Goal: Information Seeking & Learning: Learn about a topic

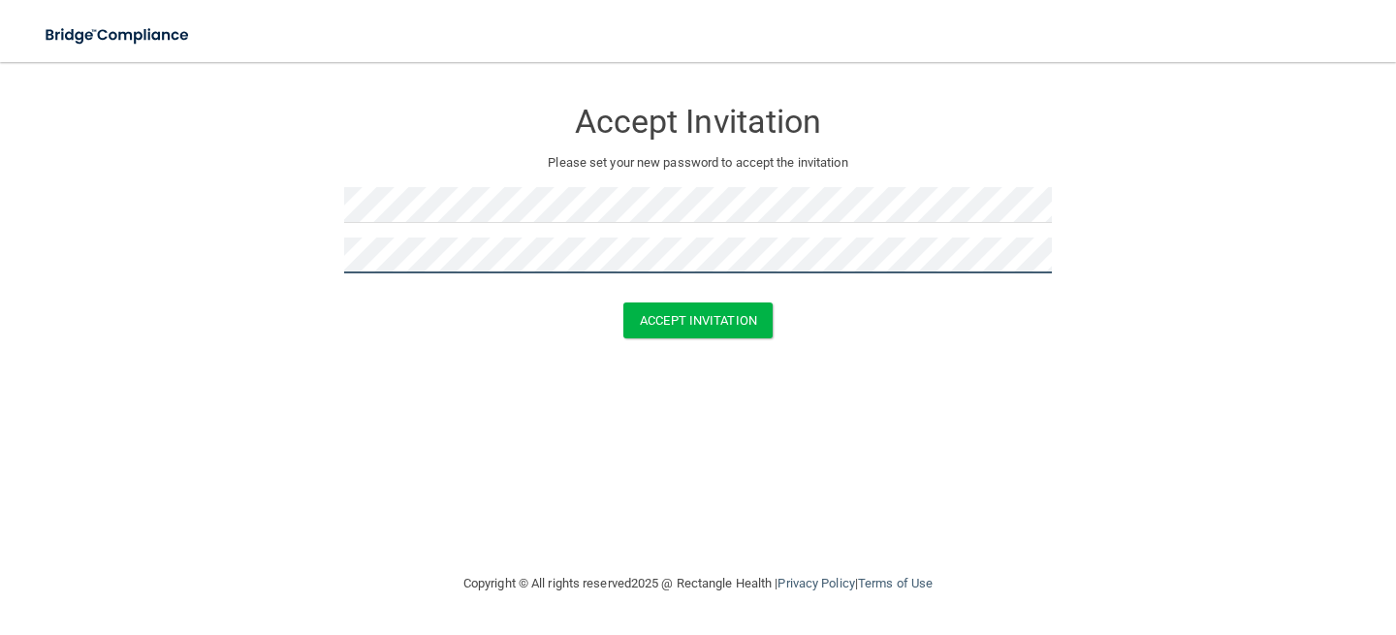
click at [623, 302] on button "Accept Invitation" at bounding box center [697, 320] width 149 height 36
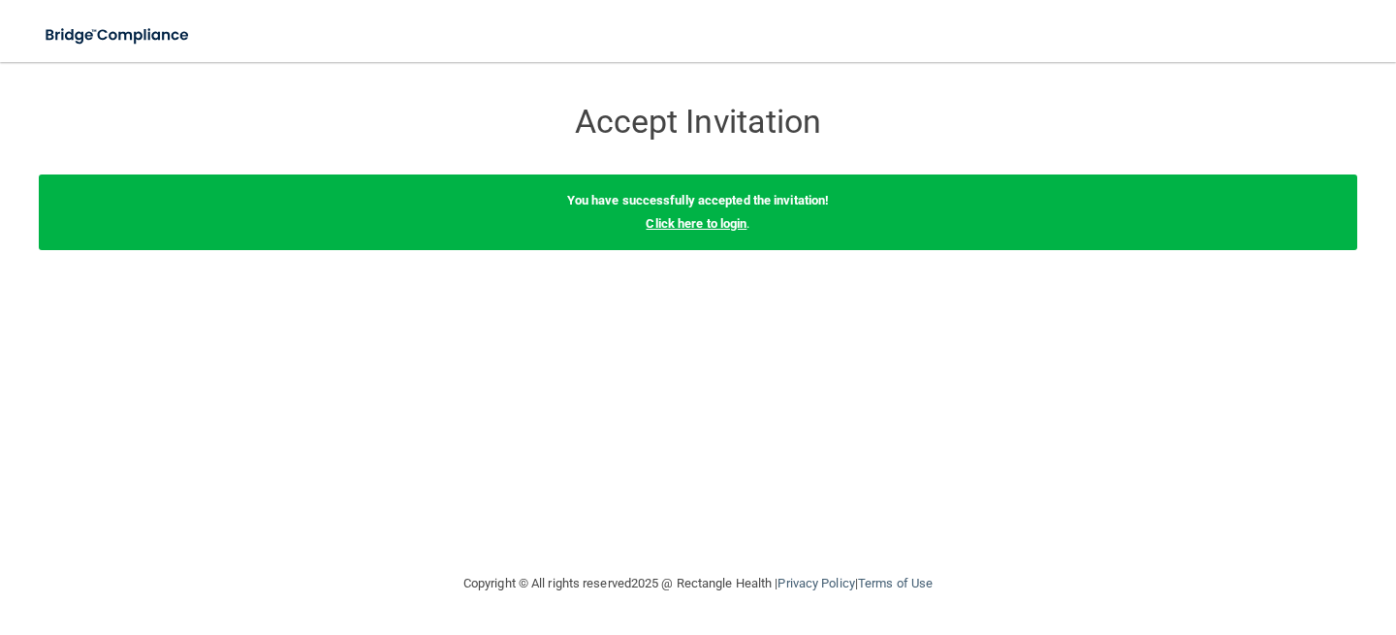
click at [693, 221] on link "Click here to login" at bounding box center [696, 223] width 101 height 15
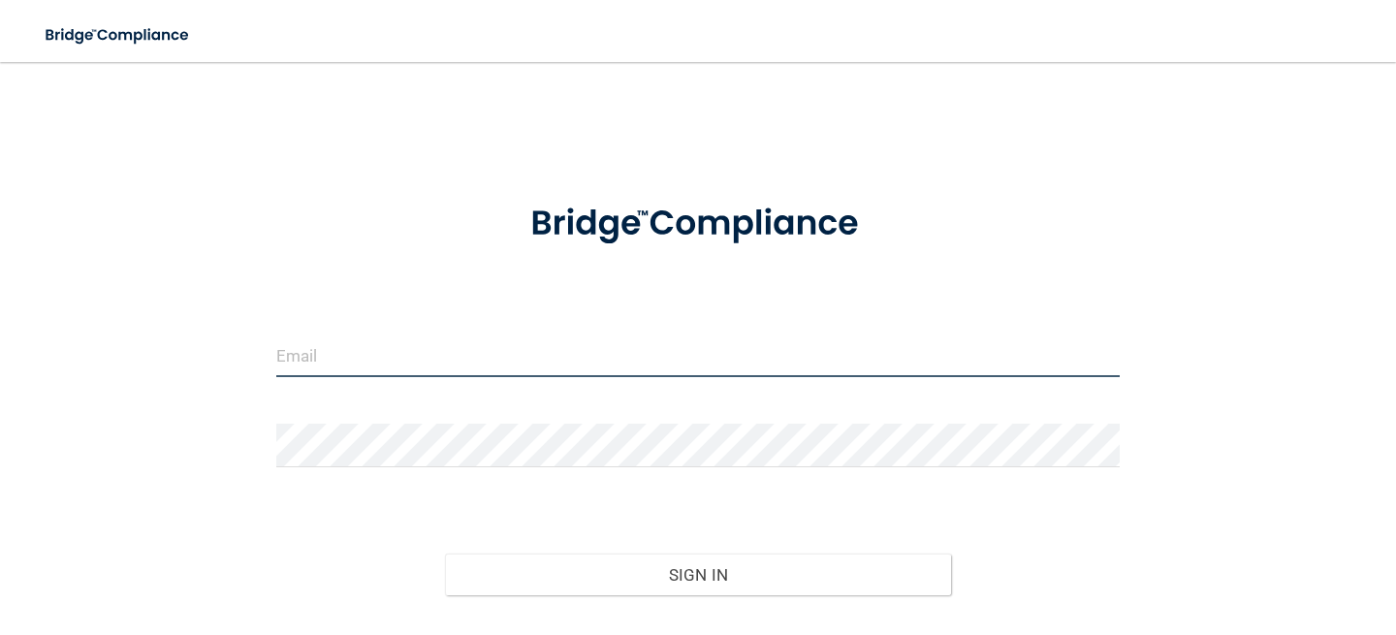
click at [631, 341] on input "email" at bounding box center [697, 356] width 843 height 44
type input "[EMAIL_ADDRESS][DOMAIN_NAME]"
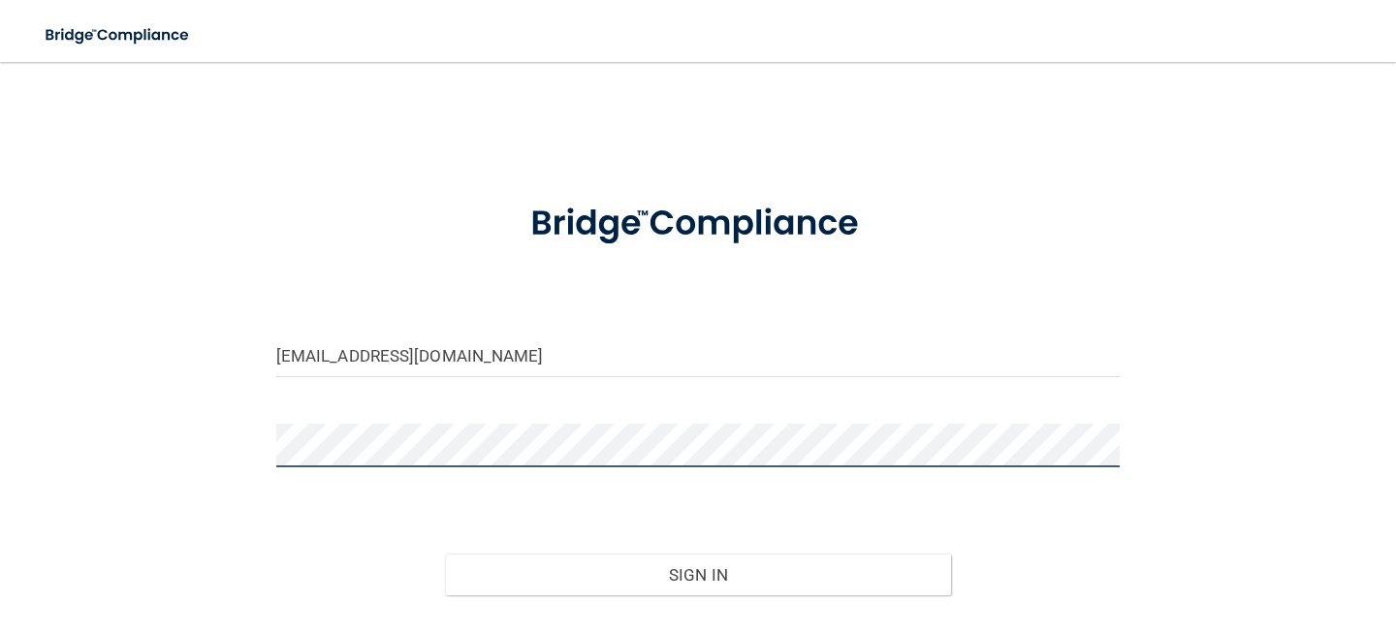
click at [445, 554] on button "Sign In" at bounding box center [698, 575] width 506 height 43
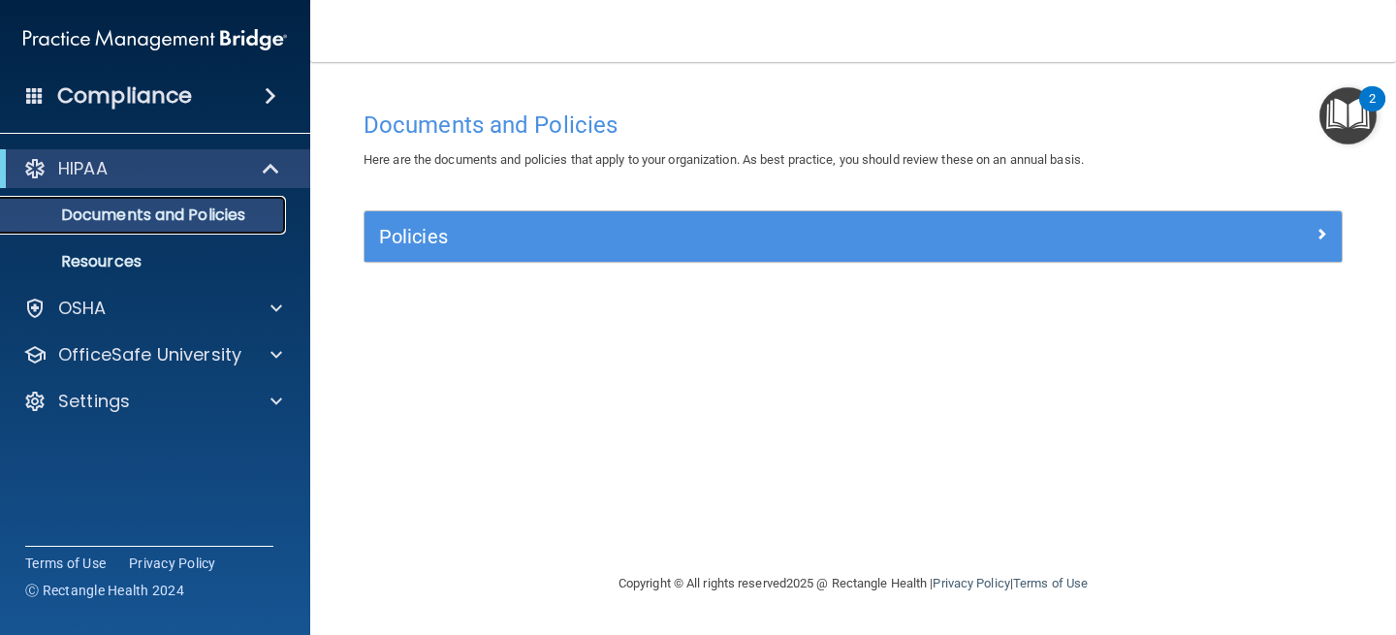
click at [126, 206] on p "Documents and Policies" at bounding box center [145, 215] width 265 height 19
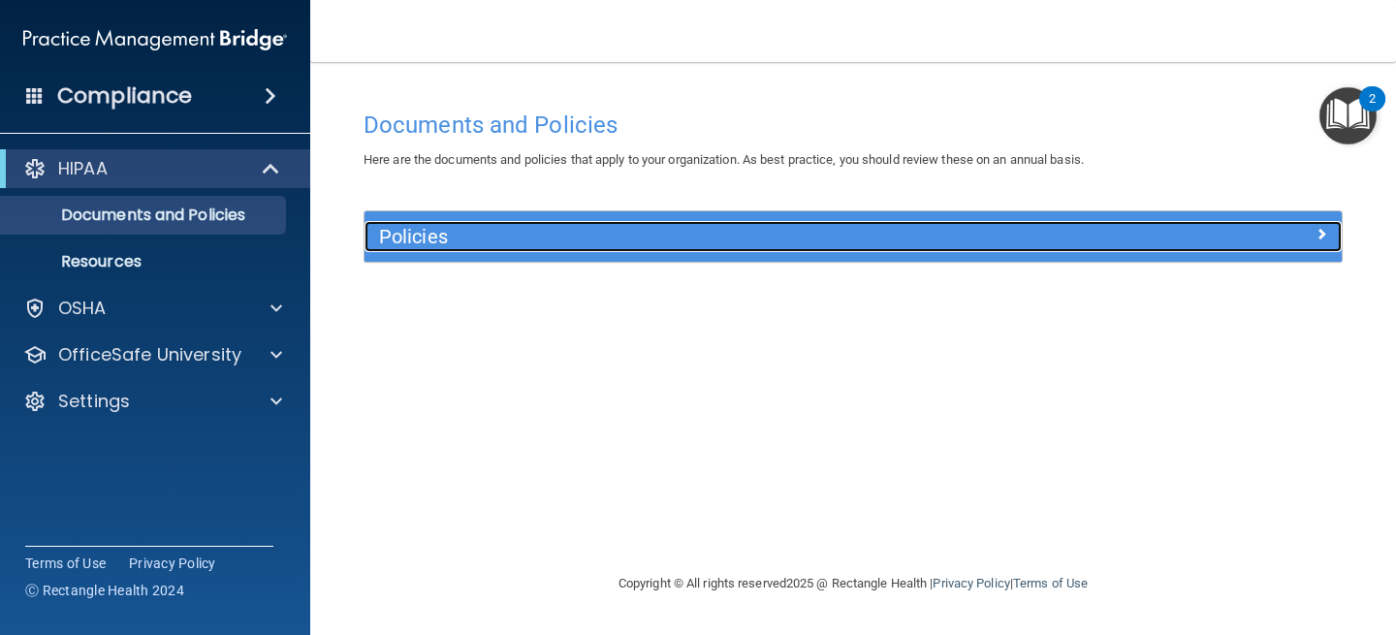
click at [614, 249] on div "Policies" at bounding box center [731, 236] width 733 height 31
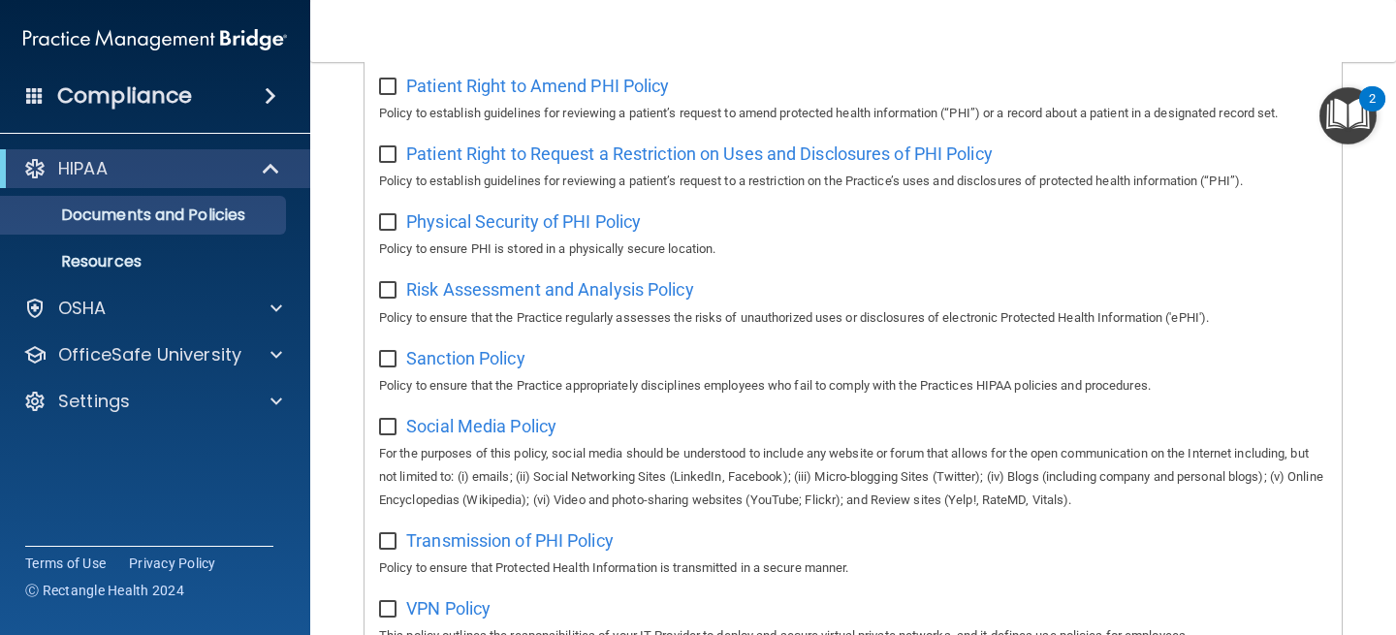
scroll to position [1346, 0]
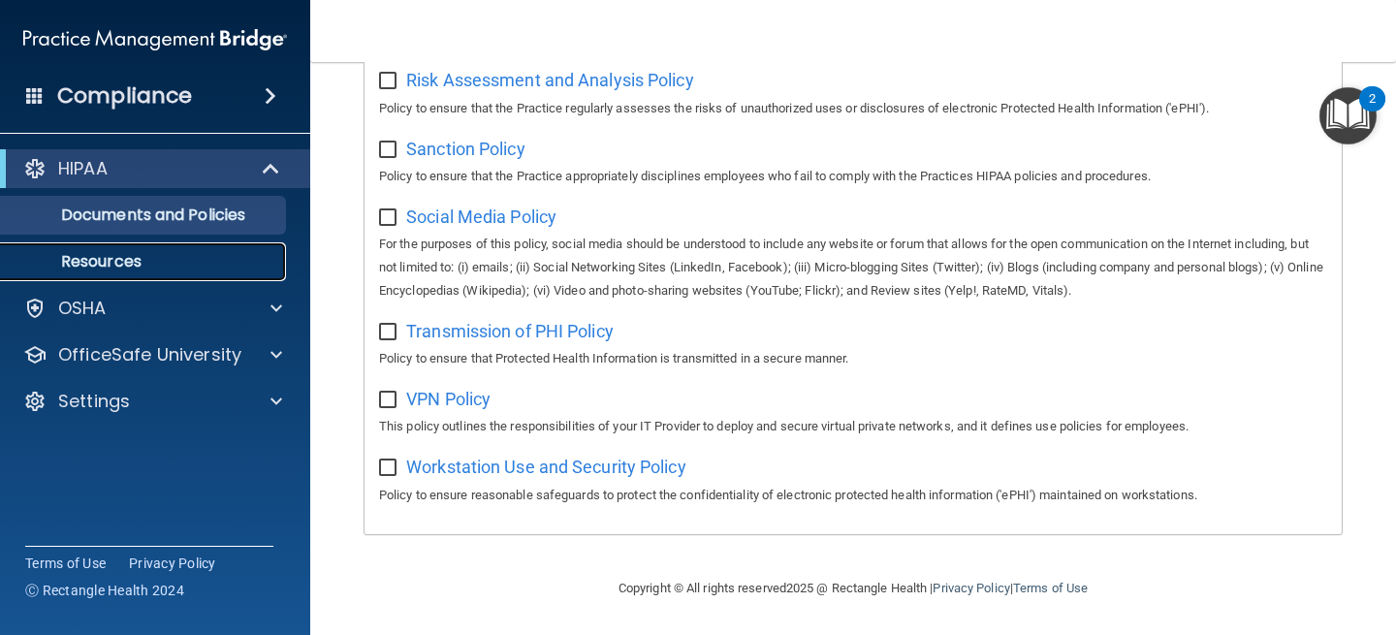
click at [139, 257] on p "Resources" at bounding box center [145, 261] width 265 height 19
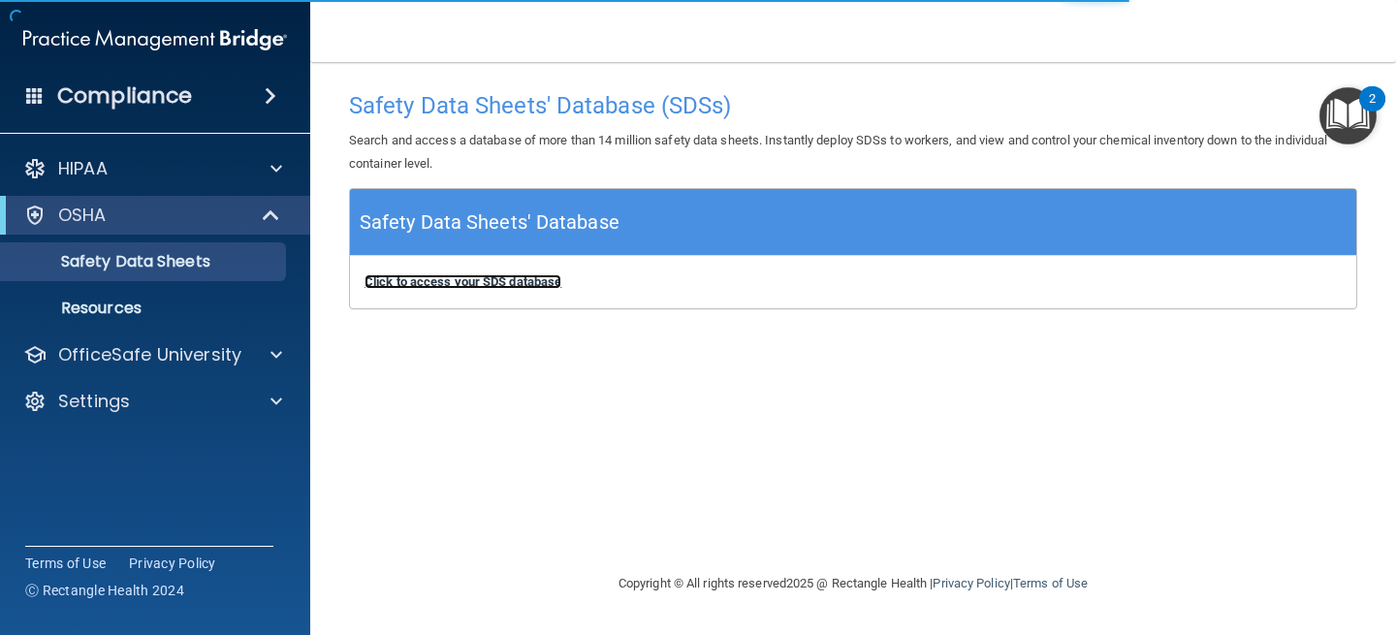
click at [425, 275] on b "Click to access your SDS database" at bounding box center [463, 281] width 197 height 15
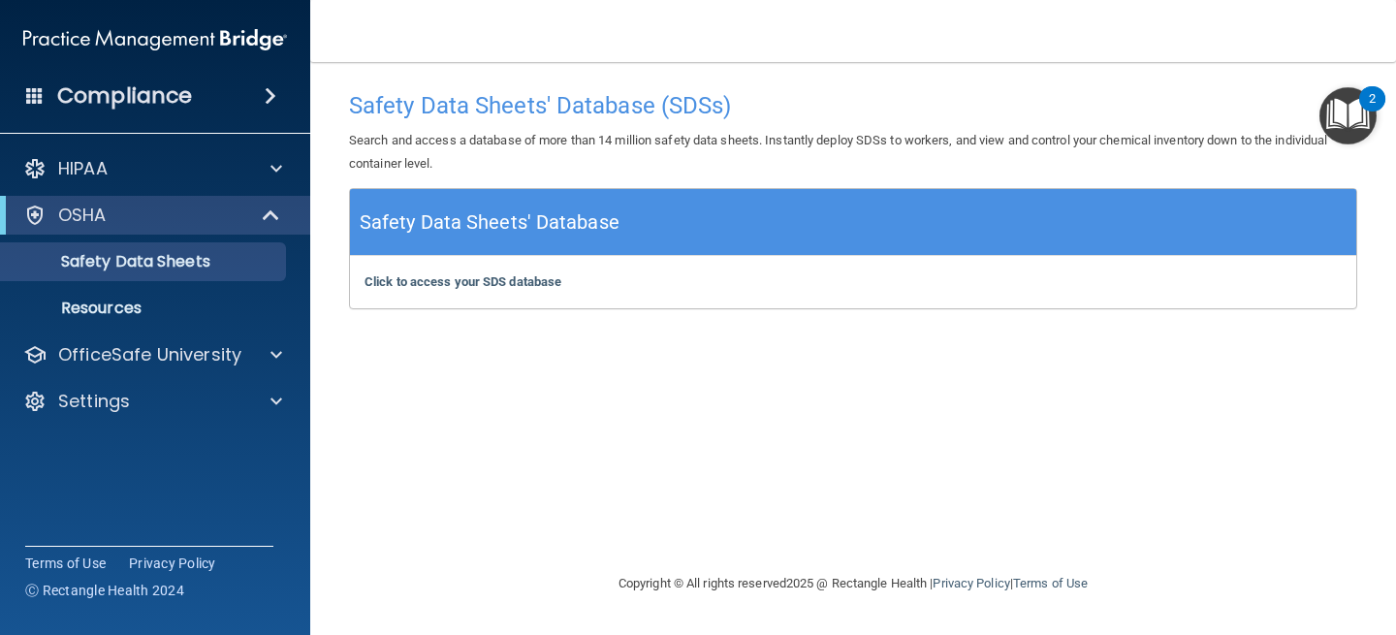
click at [265, 104] on span at bounding box center [271, 95] width 12 height 23
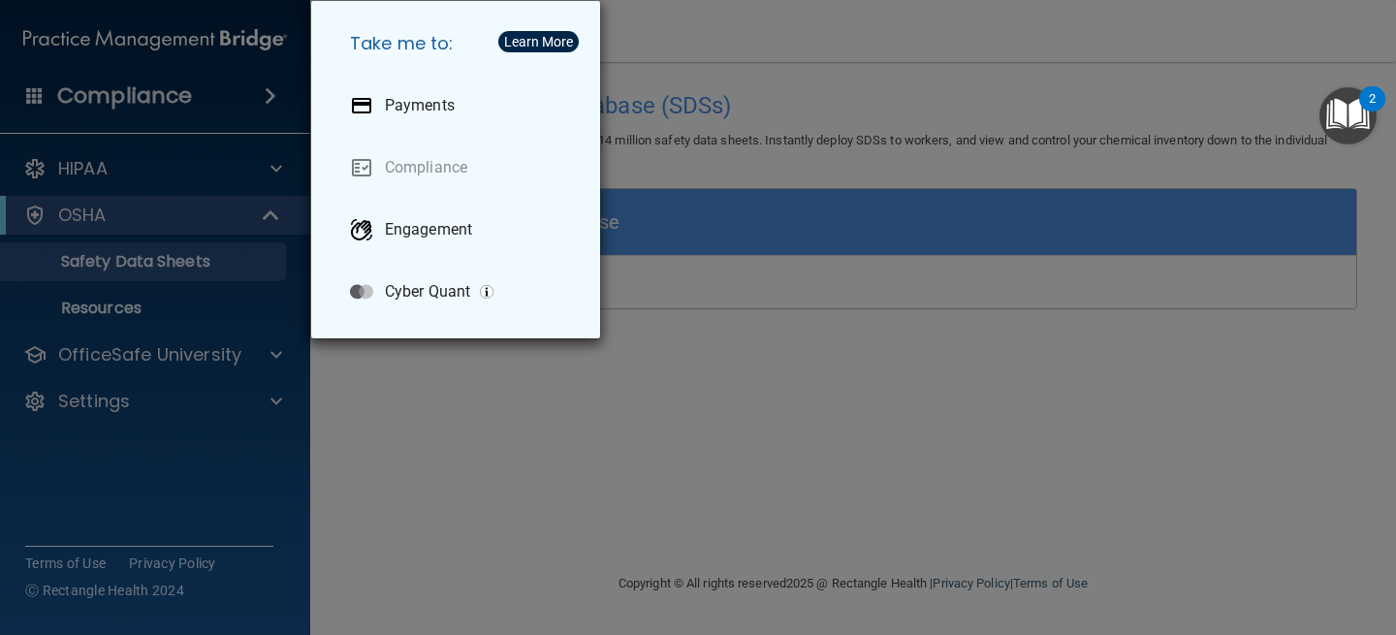
click at [177, 197] on div "Take me to: Payments Compliance Engagement Cyber Quant" at bounding box center [698, 317] width 1396 height 635
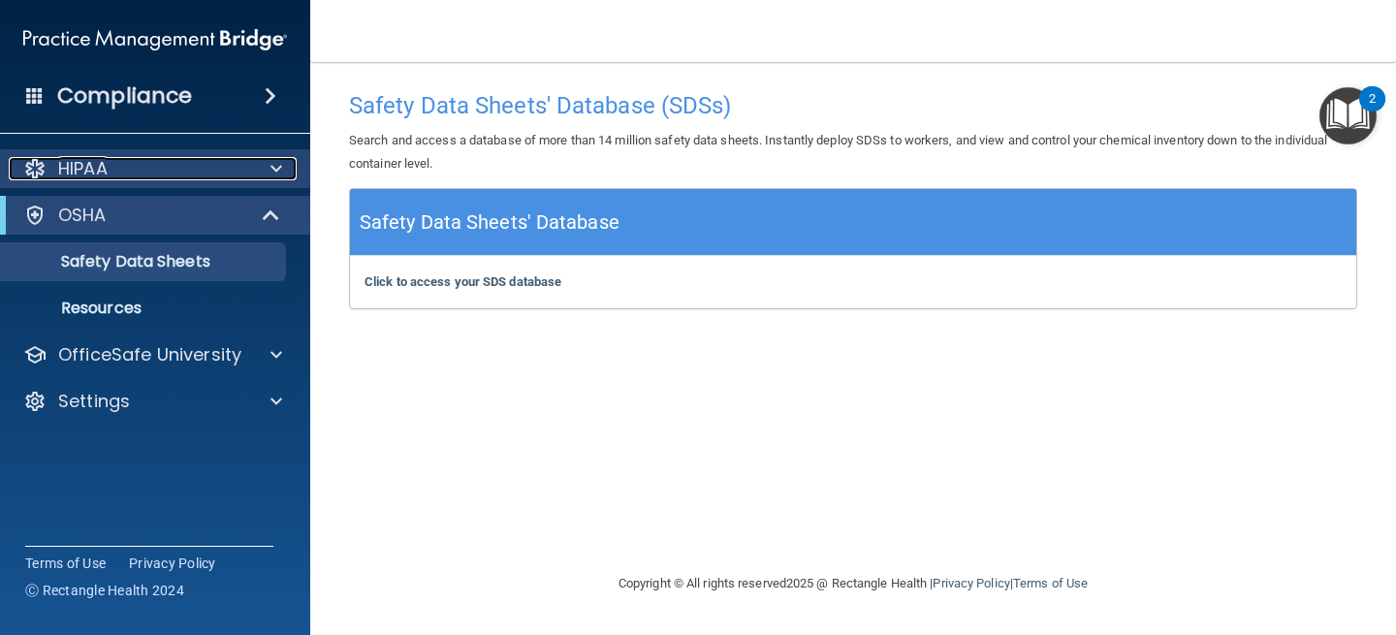
click at [206, 169] on div "HIPAA" at bounding box center [129, 168] width 240 height 23
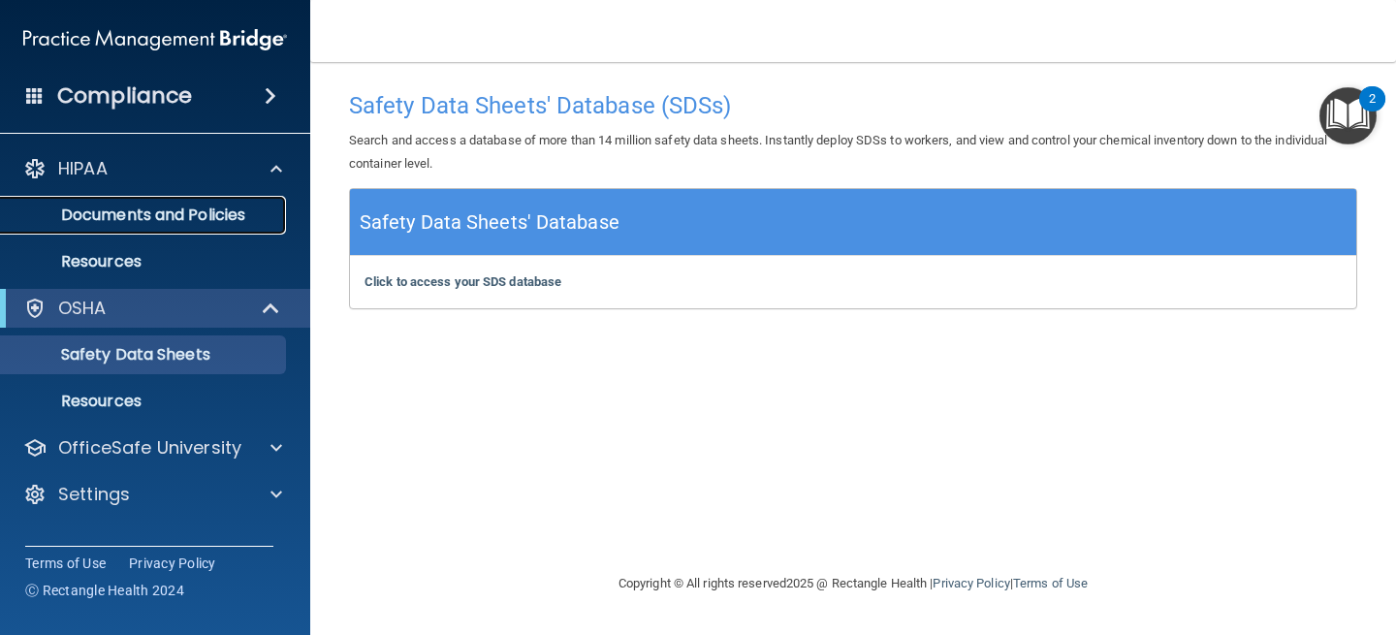
click at [139, 223] on p "Documents and Policies" at bounding box center [145, 215] width 265 height 19
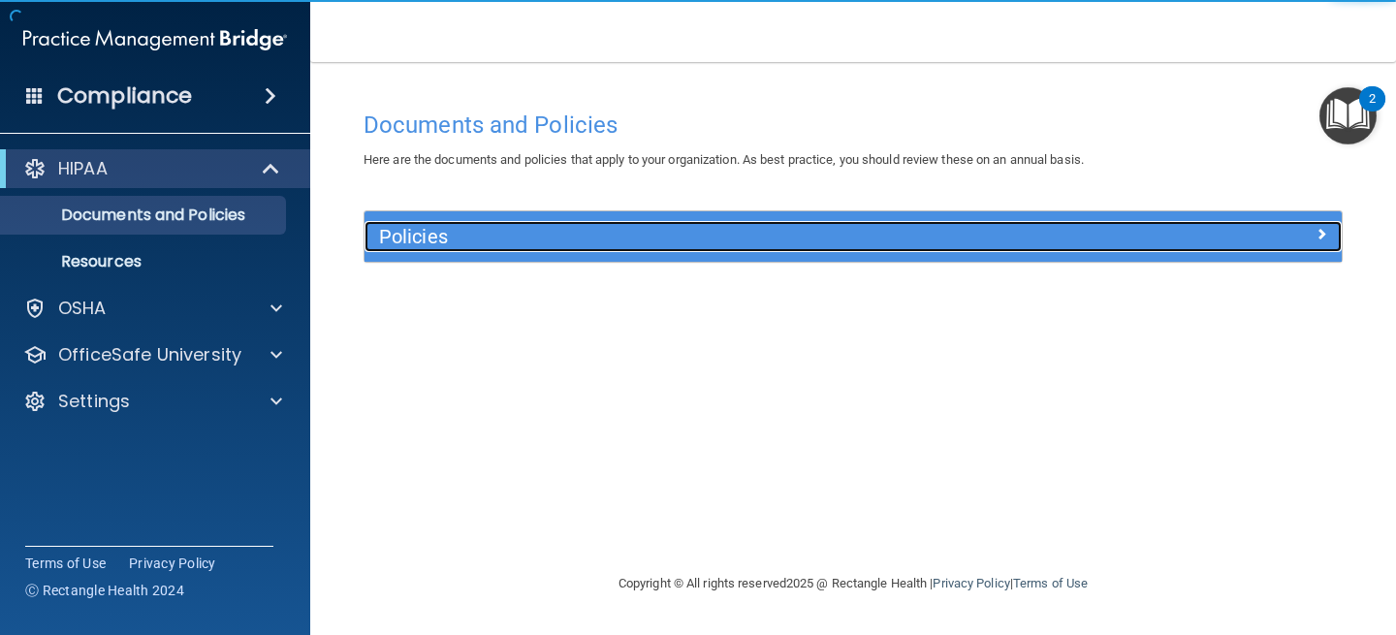
click at [722, 238] on h5 "Policies" at bounding box center [731, 236] width 704 height 21
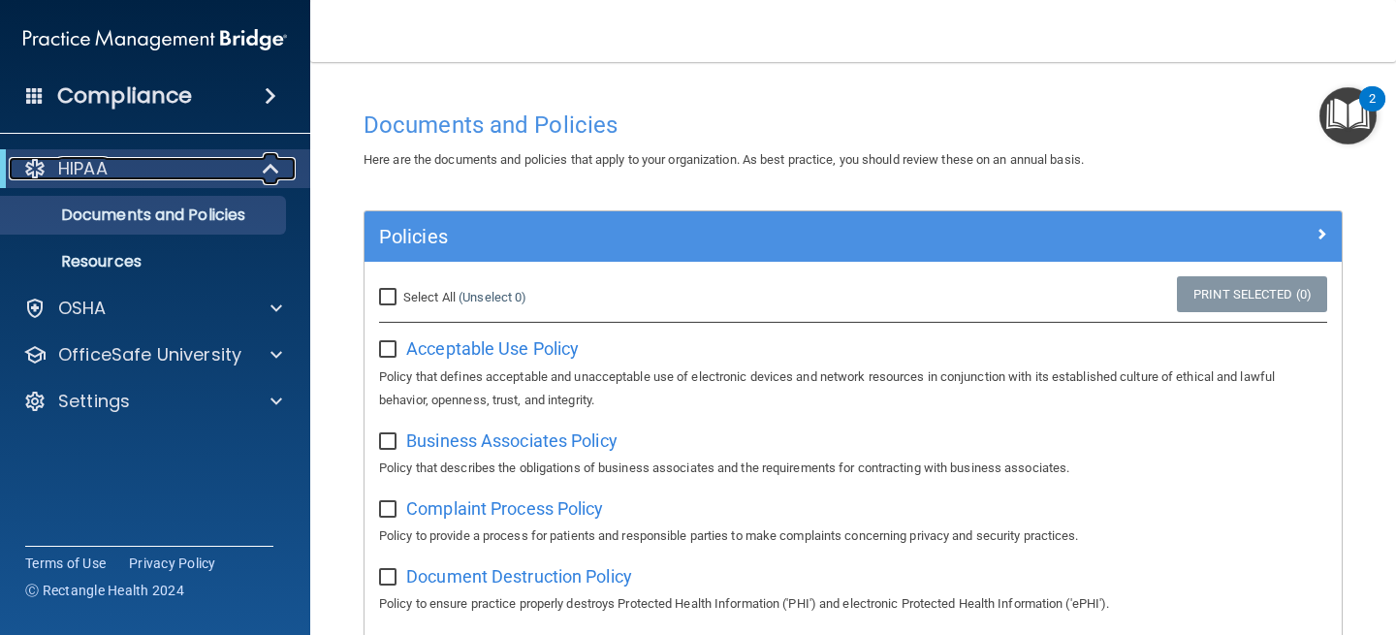
click at [266, 161] on span at bounding box center [273, 168] width 16 height 23
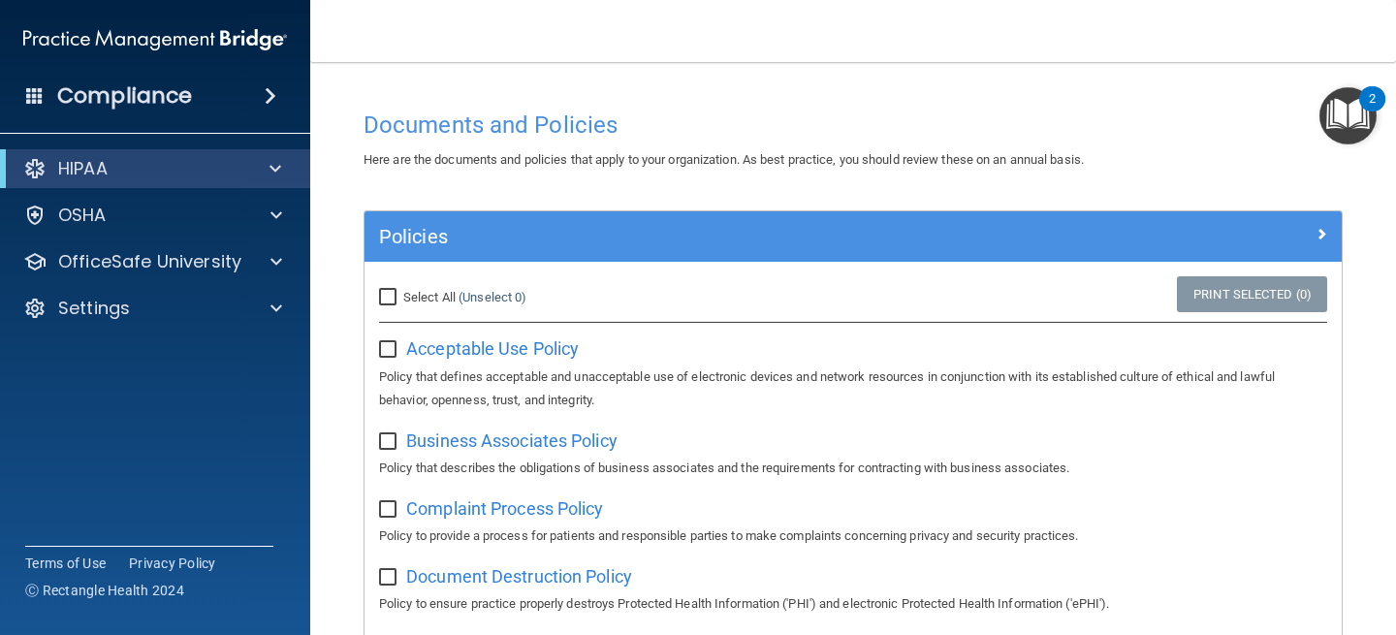
click at [275, 91] on span at bounding box center [271, 95] width 12 height 23
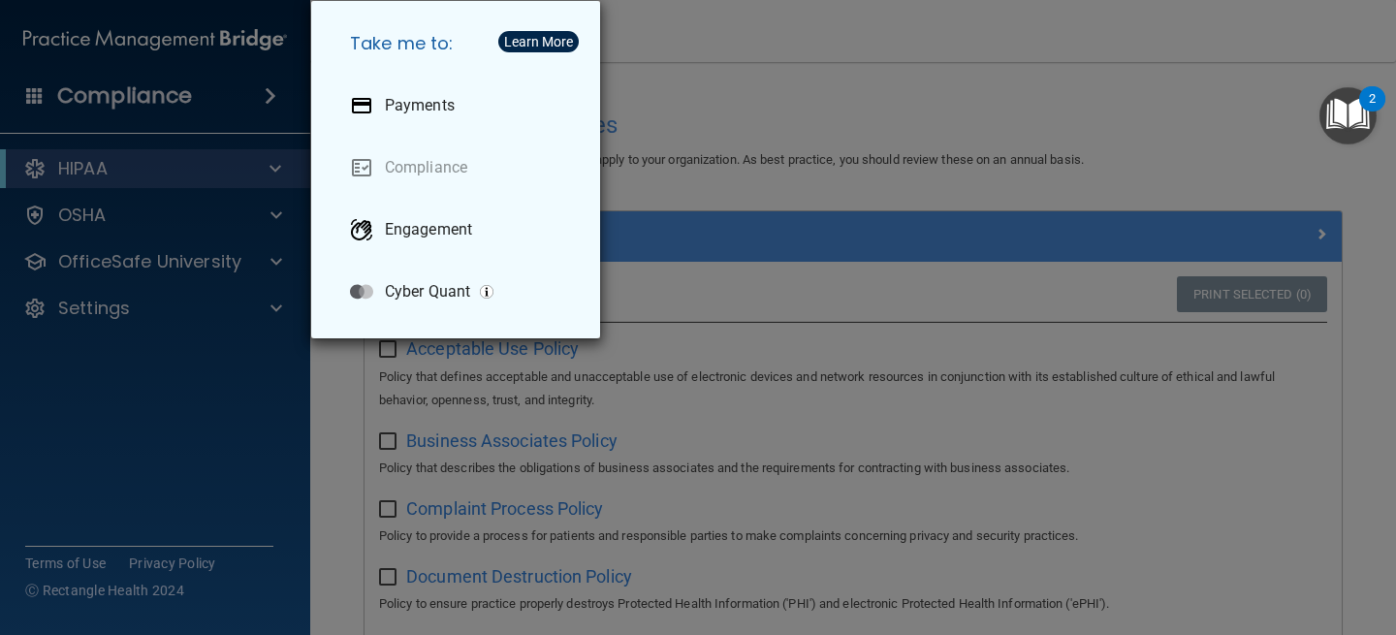
click at [275, 91] on div "Take me to: Payments Compliance Engagement Cyber Quant" at bounding box center [698, 317] width 1396 height 635
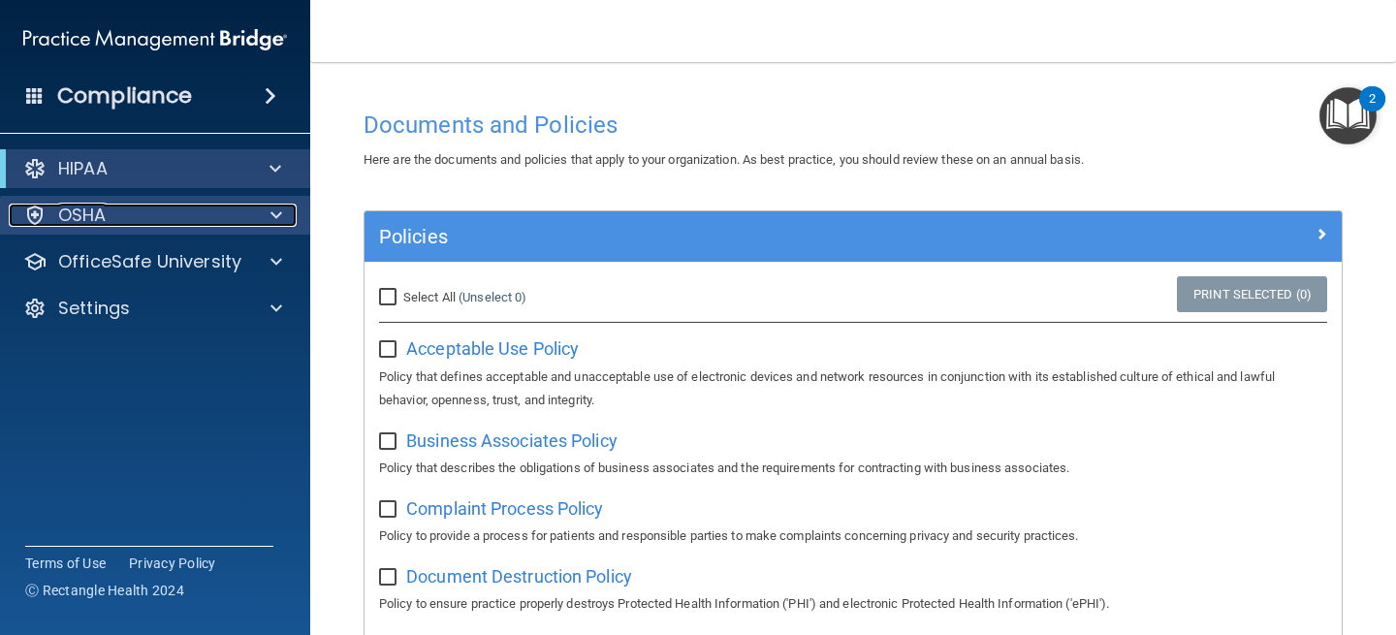
click at [213, 220] on div "OSHA" at bounding box center [129, 215] width 240 height 23
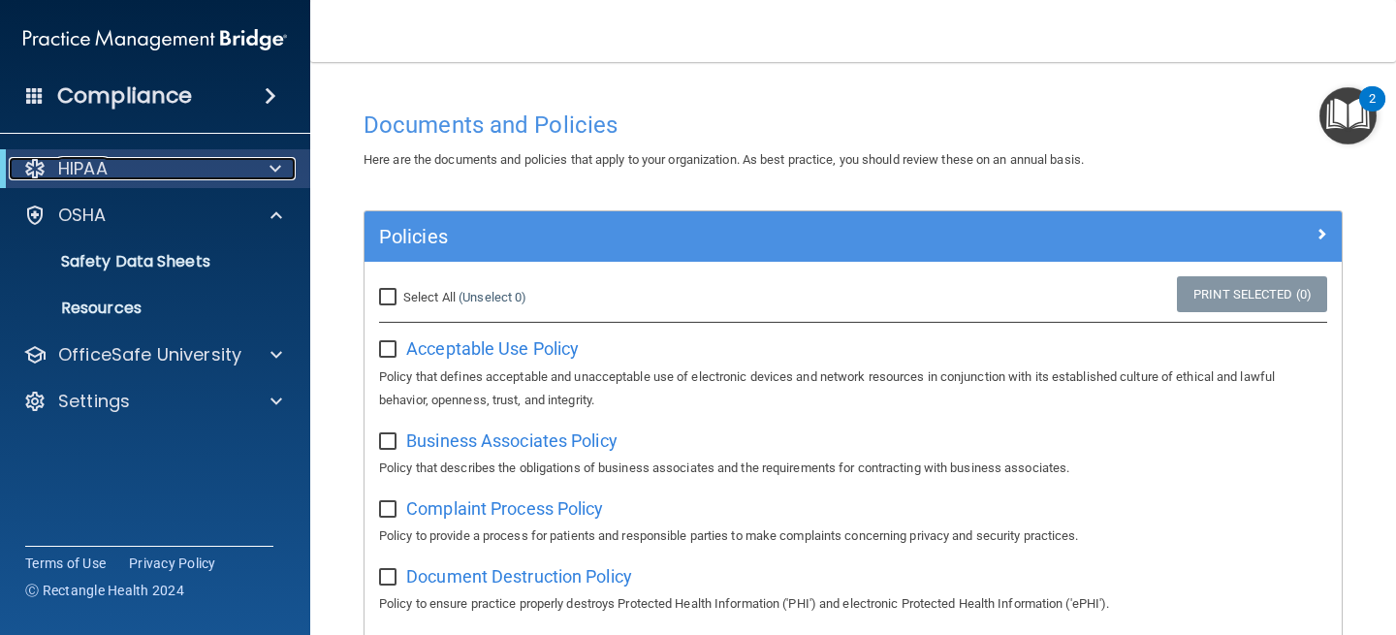
click at [265, 171] on div at bounding box center [272, 168] width 48 height 23
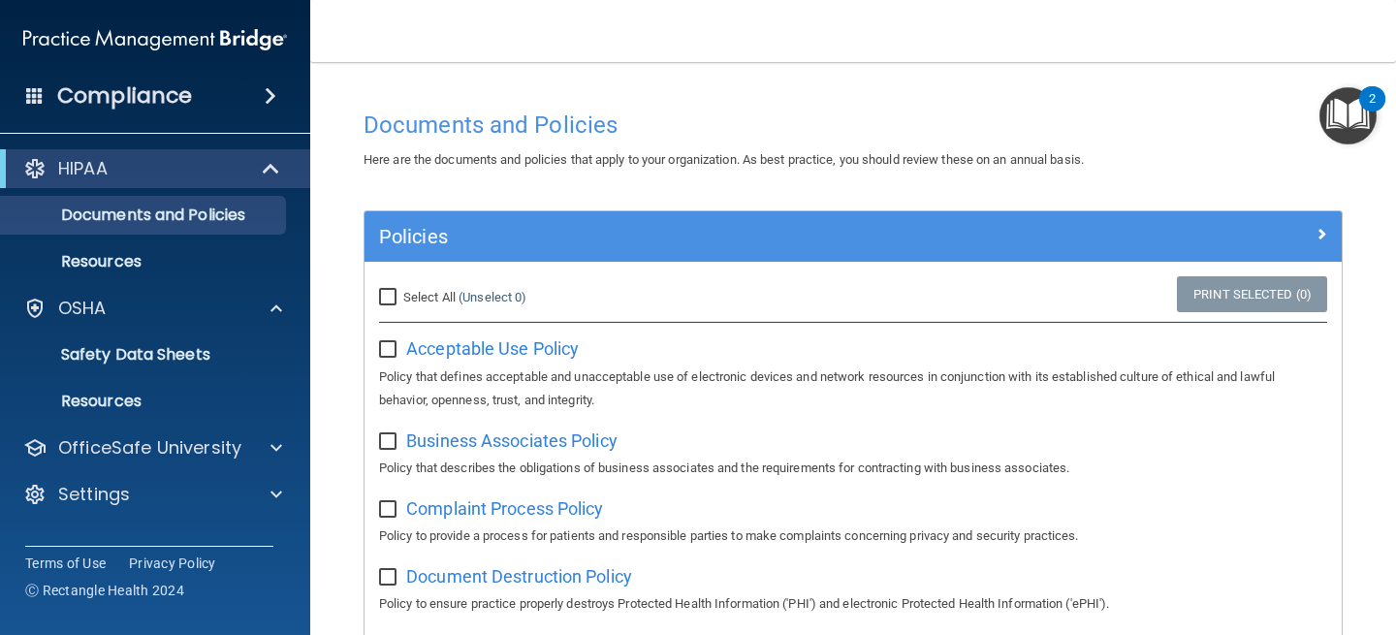
click at [111, 100] on h4 "Compliance" at bounding box center [124, 95] width 135 height 27
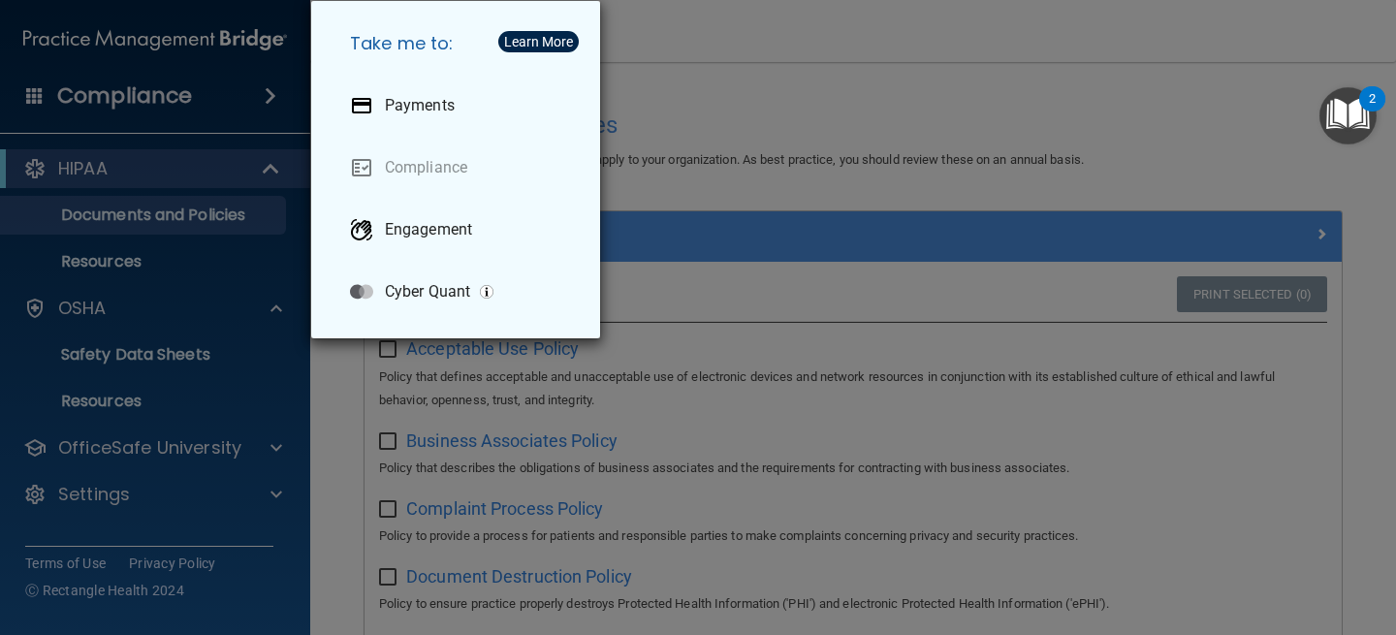
click at [651, 117] on div "Take me to: Payments Compliance Engagement Cyber Quant" at bounding box center [698, 317] width 1396 height 635
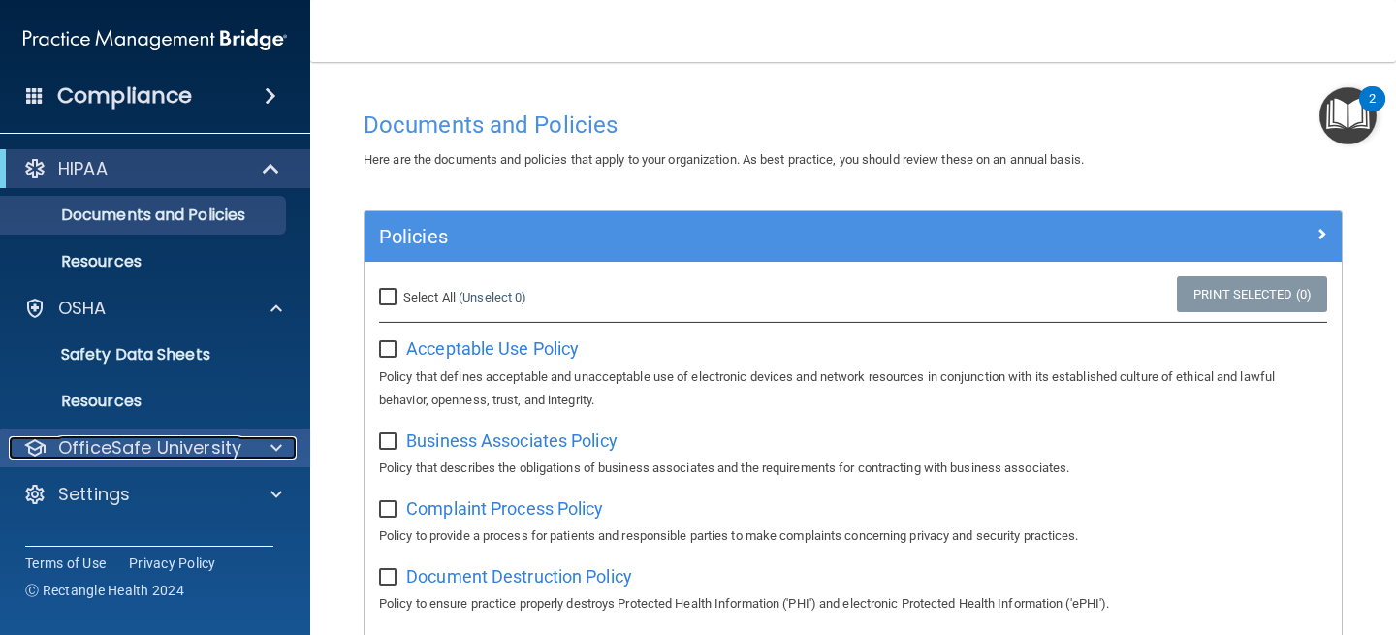
click at [165, 450] on p "OfficeSafe University" at bounding box center [149, 447] width 183 height 23
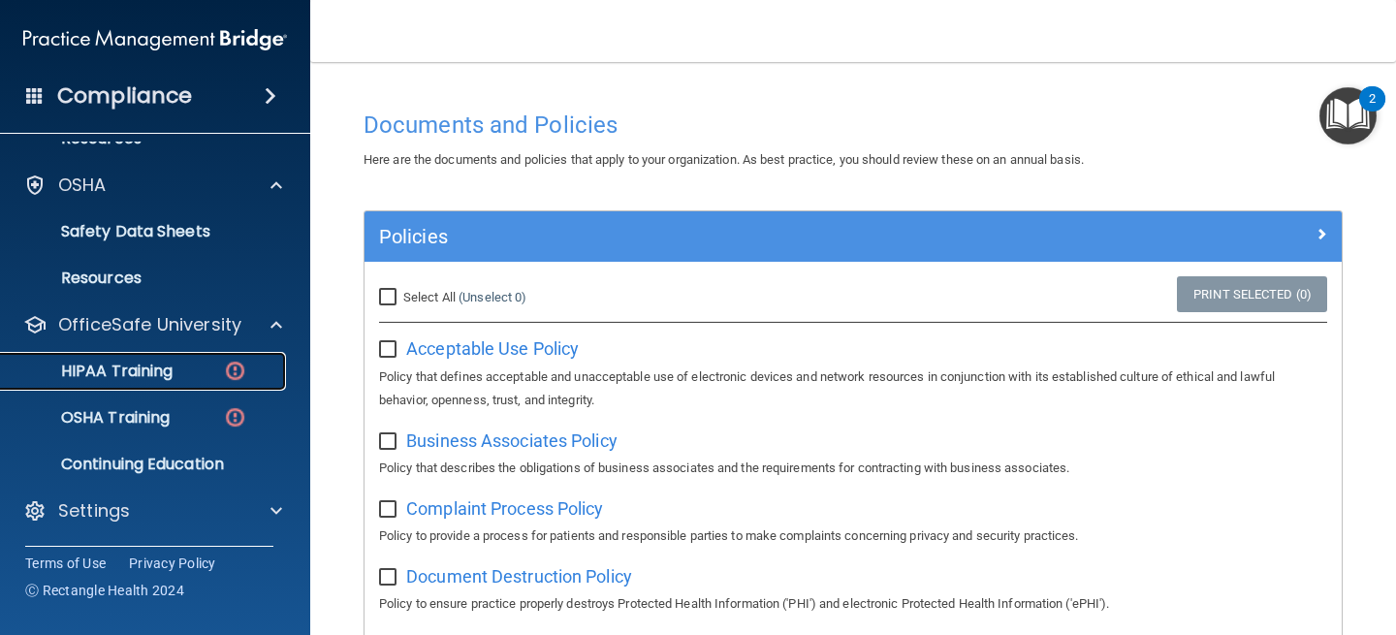
click at [173, 381] on link "HIPAA Training" at bounding box center [133, 371] width 305 height 39
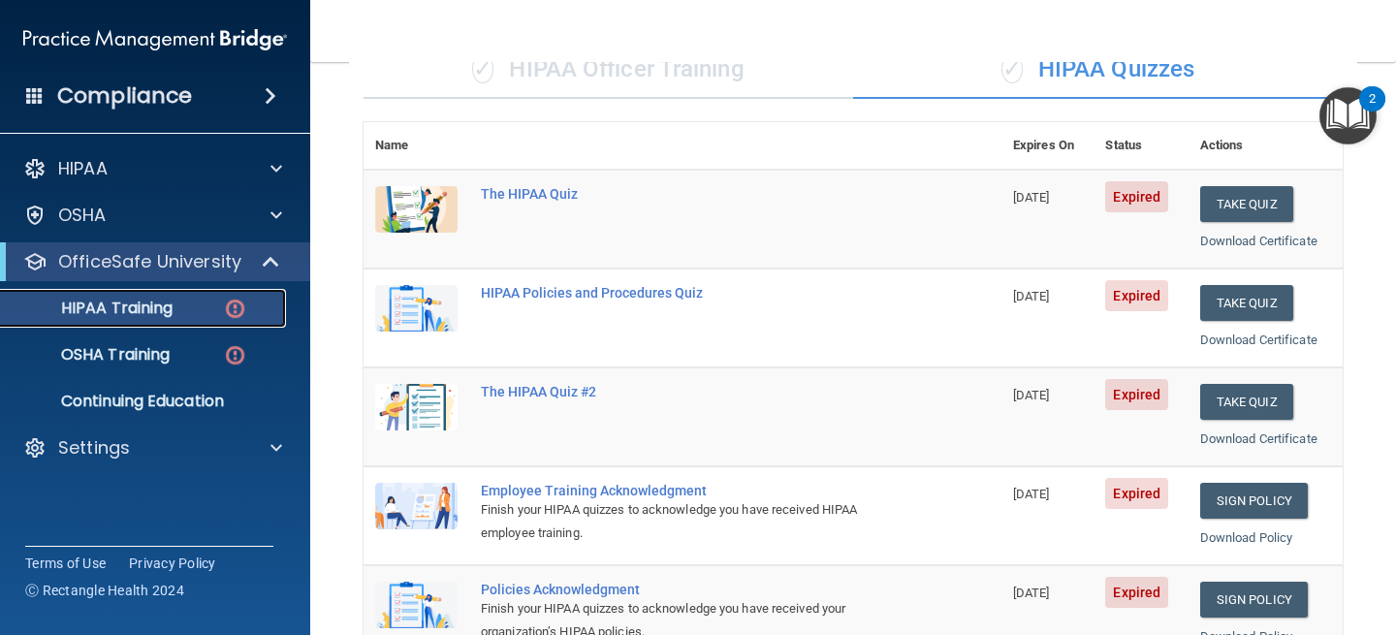
scroll to position [160, 0]
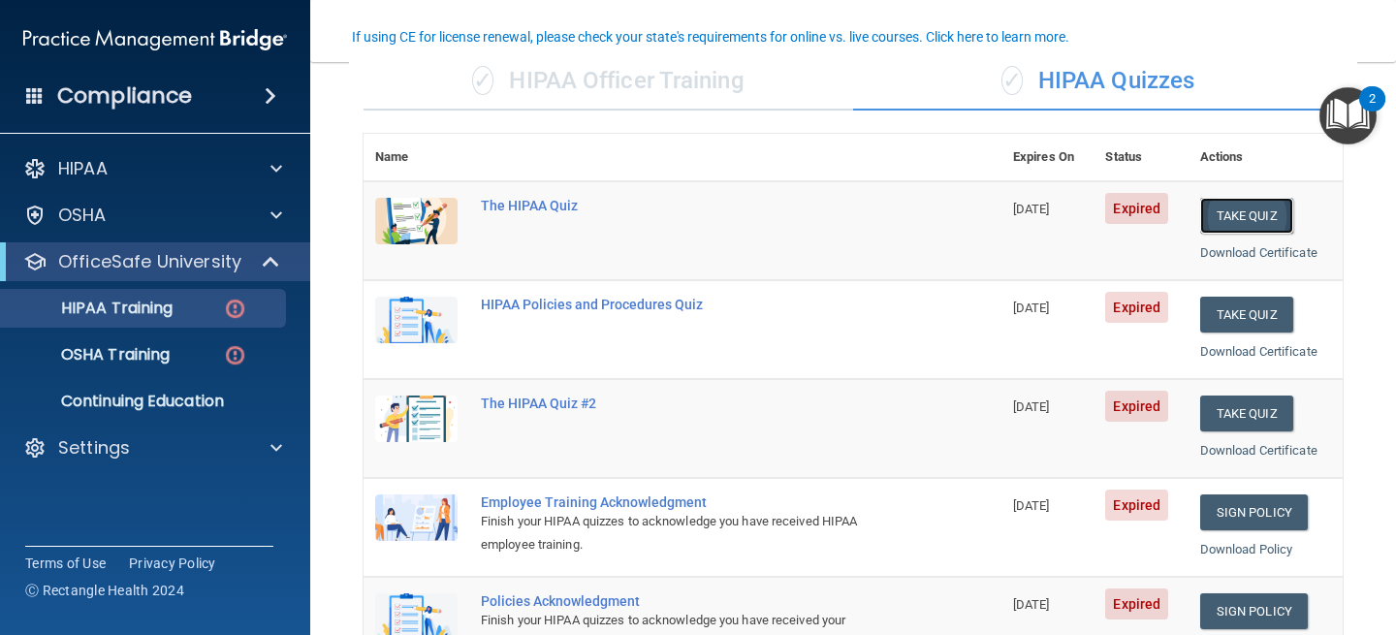
click at [1262, 221] on button "Take Quiz" at bounding box center [1246, 216] width 93 height 36
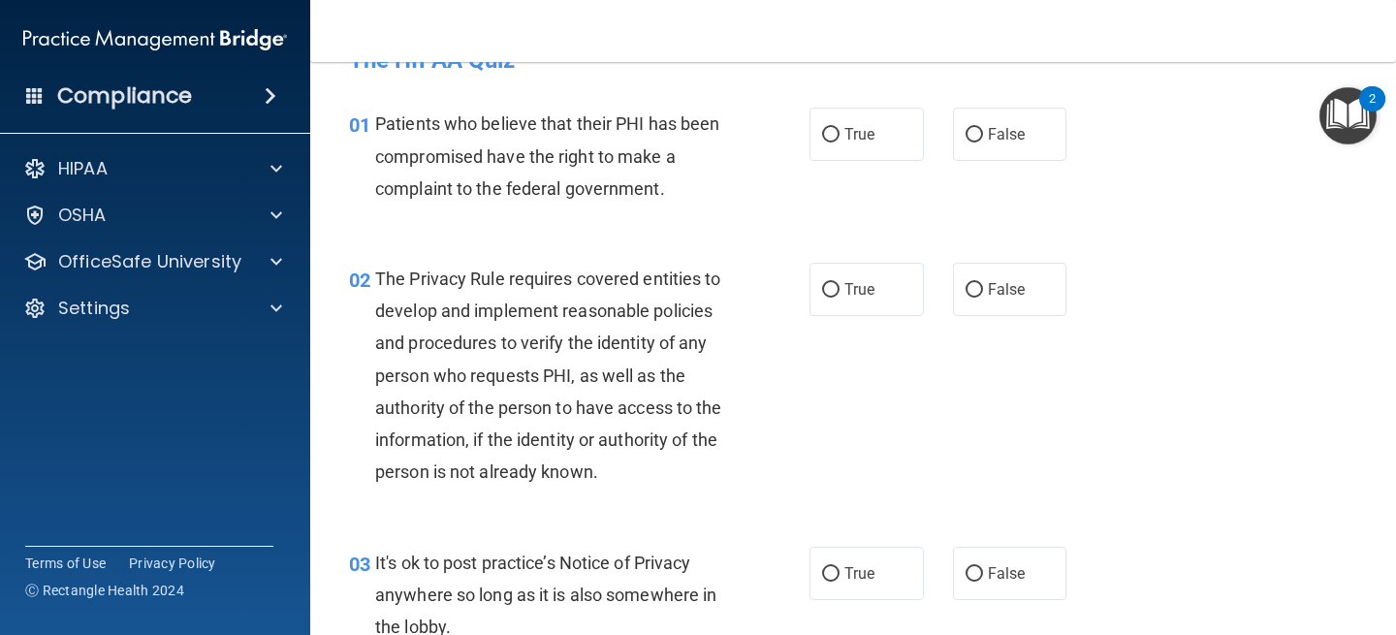
scroll to position [57, 0]
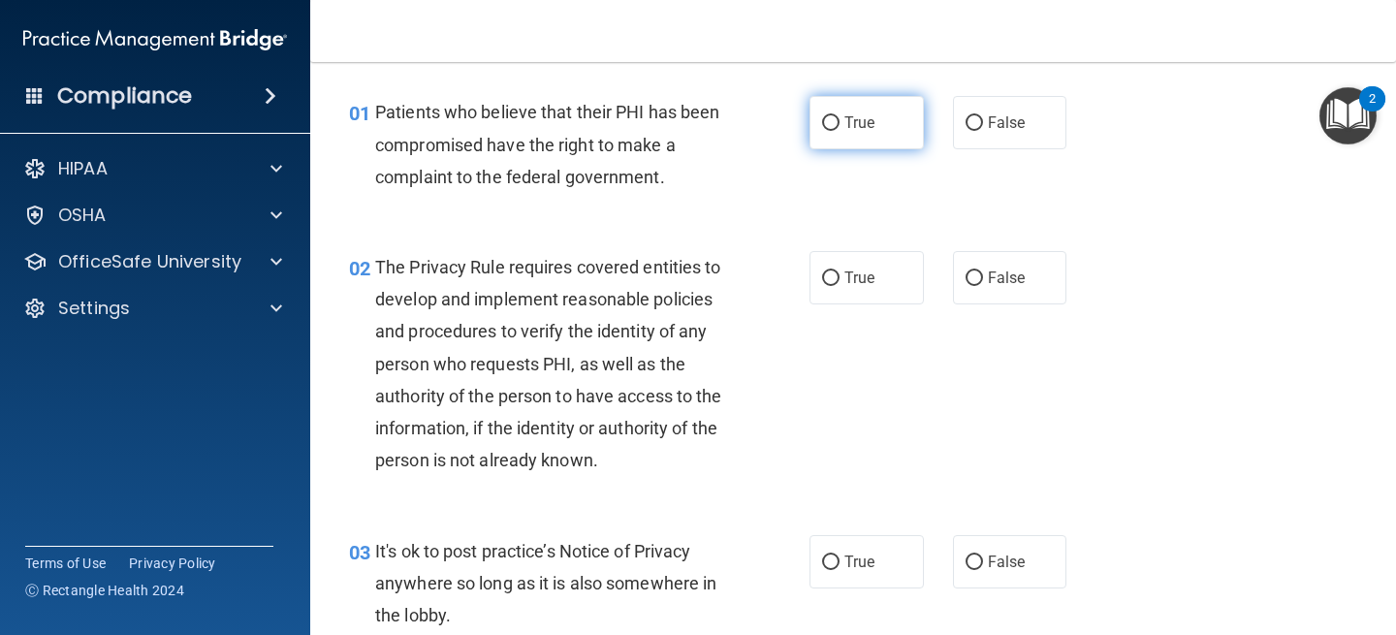
click at [846, 141] on label "True" at bounding box center [867, 122] width 114 height 53
click at [840, 131] on input "True" at bounding box center [830, 123] width 17 height 15
radio input "true"
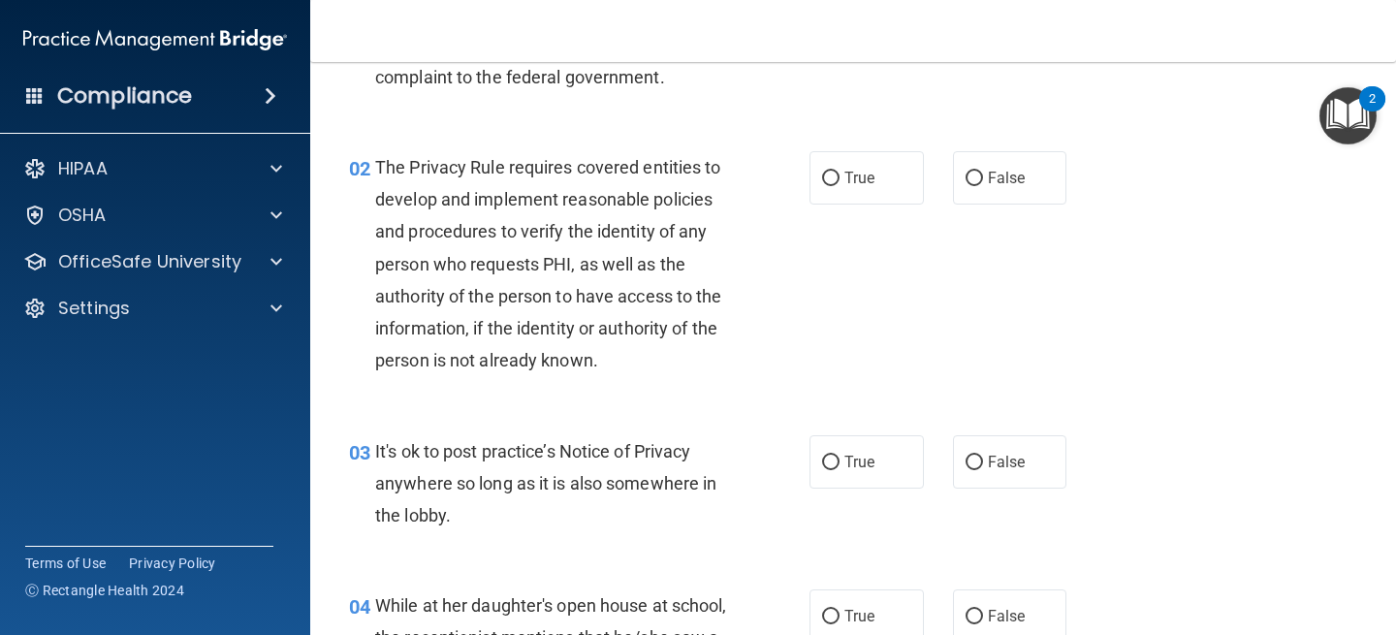
scroll to position [158, 0]
click at [854, 171] on span "True" at bounding box center [859, 177] width 30 height 18
click at [840, 171] on input "True" at bounding box center [830, 178] width 17 height 15
radio input "true"
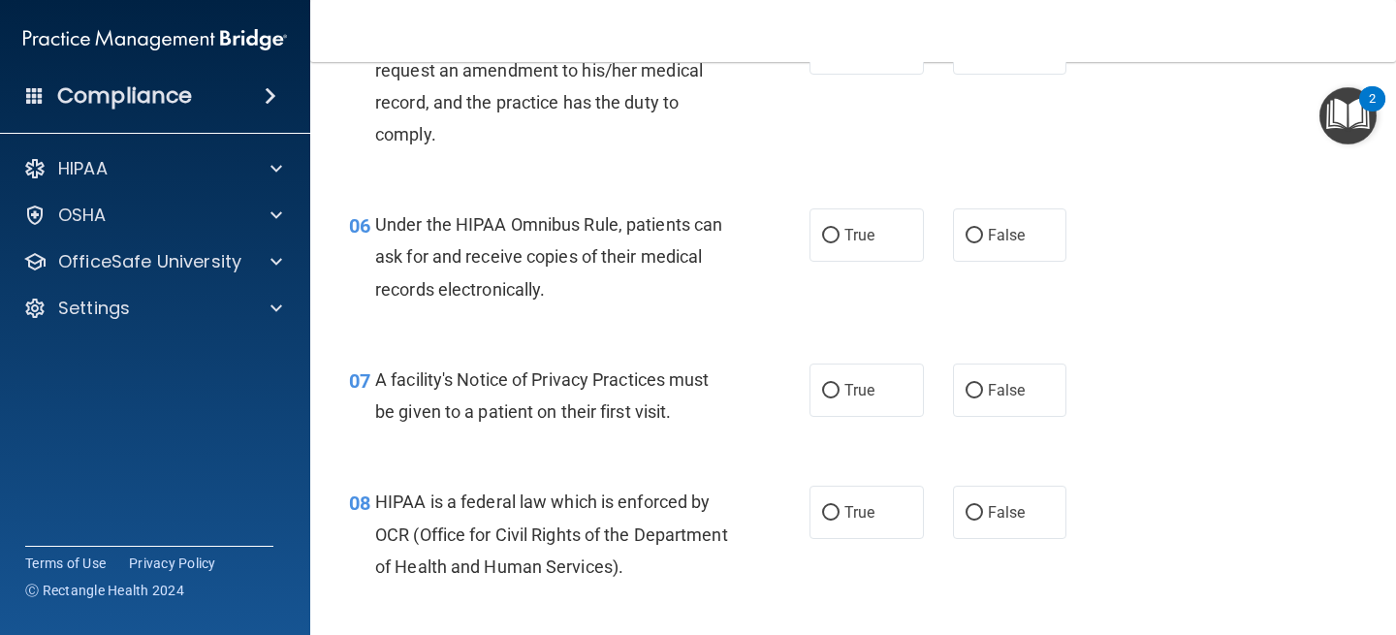
scroll to position [0, 0]
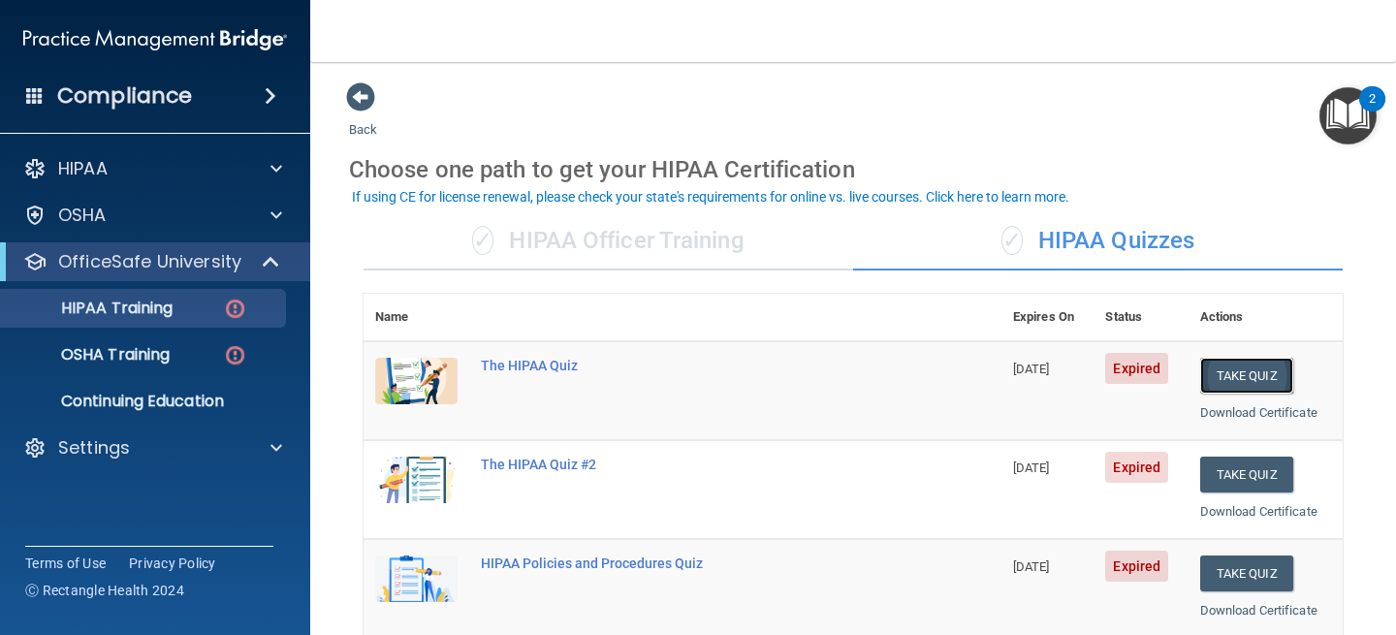
click at [1232, 377] on button "Take Quiz" at bounding box center [1246, 376] width 93 height 36
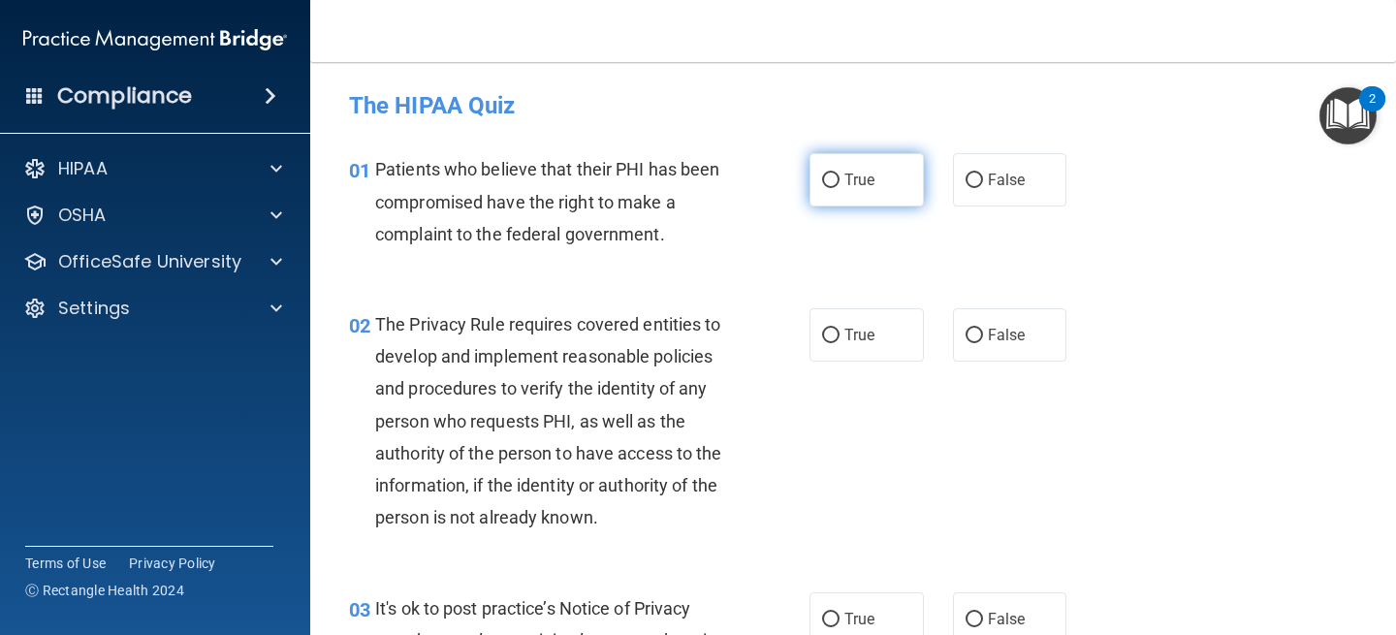
click at [883, 175] on label "True" at bounding box center [867, 179] width 114 height 53
click at [840, 175] on input "True" at bounding box center [830, 181] width 17 height 15
radio input "true"
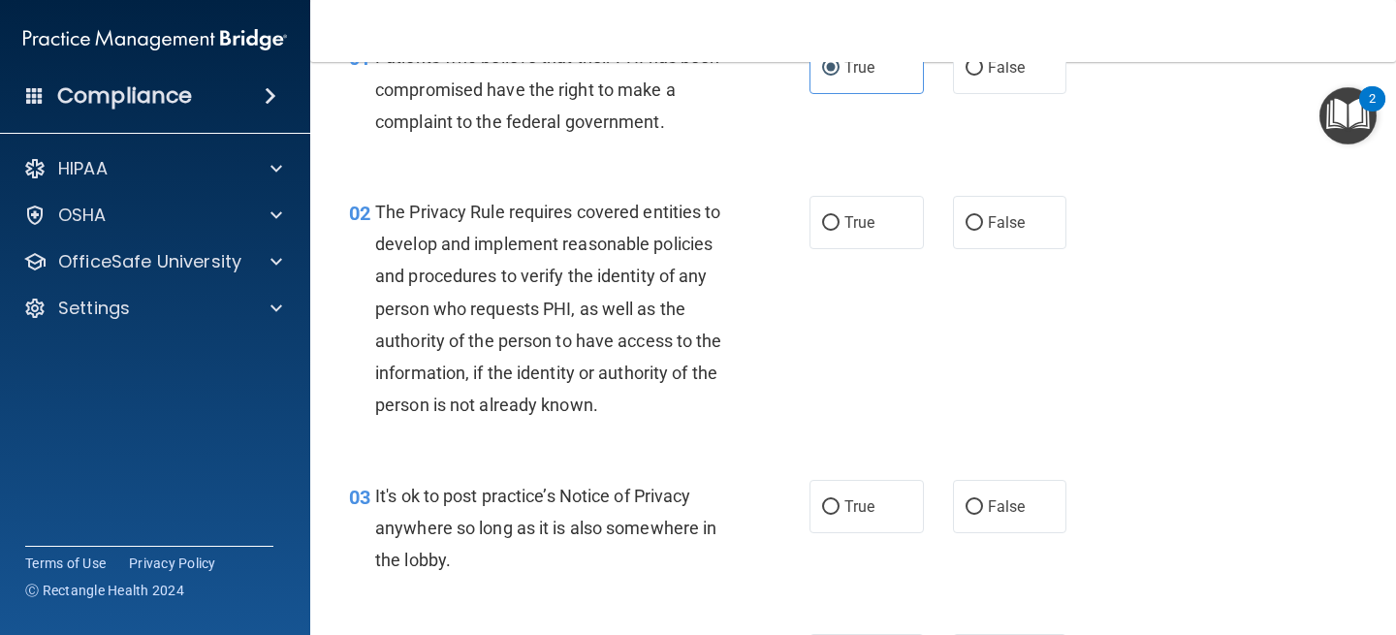
scroll to position [118, 0]
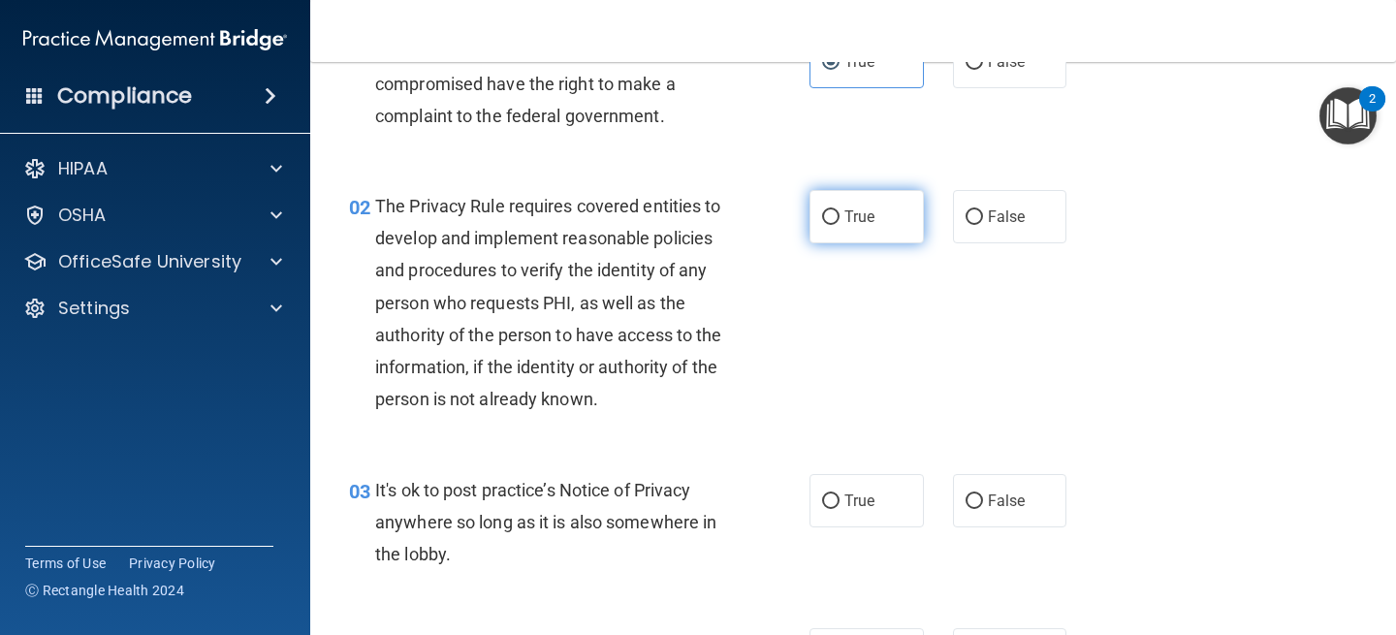
click at [871, 215] on span "True" at bounding box center [859, 216] width 30 height 18
click at [840, 215] on input "True" at bounding box center [830, 217] width 17 height 15
radio input "true"
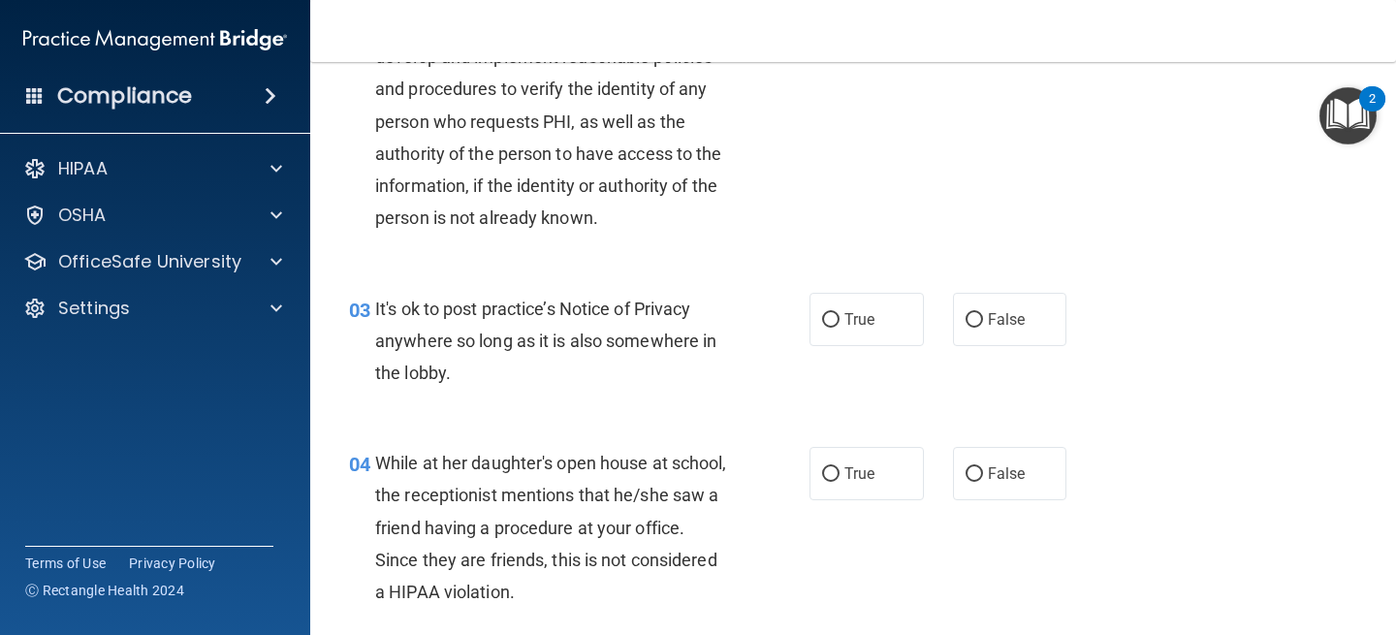
scroll to position [301, 0]
click at [847, 319] on span "True" at bounding box center [859, 318] width 30 height 18
click at [840, 319] on input "True" at bounding box center [830, 319] width 17 height 15
radio input "true"
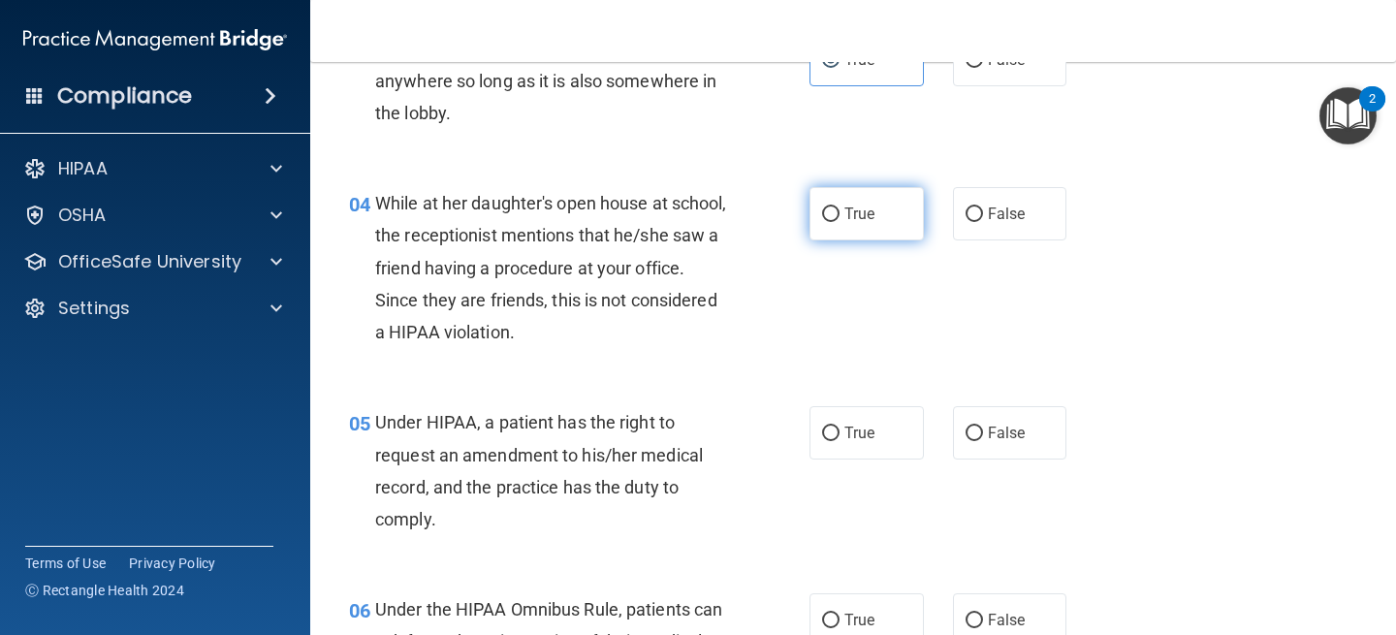
scroll to position [573, 0]
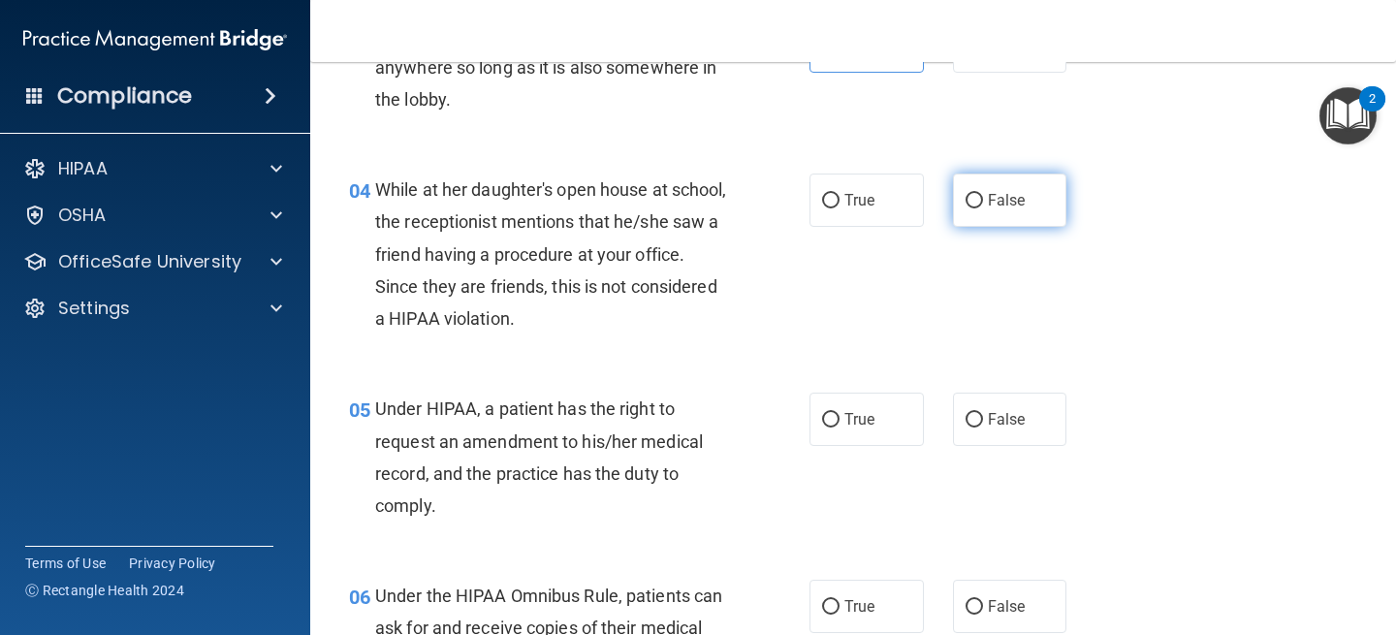
click at [994, 205] on span "False" at bounding box center [1007, 200] width 38 height 18
click at [983, 205] on input "False" at bounding box center [974, 201] width 17 height 15
radio input "true"
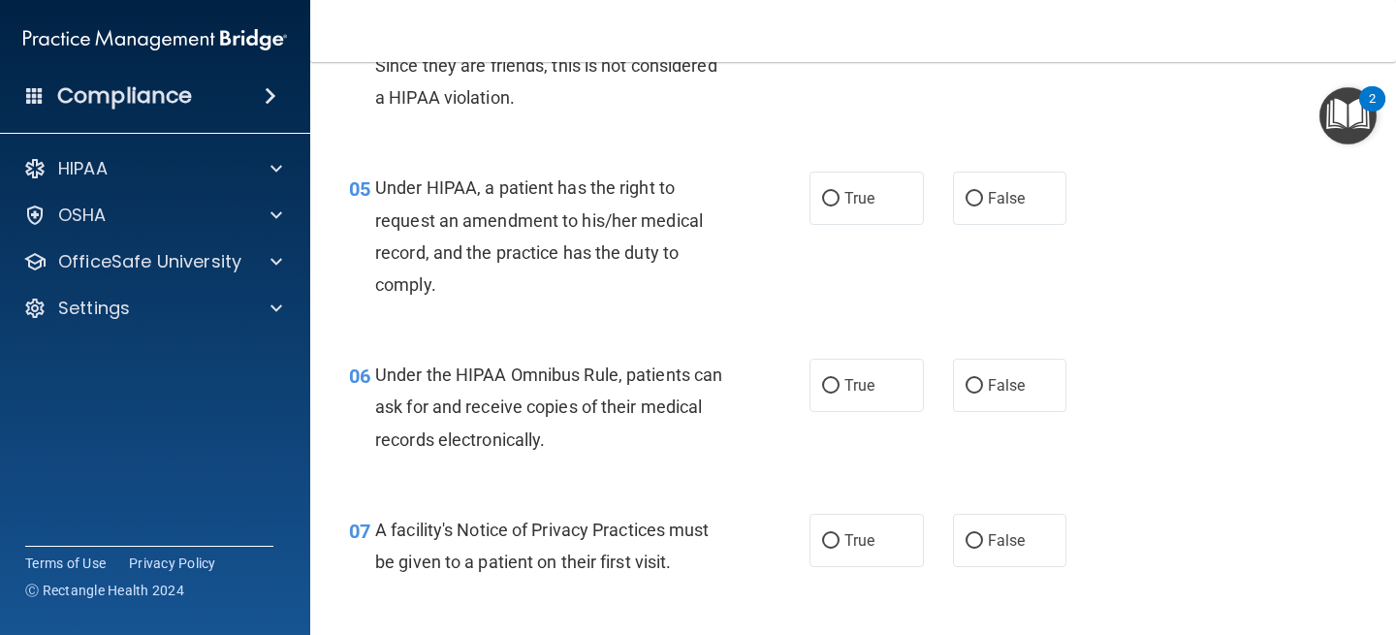
scroll to position [795, 0]
click at [837, 195] on input "True" at bounding box center [830, 198] width 17 height 15
radio input "true"
click at [1001, 198] on span "False" at bounding box center [1007, 197] width 38 height 18
click at [983, 198] on input "False" at bounding box center [974, 198] width 17 height 15
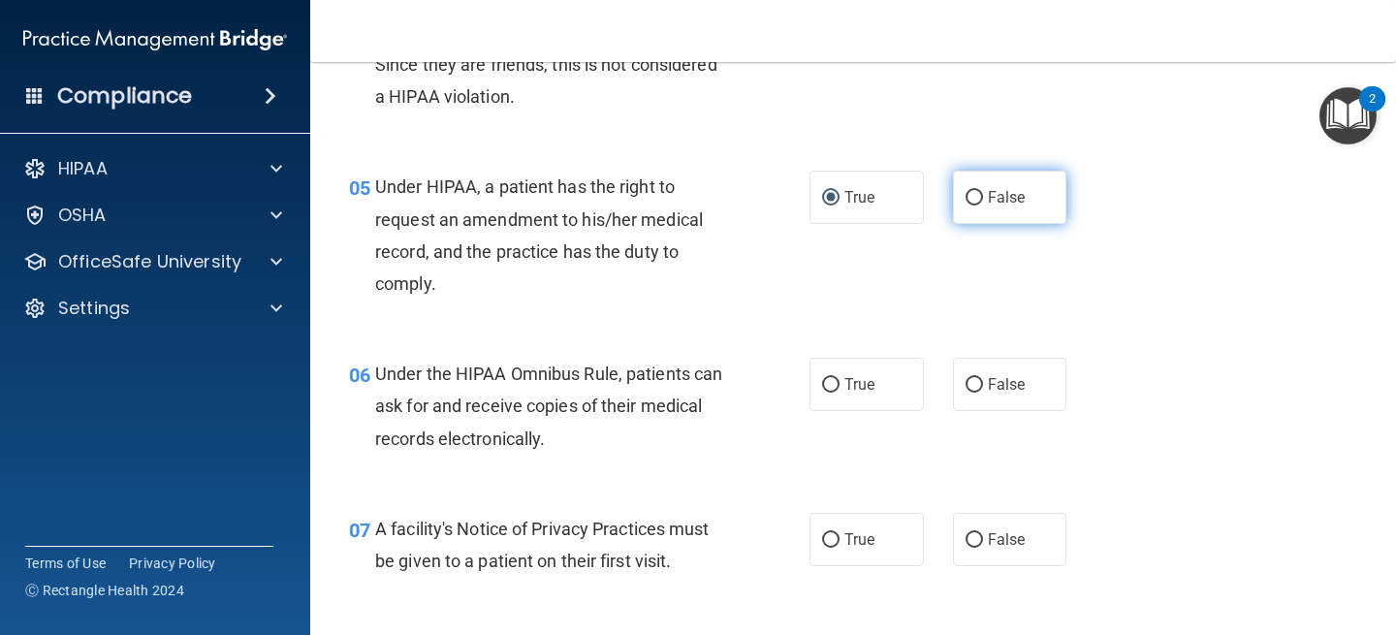
radio input "true"
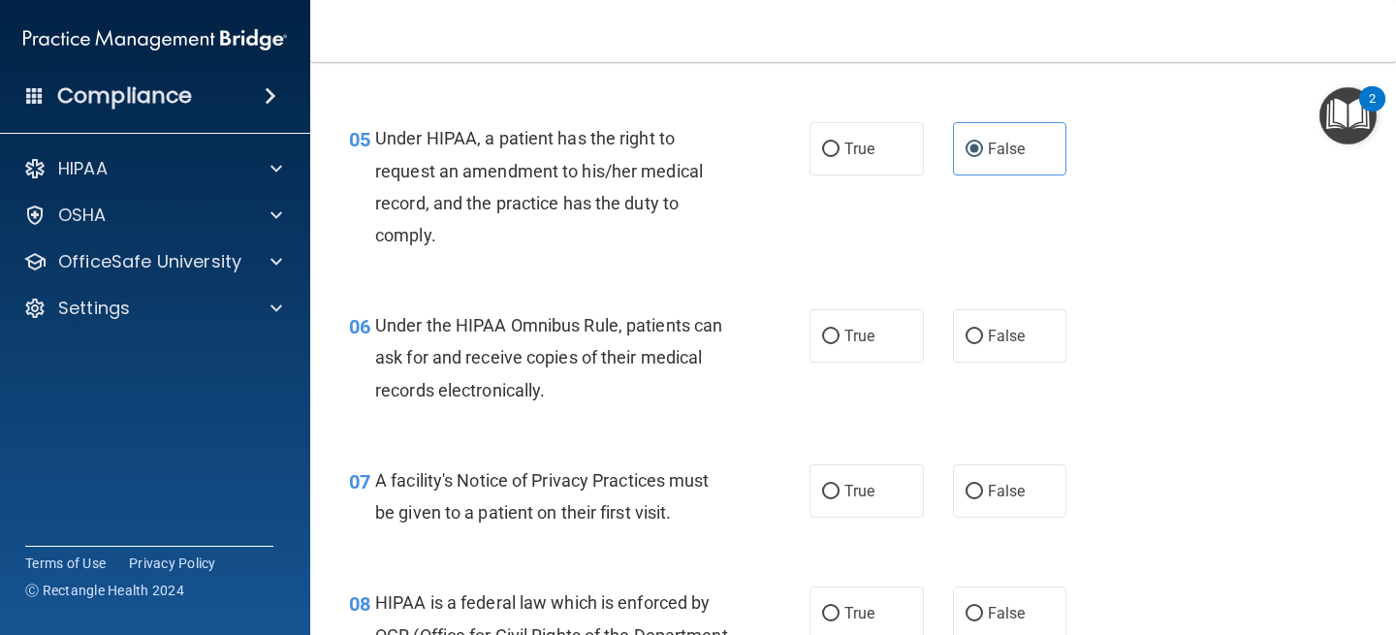
scroll to position [844, 0]
click at [880, 154] on label "True" at bounding box center [867, 147] width 114 height 53
click at [840, 154] on input "True" at bounding box center [830, 149] width 17 height 15
radio input "true"
radio input "false"
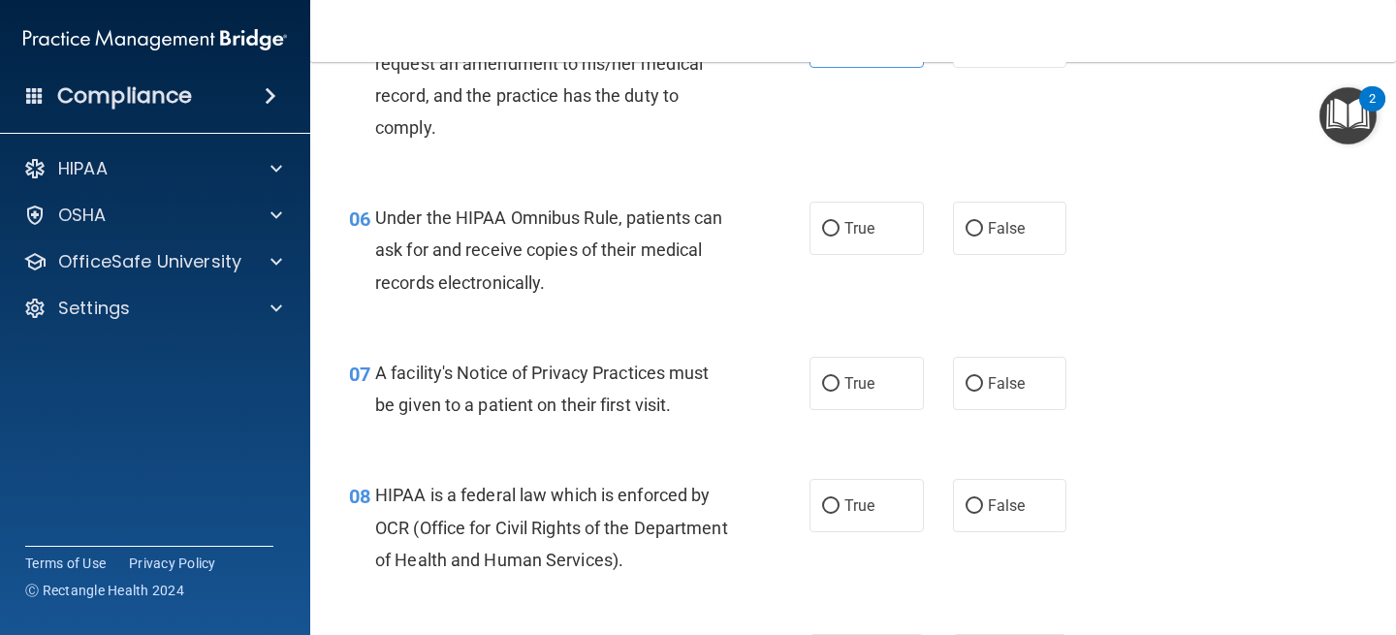
scroll to position [952, 0]
click at [959, 227] on label "False" at bounding box center [1010, 227] width 114 height 53
click at [966, 227] on input "False" at bounding box center [974, 228] width 17 height 15
radio input "true"
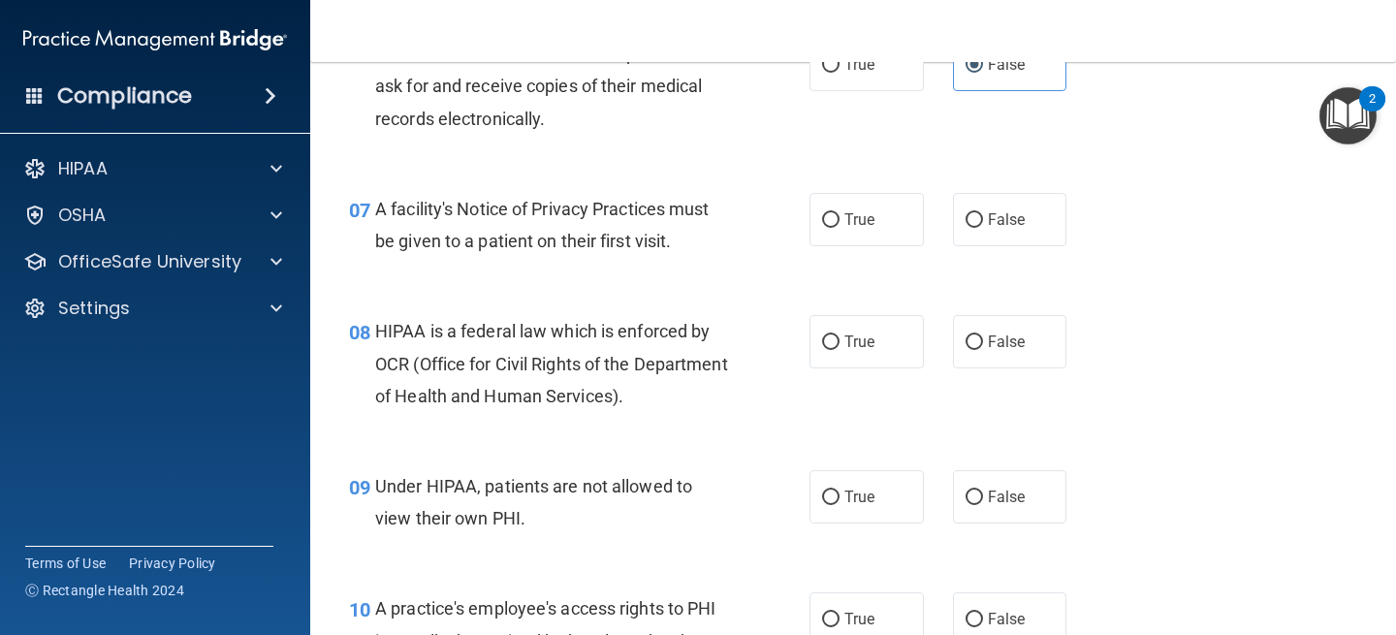
scroll to position [1132, 0]
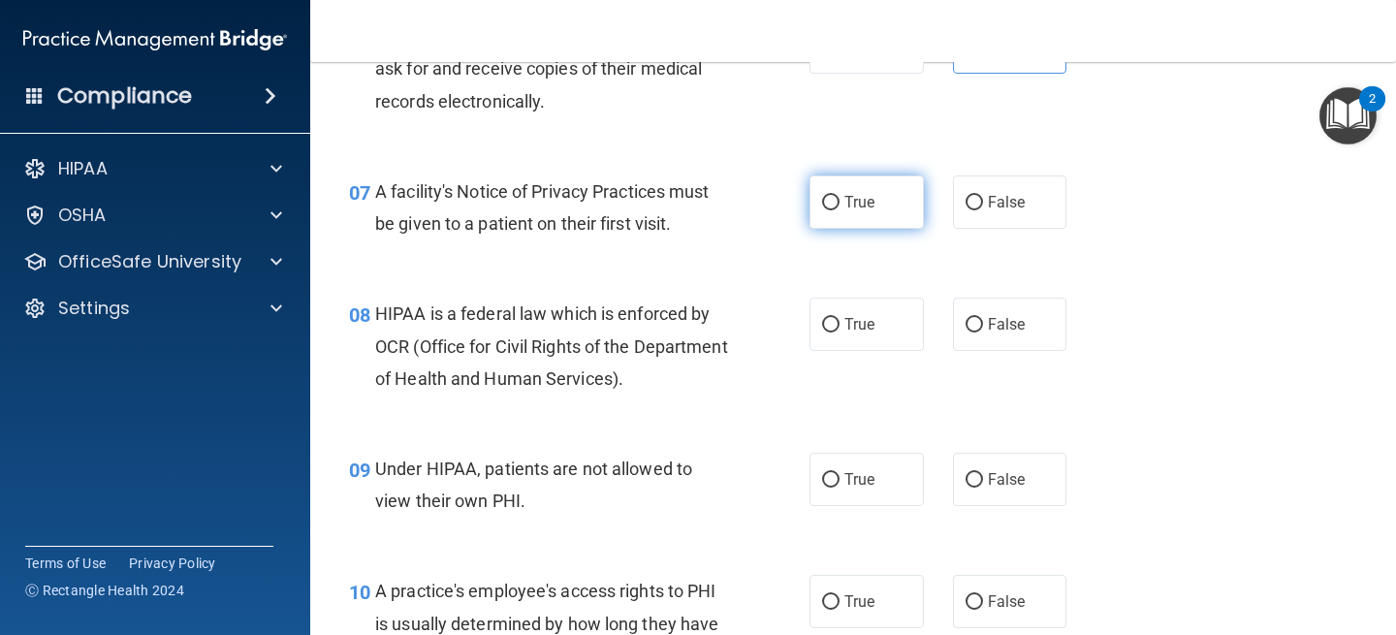
click at [863, 207] on span "True" at bounding box center [859, 202] width 30 height 18
click at [840, 207] on input "True" at bounding box center [830, 203] width 17 height 15
radio input "true"
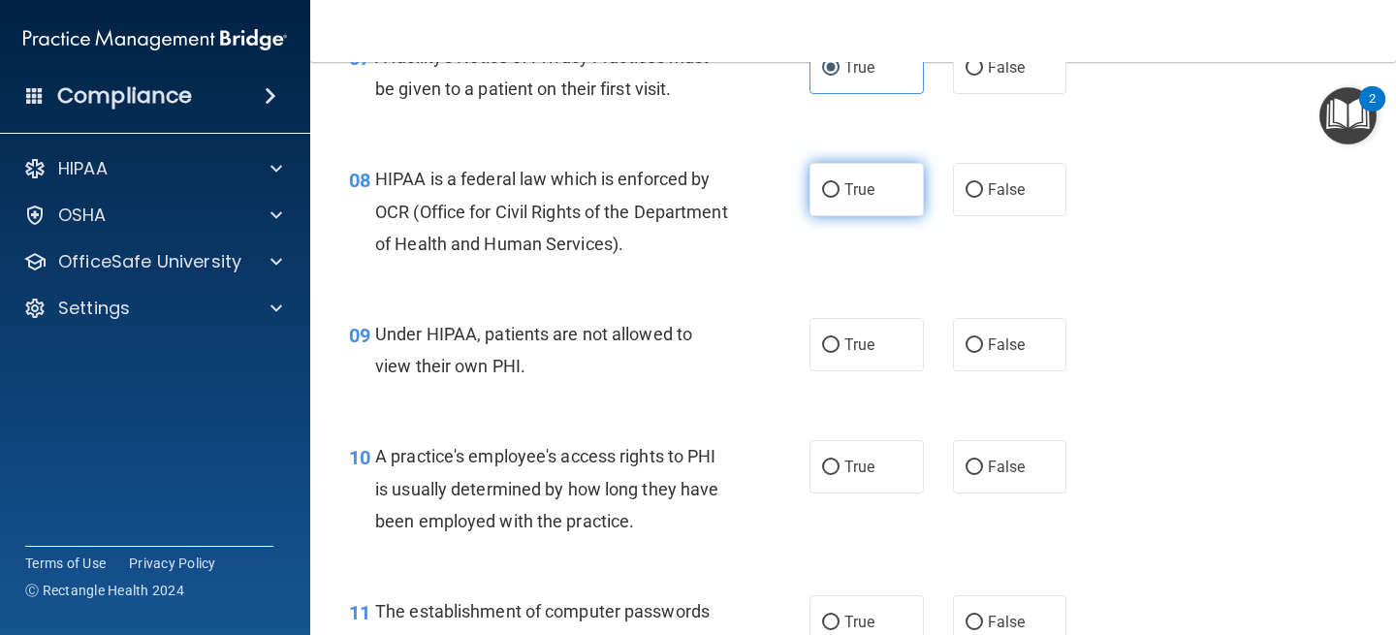
scroll to position [1232, 0]
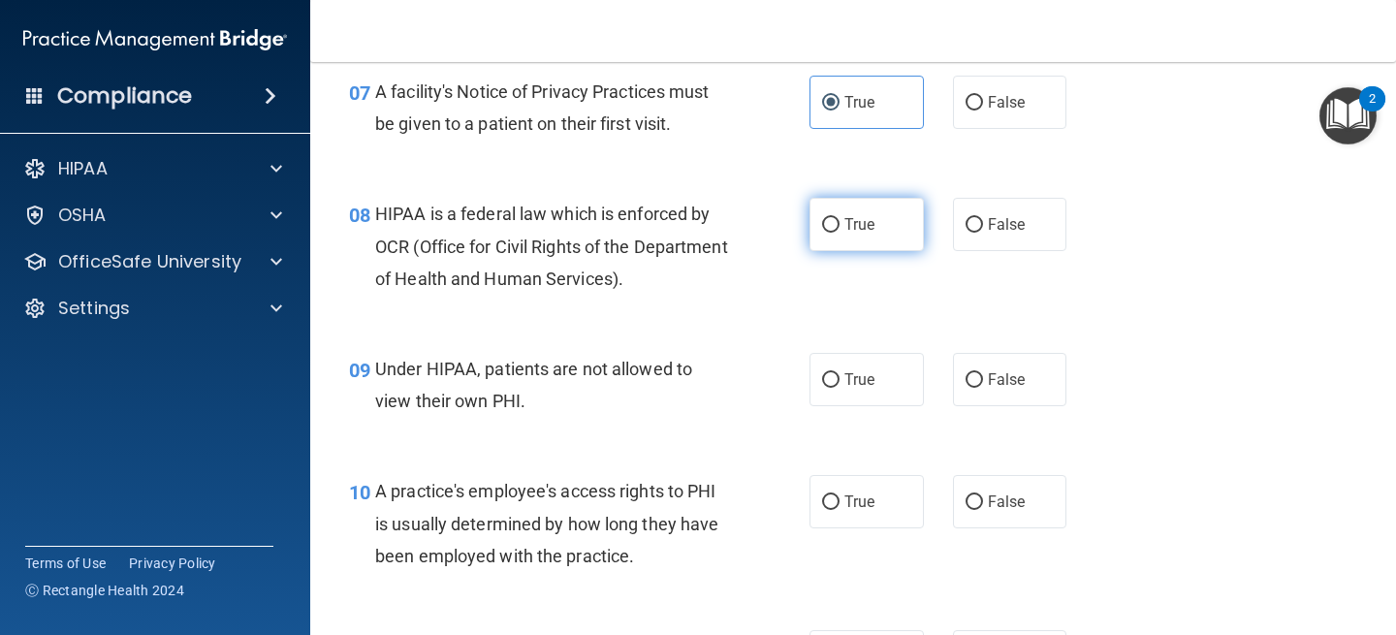
click at [893, 233] on label "True" at bounding box center [867, 224] width 114 height 53
click at [840, 233] on input "True" at bounding box center [830, 225] width 17 height 15
radio input "true"
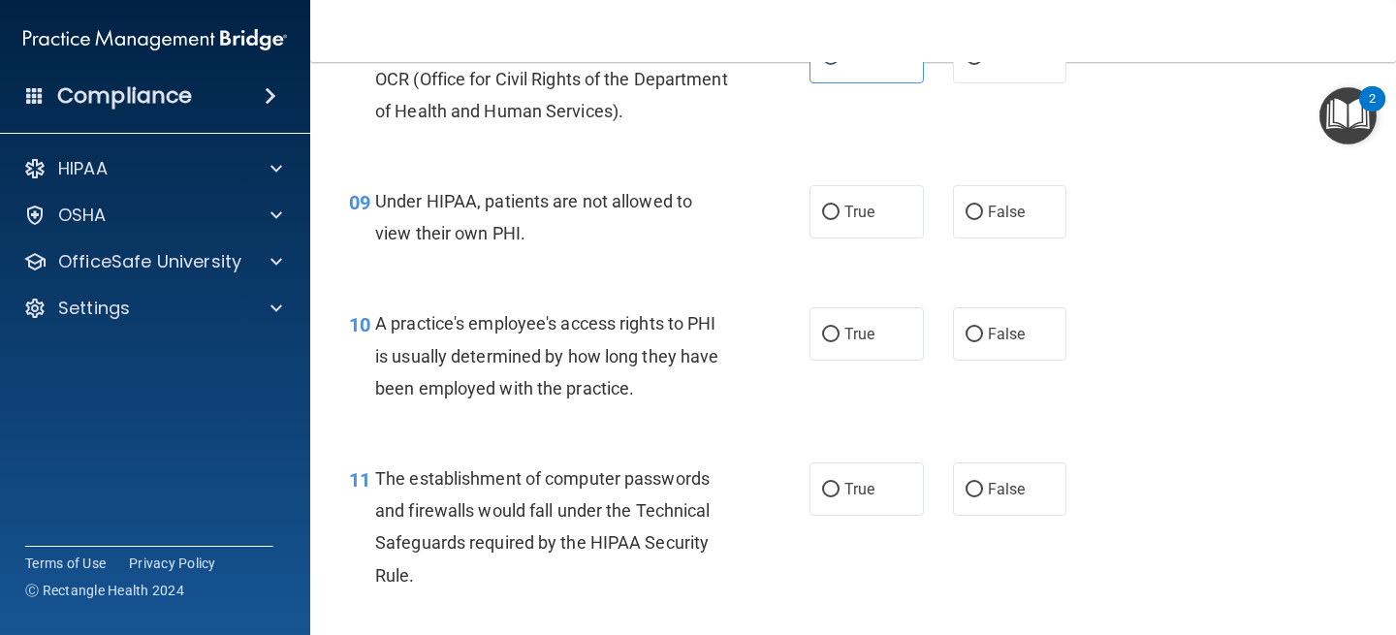
scroll to position [1410, 0]
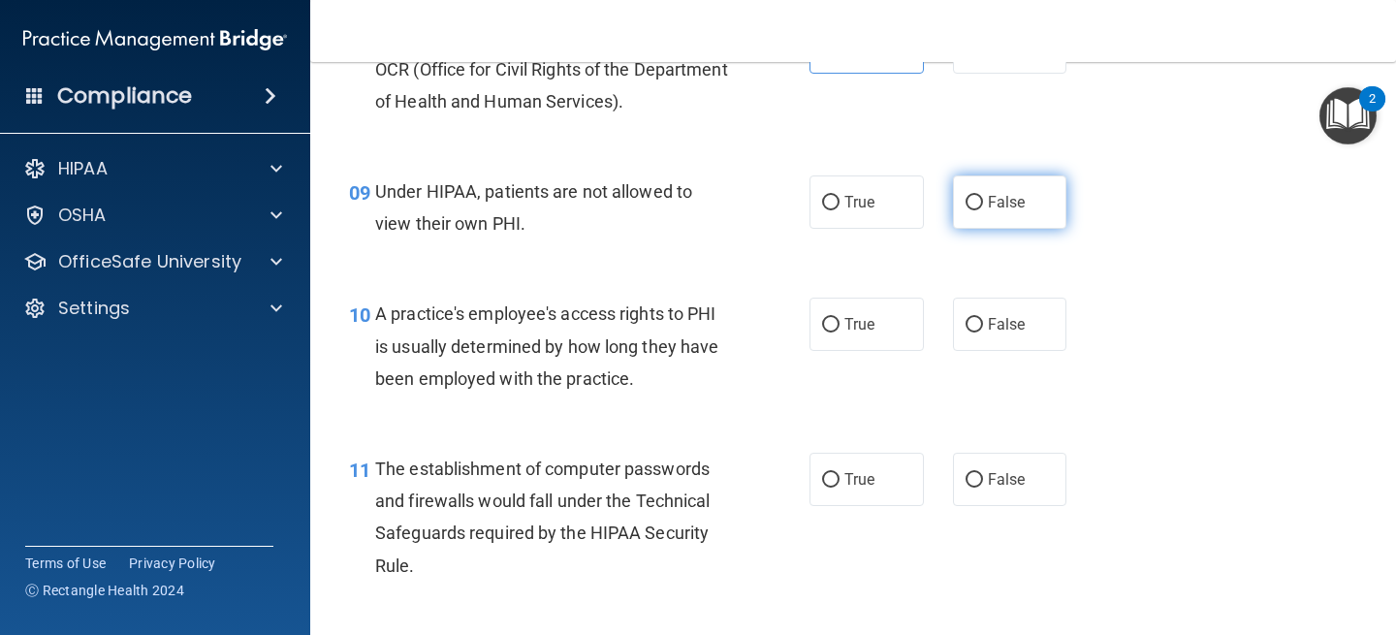
click at [1023, 190] on label "False" at bounding box center [1010, 201] width 114 height 53
click at [983, 196] on input "False" at bounding box center [974, 203] width 17 height 15
radio input "true"
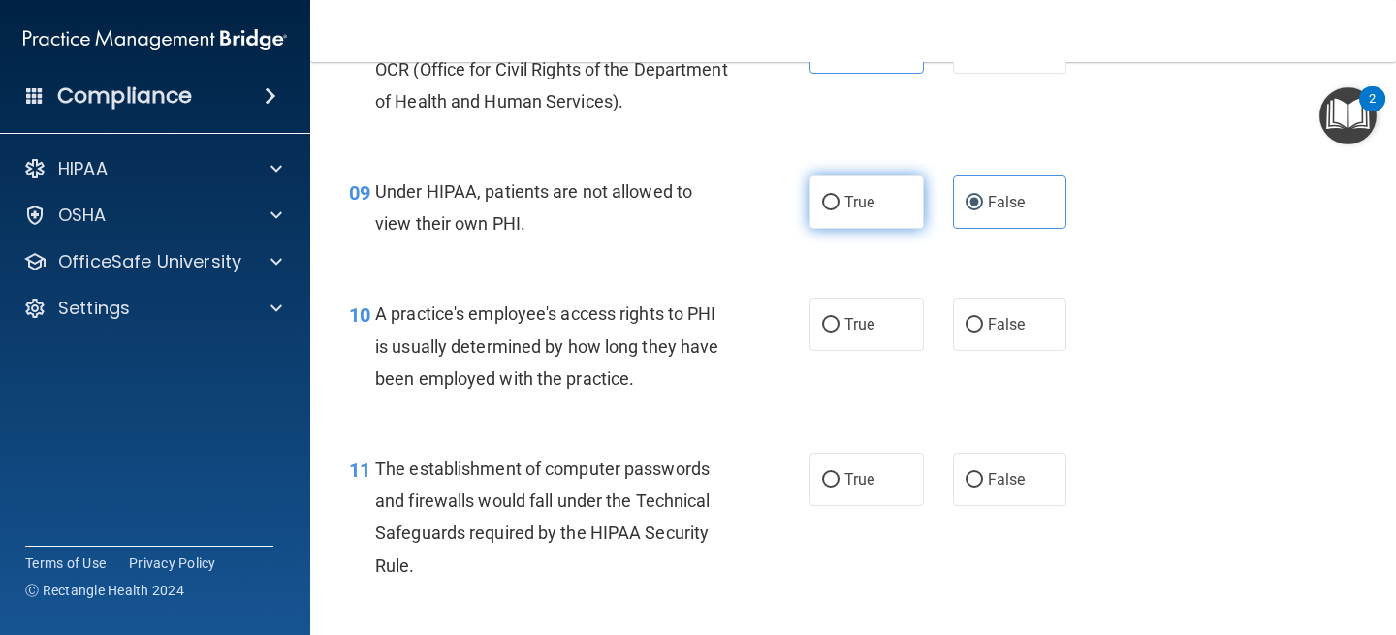
click at [891, 175] on label "True" at bounding box center [867, 201] width 114 height 53
click at [840, 196] on input "True" at bounding box center [830, 203] width 17 height 15
radio input "true"
radio input "false"
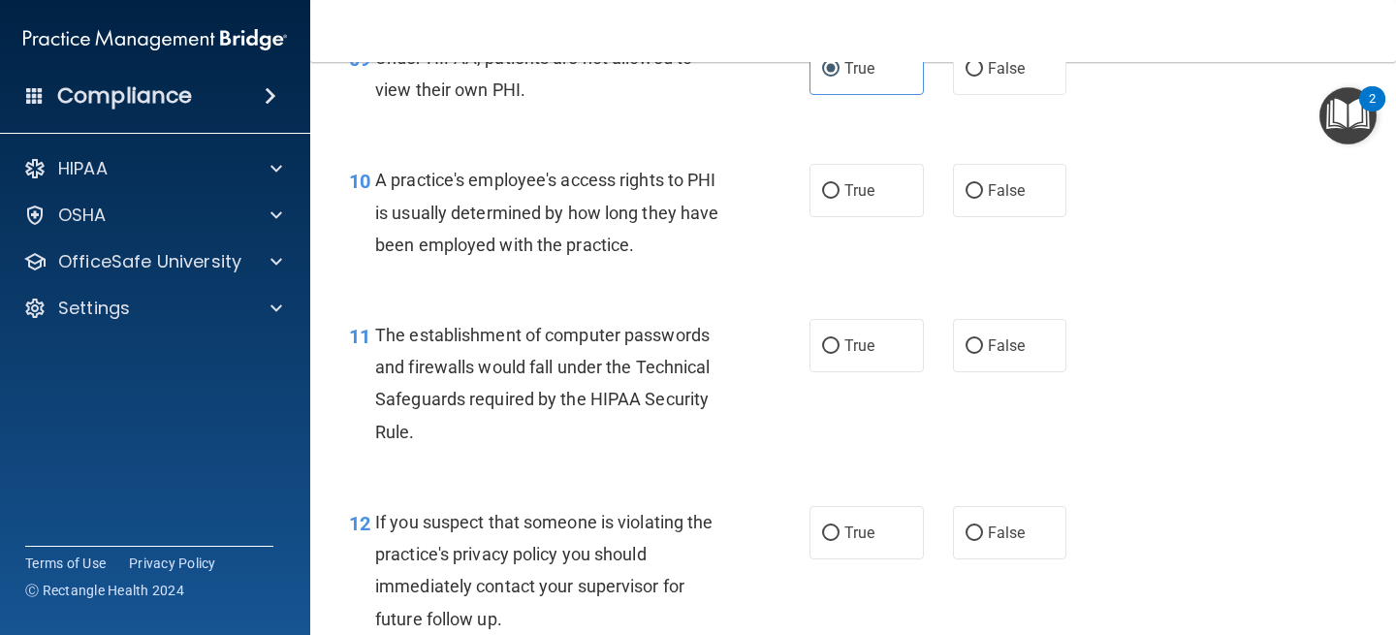
scroll to position [1549, 0]
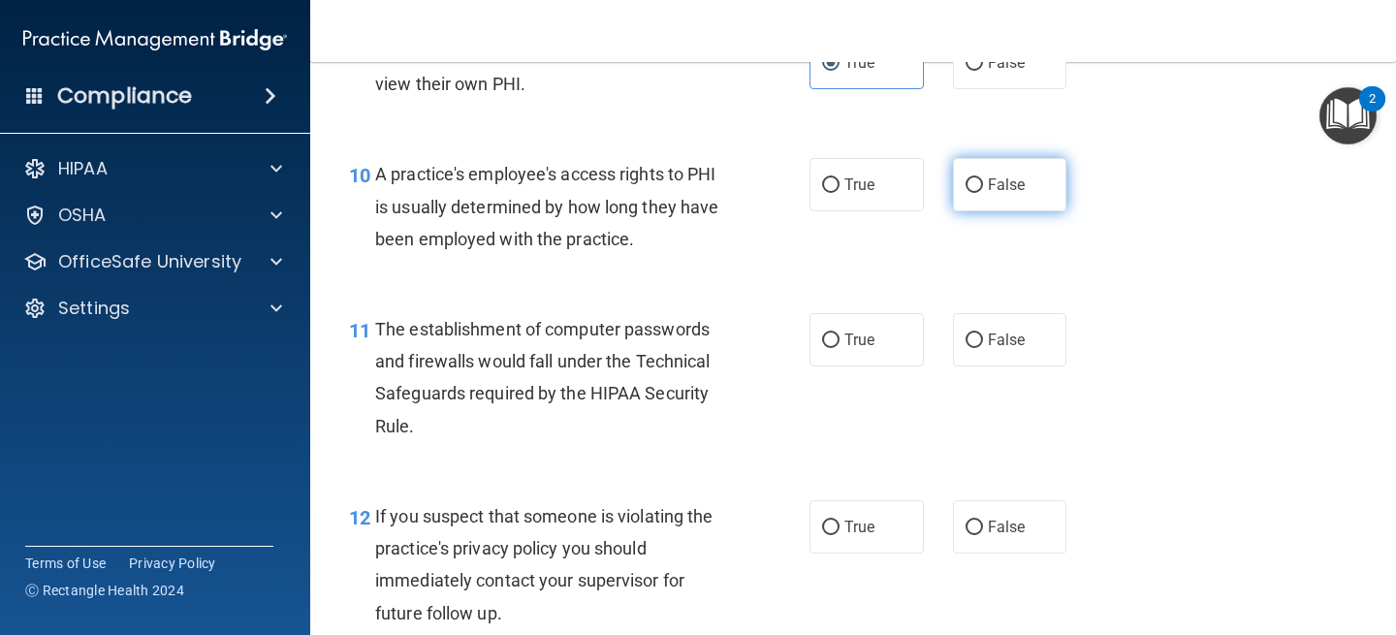
click at [1061, 206] on label "False" at bounding box center [1010, 184] width 114 height 53
click at [983, 193] on input "False" at bounding box center [974, 185] width 17 height 15
radio input "true"
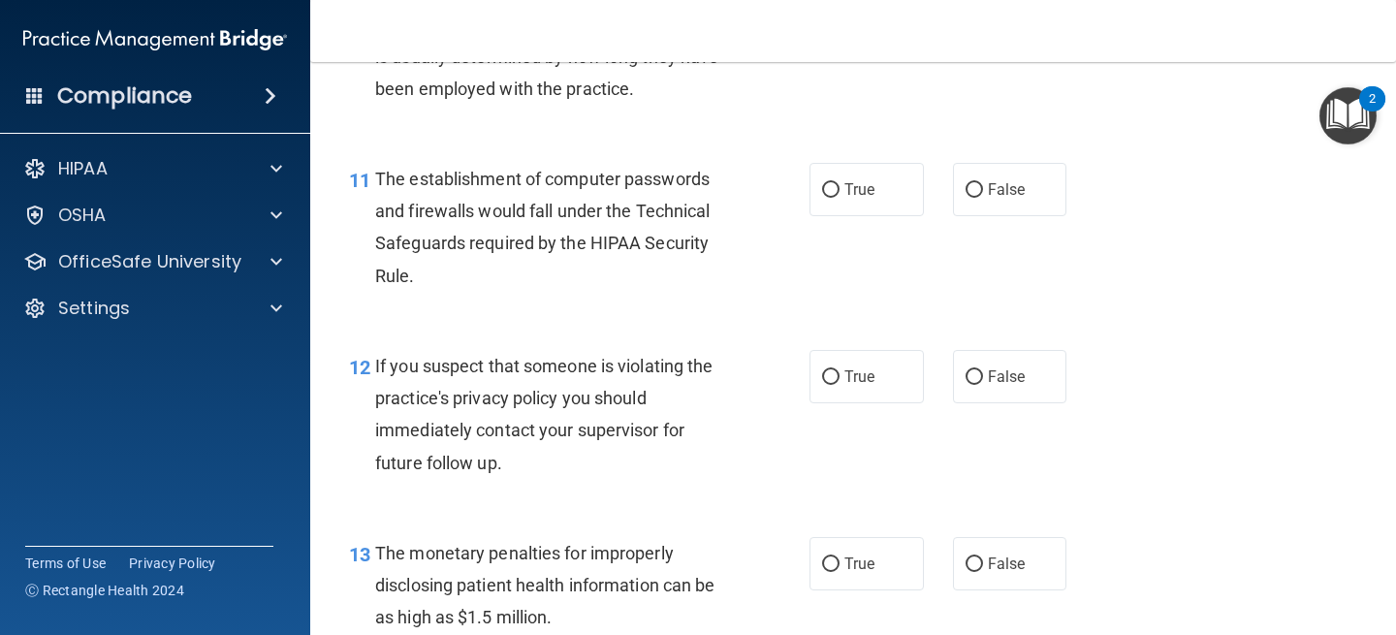
scroll to position [1710, 0]
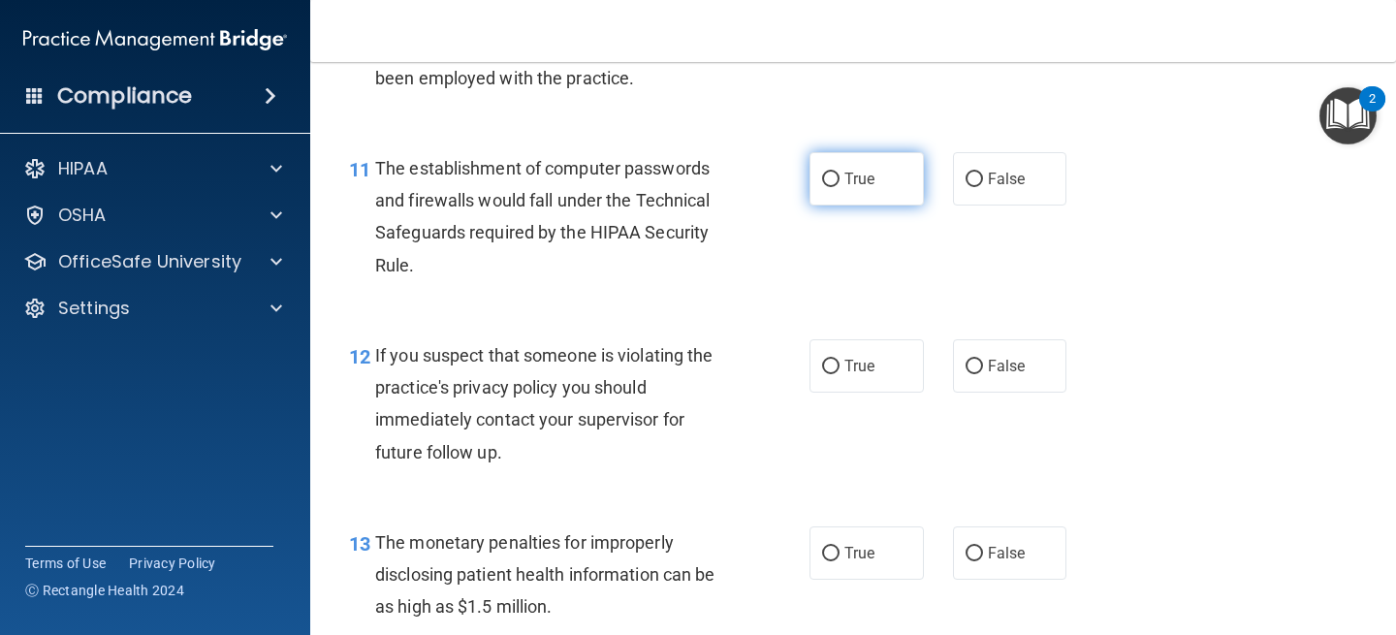
click at [820, 179] on label "True" at bounding box center [867, 178] width 114 height 53
click at [822, 179] on input "True" at bounding box center [830, 180] width 17 height 15
radio input "true"
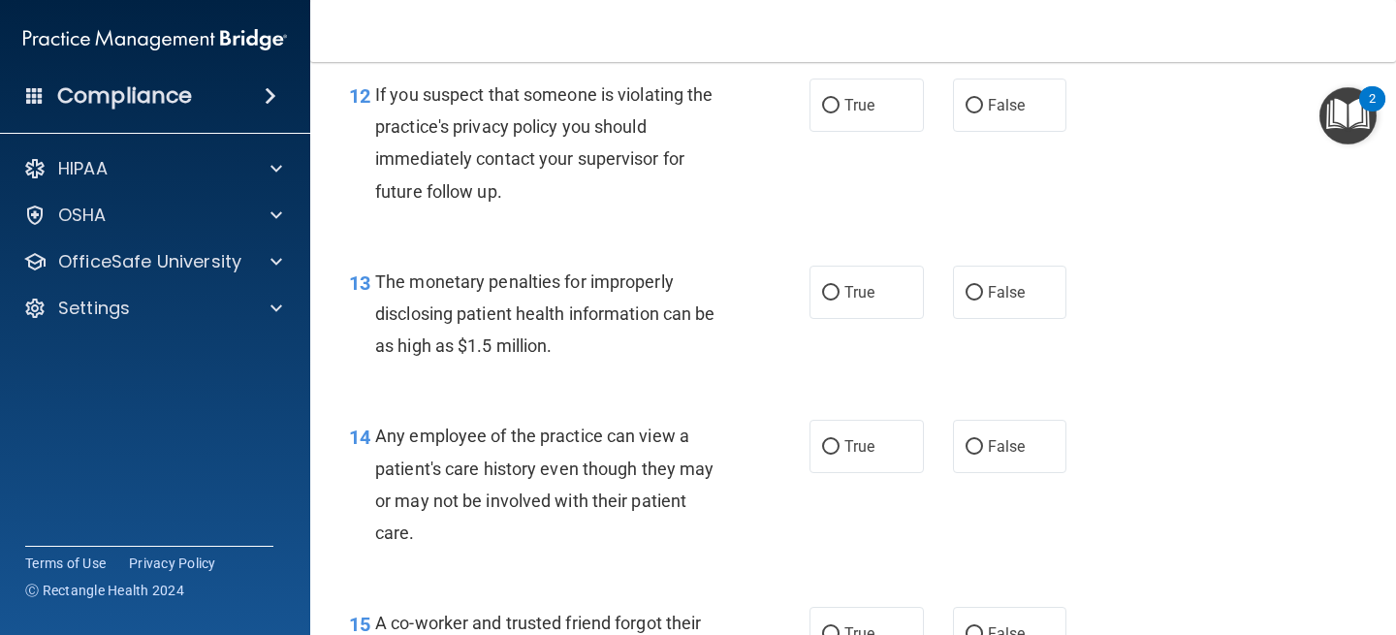
scroll to position [1976, 0]
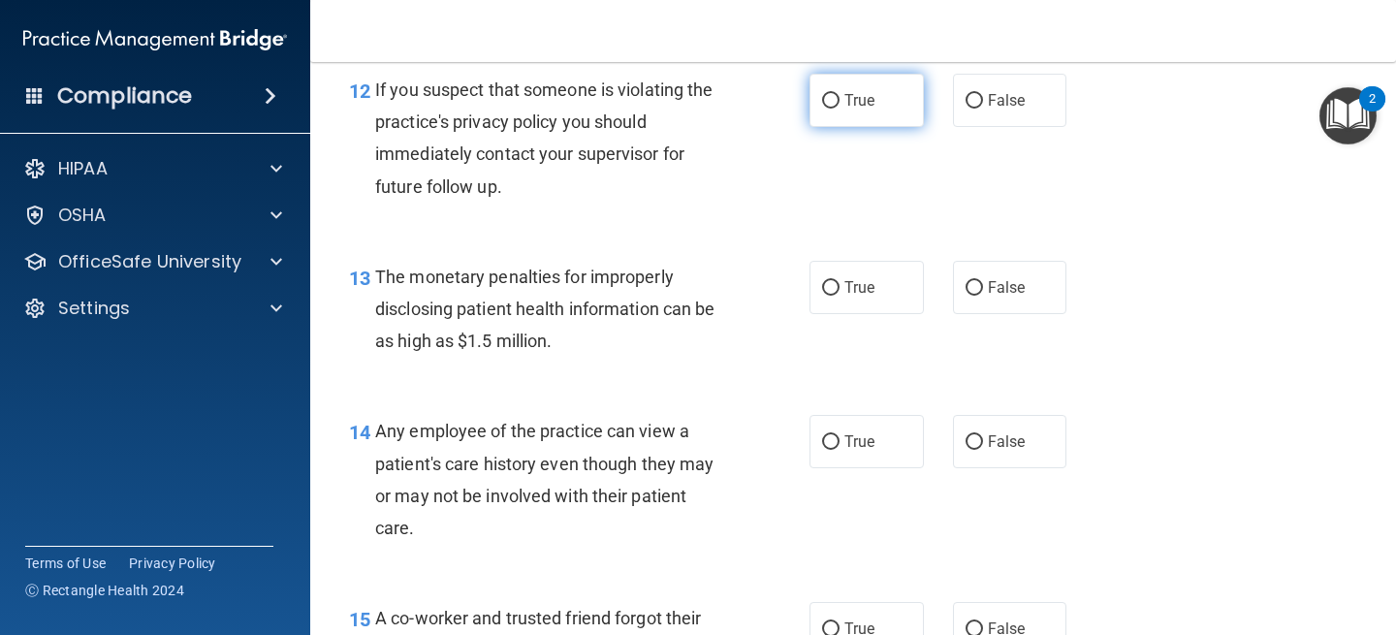
click at [873, 106] on span "True" at bounding box center [859, 100] width 30 height 18
click at [840, 106] on input "True" at bounding box center [830, 101] width 17 height 15
radio input "true"
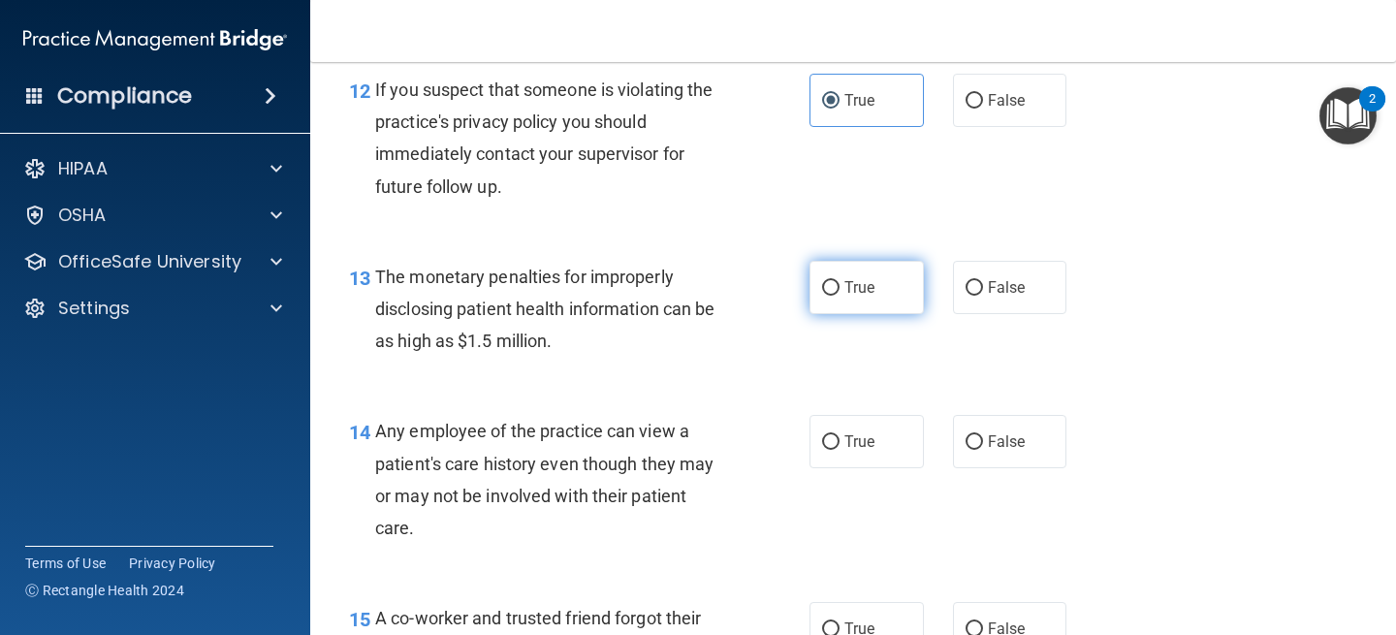
scroll to position [2068, 0]
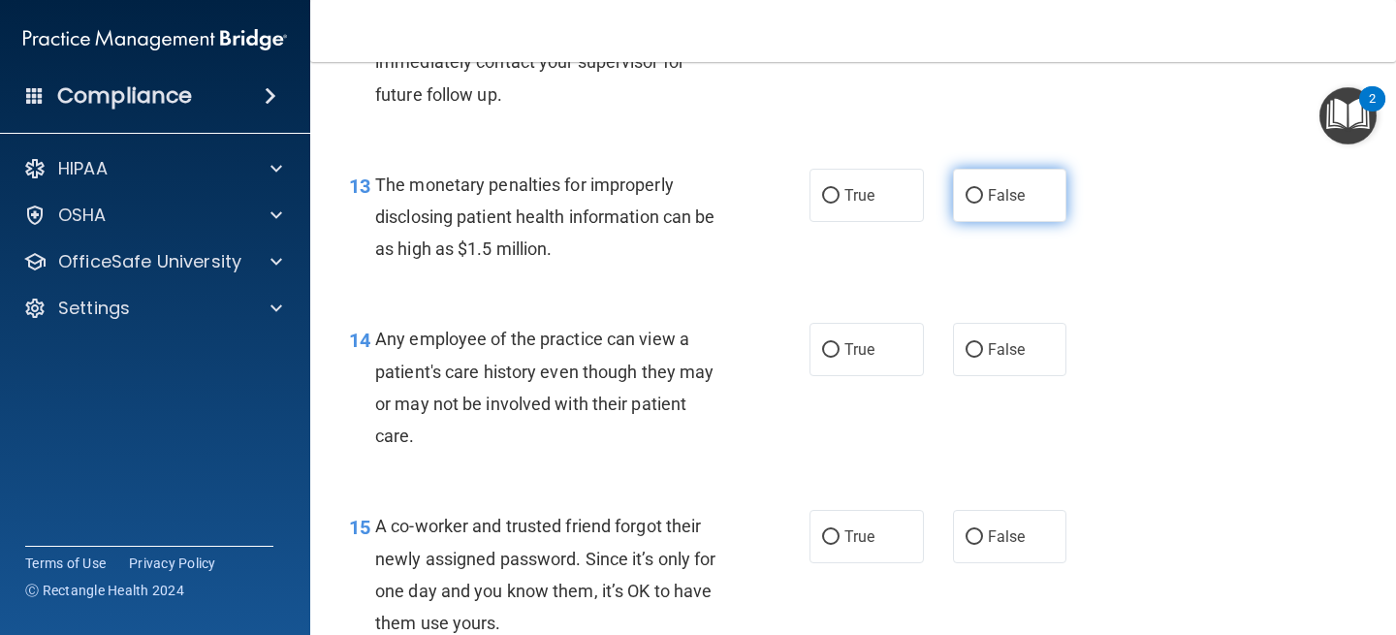
click at [1011, 200] on span "False" at bounding box center [1007, 195] width 38 height 18
click at [983, 200] on input "False" at bounding box center [974, 196] width 17 height 15
radio input "true"
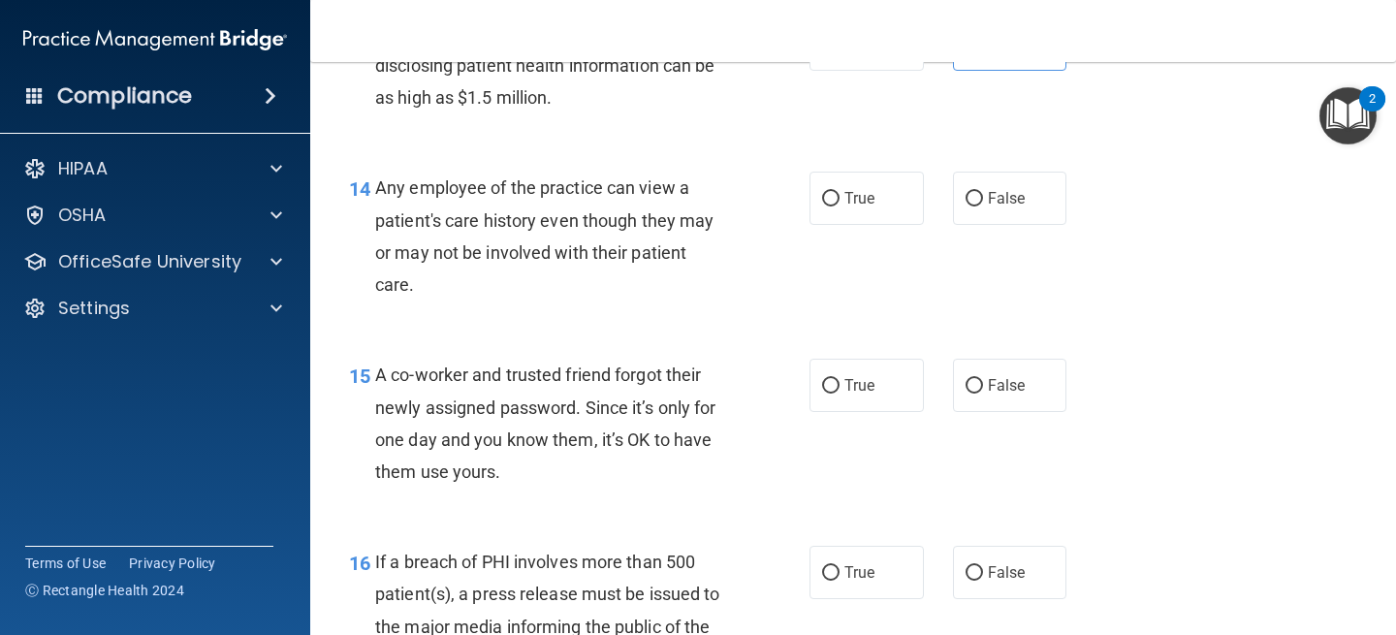
scroll to position [2223, 0]
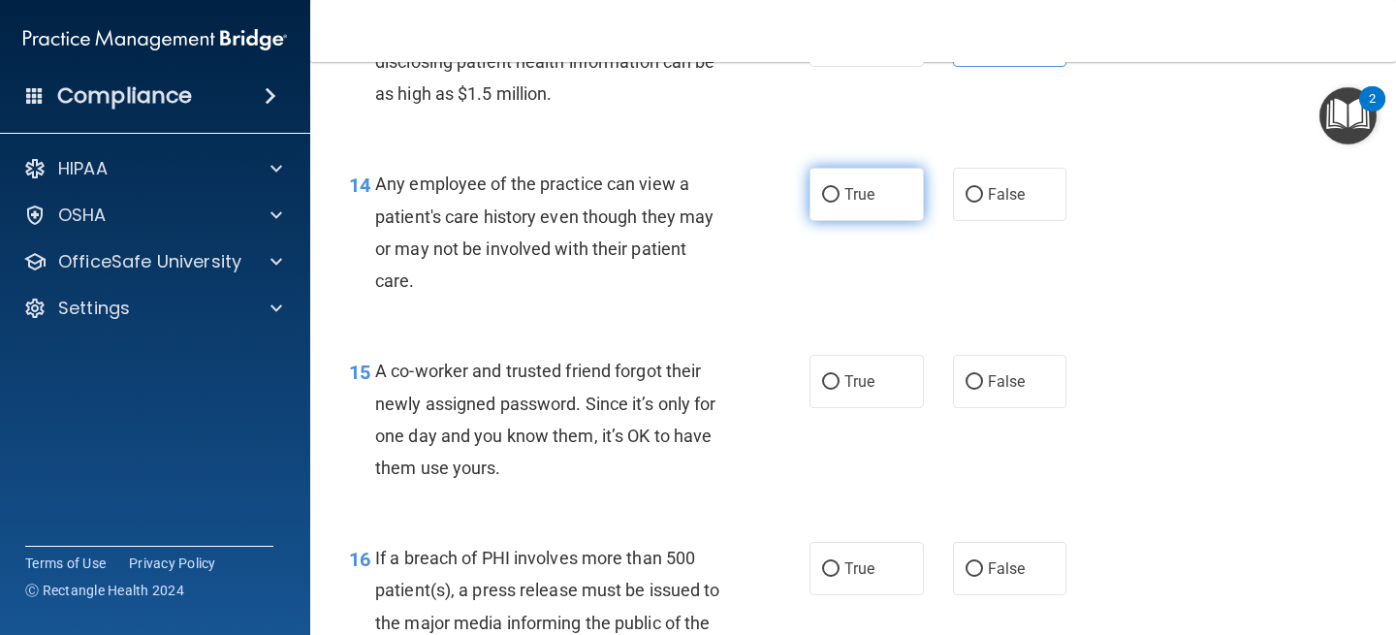
click at [891, 190] on label "True" at bounding box center [867, 194] width 114 height 53
click at [840, 190] on input "True" at bounding box center [830, 195] width 17 height 15
radio input "true"
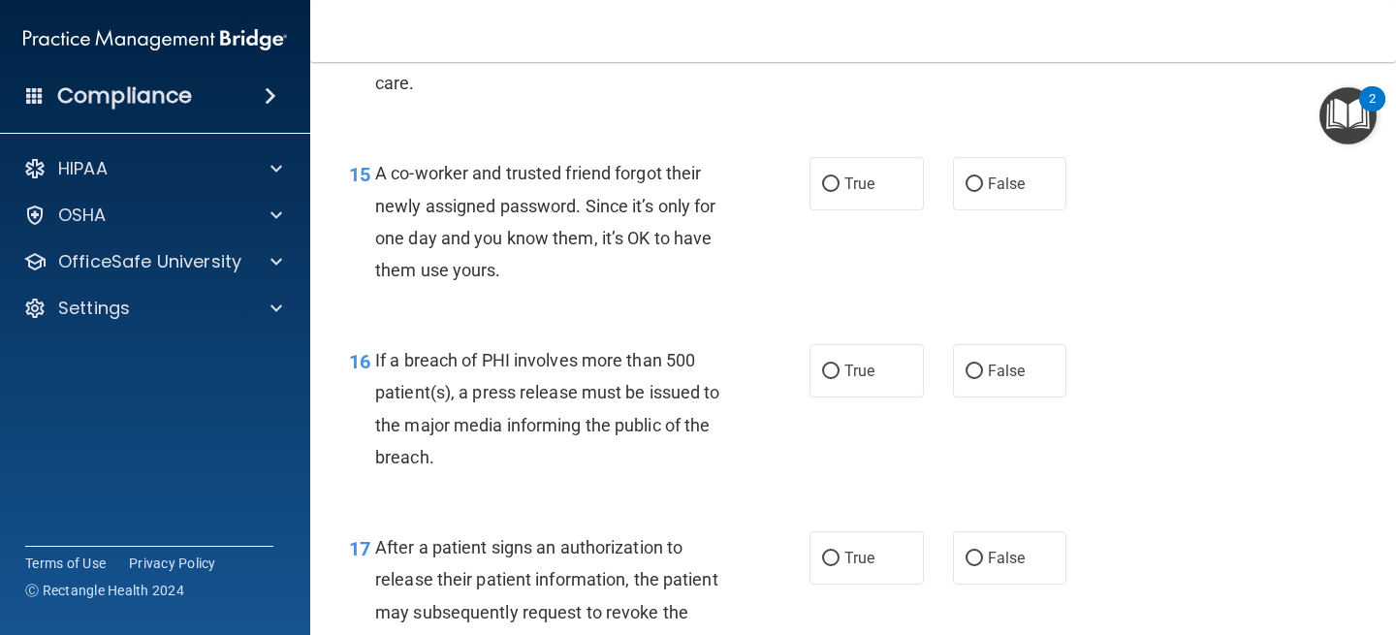
scroll to position [2415, 0]
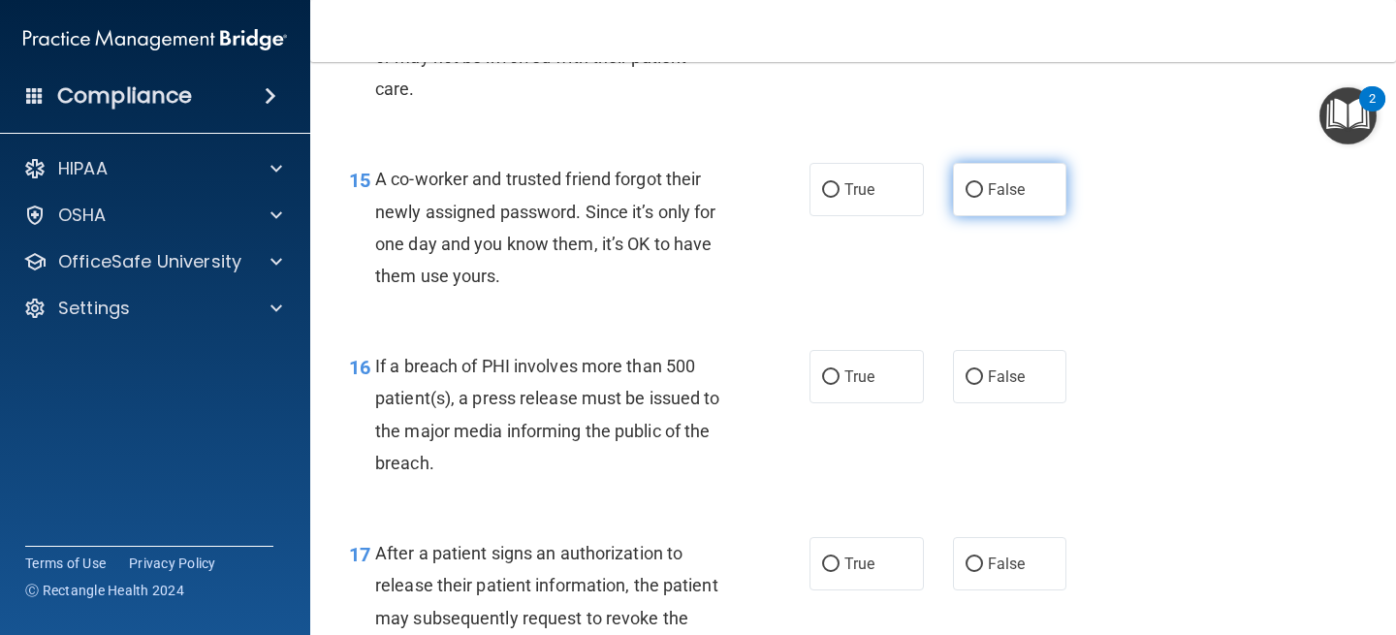
click at [1025, 180] on label "False" at bounding box center [1010, 189] width 114 height 53
click at [983, 183] on input "False" at bounding box center [974, 190] width 17 height 15
radio input "true"
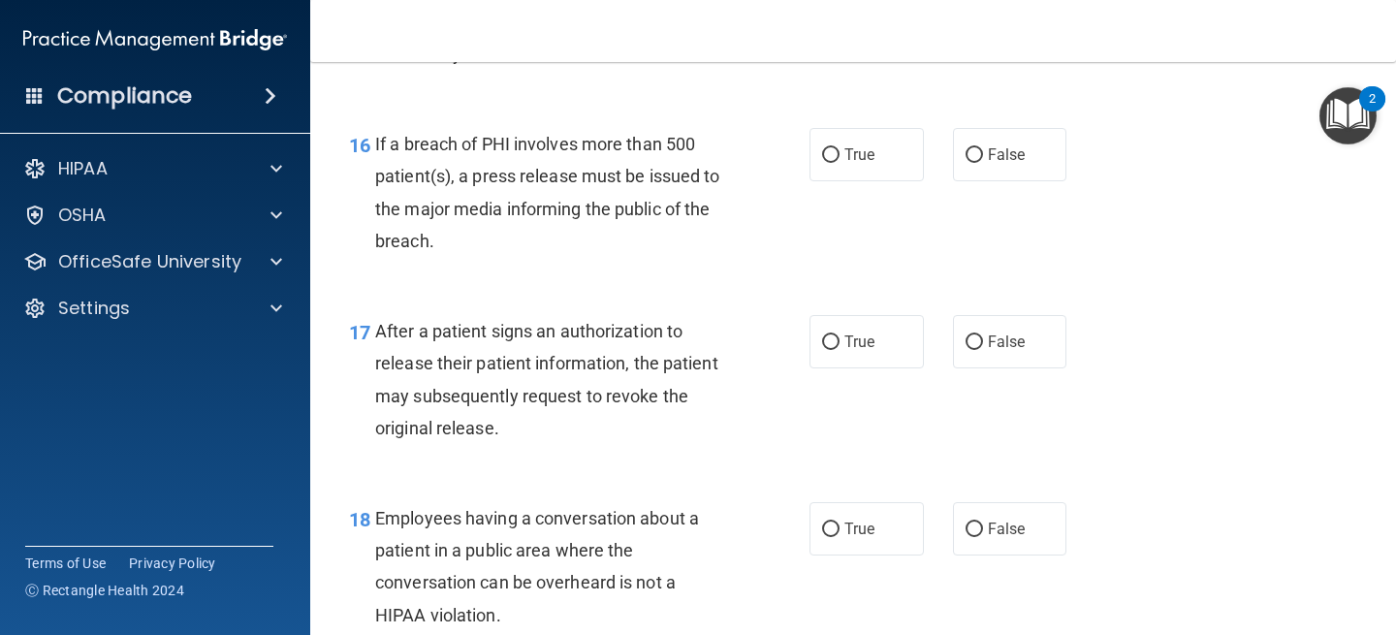
scroll to position [2638, 0]
click at [1018, 150] on span "False" at bounding box center [1007, 153] width 38 height 18
click at [983, 150] on input "False" at bounding box center [974, 154] width 17 height 15
radio input "true"
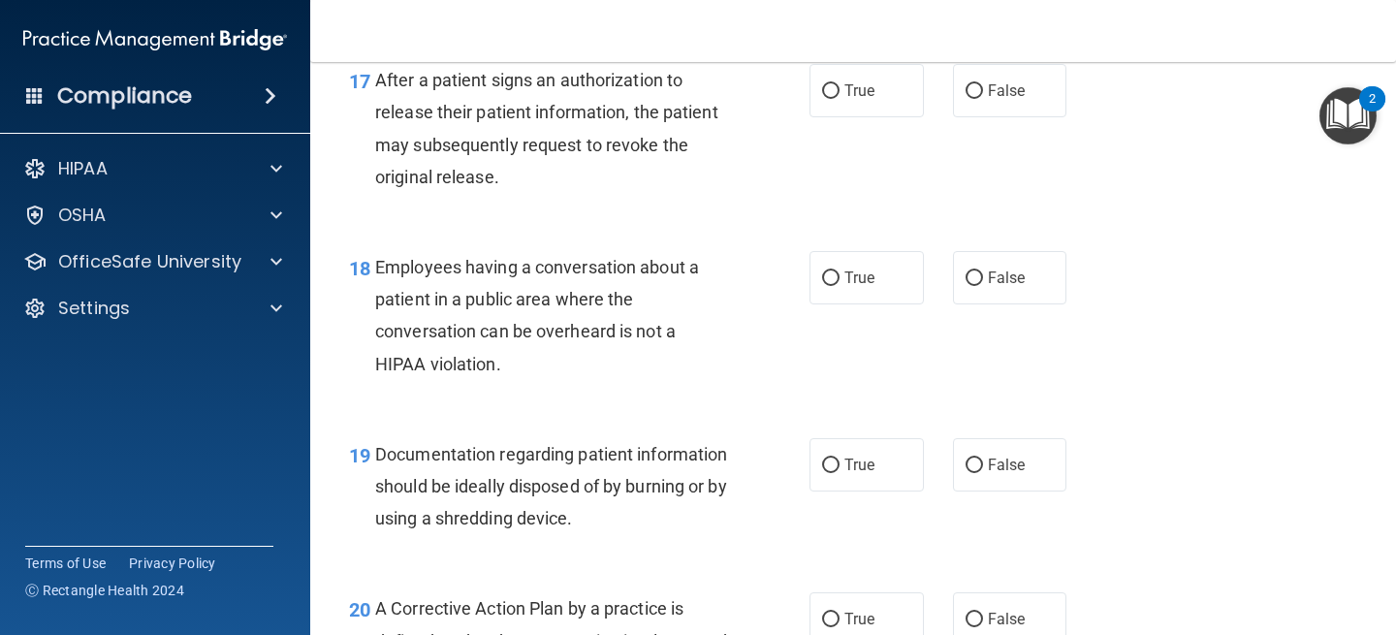
scroll to position [2892, 0]
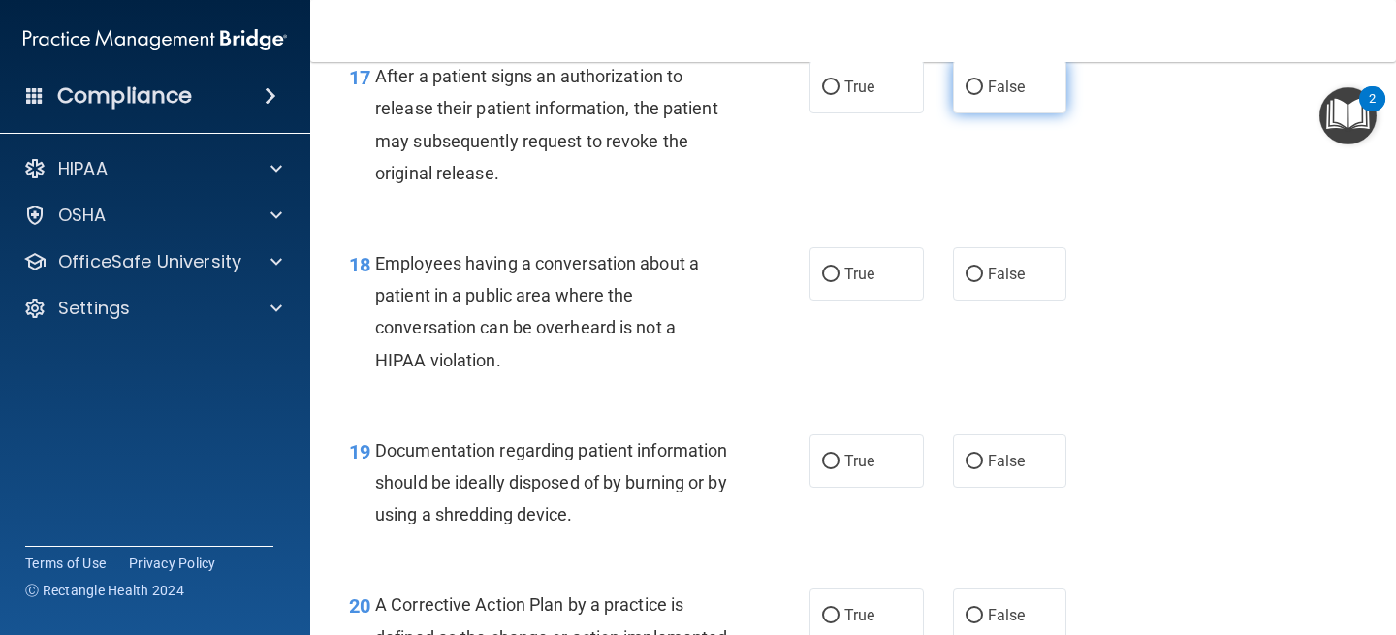
click at [1024, 81] on span "False" at bounding box center [1007, 87] width 38 height 18
click at [983, 81] on input "False" at bounding box center [974, 87] width 17 height 15
radio input "true"
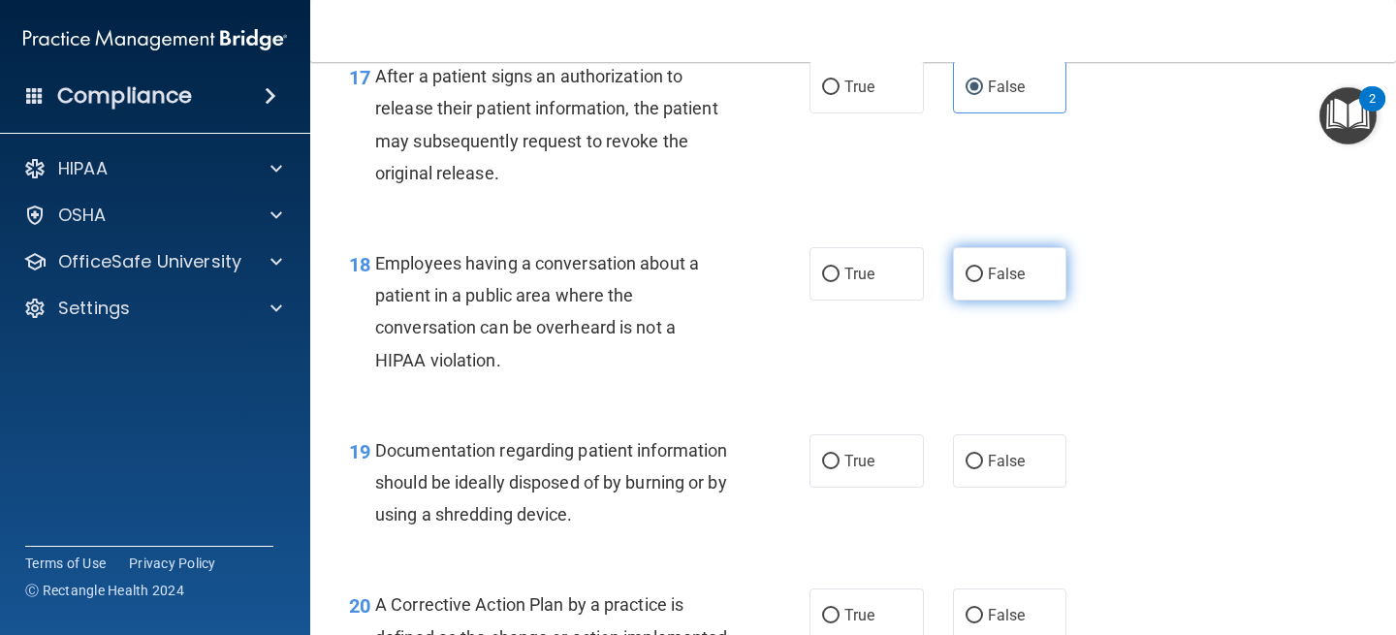
click at [984, 278] on label "False" at bounding box center [1010, 273] width 114 height 53
click at [983, 278] on input "False" at bounding box center [974, 275] width 17 height 15
radio input "true"
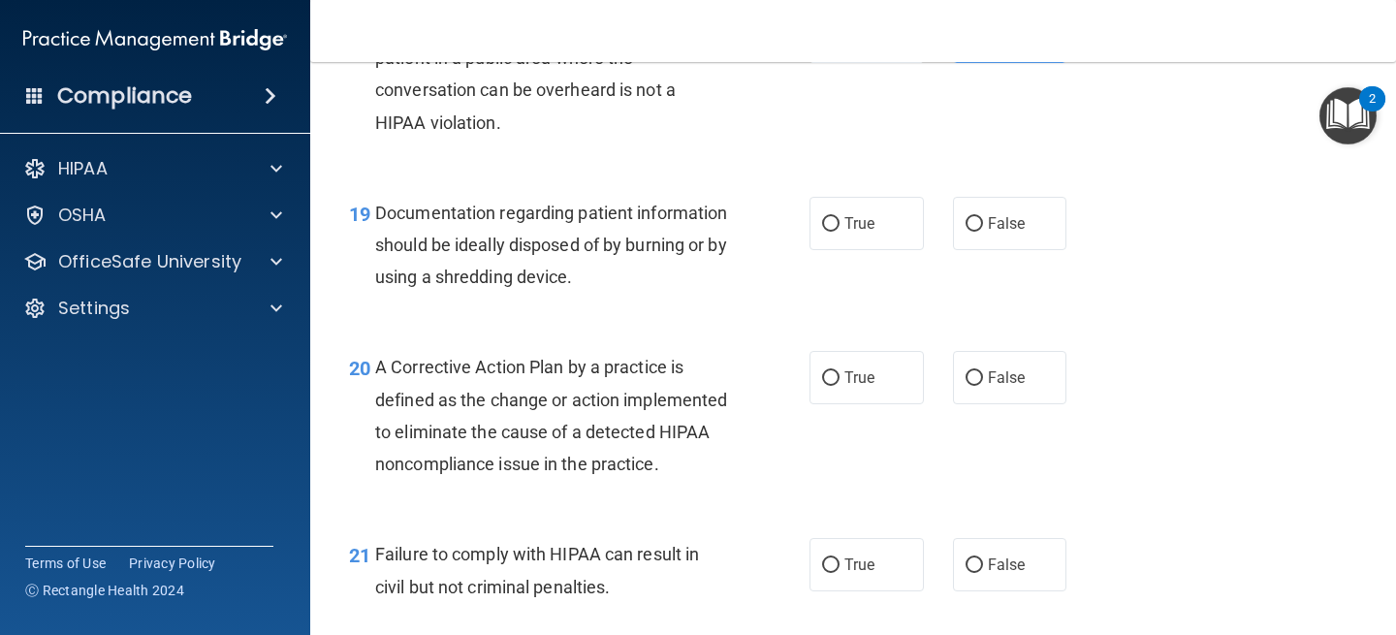
scroll to position [3131, 0]
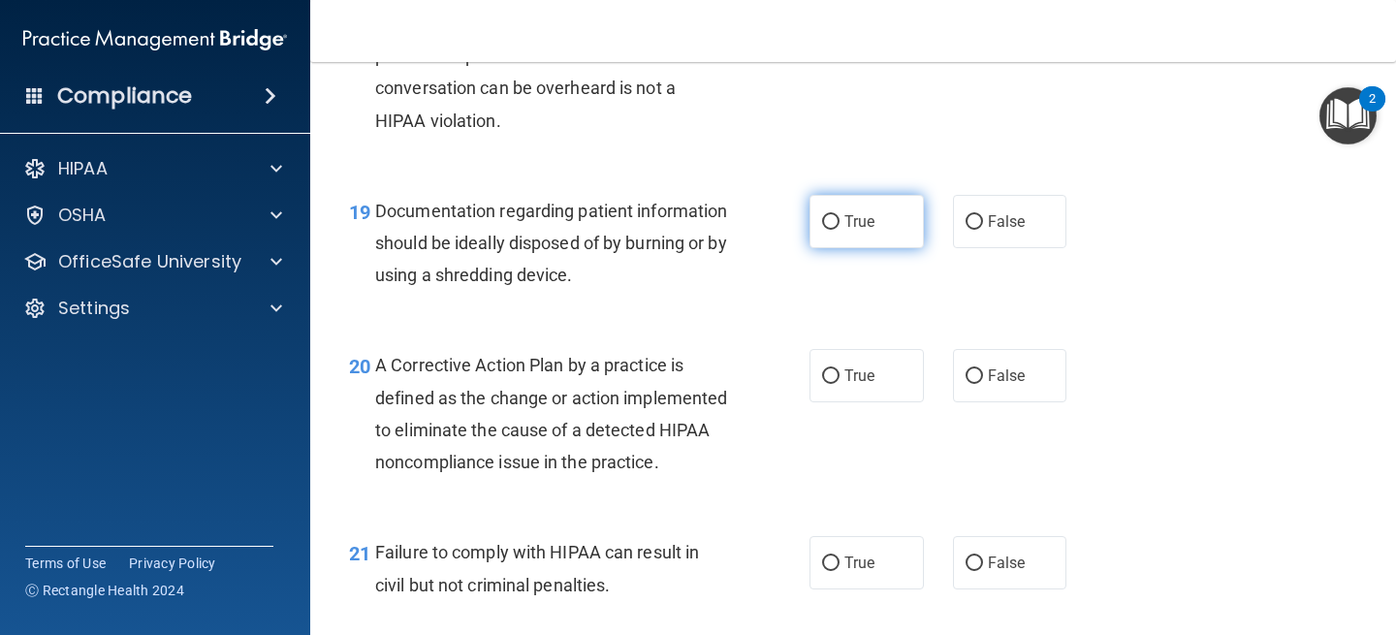
click at [845, 238] on label "True" at bounding box center [867, 221] width 114 height 53
click at [840, 230] on input "True" at bounding box center [830, 222] width 17 height 15
radio input "true"
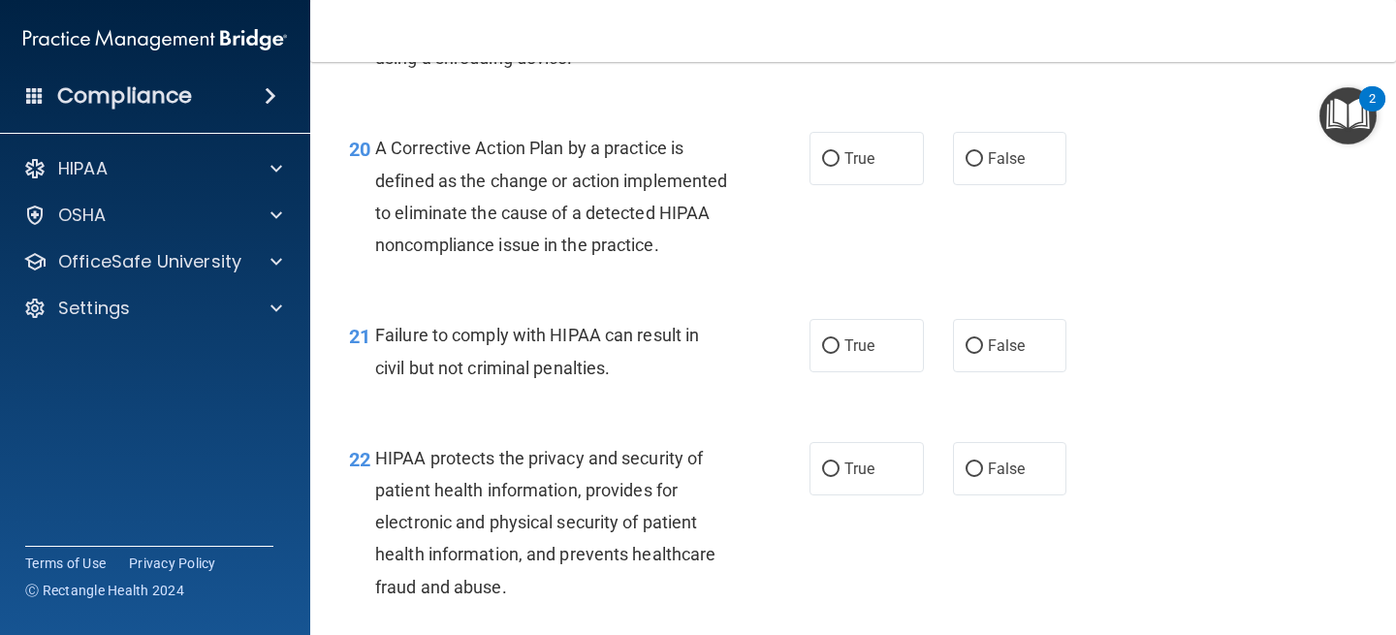
scroll to position [3355, 0]
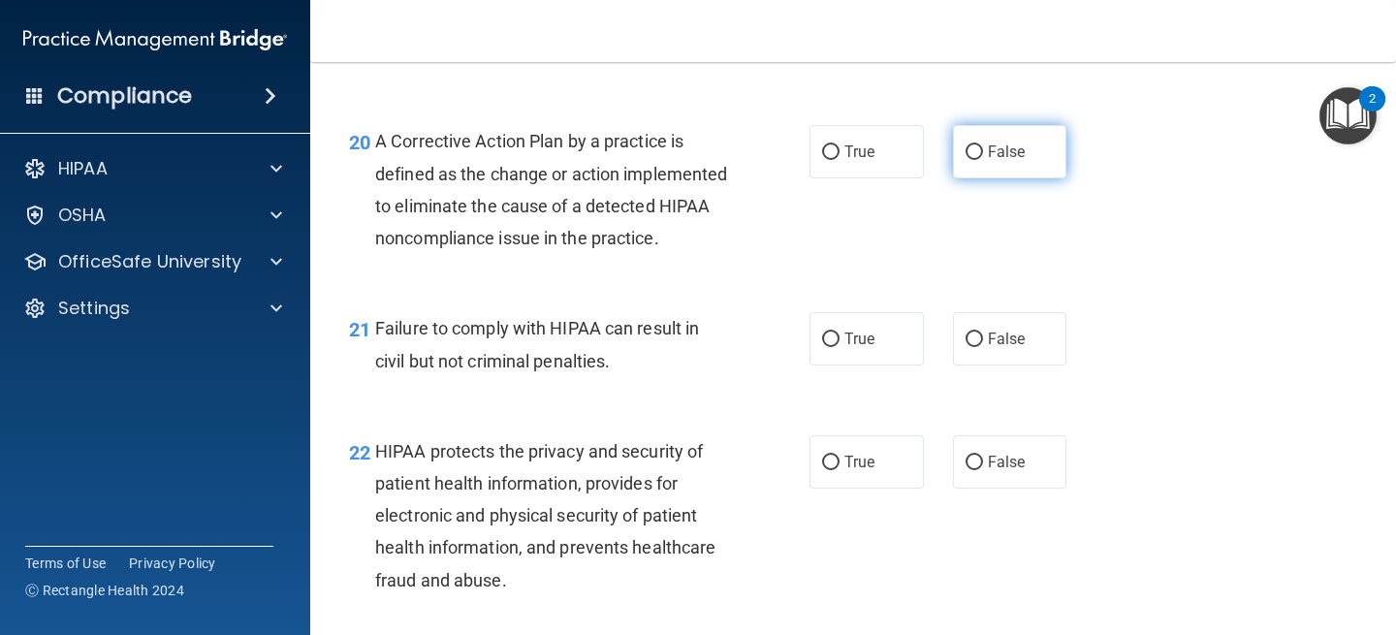
click at [995, 146] on span "False" at bounding box center [1007, 152] width 38 height 18
click at [983, 146] on input "False" at bounding box center [974, 152] width 17 height 15
radio input "true"
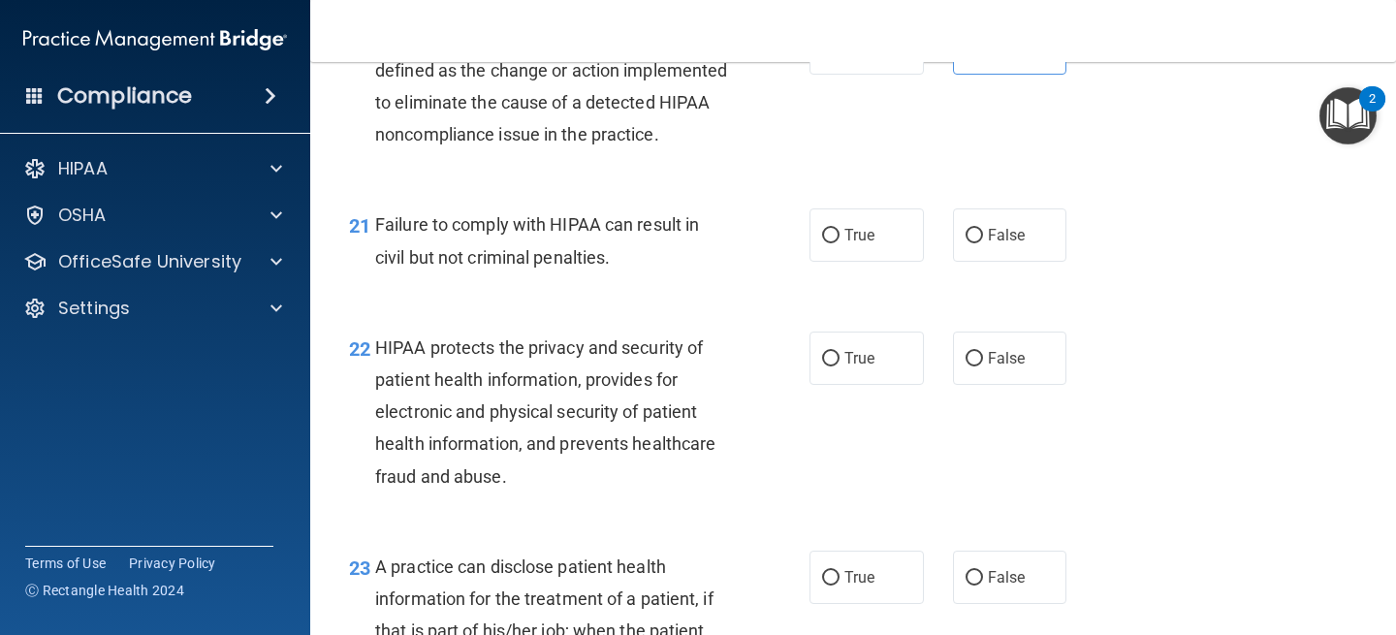
scroll to position [3460, 0]
click at [875, 261] on label "True" at bounding box center [867, 233] width 114 height 53
click at [840, 242] on input "True" at bounding box center [830, 235] width 17 height 15
radio input "true"
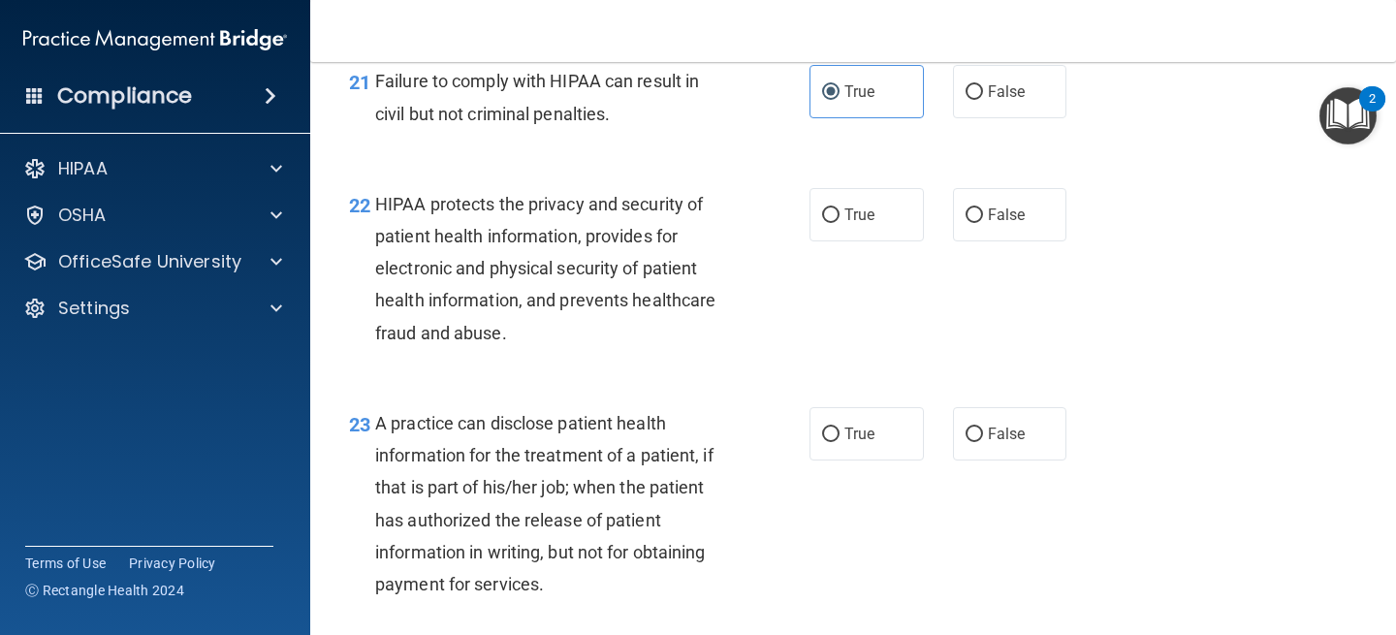
scroll to position [3606, 0]
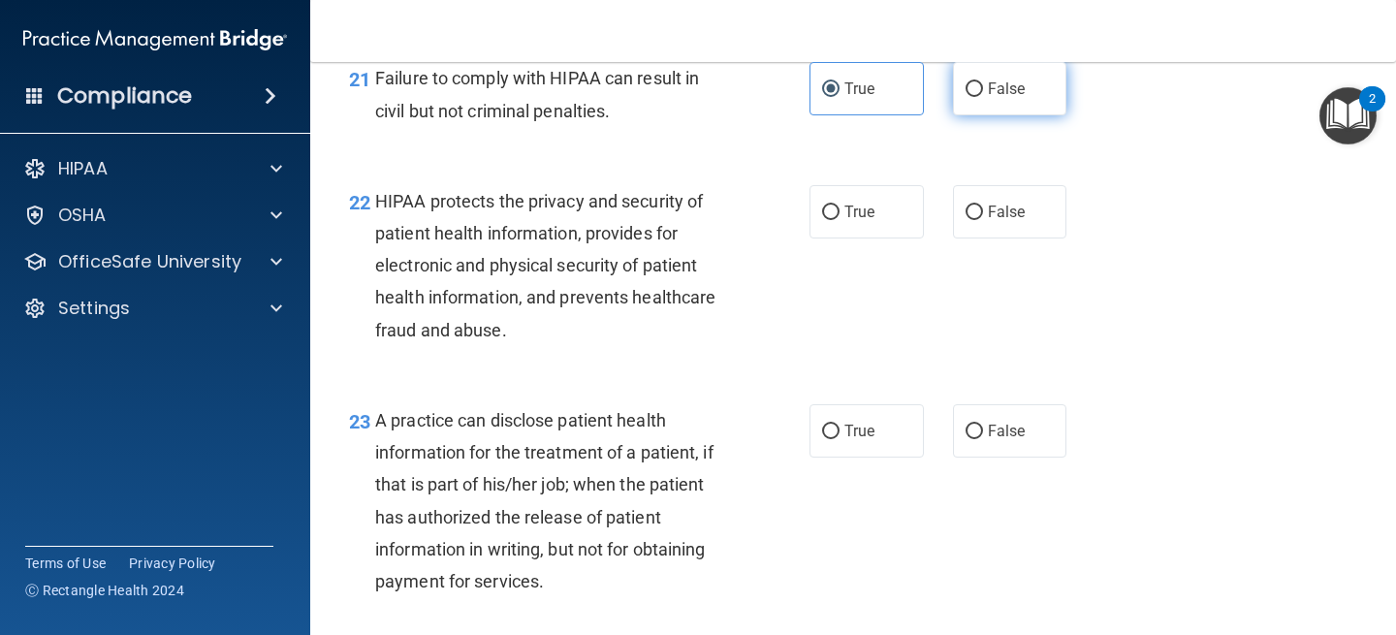
click at [1006, 98] on span "False" at bounding box center [1007, 88] width 38 height 18
click at [983, 97] on input "False" at bounding box center [974, 89] width 17 height 15
radio input "true"
radio input "false"
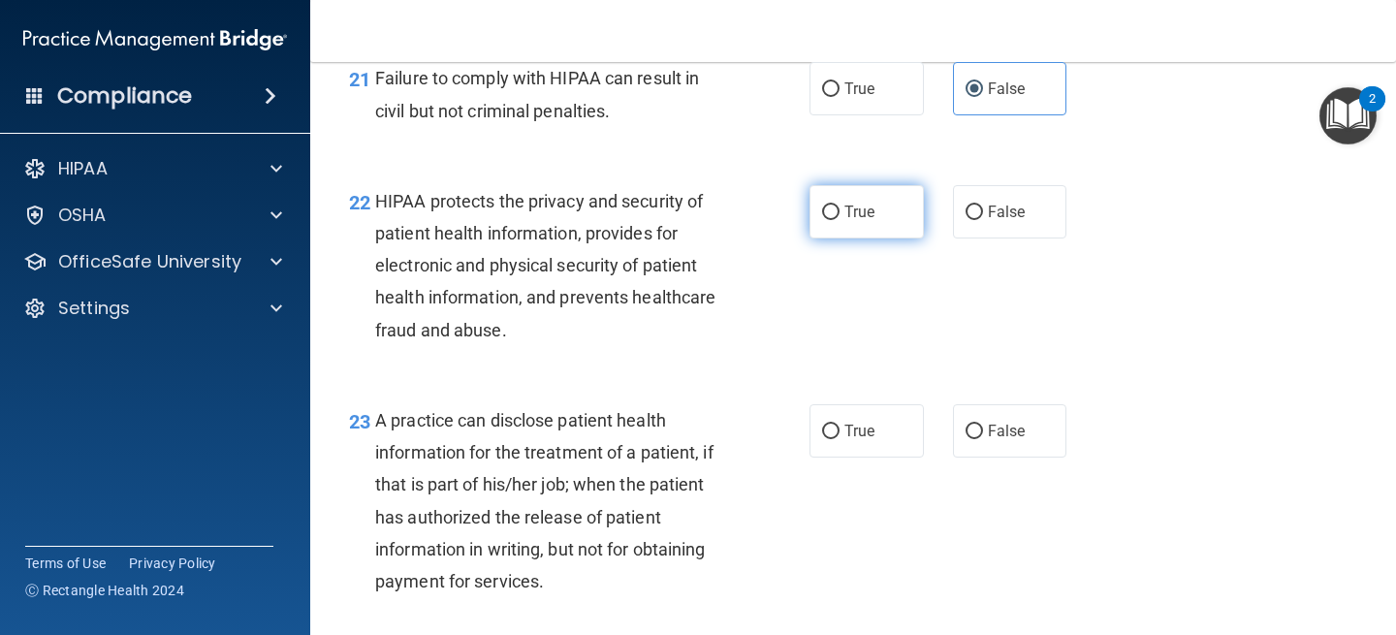
click at [826, 220] on input "True" at bounding box center [830, 213] width 17 height 15
radio input "true"
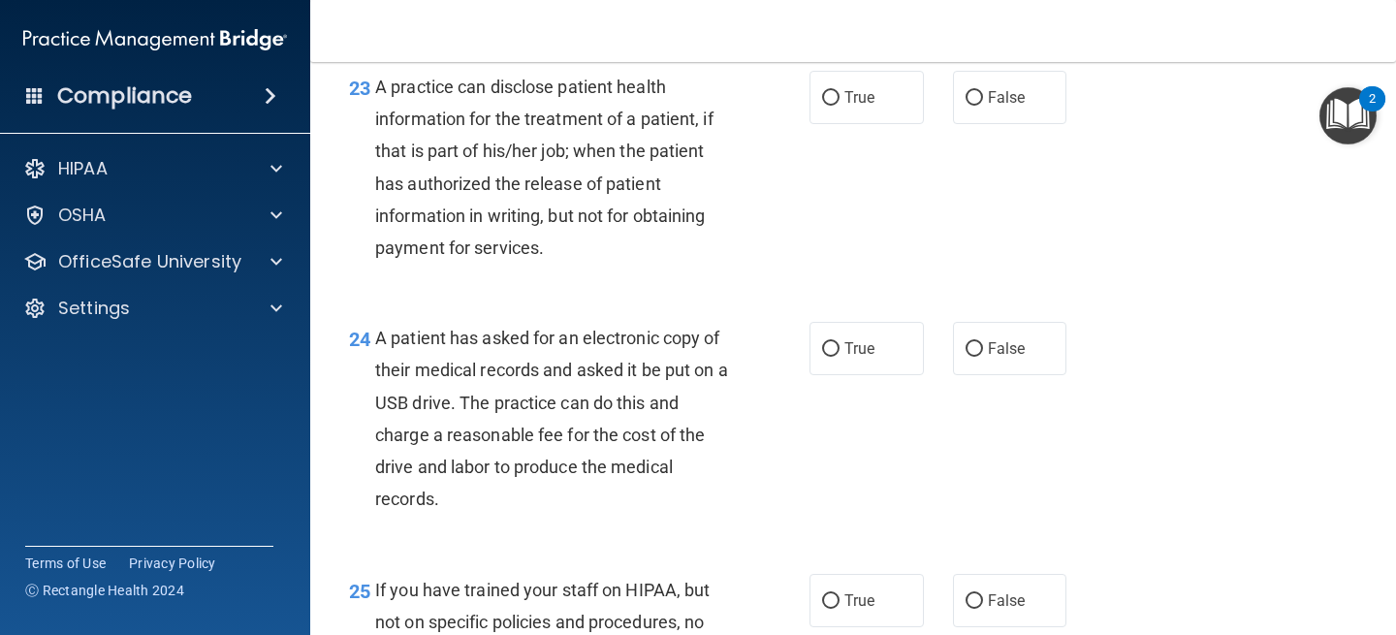
scroll to position [3932, 0]
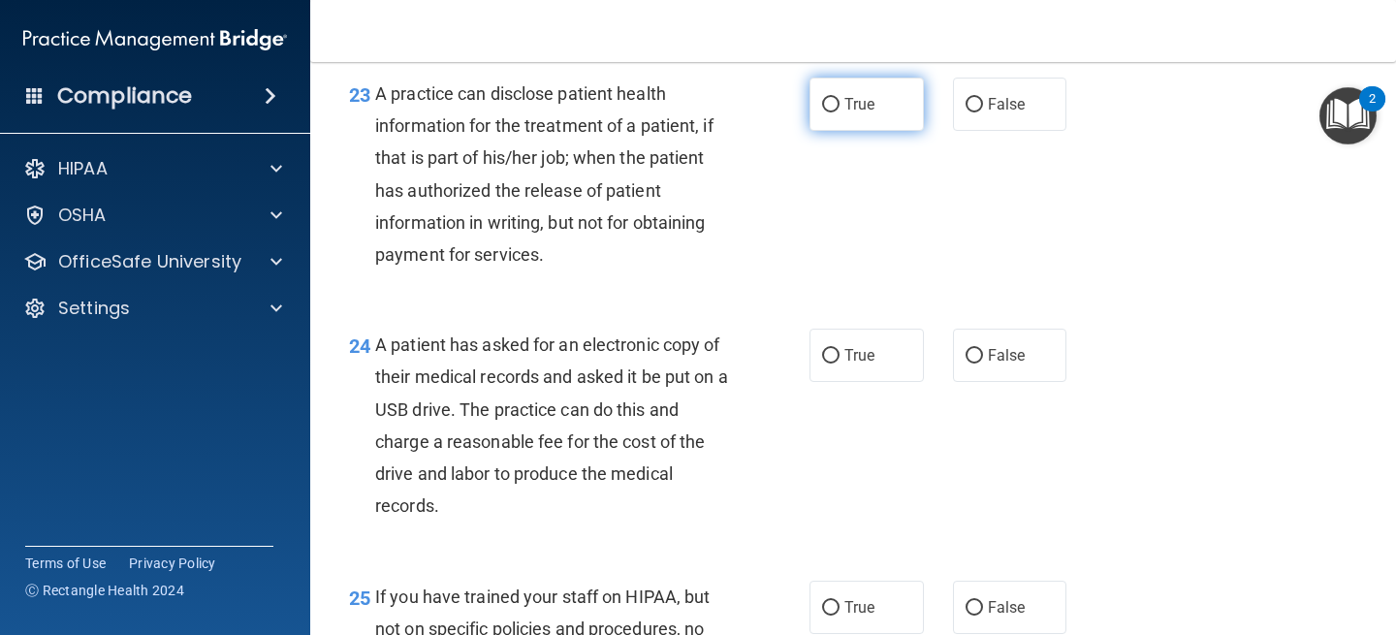
click at [851, 131] on label "True" at bounding box center [867, 104] width 114 height 53
click at [840, 112] on input "True" at bounding box center [830, 105] width 17 height 15
radio input "true"
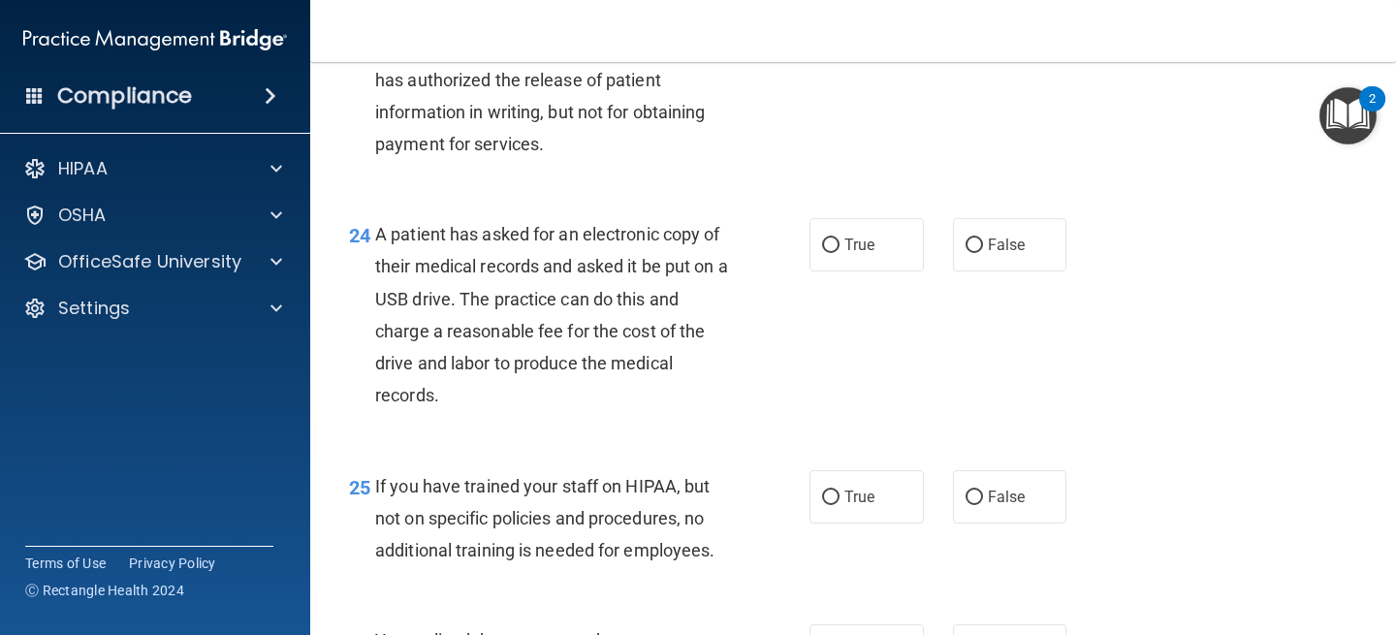
scroll to position [4045, 0]
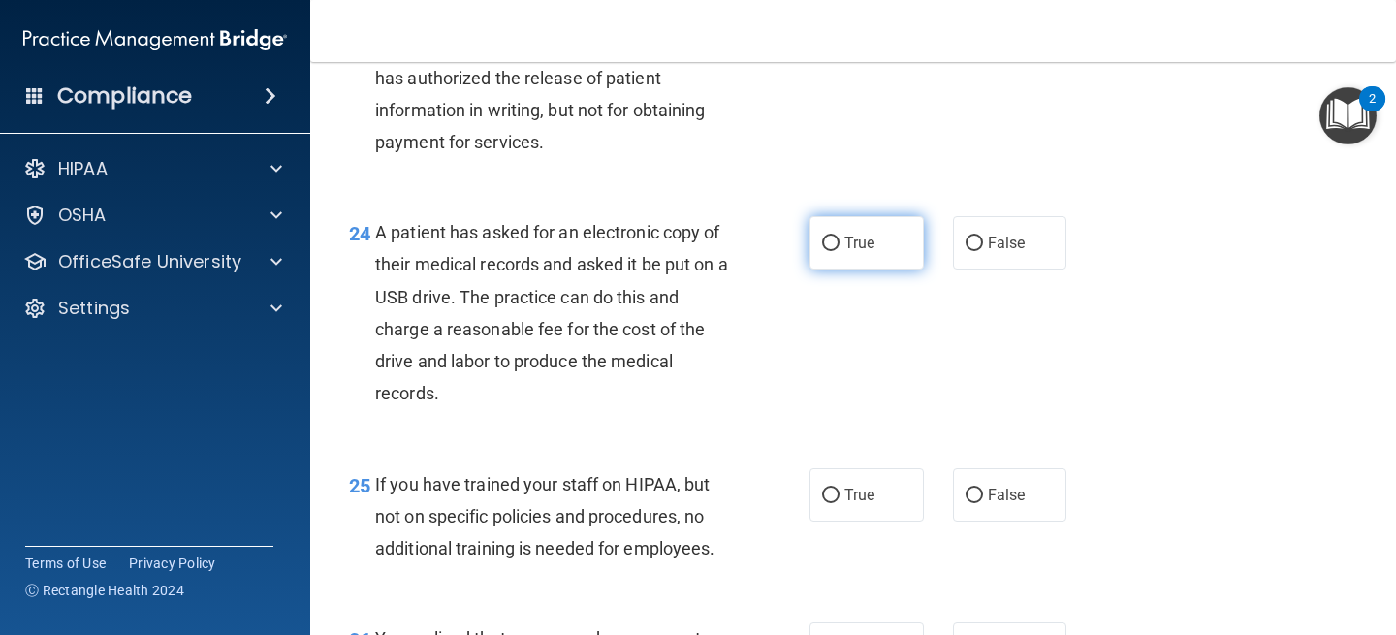
click at [865, 259] on label "True" at bounding box center [867, 242] width 114 height 53
click at [840, 251] on input "True" at bounding box center [830, 244] width 17 height 15
radio input "true"
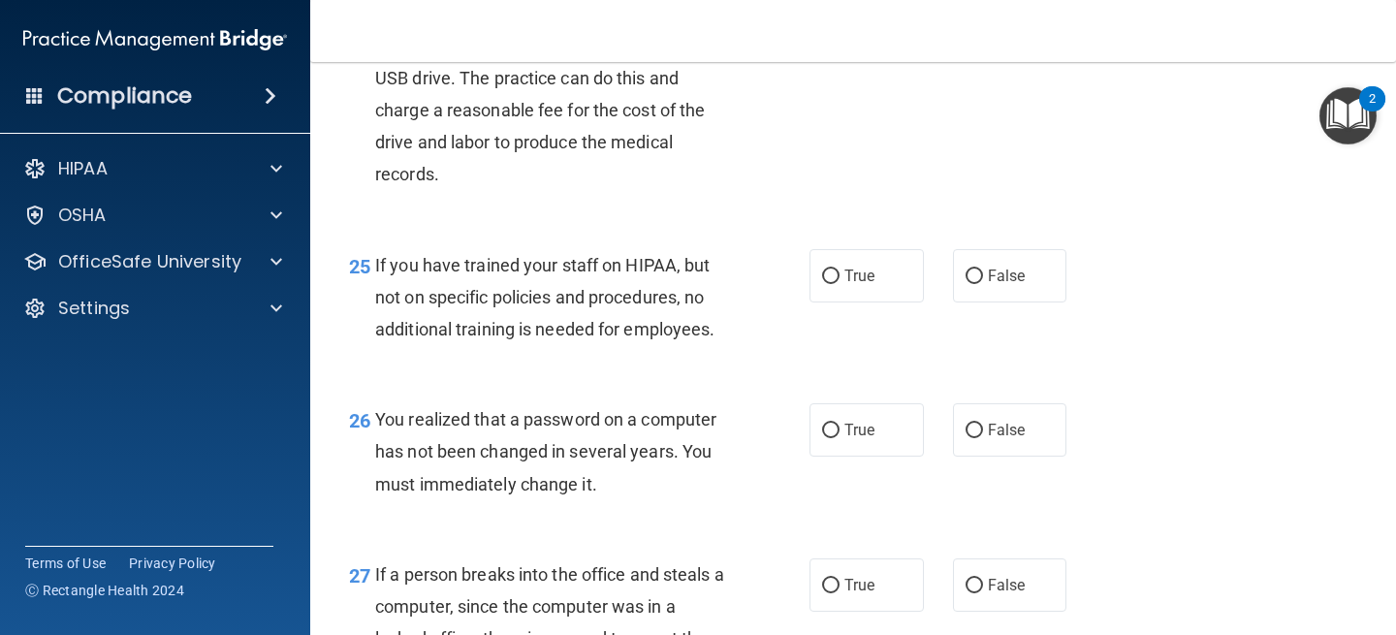
scroll to position [4267, 0]
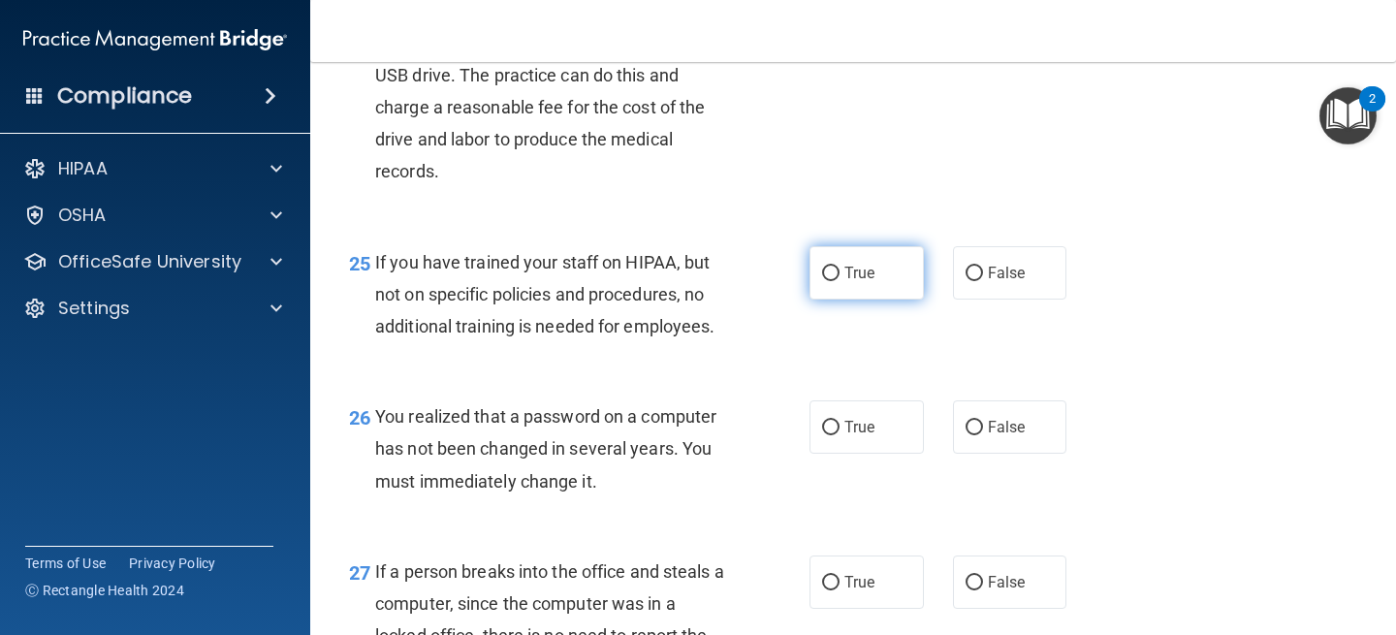
click at [904, 300] on label "True" at bounding box center [867, 272] width 114 height 53
click at [840, 281] on input "True" at bounding box center [830, 274] width 17 height 15
radio input "true"
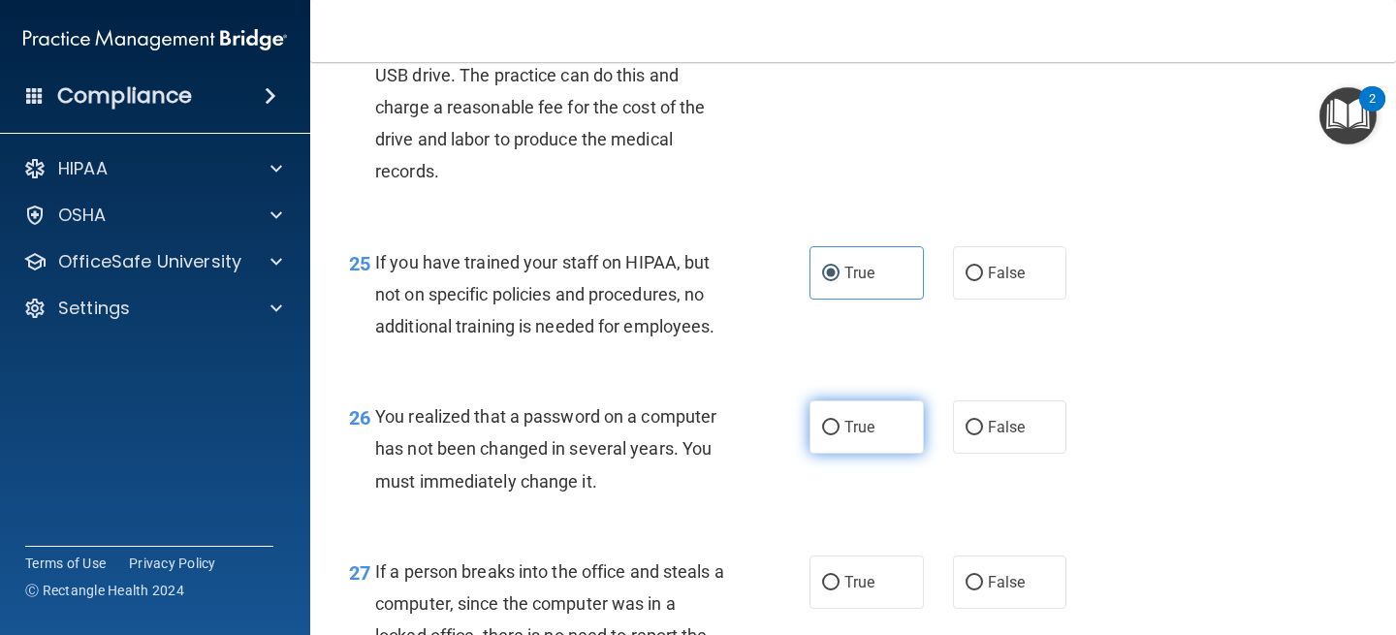
click at [883, 454] on label "True" at bounding box center [867, 426] width 114 height 53
click at [840, 435] on input "True" at bounding box center [830, 428] width 17 height 15
radio input "true"
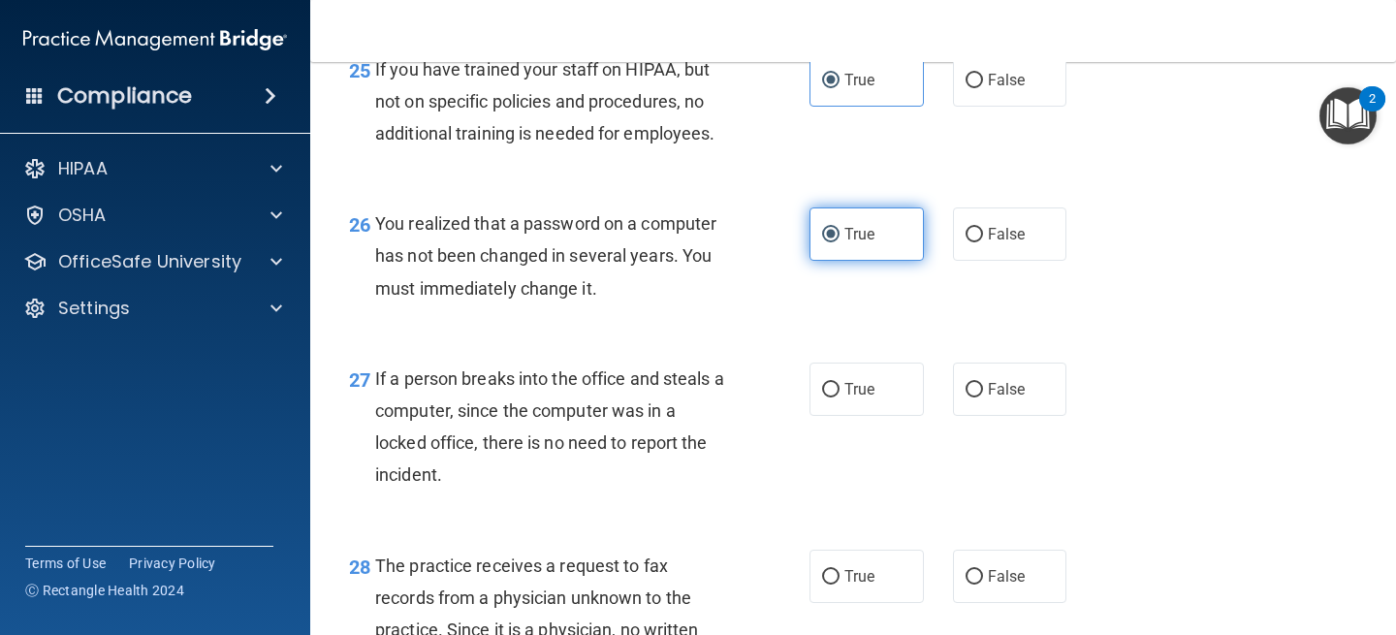
scroll to position [4484, 0]
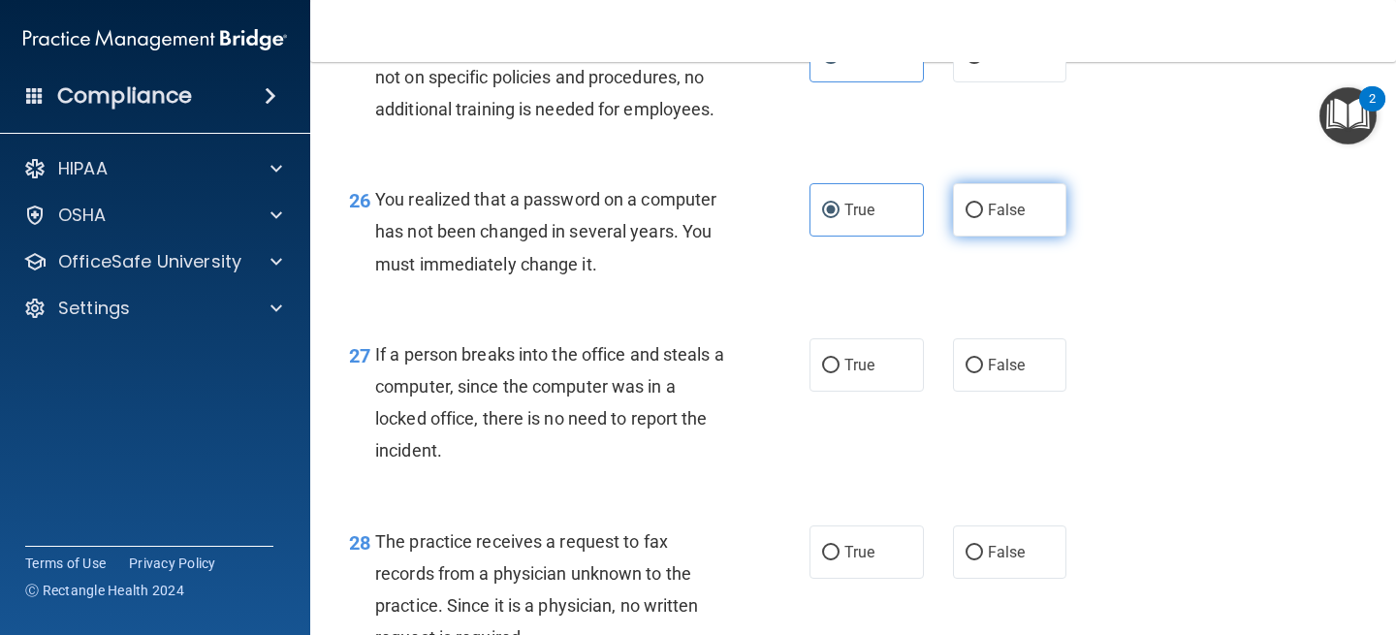
click at [1014, 237] on label "False" at bounding box center [1010, 209] width 114 height 53
click at [983, 218] on input "False" at bounding box center [974, 211] width 17 height 15
radio input "true"
radio input "false"
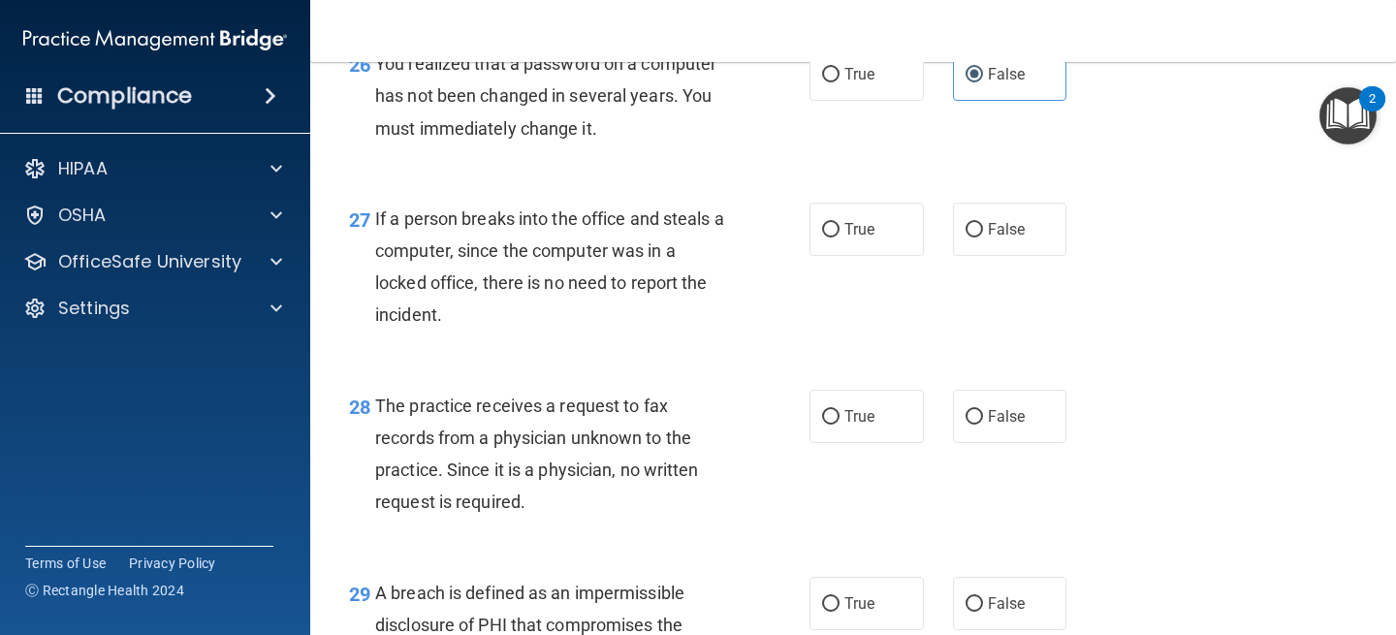
scroll to position [4632, 0]
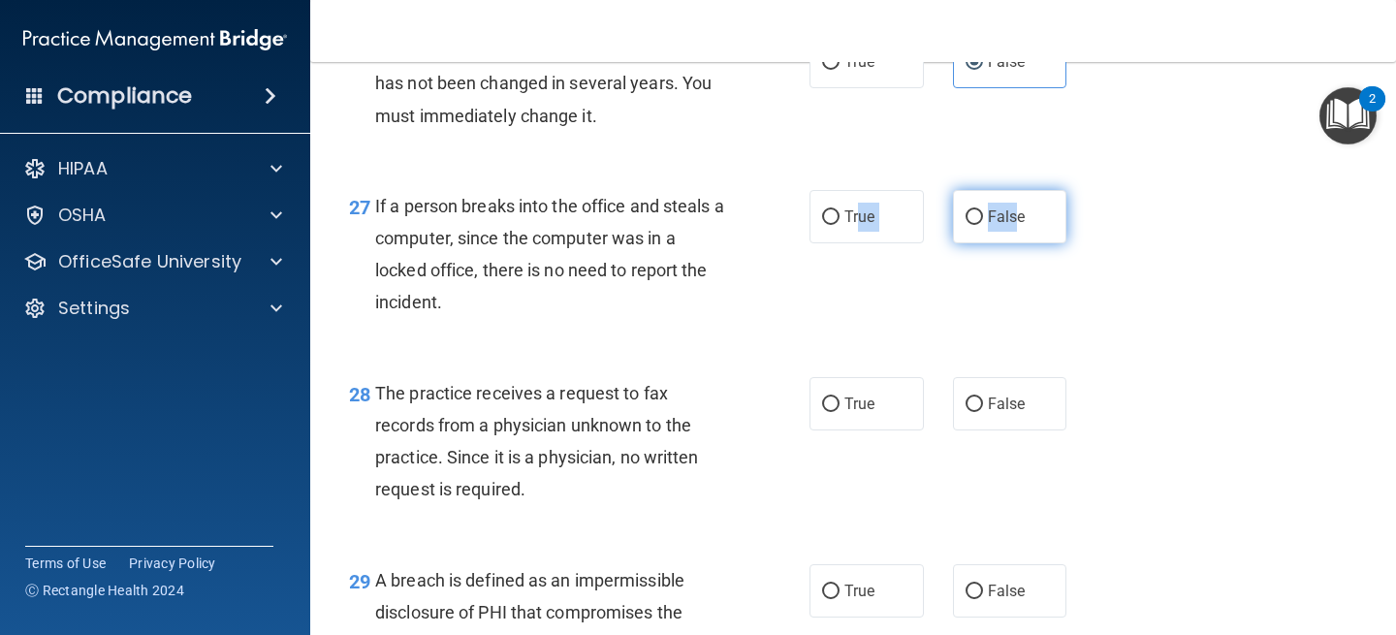
drag, startPoint x: 862, startPoint y: 260, endPoint x: 1019, endPoint y: 242, distance: 158.0
click at [1019, 242] on div "True False" at bounding box center [947, 216] width 274 height 53
click at [1019, 226] on span "False" at bounding box center [1007, 216] width 38 height 18
click at [983, 225] on input "False" at bounding box center [974, 217] width 17 height 15
radio input "true"
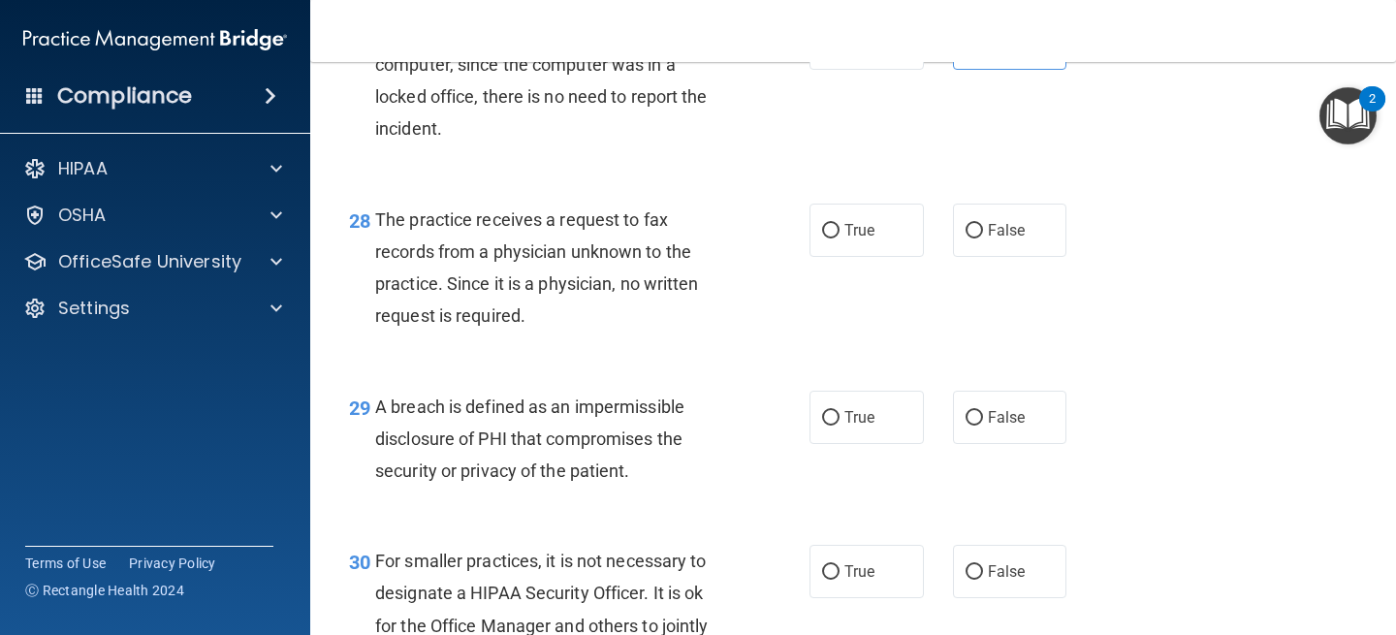
scroll to position [4816, 0]
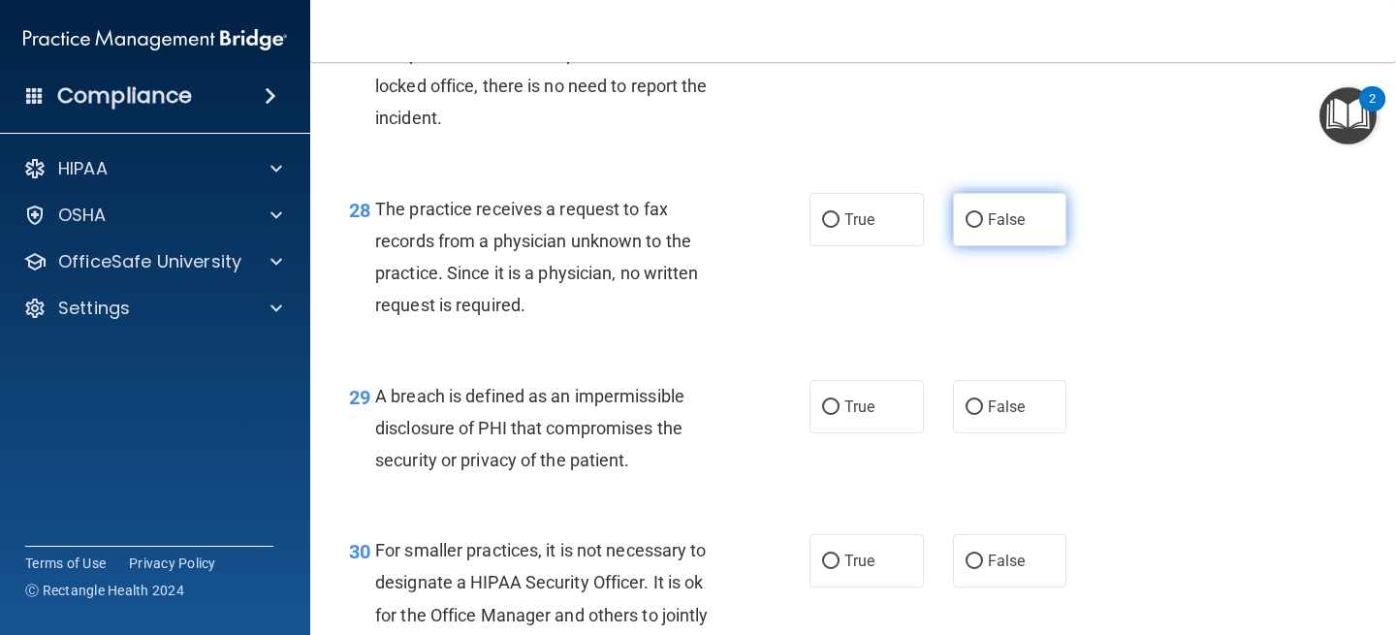
click at [991, 246] on label "False" at bounding box center [1010, 219] width 114 height 53
click at [983, 228] on input "False" at bounding box center [974, 220] width 17 height 15
radio input "true"
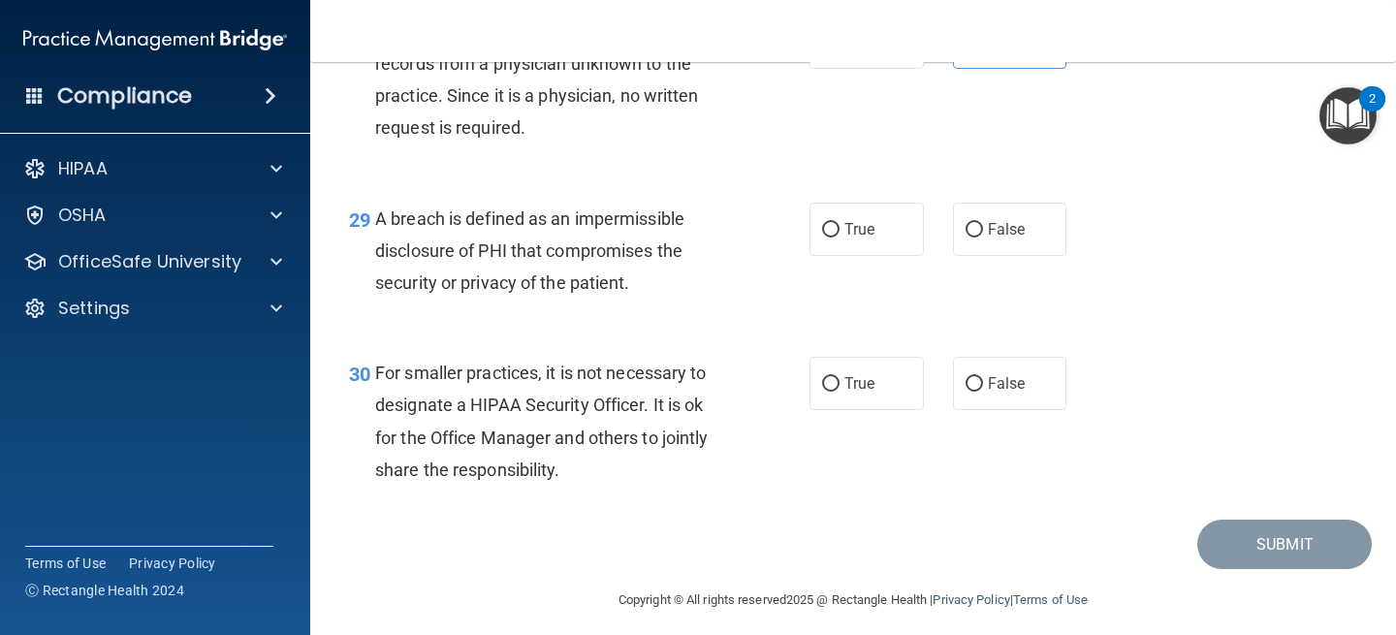
scroll to position [4995, 0]
click at [966, 391] on input "False" at bounding box center [974, 383] width 17 height 15
radio input "true"
click at [884, 390] on label "True" at bounding box center [867, 382] width 114 height 53
click at [840, 390] on input "True" at bounding box center [830, 383] width 17 height 15
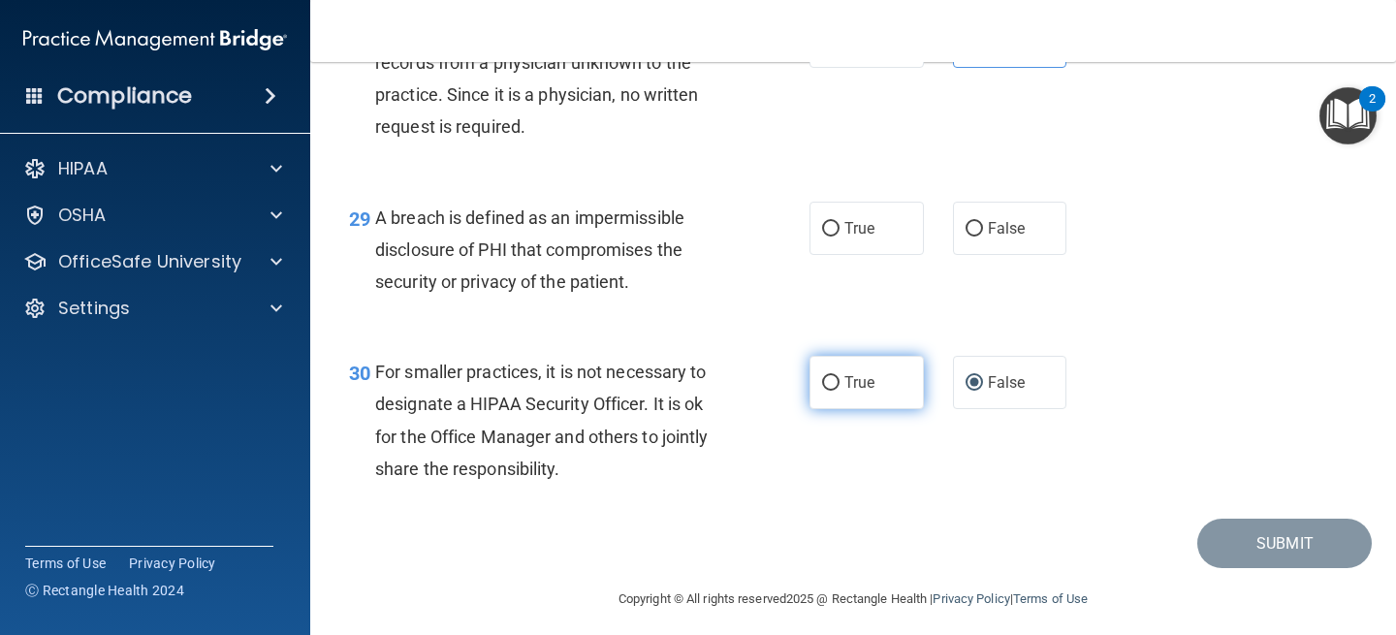
radio input "true"
radio input "false"
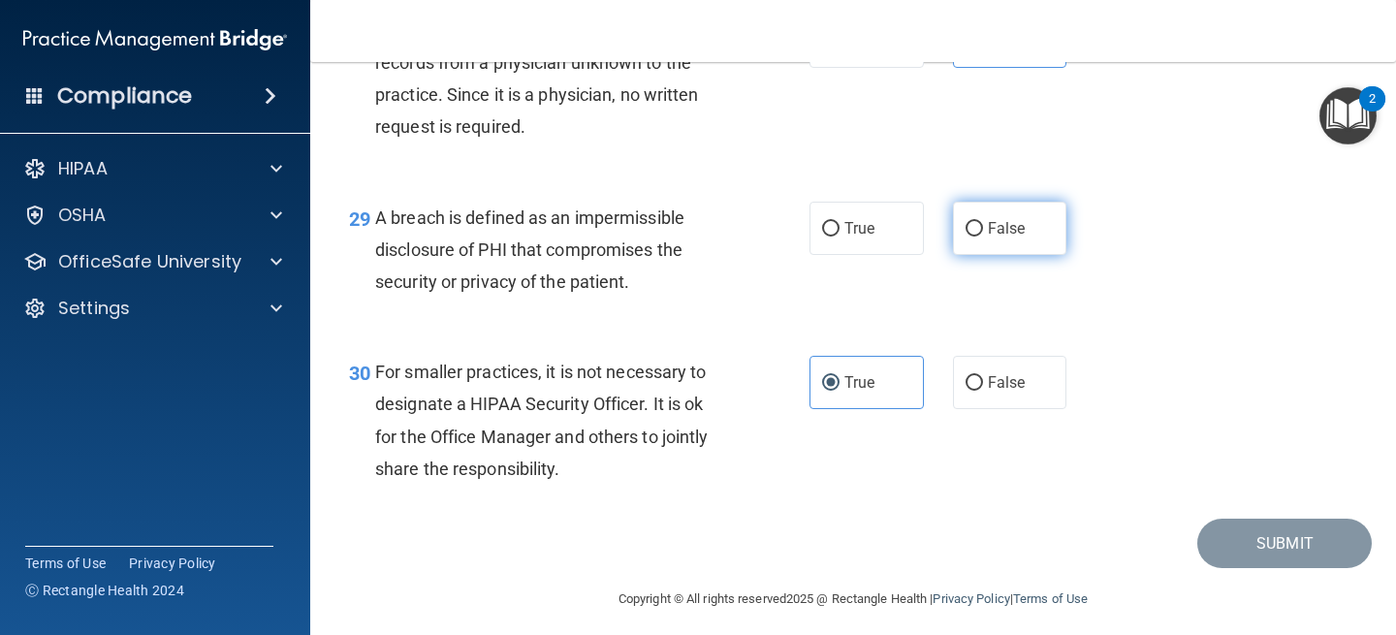
click at [961, 255] on label "False" at bounding box center [1010, 228] width 114 height 53
click at [966, 237] on input "False" at bounding box center [974, 229] width 17 height 15
radio input "true"
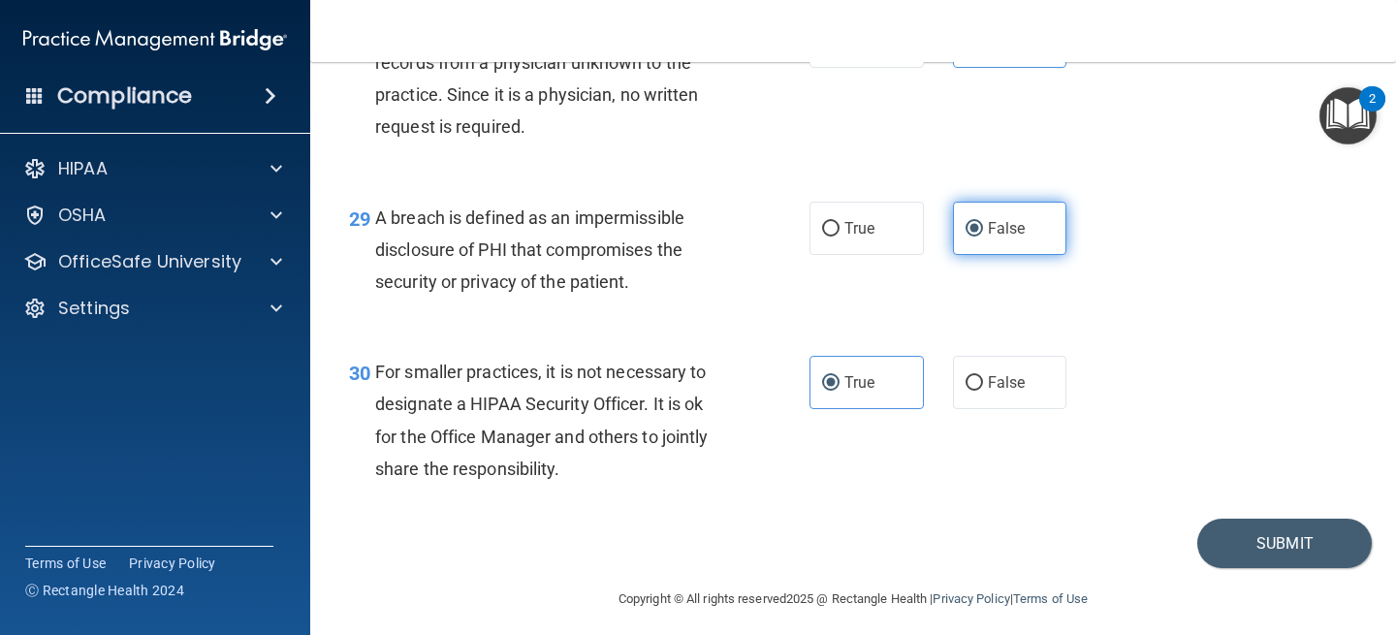
scroll to position [5038, 0]
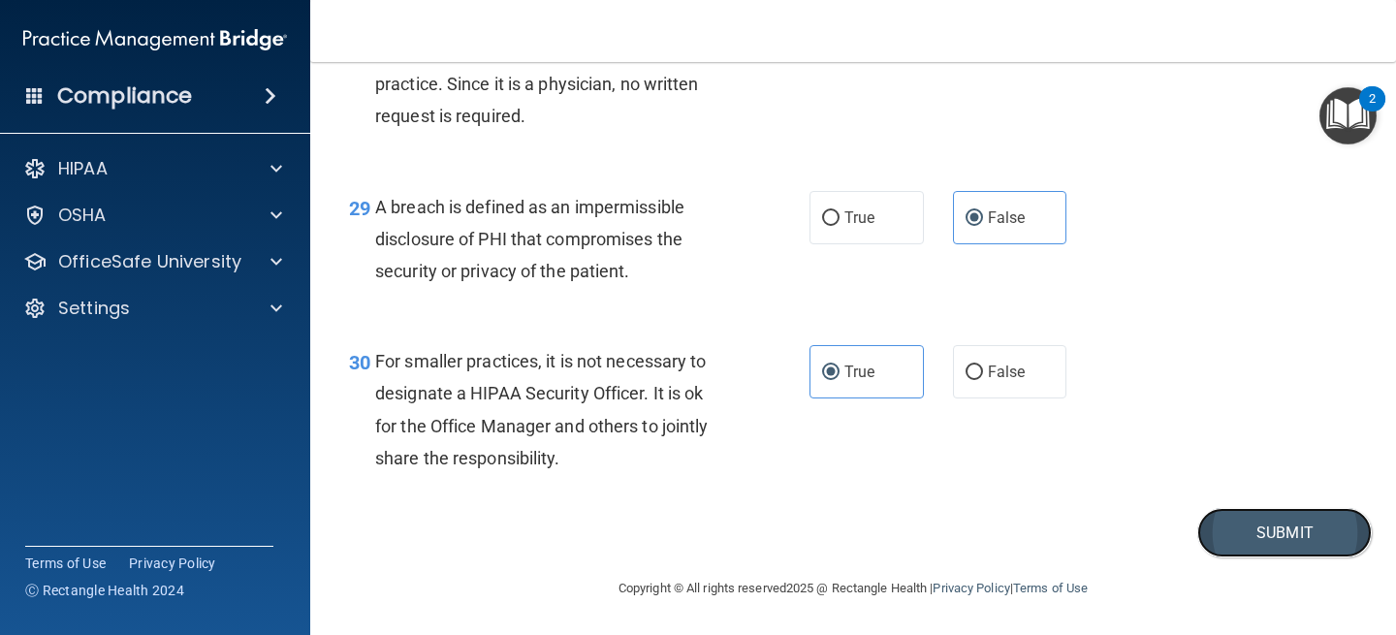
click at [1260, 529] on button "Submit" at bounding box center [1284, 532] width 175 height 49
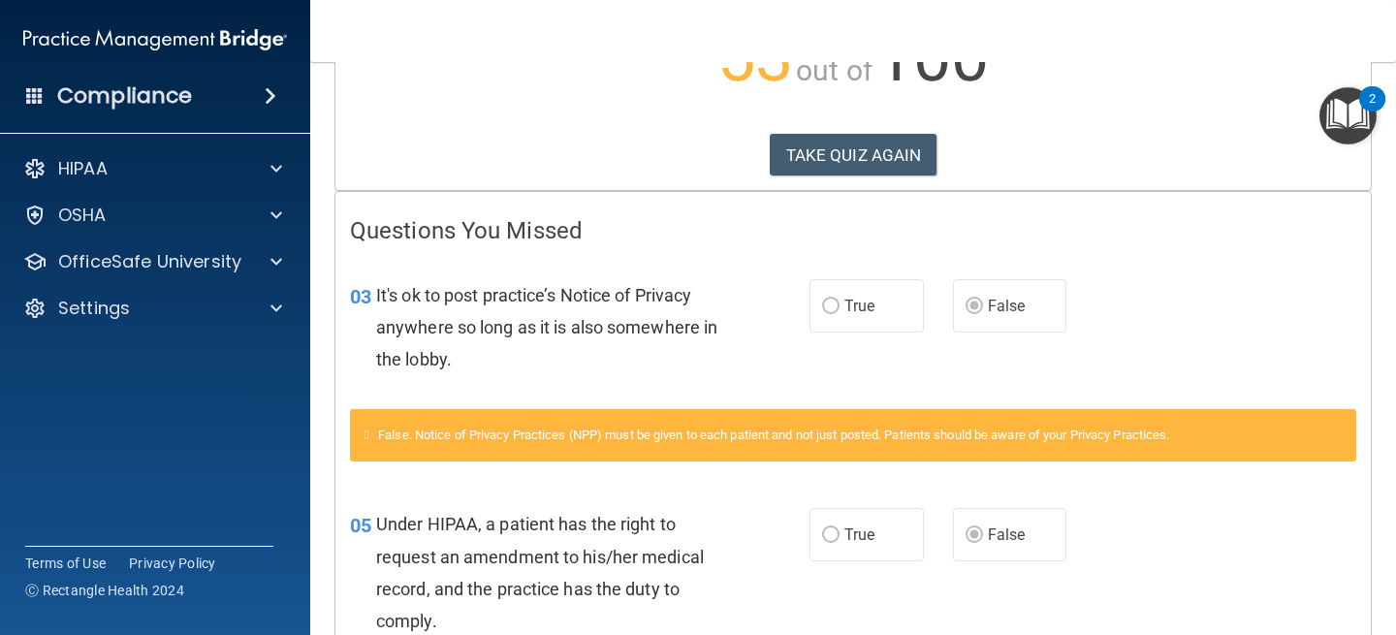
scroll to position [265, 0]
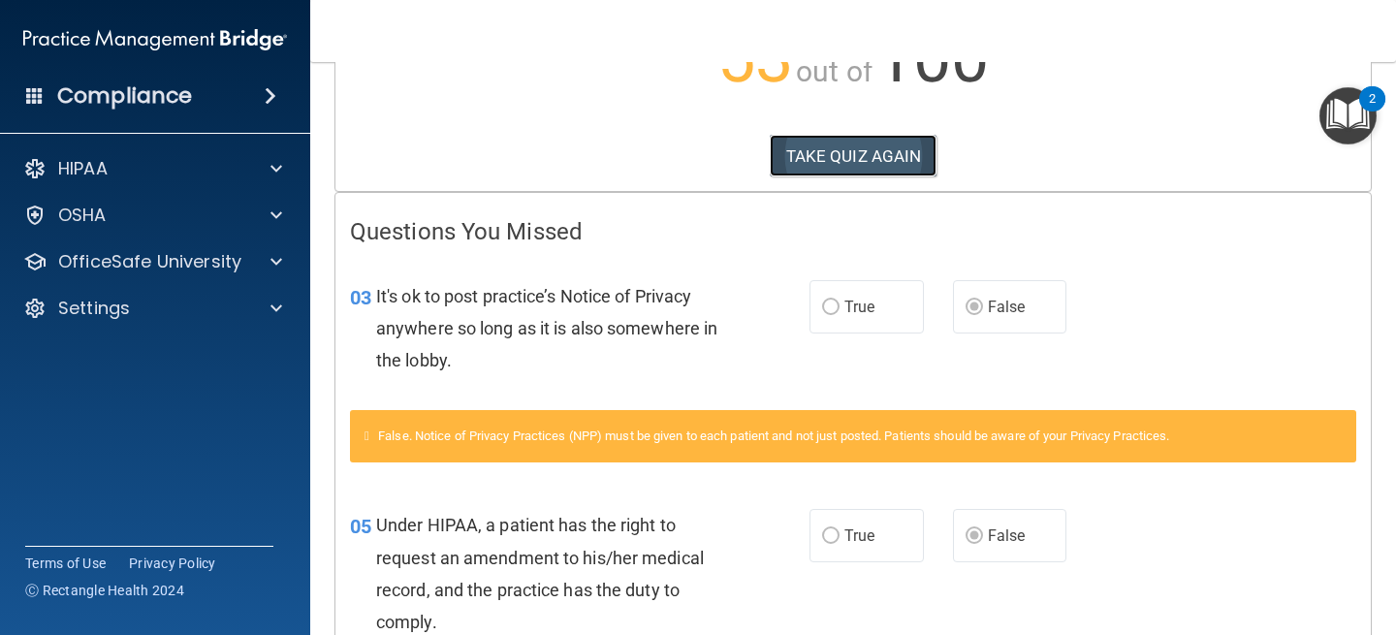
click at [840, 156] on button "TAKE QUIZ AGAIN" at bounding box center [854, 156] width 168 height 43
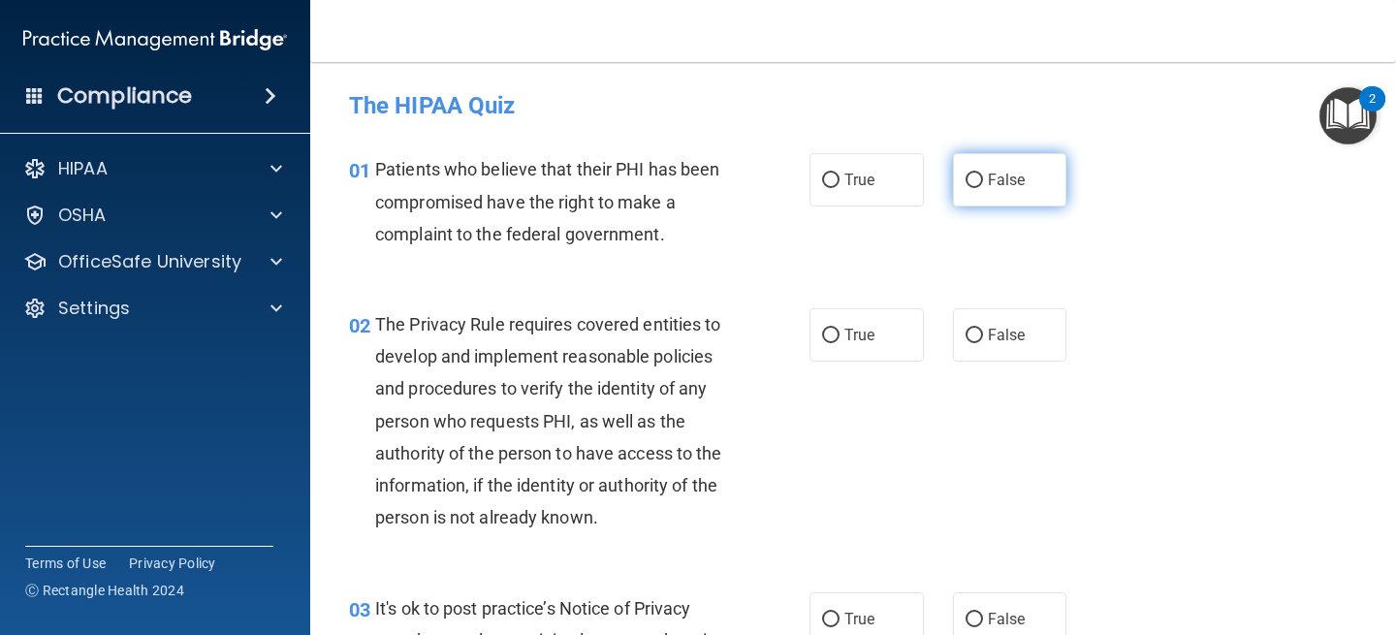
click at [977, 186] on input "False" at bounding box center [974, 181] width 17 height 15
radio input "true"
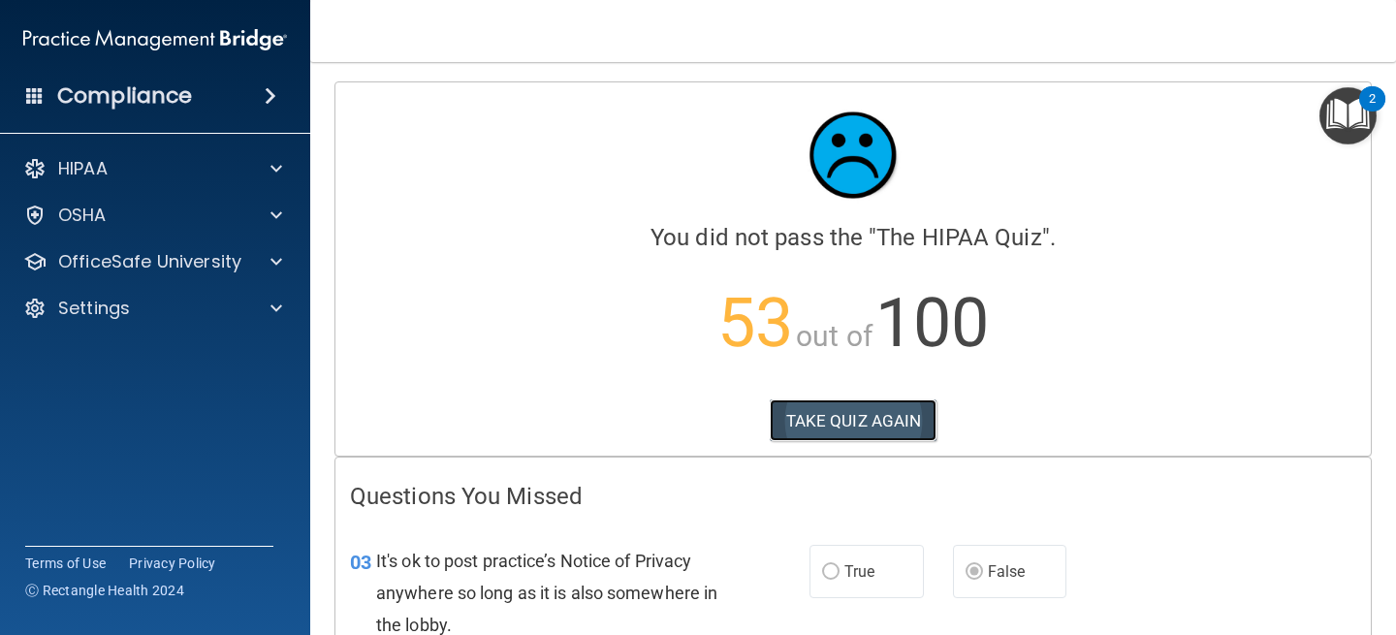
click at [870, 410] on button "TAKE QUIZ AGAIN" at bounding box center [854, 420] width 168 height 43
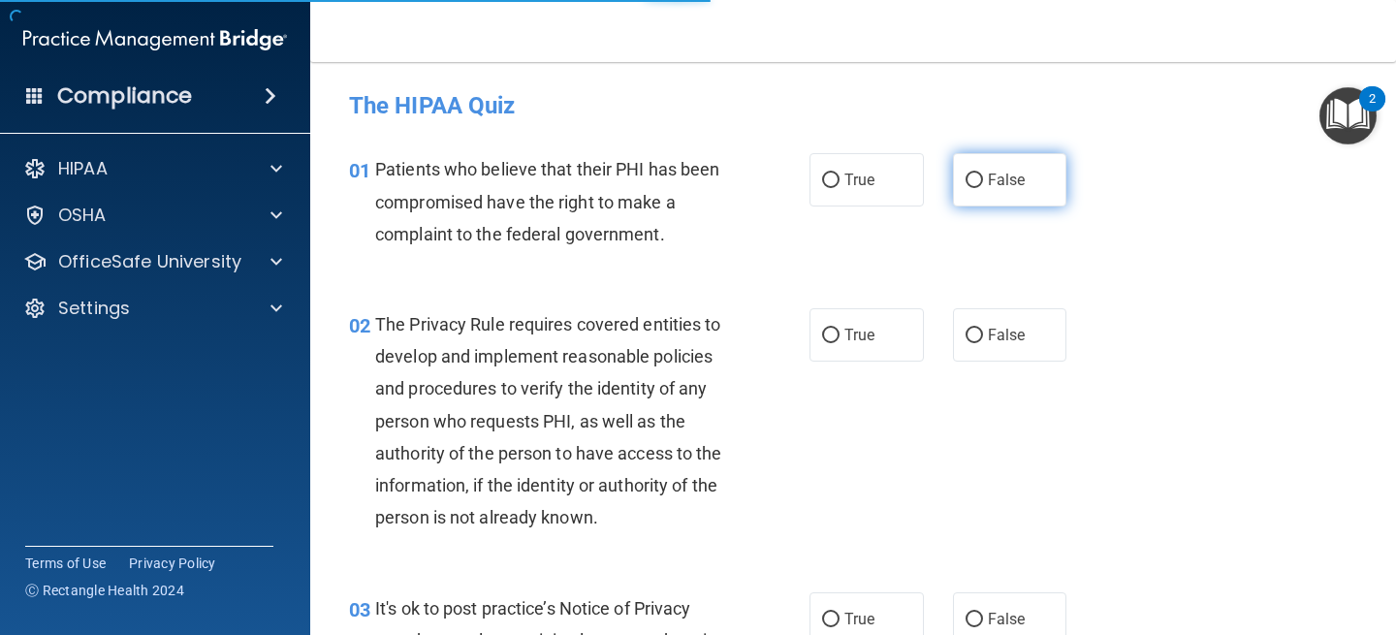
click at [1006, 180] on span "False" at bounding box center [1007, 180] width 38 height 18
click at [983, 180] on input "False" at bounding box center [974, 181] width 17 height 15
radio input "true"
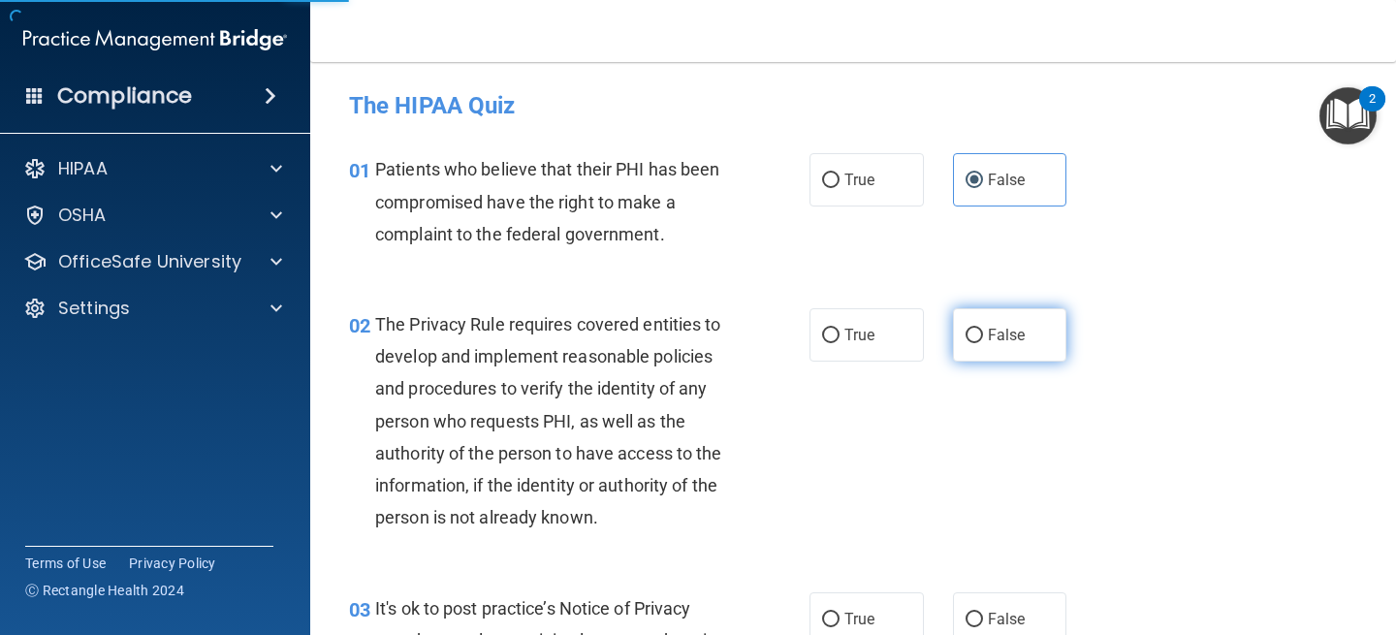
click at [991, 312] on label "False" at bounding box center [1010, 334] width 114 height 53
click at [983, 329] on input "False" at bounding box center [974, 336] width 17 height 15
radio input "true"
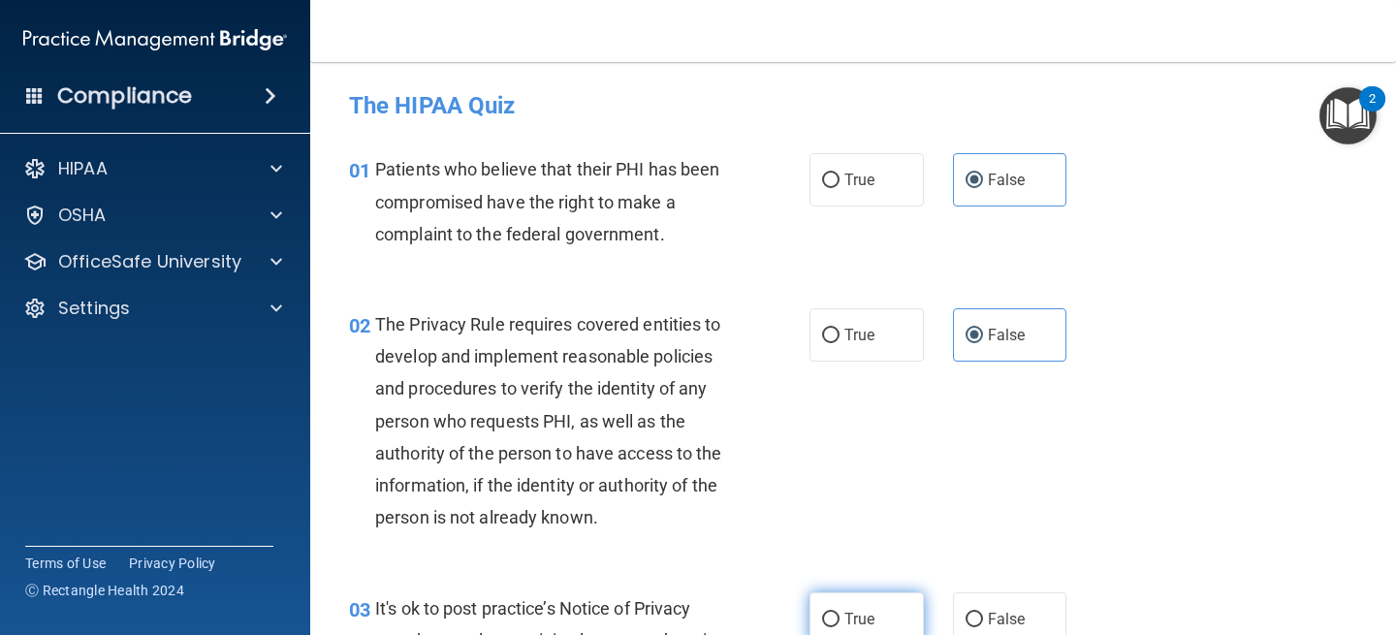
click at [843, 622] on label "True" at bounding box center [867, 618] width 114 height 53
click at [840, 622] on input "True" at bounding box center [830, 620] width 17 height 15
radio input "true"
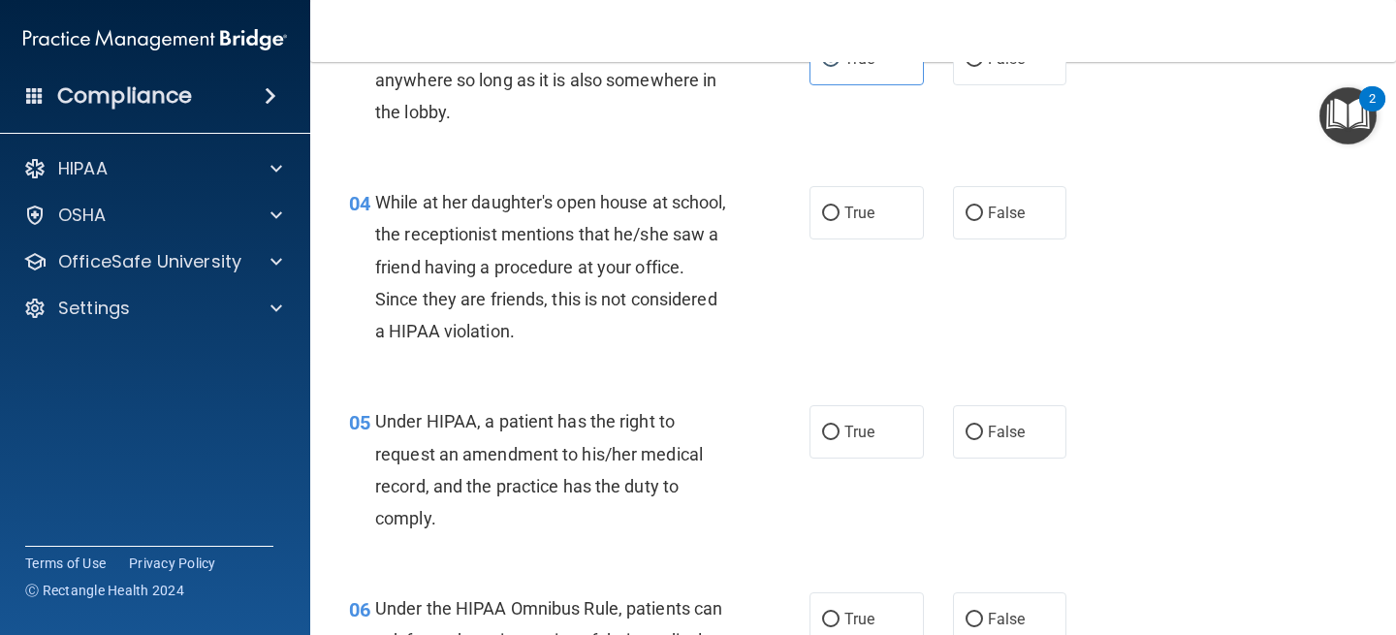
scroll to position [569, 0]
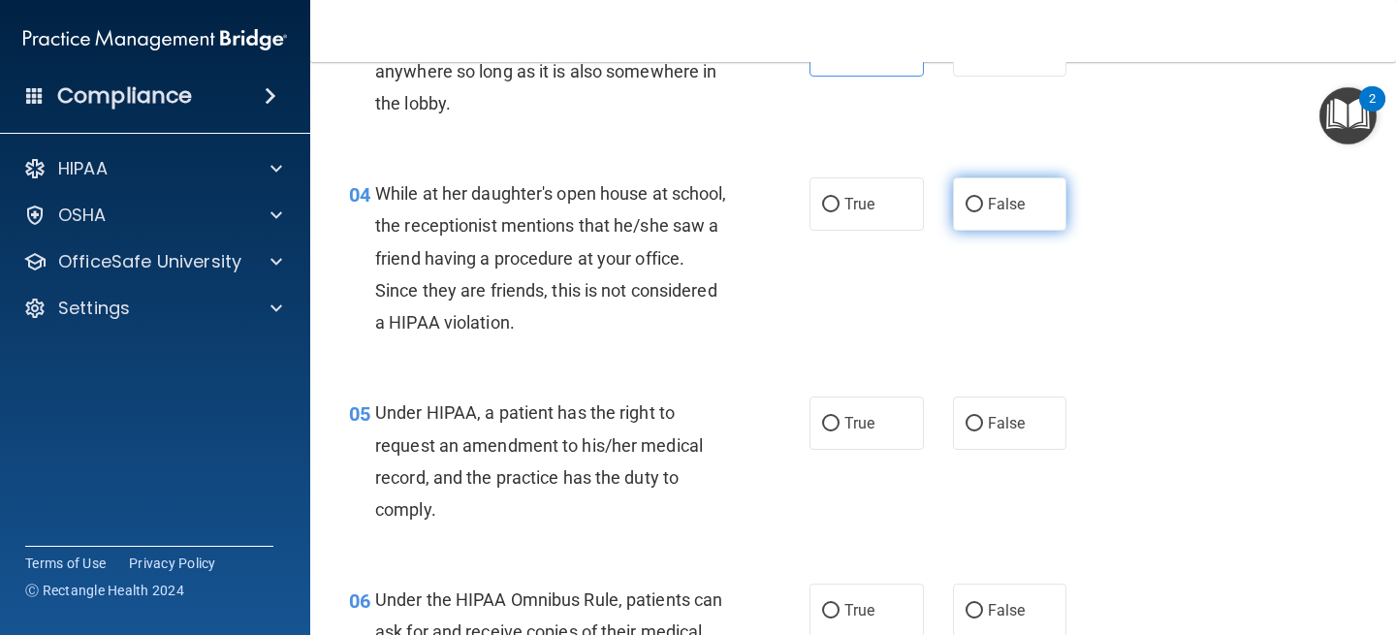
click at [1008, 230] on label "False" at bounding box center [1010, 203] width 114 height 53
click at [983, 212] on input "False" at bounding box center [974, 205] width 17 height 15
radio input "true"
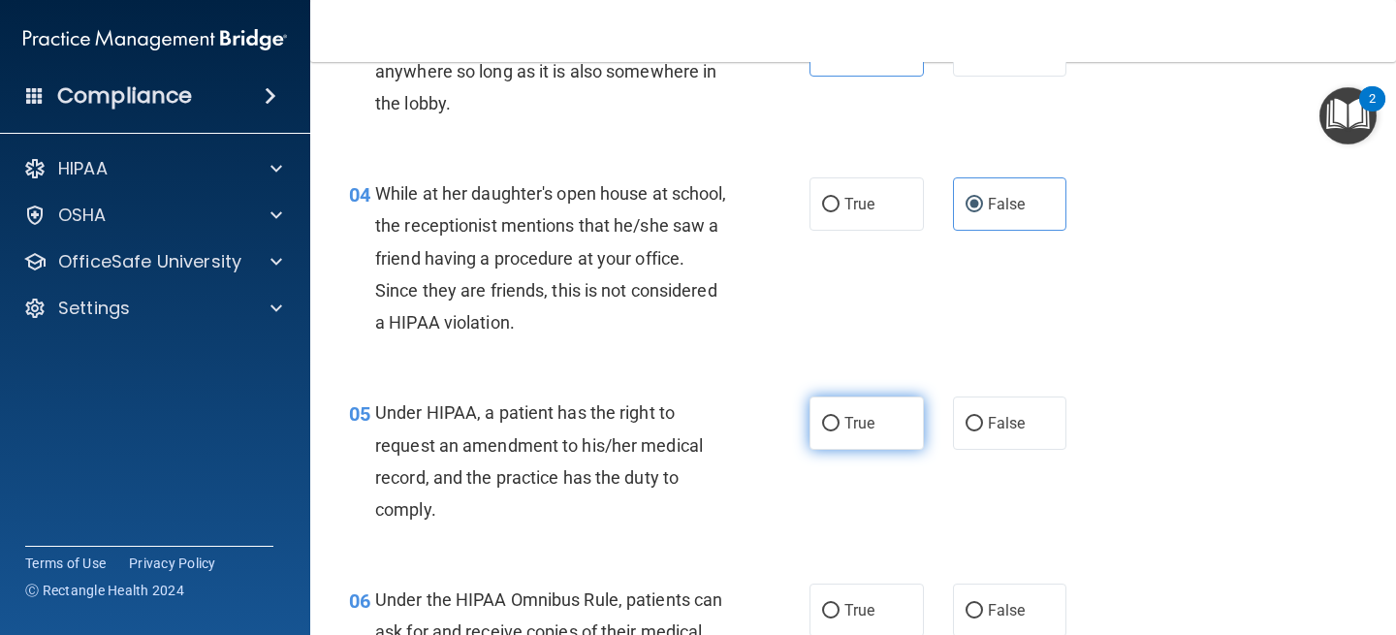
click at [873, 398] on label "True" at bounding box center [867, 423] width 114 height 53
click at [840, 417] on input "True" at bounding box center [830, 424] width 17 height 15
radio input "true"
click at [977, 598] on label "False" at bounding box center [1010, 610] width 114 height 53
click at [977, 604] on input "False" at bounding box center [974, 611] width 17 height 15
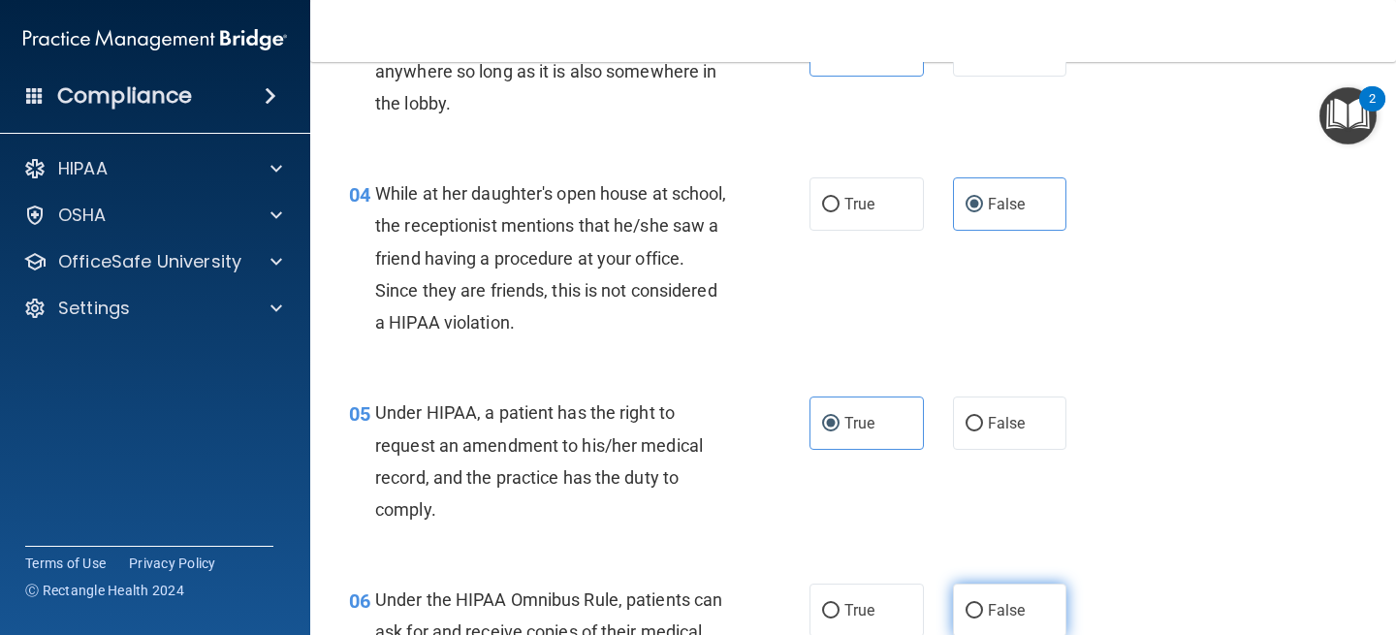
radio input "true"
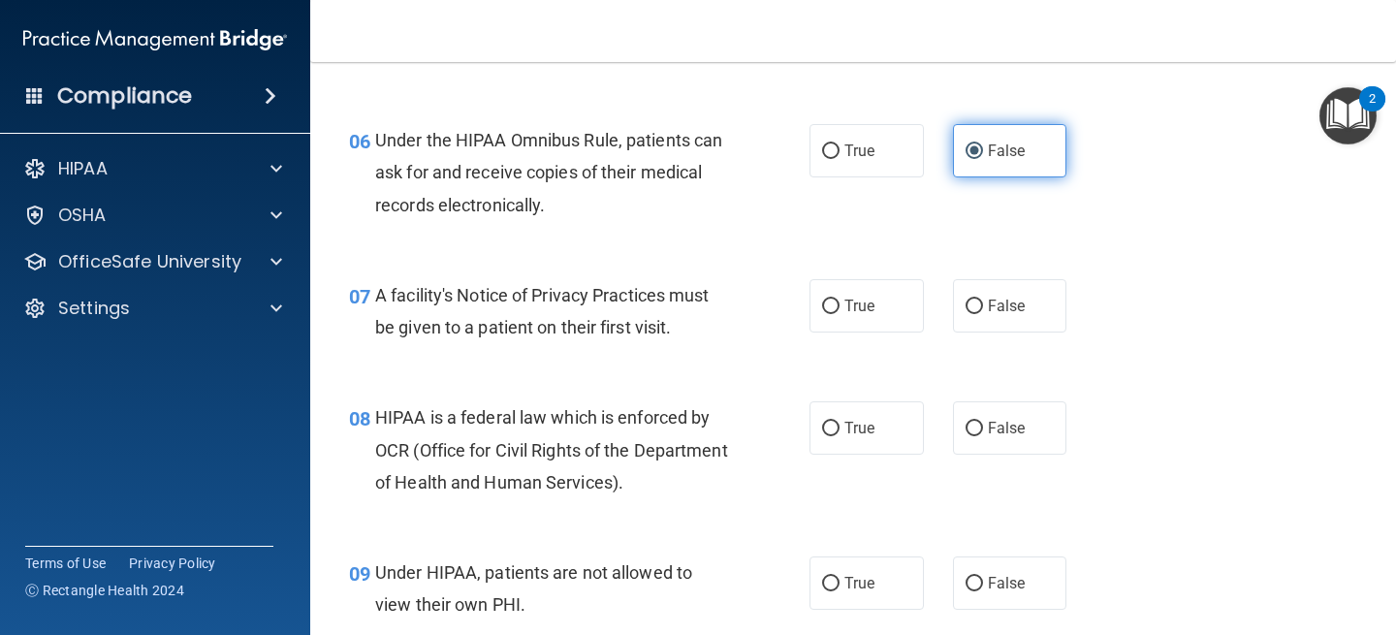
scroll to position [1068, 0]
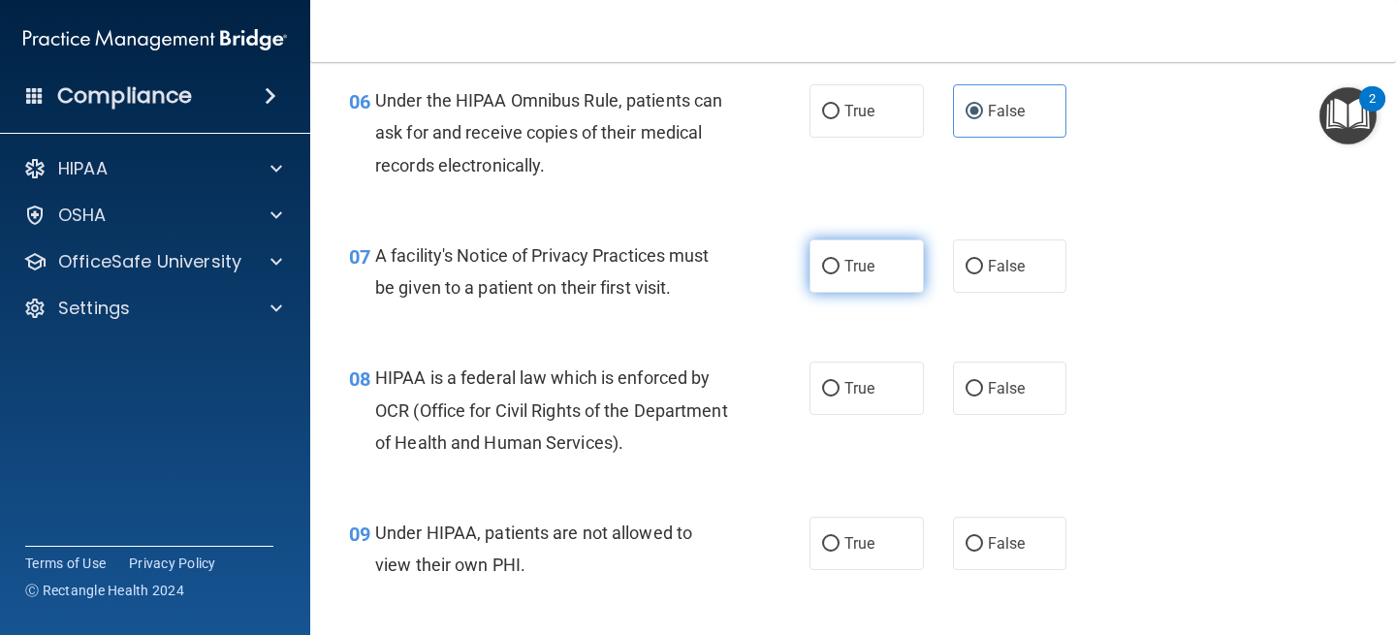
click at [877, 288] on label "True" at bounding box center [867, 265] width 114 height 53
click at [840, 274] on input "True" at bounding box center [830, 267] width 17 height 15
radio input "true"
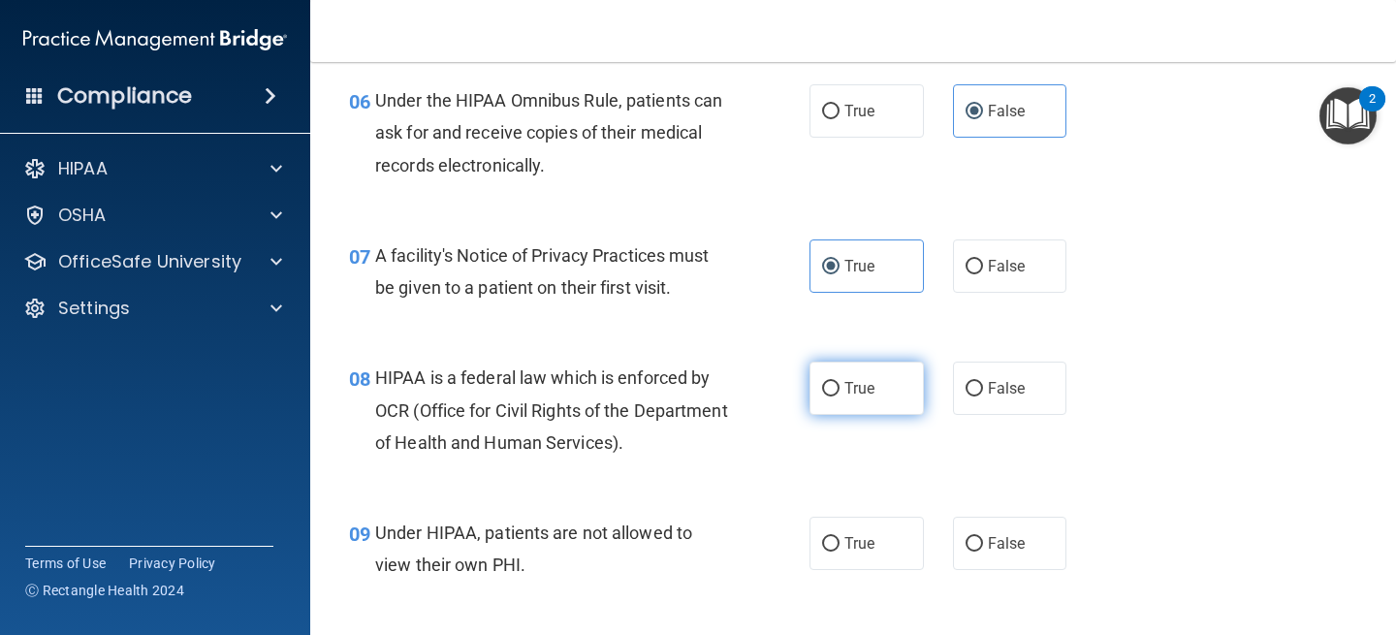
click at [877, 400] on label "True" at bounding box center [867, 388] width 114 height 53
click at [840, 397] on input "True" at bounding box center [830, 389] width 17 height 15
radio input "true"
click at [873, 511] on div "09 Under HIPAA, patients are not allowed to view their own PHI. True False" at bounding box center [852, 553] width 1037 height 122
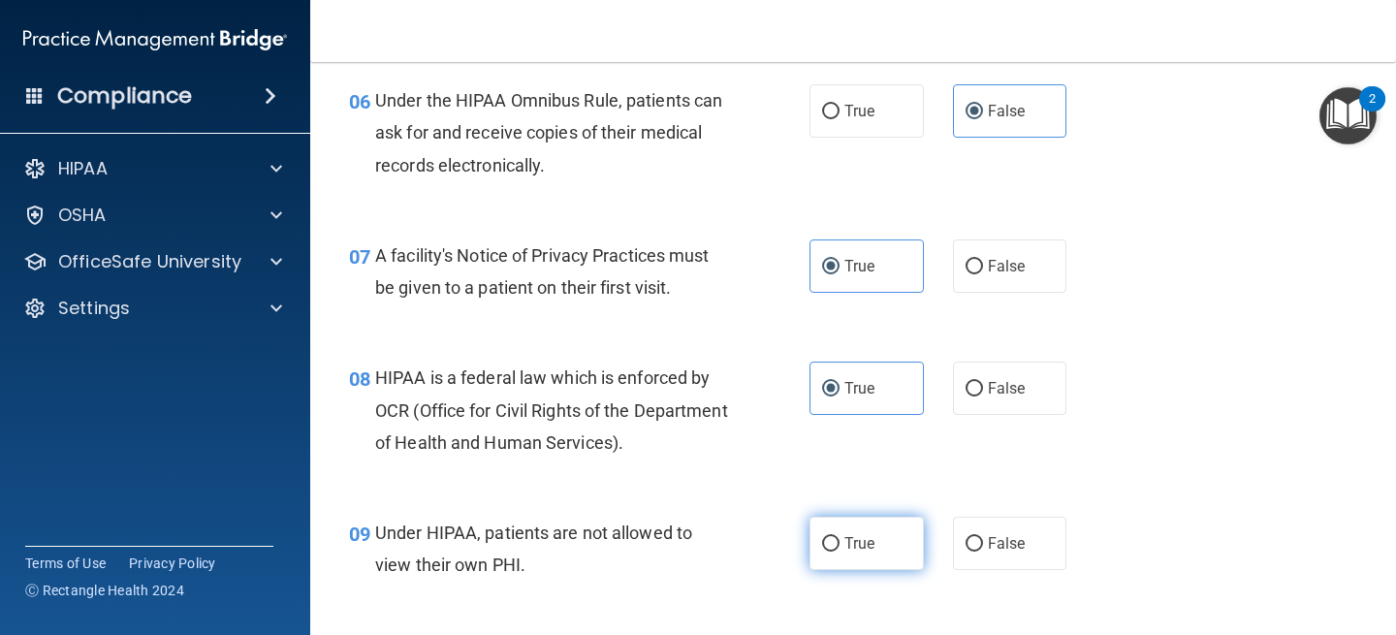
click at [873, 533] on label "True" at bounding box center [867, 543] width 114 height 53
click at [840, 537] on input "True" at bounding box center [830, 544] width 17 height 15
radio input "true"
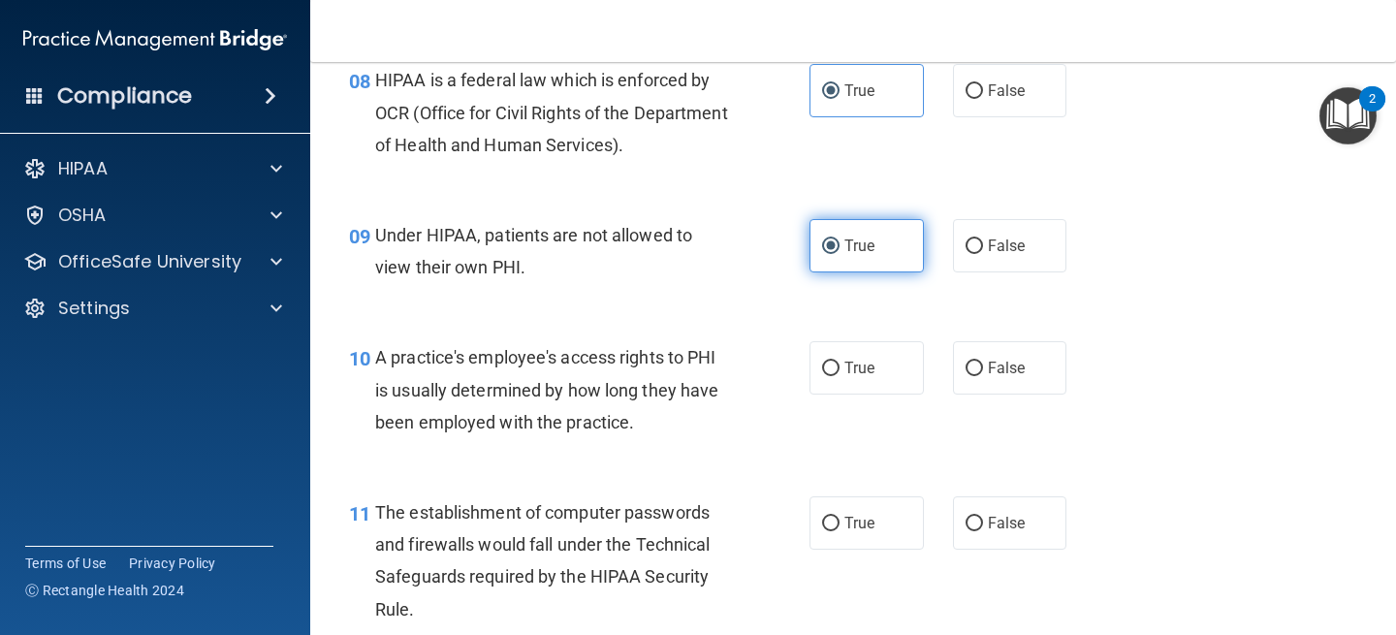
scroll to position [1407, 0]
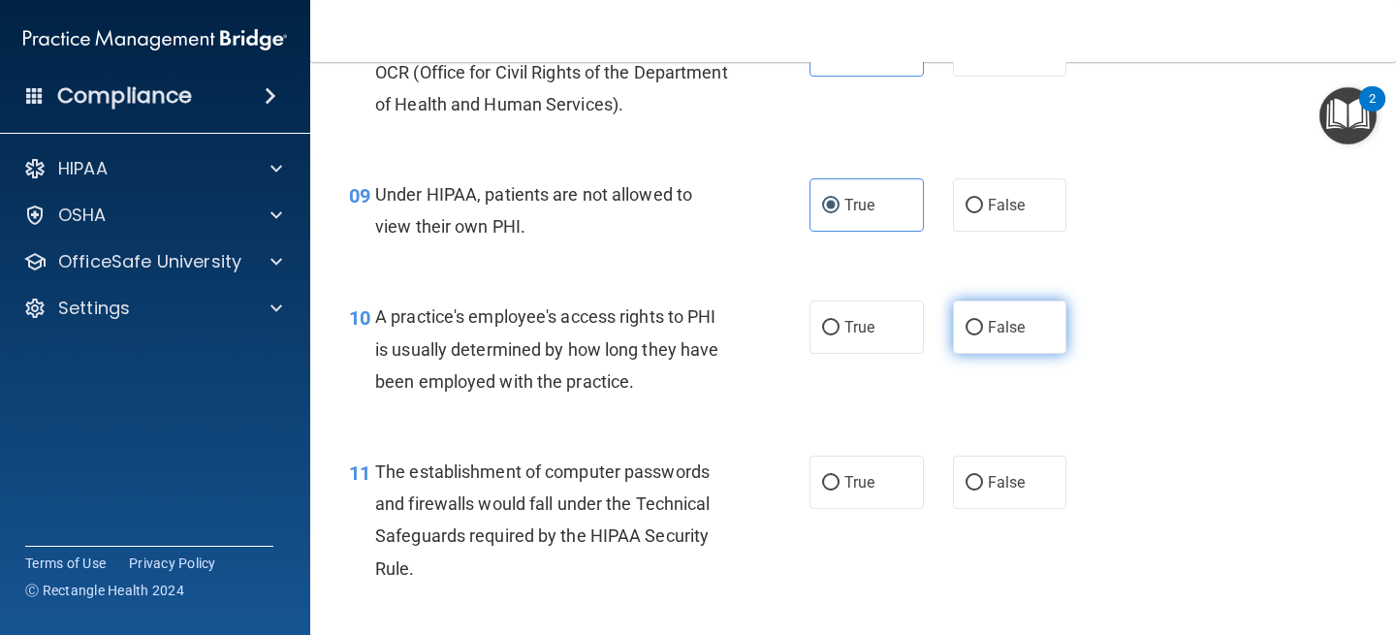
click at [1005, 323] on span "False" at bounding box center [1007, 327] width 38 height 18
click at [983, 323] on input "False" at bounding box center [974, 328] width 17 height 15
radio input "true"
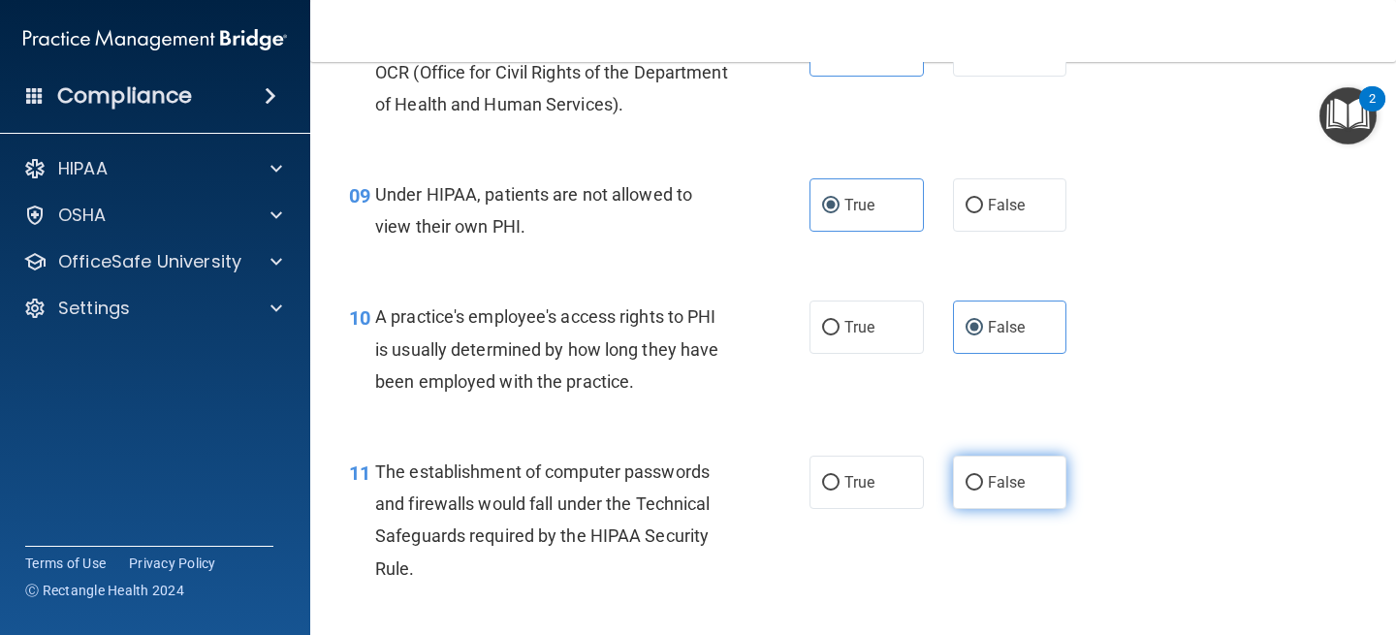
click at [996, 492] on span "False" at bounding box center [1007, 482] width 38 height 18
click at [983, 491] on input "False" at bounding box center [974, 483] width 17 height 15
radio input "true"
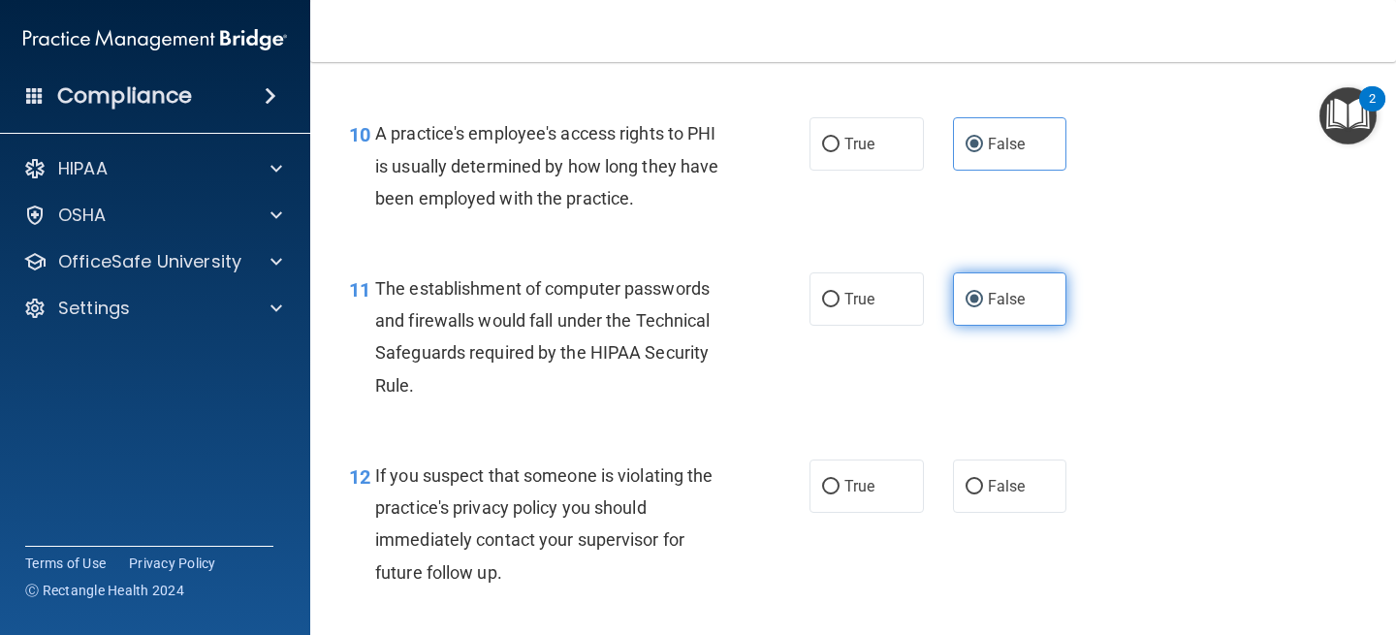
scroll to position [1636, 0]
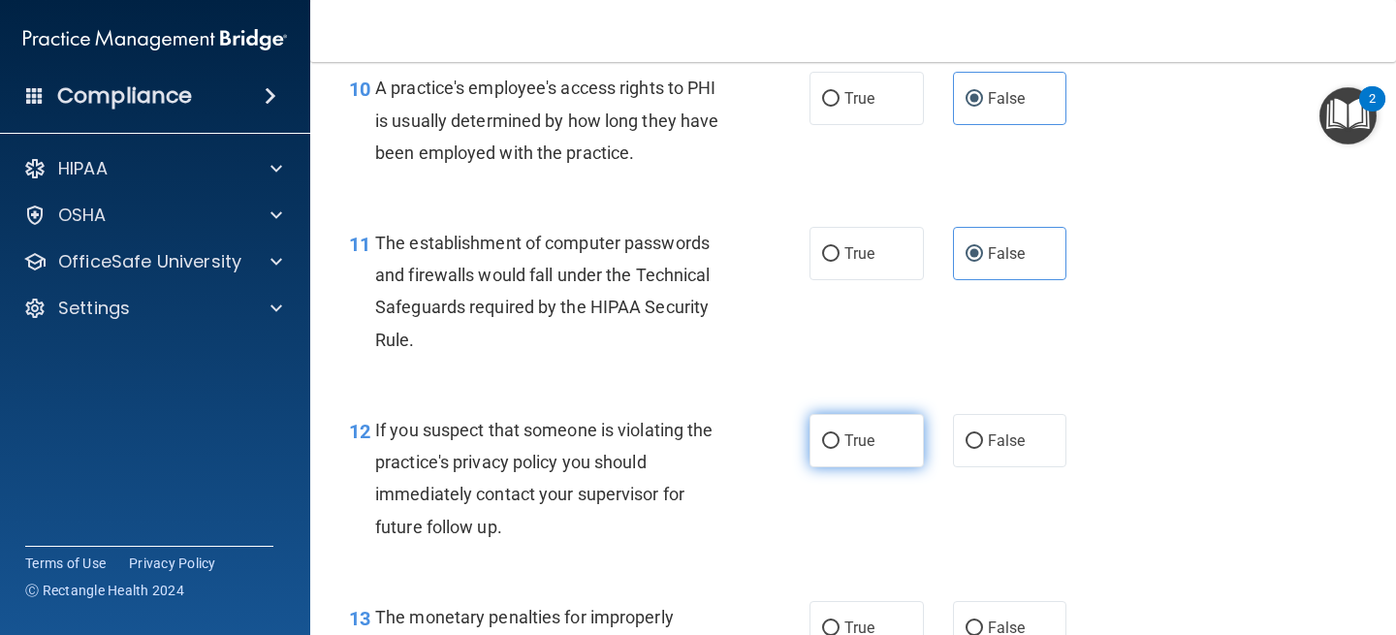
click at [907, 444] on label "True" at bounding box center [867, 440] width 114 height 53
click at [840, 444] on input "True" at bounding box center [830, 441] width 17 height 15
radio input "true"
click at [858, 619] on span "True" at bounding box center [859, 628] width 30 height 18
click at [840, 621] on input "True" at bounding box center [830, 628] width 17 height 15
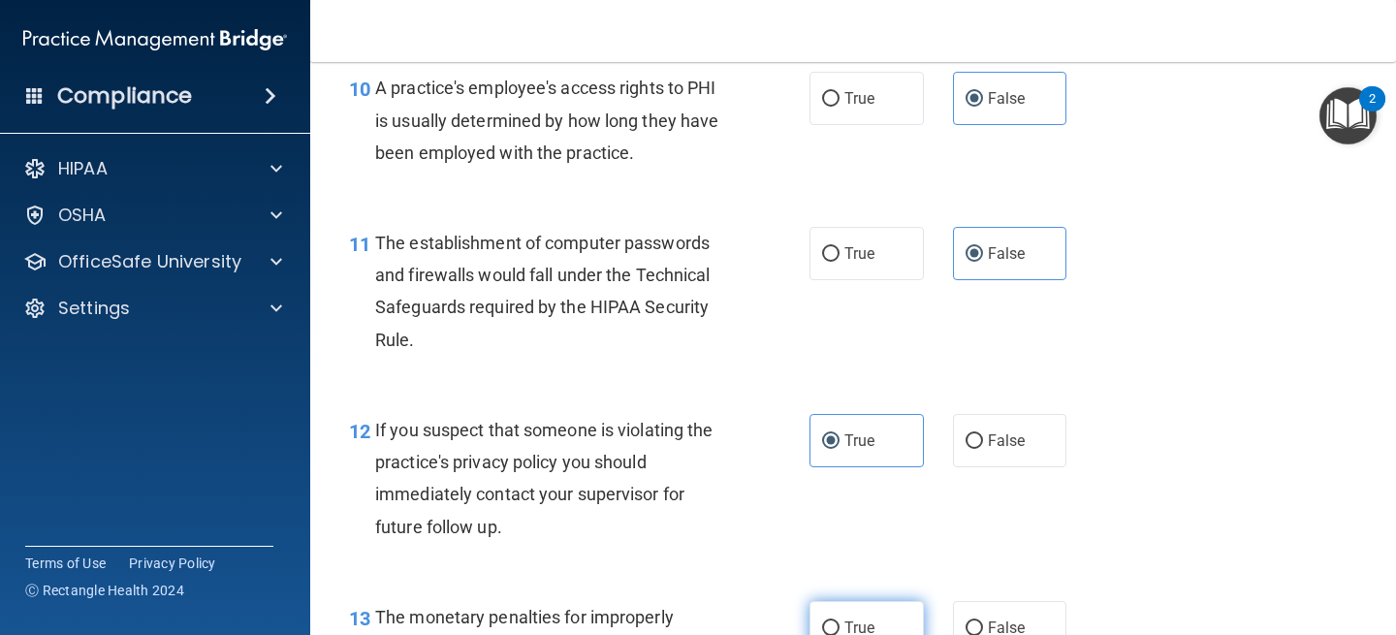
radio input "true"
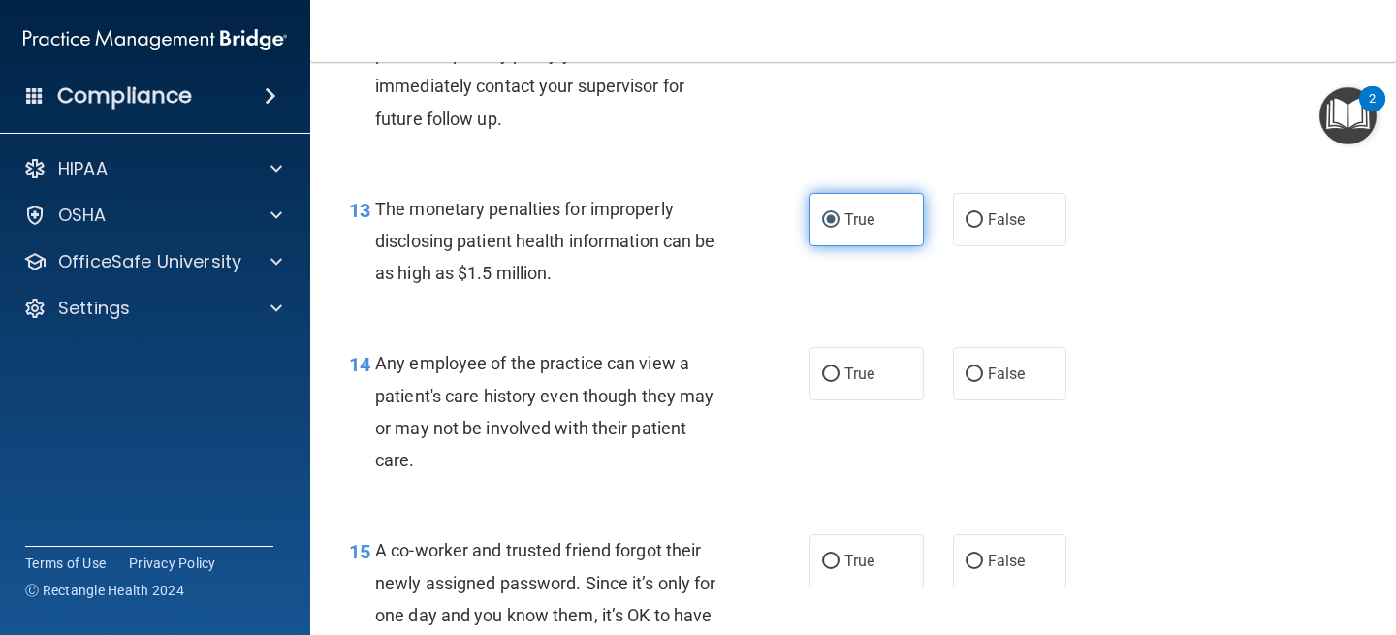
scroll to position [2059, 0]
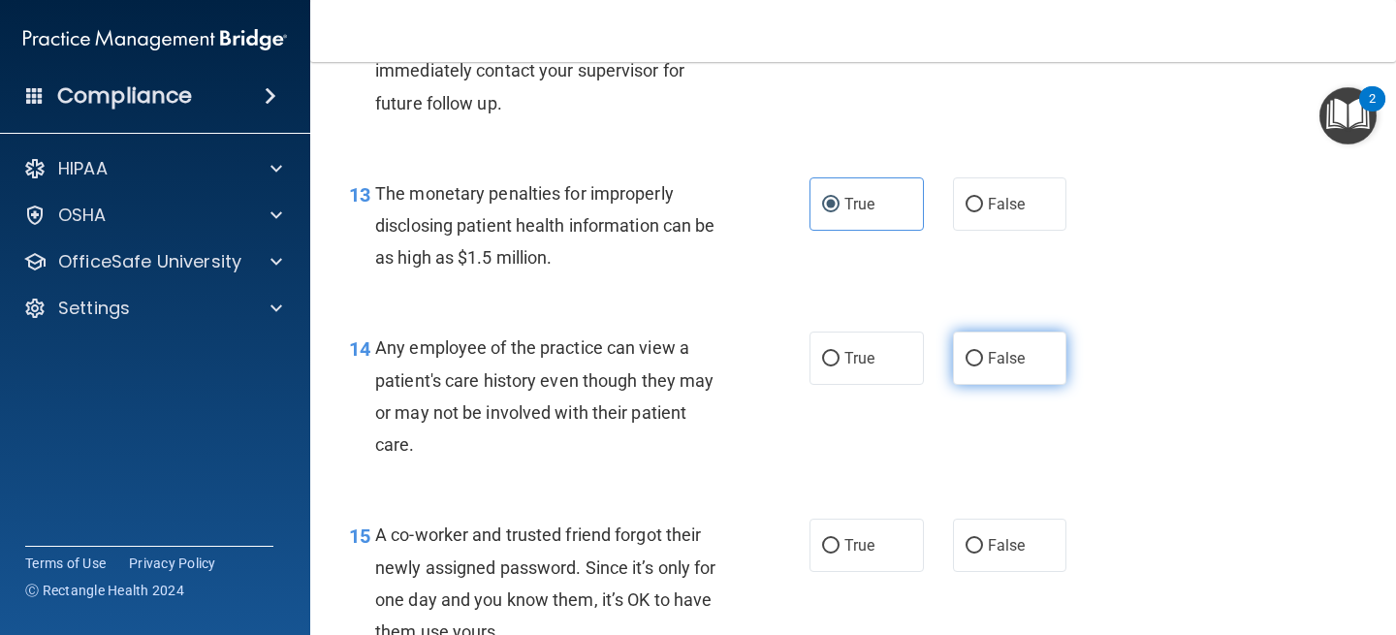
click at [989, 385] on label "False" at bounding box center [1010, 358] width 114 height 53
click at [983, 366] on input "False" at bounding box center [974, 359] width 17 height 15
radio input "true"
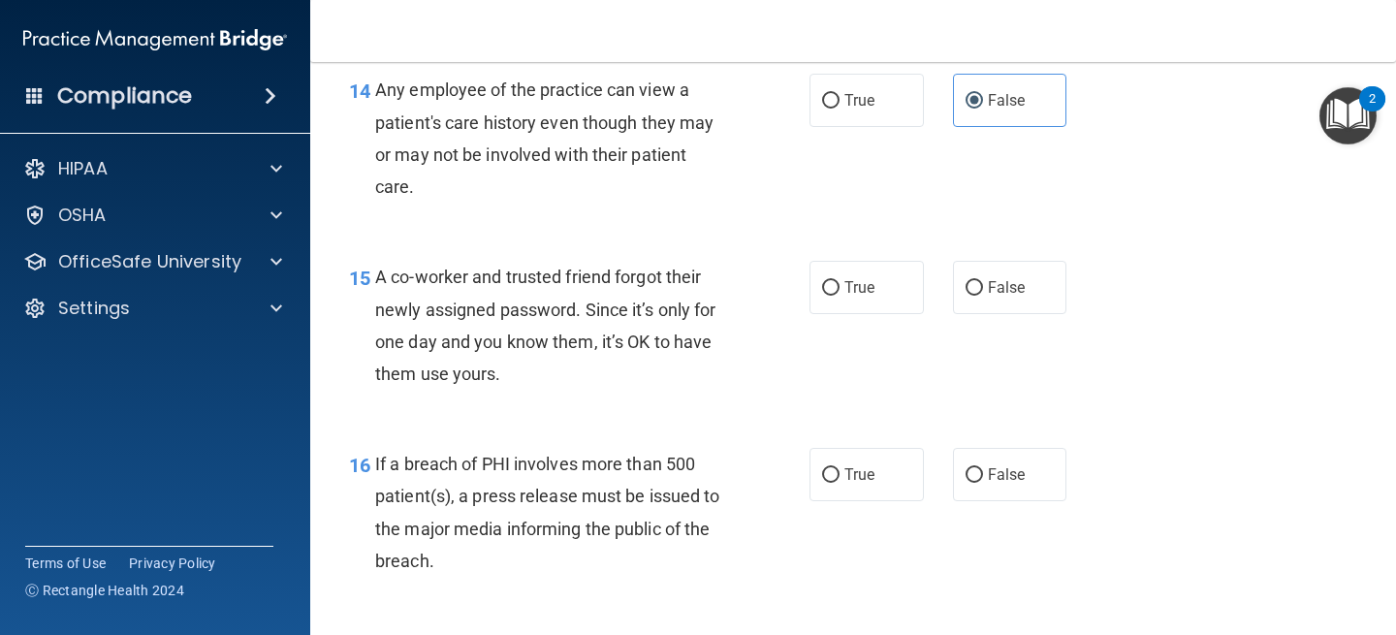
scroll to position [2320, 0]
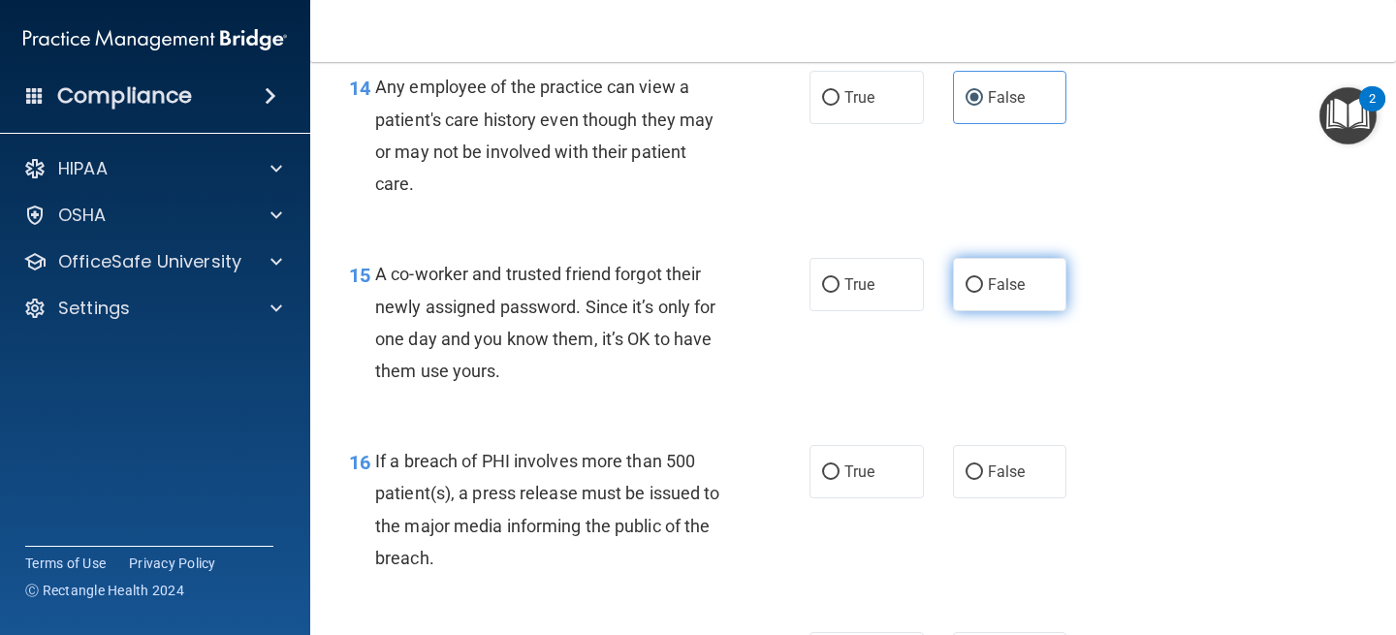
click at [978, 263] on label "False" at bounding box center [1010, 284] width 114 height 53
click at [978, 278] on input "False" at bounding box center [974, 285] width 17 height 15
radio input "true"
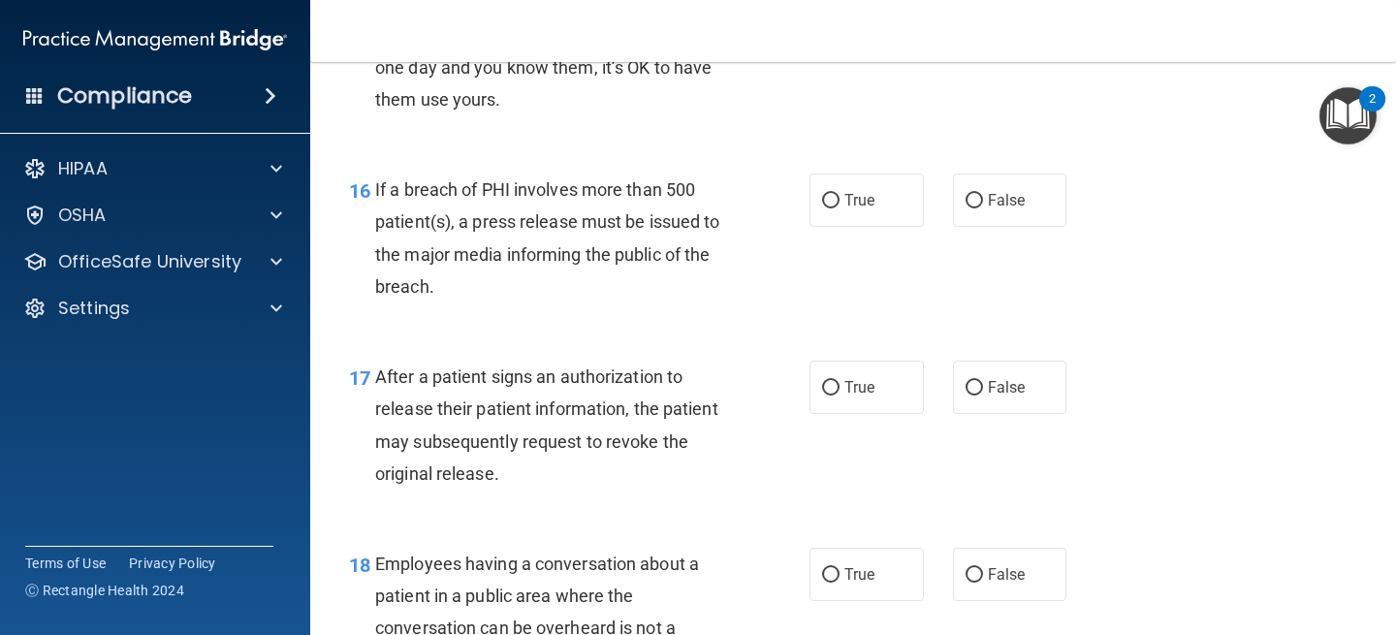
scroll to position [2619, 0]
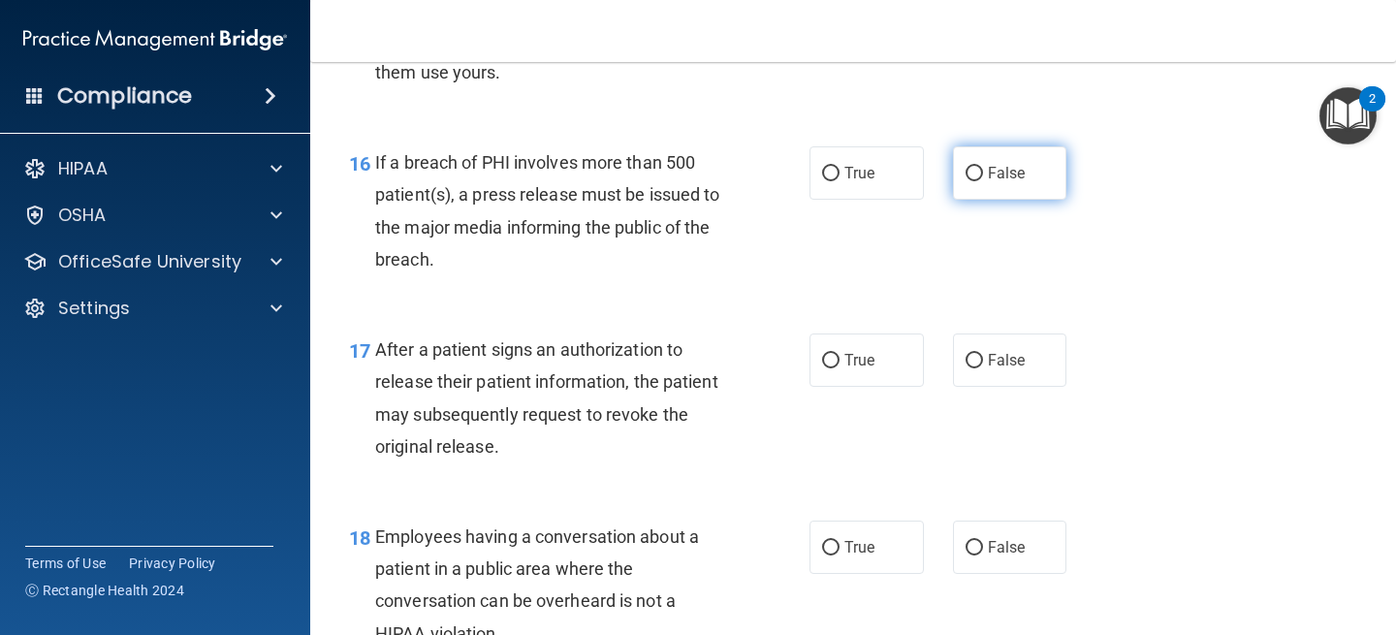
click at [984, 169] on label "False" at bounding box center [1010, 172] width 114 height 53
click at [983, 169] on input "False" at bounding box center [974, 174] width 17 height 15
radio input "true"
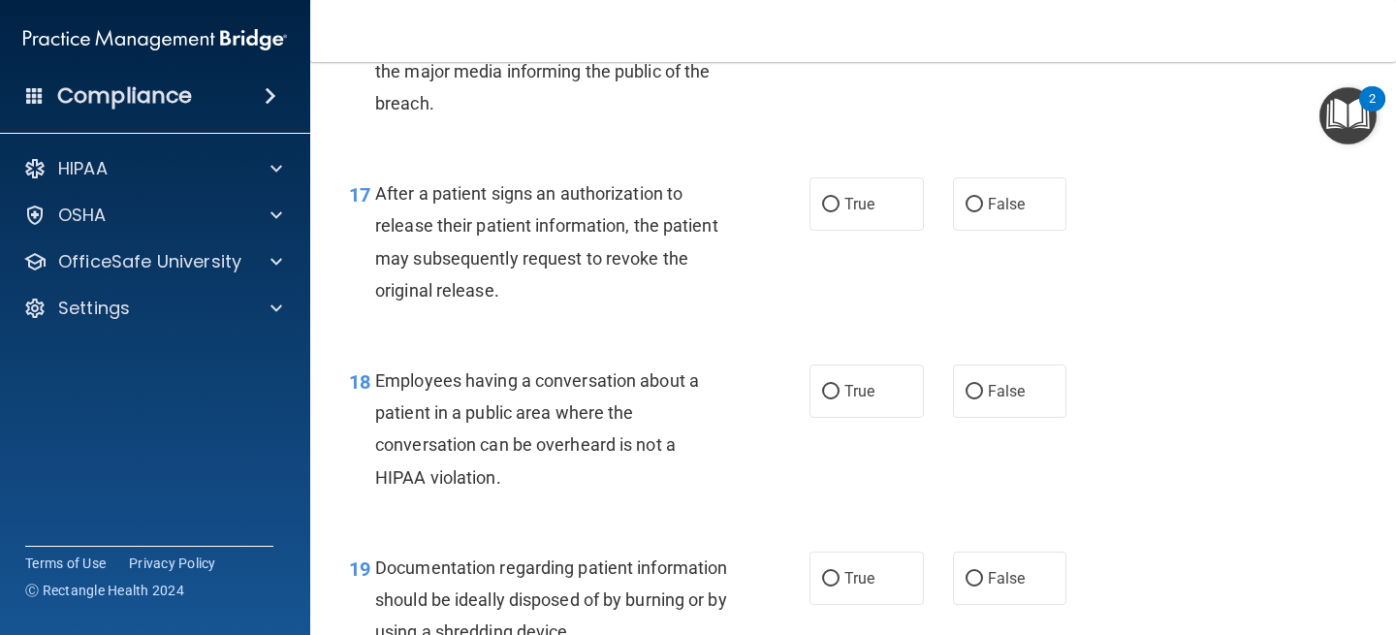
scroll to position [2777, 0]
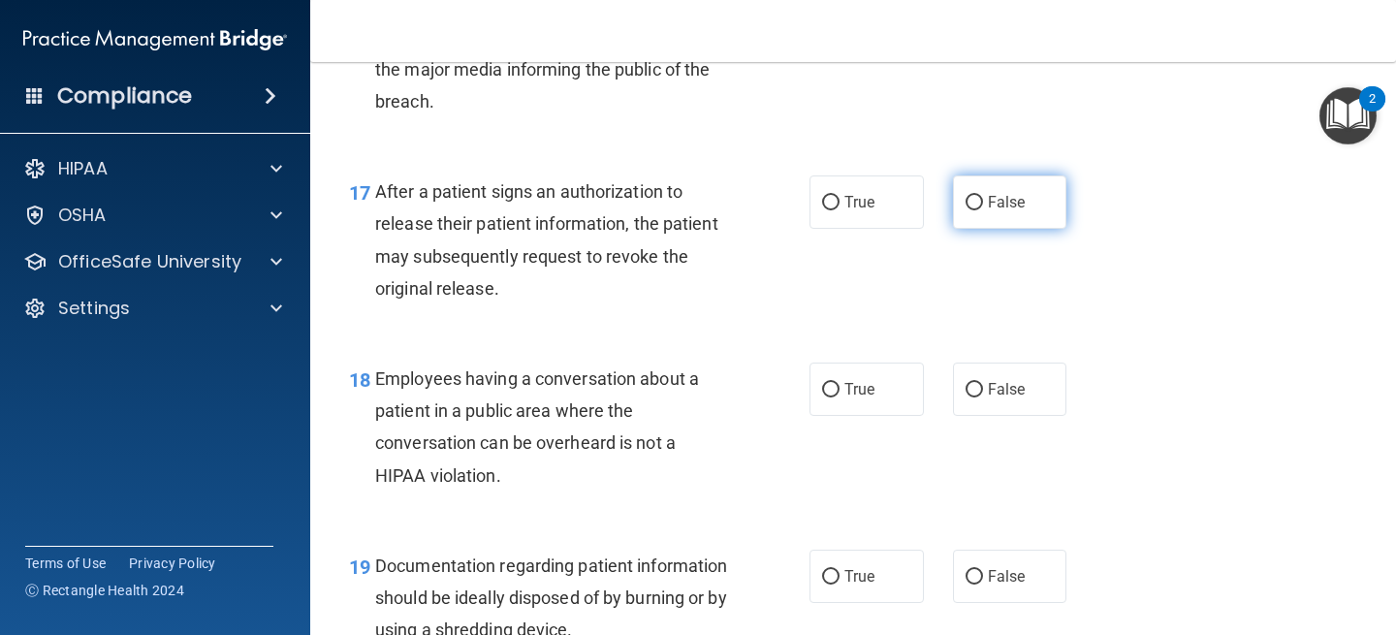
click at [978, 196] on input "False" at bounding box center [974, 203] width 17 height 15
radio input "true"
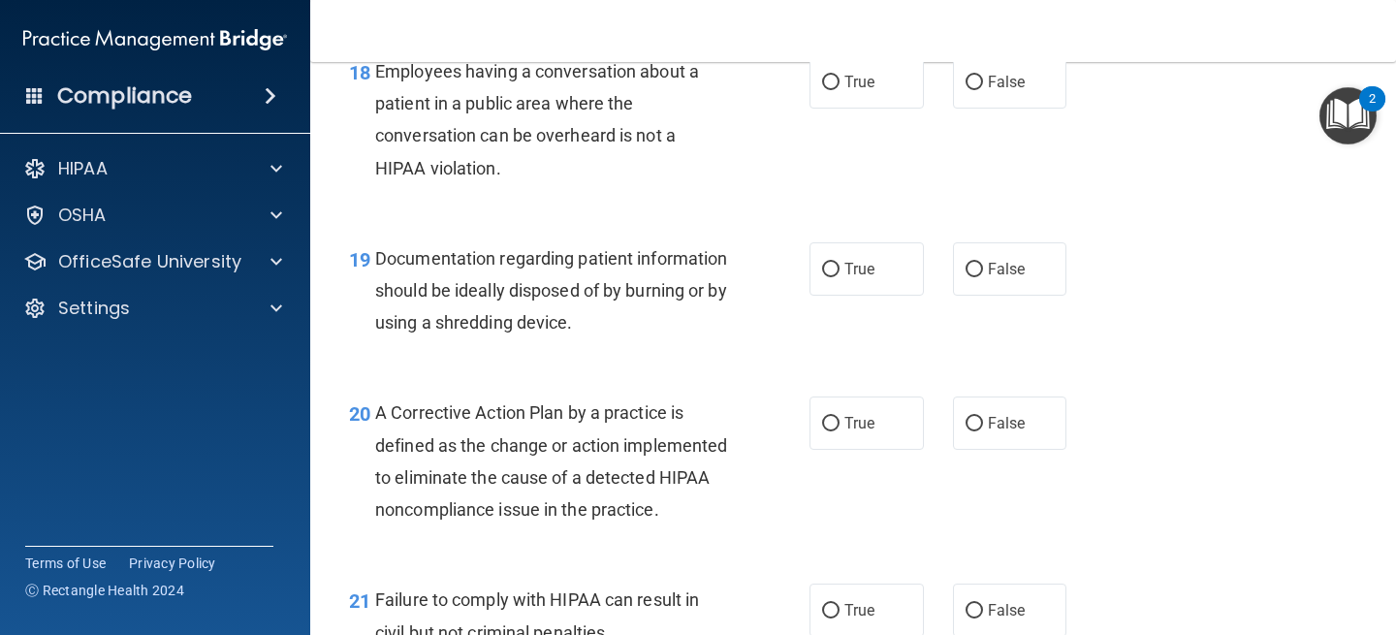
scroll to position [3053, 0]
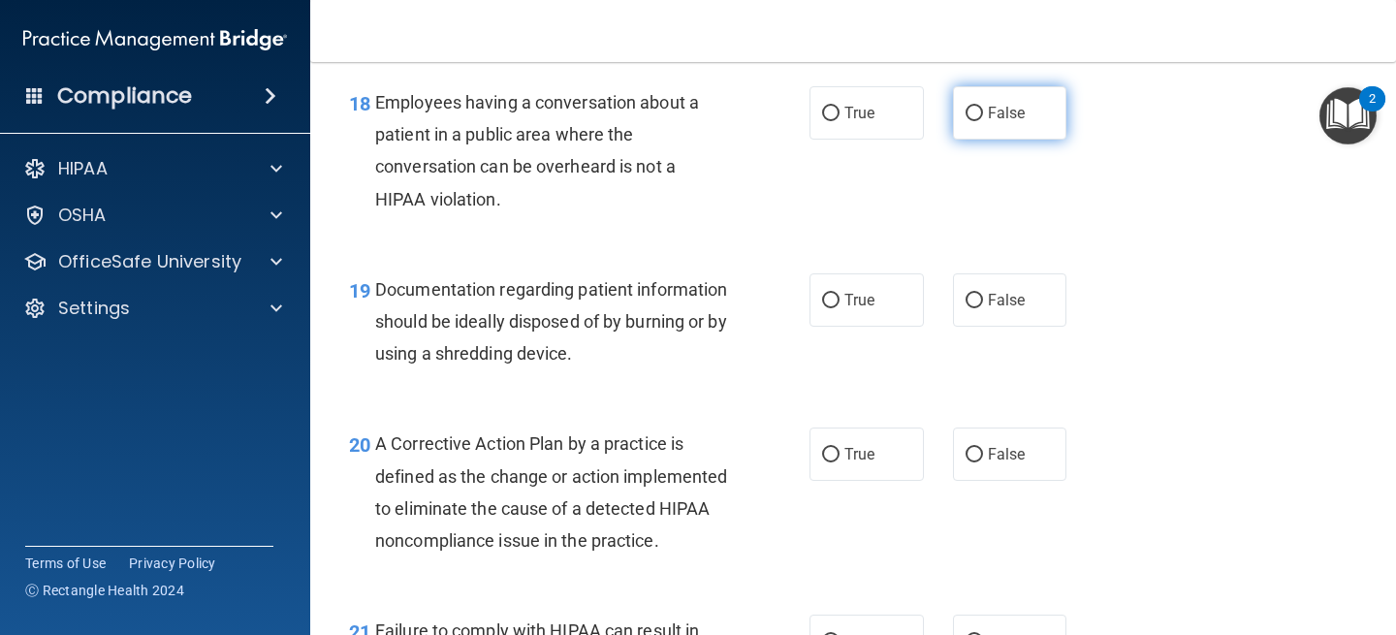
click at [986, 125] on label "False" at bounding box center [1010, 112] width 114 height 53
click at [983, 121] on input "False" at bounding box center [974, 114] width 17 height 15
radio input "true"
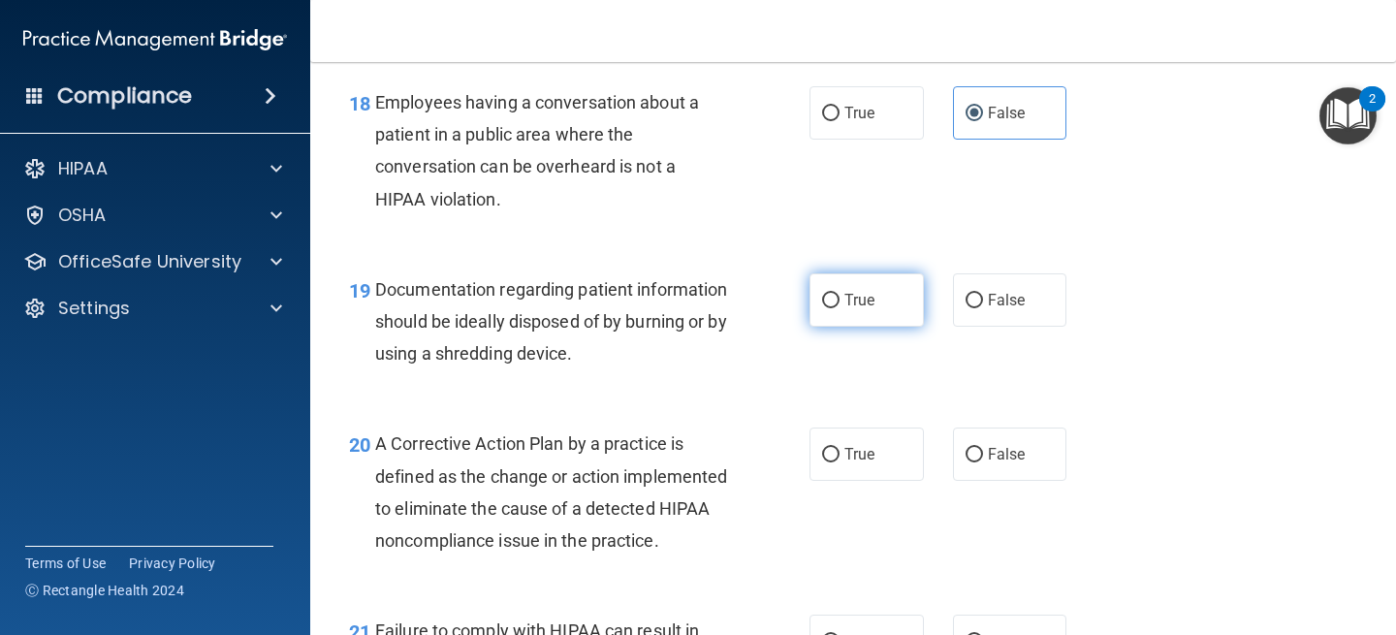
click at [869, 291] on span "True" at bounding box center [859, 300] width 30 height 18
click at [840, 294] on input "True" at bounding box center [830, 301] width 17 height 15
radio input "true"
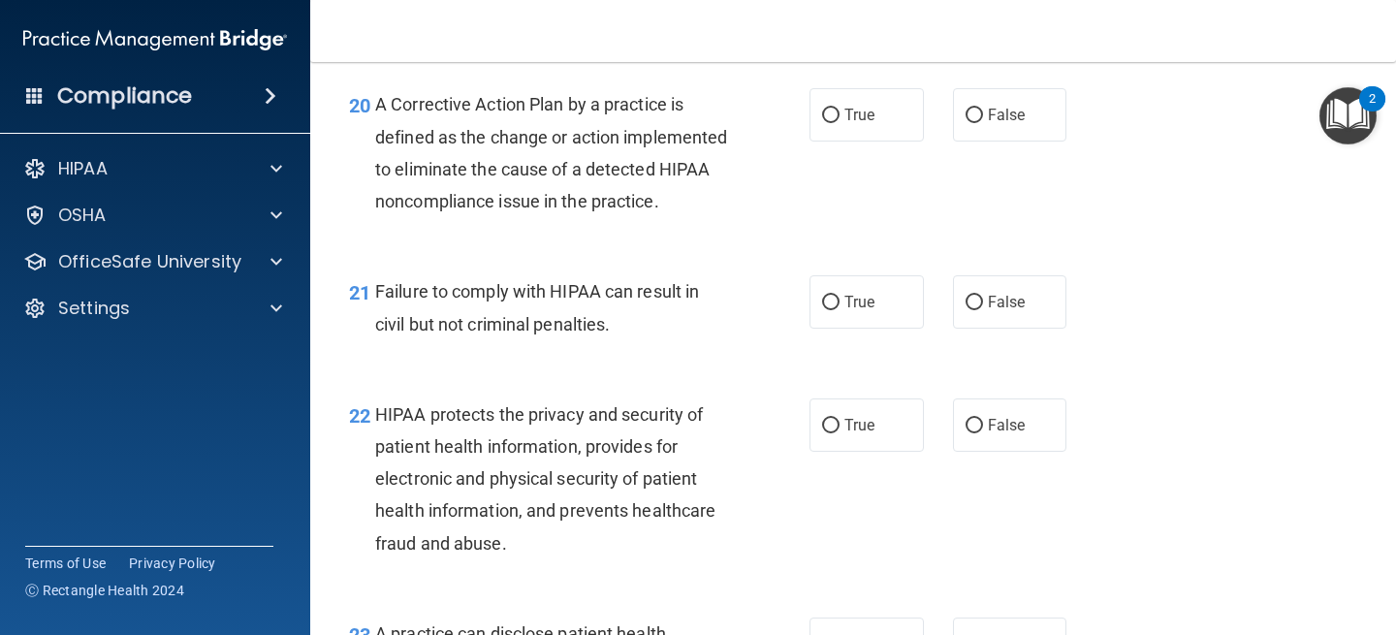
scroll to position [3388, 0]
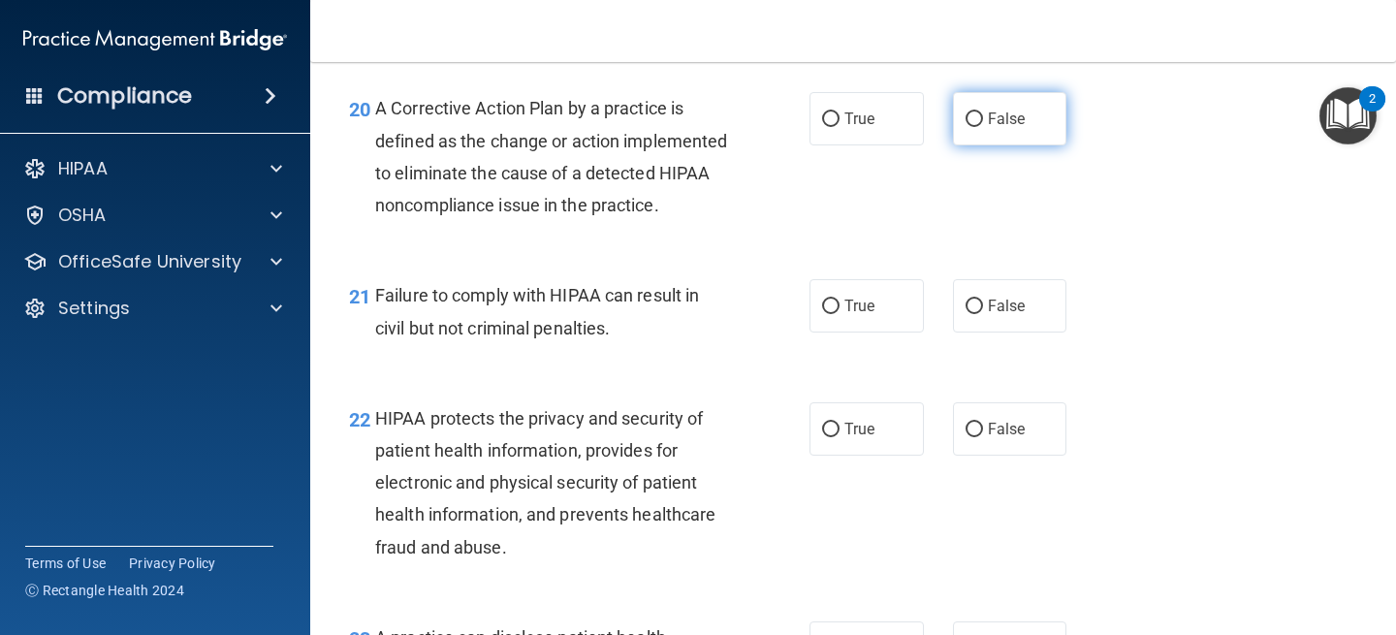
click at [1010, 139] on label "False" at bounding box center [1010, 118] width 114 height 53
click at [983, 127] on input "False" at bounding box center [974, 119] width 17 height 15
radio input "true"
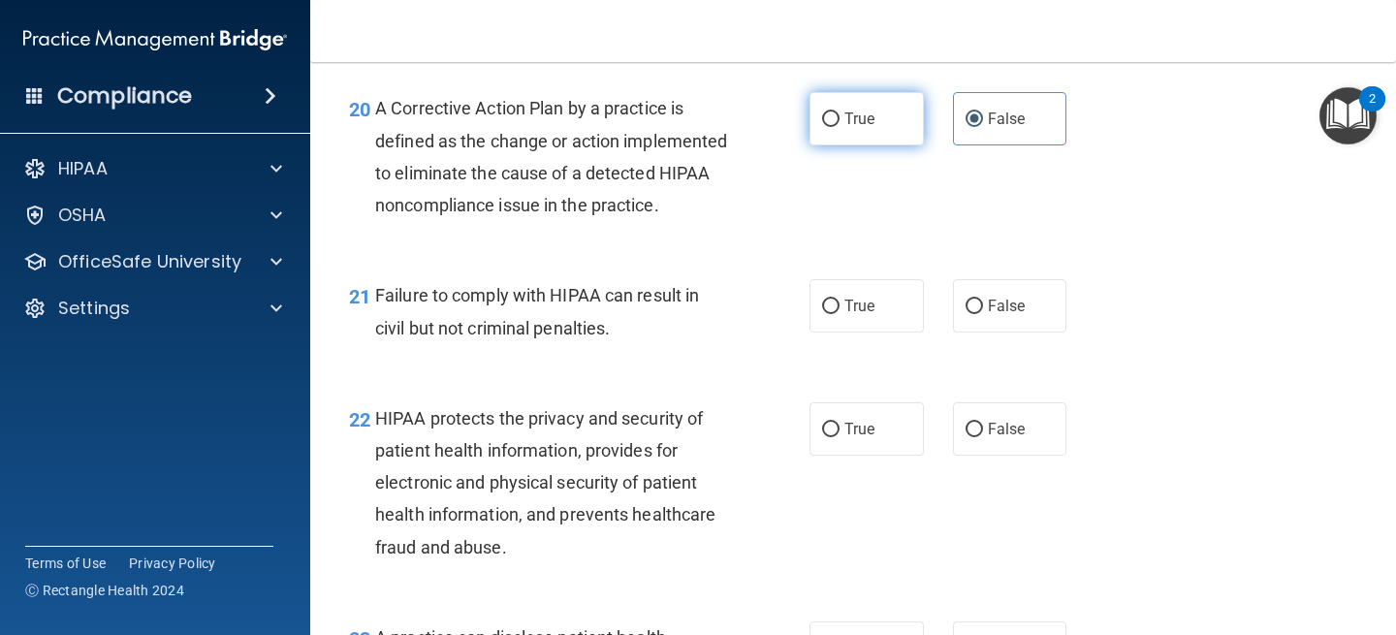
click at [874, 120] on span "True" at bounding box center [859, 119] width 30 height 18
click at [840, 120] on input "True" at bounding box center [830, 119] width 17 height 15
radio input "true"
radio input "false"
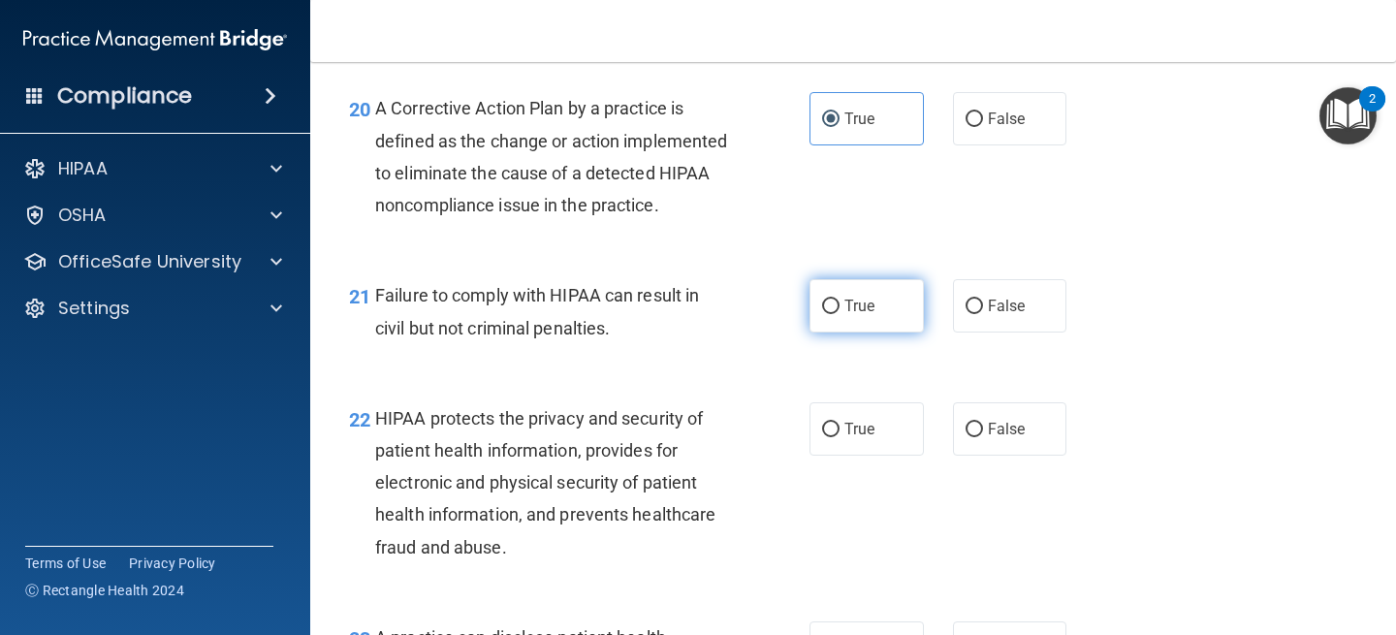
click at [849, 333] on label "True" at bounding box center [867, 305] width 114 height 53
click at [840, 314] on input "True" at bounding box center [830, 307] width 17 height 15
radio input "true"
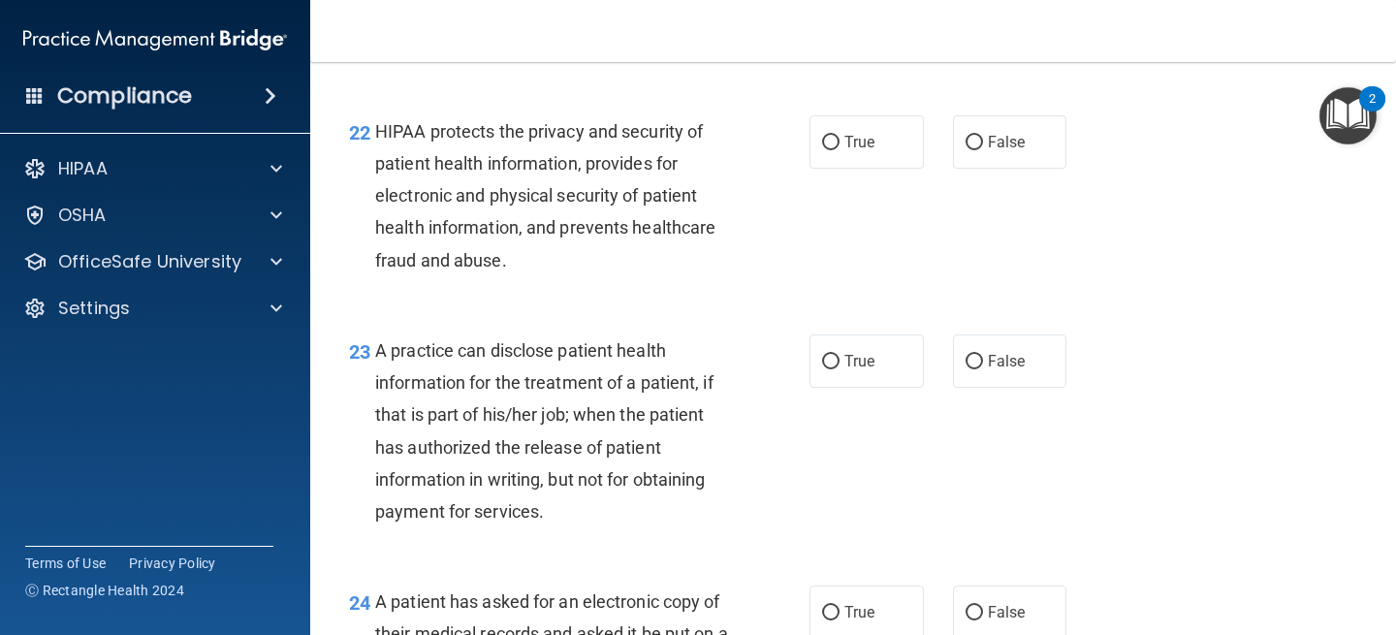
scroll to position [3689, 0]
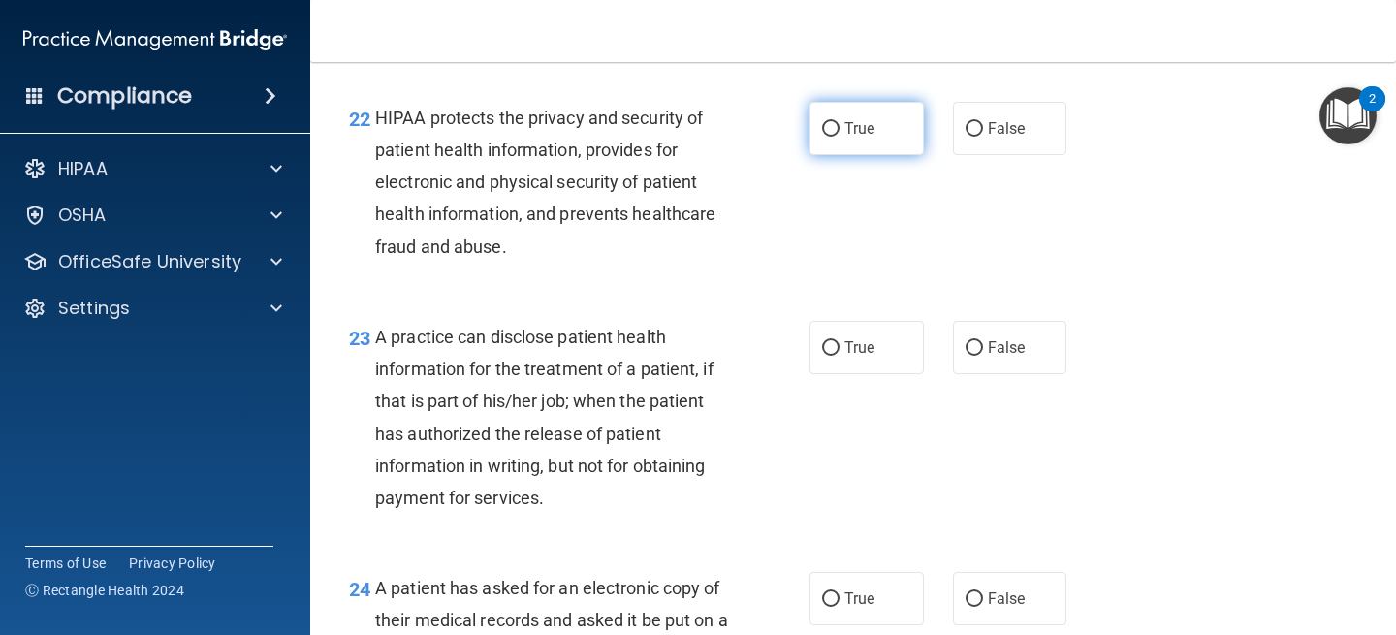
click at [880, 155] on label "True" at bounding box center [867, 128] width 114 height 53
click at [840, 137] on input "True" at bounding box center [830, 129] width 17 height 15
radio input "true"
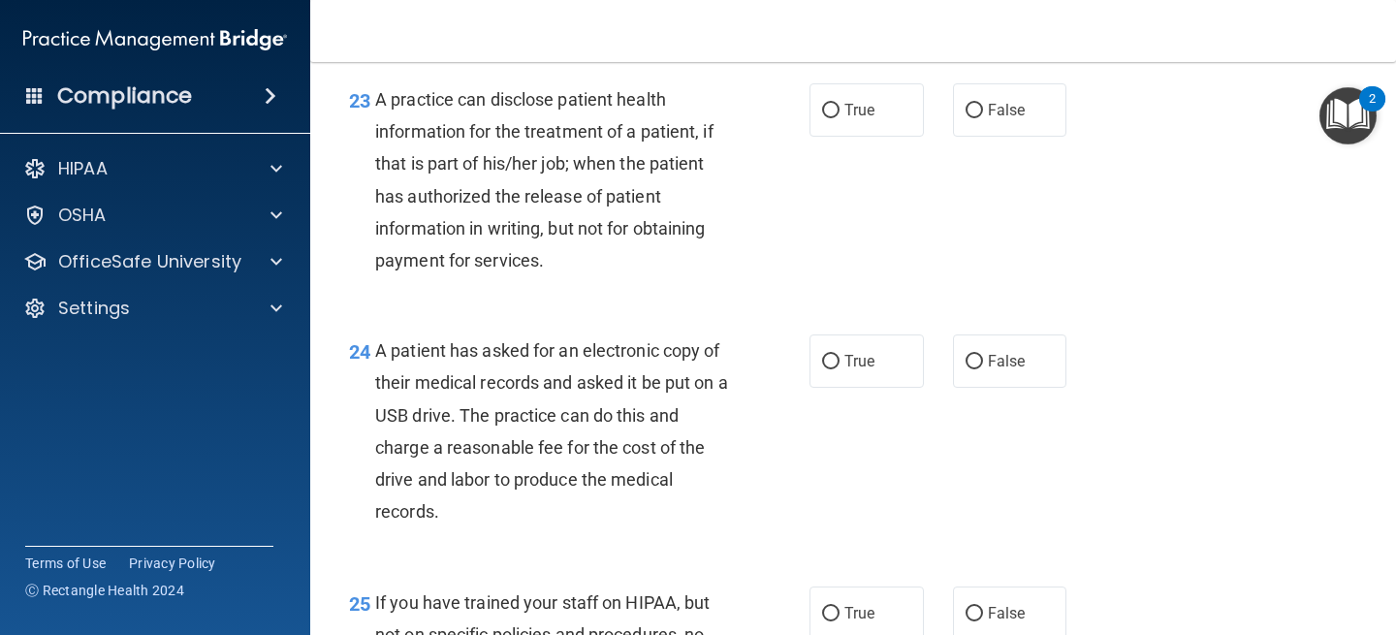
scroll to position [3932, 0]
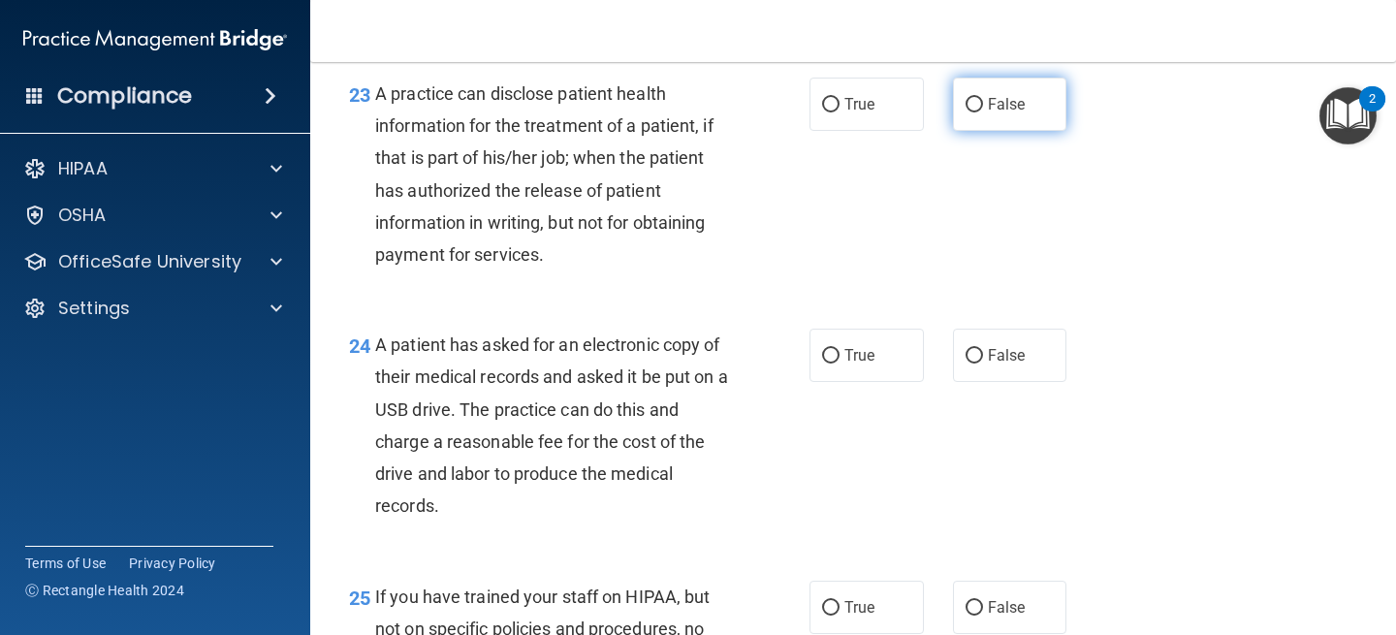
click at [986, 130] on label "False" at bounding box center [1010, 104] width 114 height 53
click at [983, 112] on input "False" at bounding box center [974, 105] width 17 height 15
radio input "true"
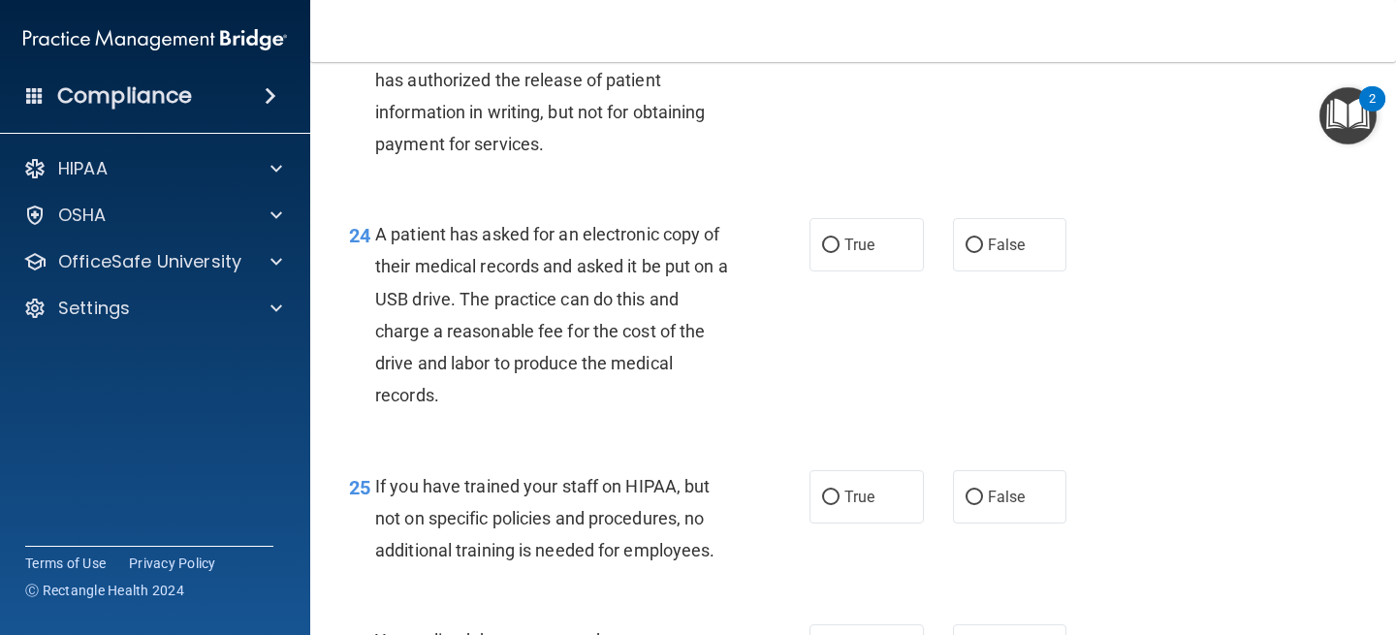
scroll to position [4044, 0]
click at [1004, 270] on label "False" at bounding box center [1010, 243] width 114 height 53
click at [983, 252] on input "False" at bounding box center [974, 245] width 17 height 15
radio input "true"
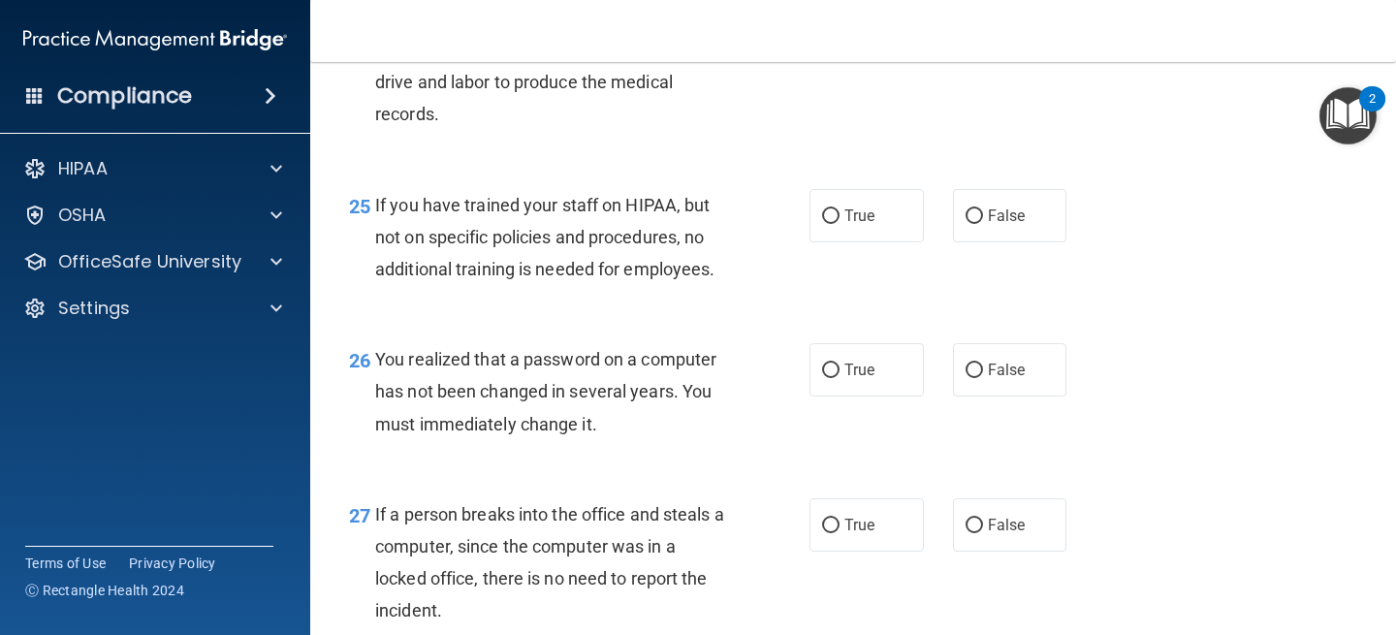
scroll to position [4332, 0]
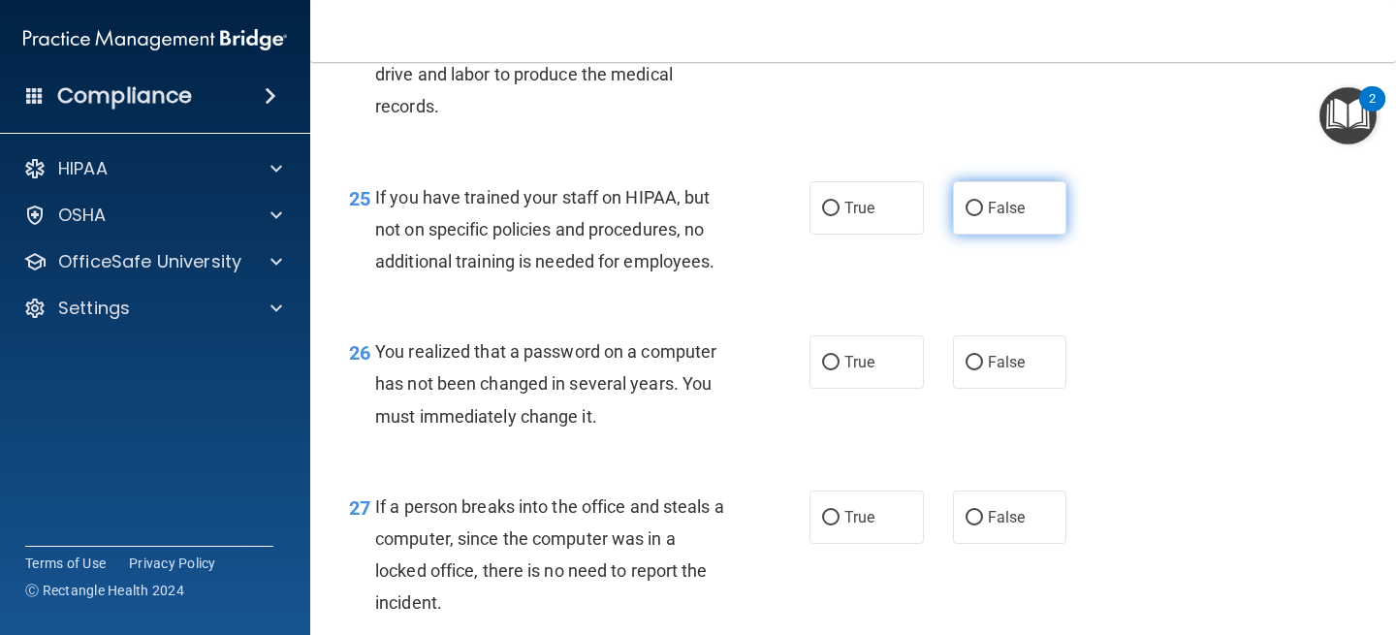
click at [1000, 217] on span "False" at bounding box center [1007, 208] width 38 height 18
click at [983, 216] on input "False" at bounding box center [974, 209] width 17 height 15
radio input "true"
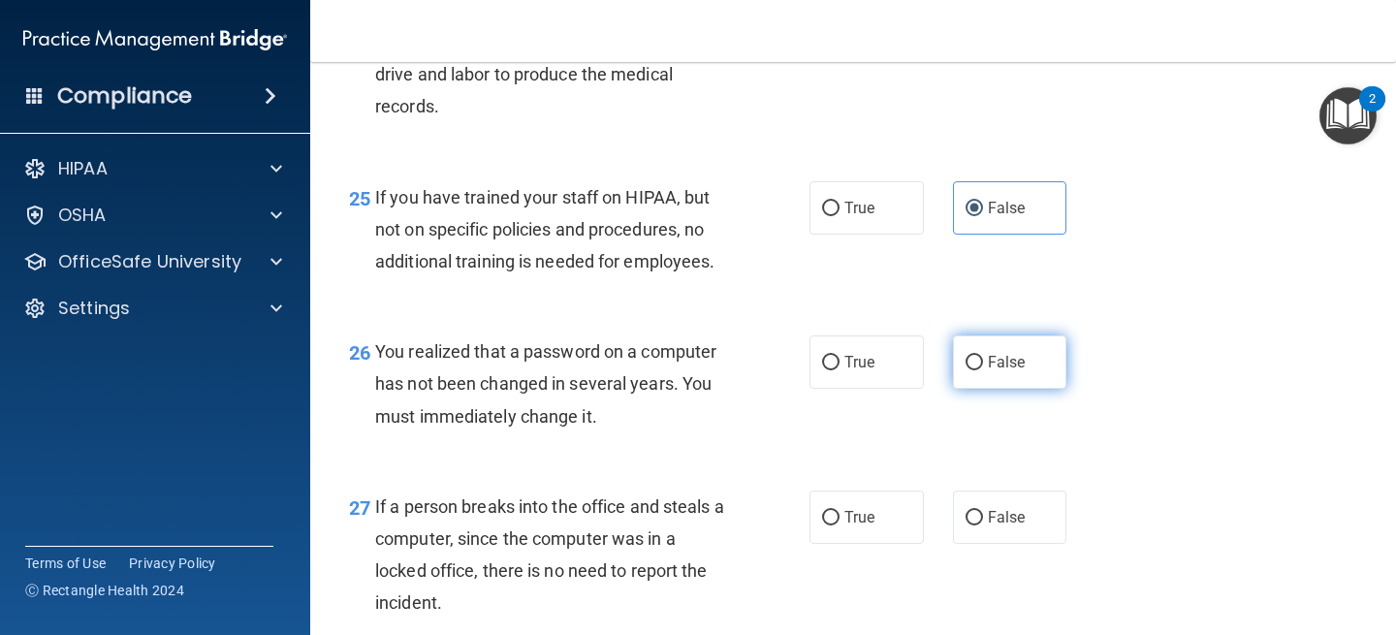
click at [984, 389] on label "False" at bounding box center [1010, 361] width 114 height 53
click at [983, 370] on input "False" at bounding box center [974, 363] width 17 height 15
radio input "true"
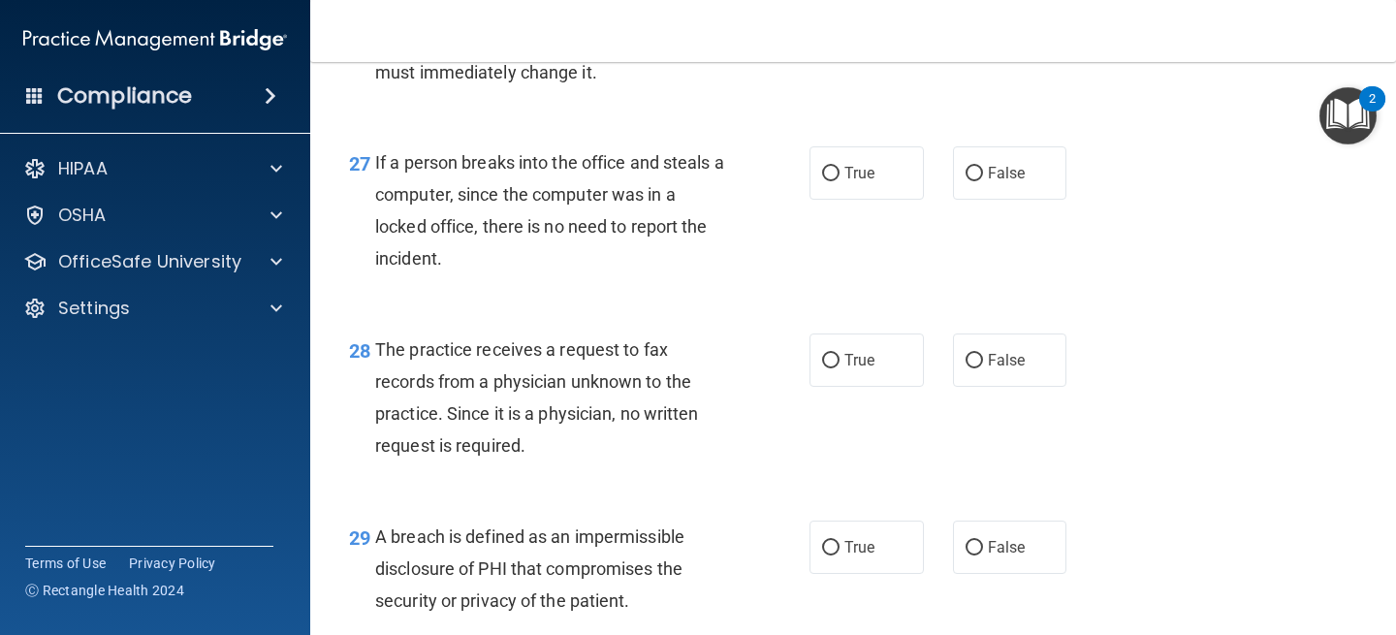
scroll to position [4681, 0]
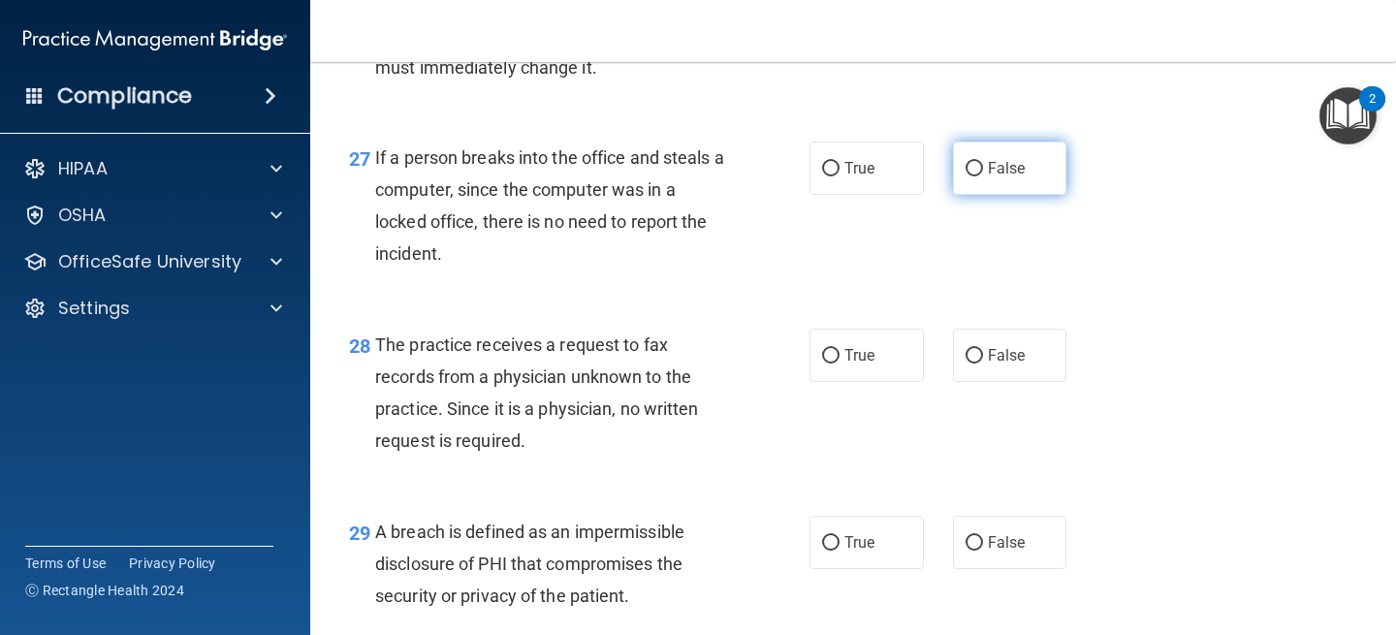
click at [978, 195] on label "False" at bounding box center [1010, 168] width 114 height 53
click at [978, 176] on input "False" at bounding box center [974, 169] width 17 height 15
radio input "true"
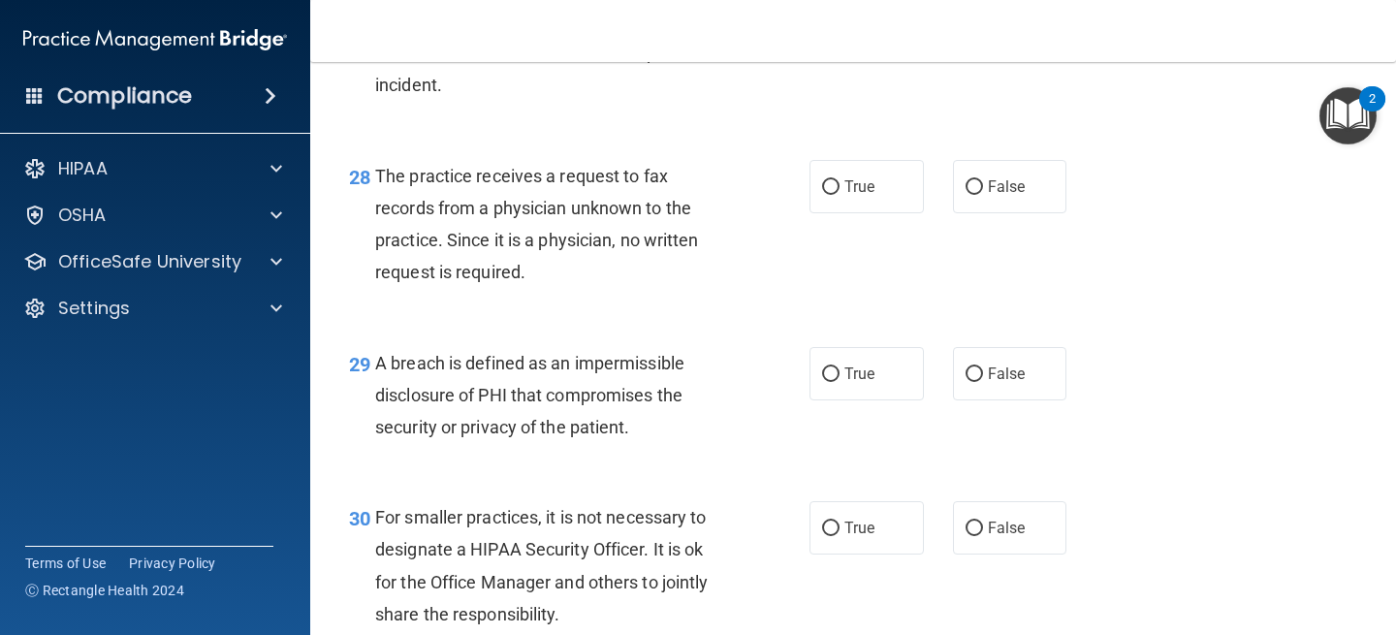
scroll to position [4855, 0]
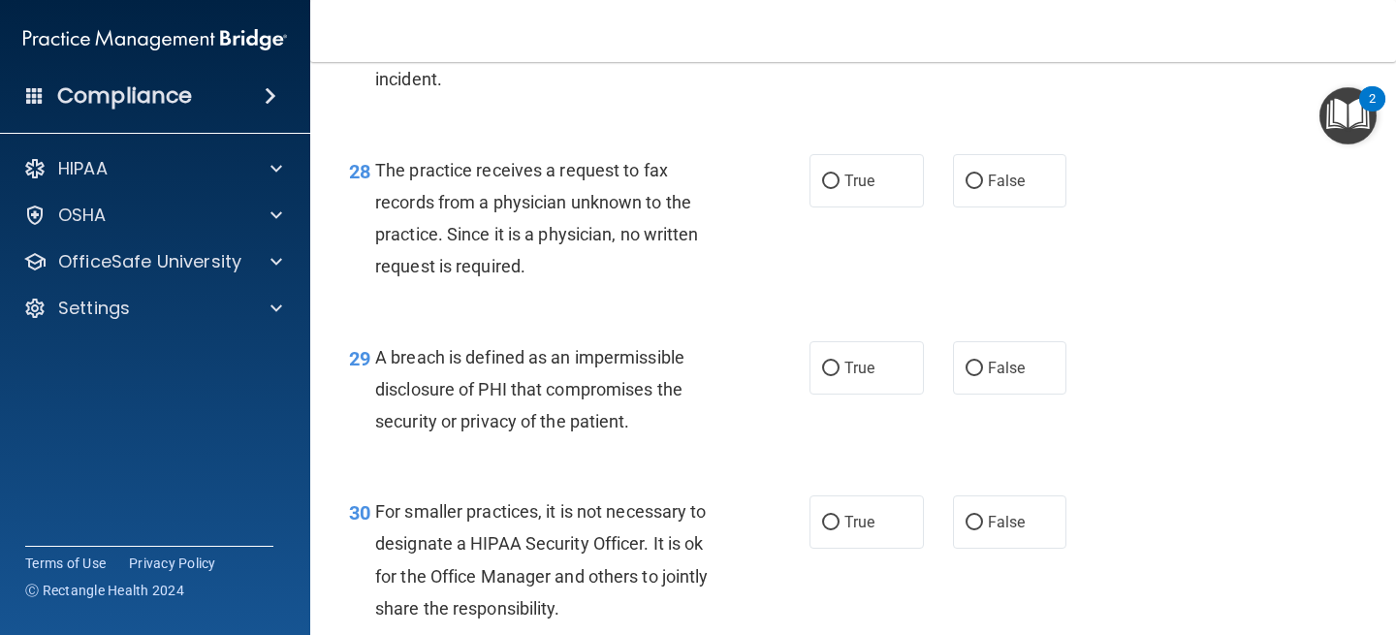
click at [1022, 241] on div "28 The practice receives a request to fax records from a physician unknown to t…" at bounding box center [852, 223] width 1037 height 187
click at [1014, 190] on span "False" at bounding box center [1007, 181] width 38 height 18
click at [983, 189] on input "False" at bounding box center [974, 182] width 17 height 15
radio input "true"
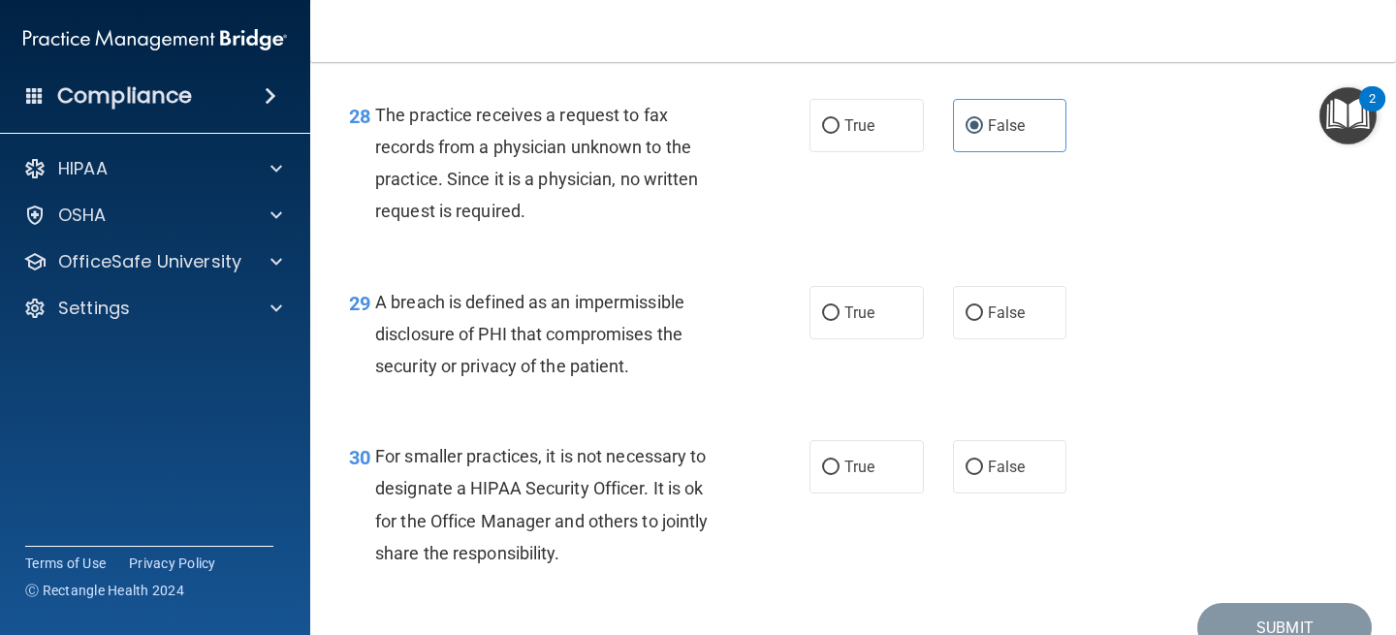
scroll to position [4911, 0]
click at [1019, 338] on label "False" at bounding box center [1010, 311] width 114 height 53
click at [983, 320] on input "False" at bounding box center [974, 312] width 17 height 15
radio input "true"
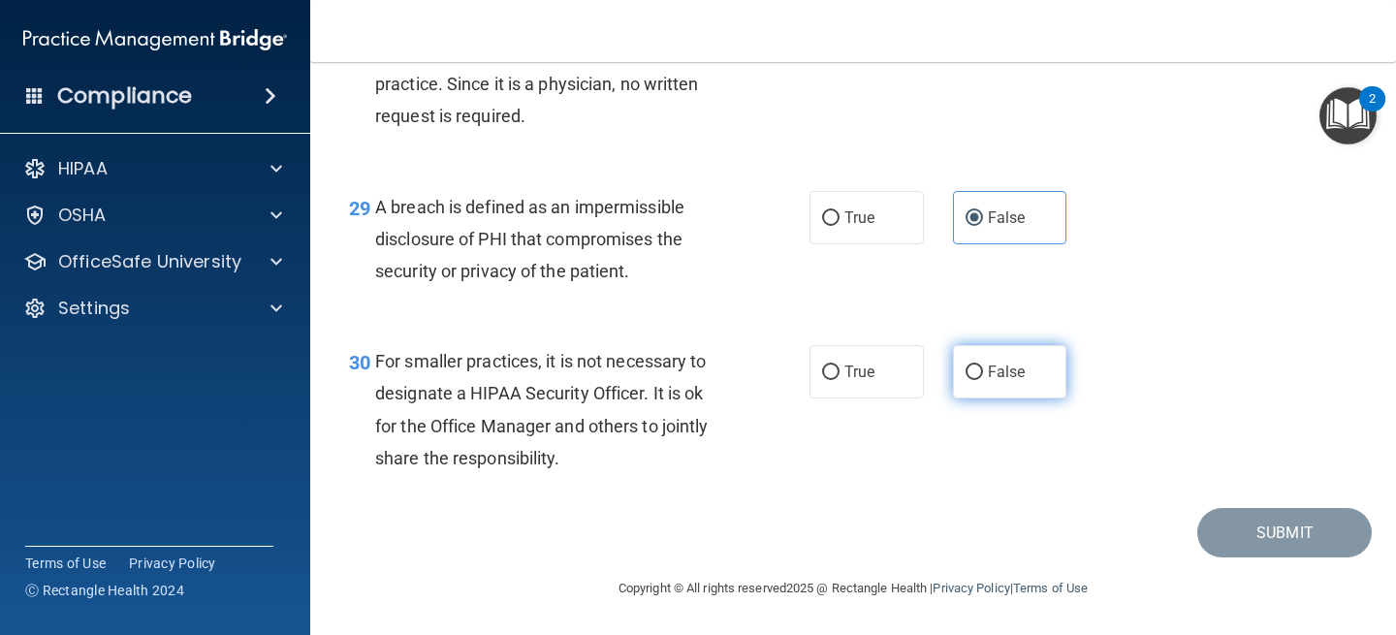
scroll to position [5037, 0]
click at [1019, 369] on span "False" at bounding box center [1007, 372] width 38 height 18
click at [983, 369] on input "False" at bounding box center [974, 372] width 17 height 15
radio input "true"
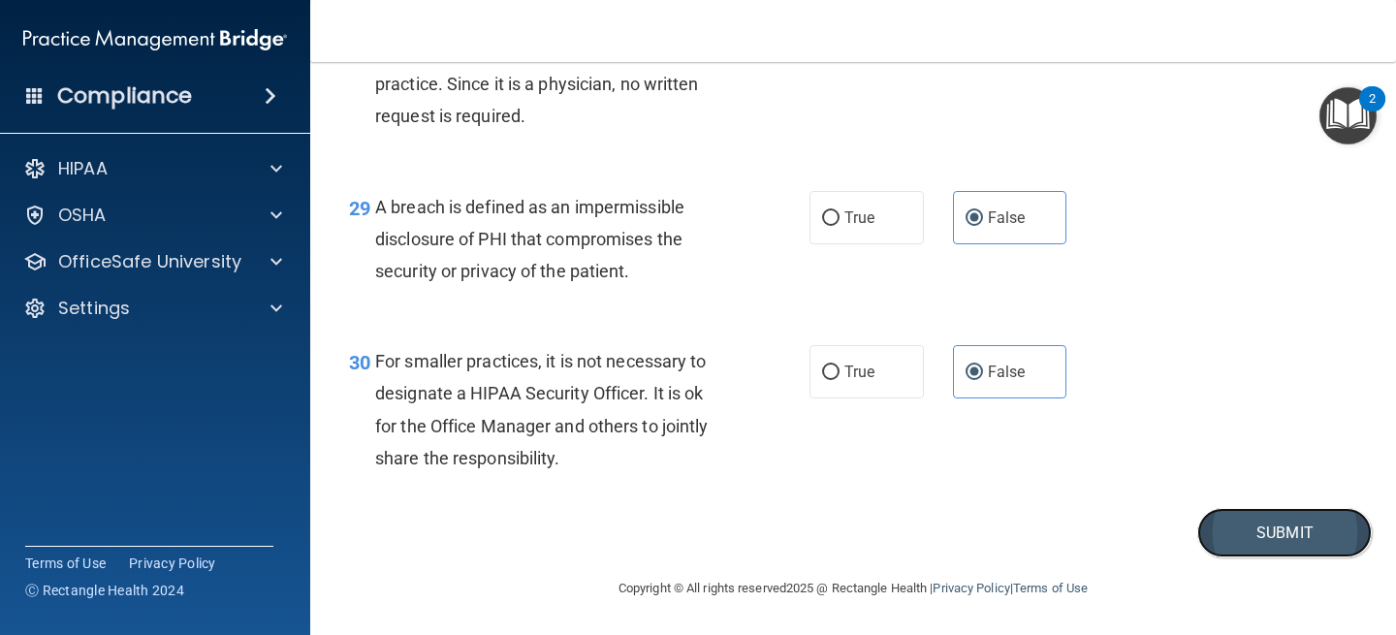
click at [1240, 542] on button "Submit" at bounding box center [1284, 532] width 175 height 49
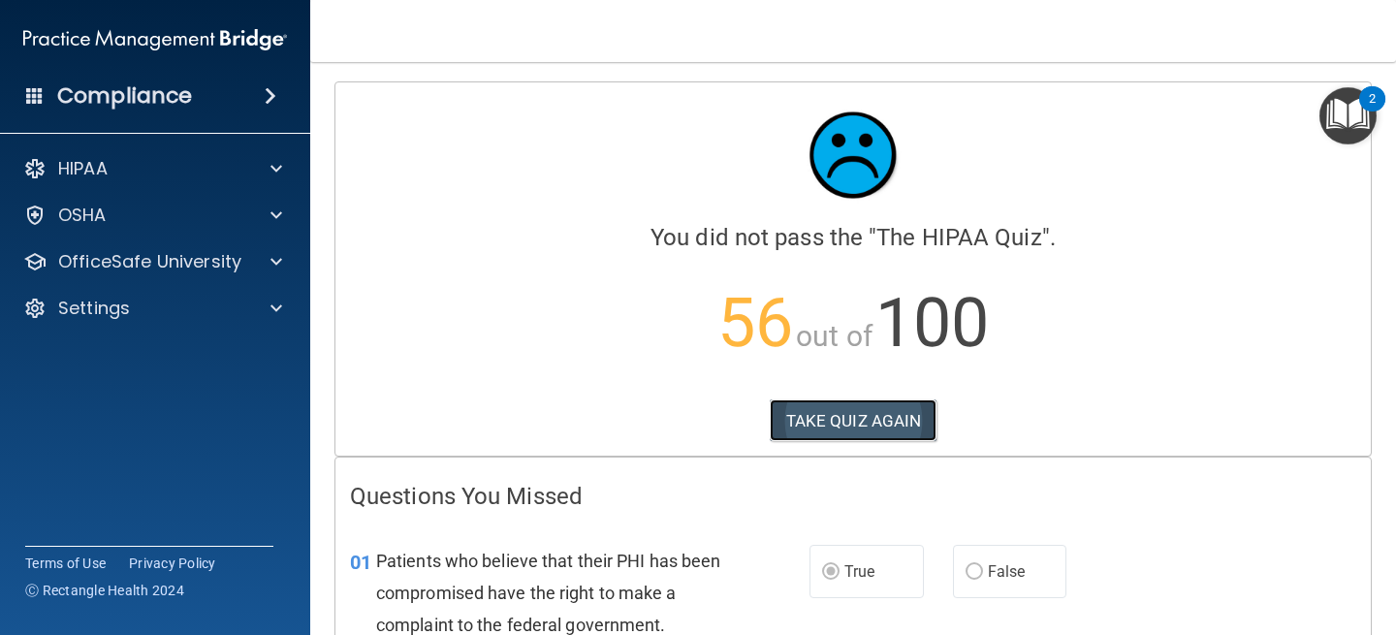
click at [857, 417] on button "TAKE QUIZ AGAIN" at bounding box center [854, 420] width 168 height 43
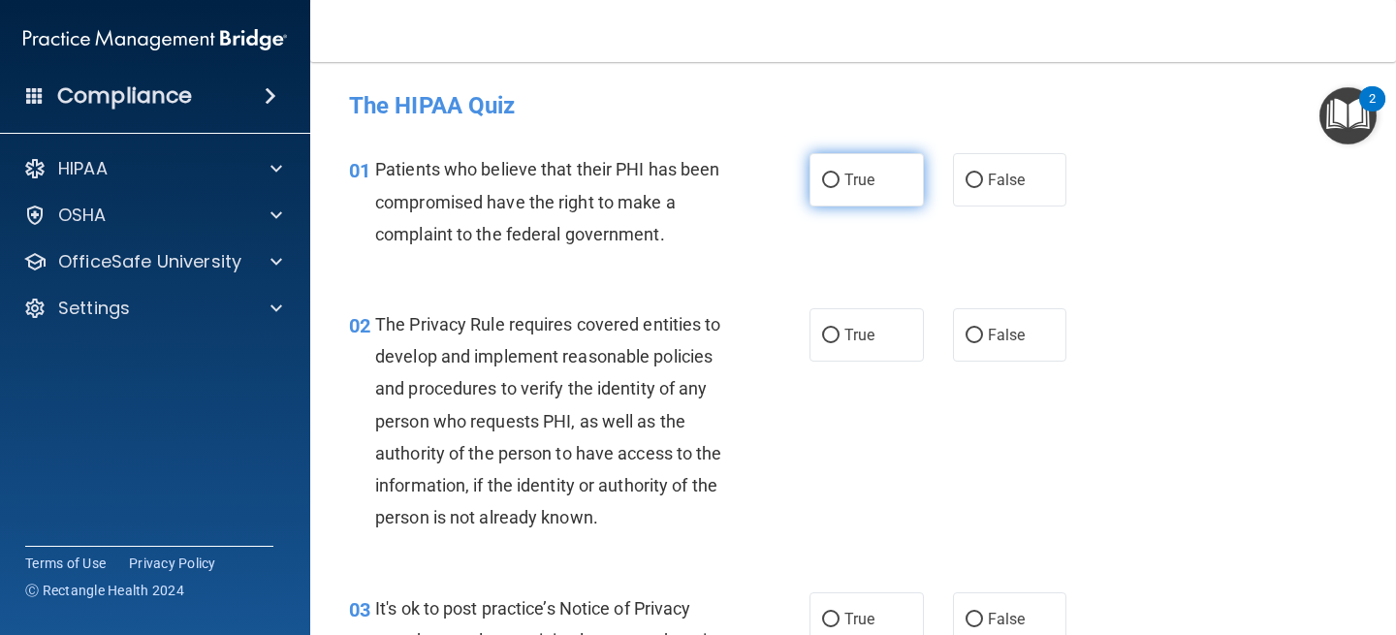
click at [884, 189] on label "True" at bounding box center [867, 179] width 114 height 53
click at [840, 188] on input "True" at bounding box center [830, 181] width 17 height 15
radio input "true"
click at [867, 325] on label "True" at bounding box center [867, 334] width 114 height 53
click at [840, 329] on input "True" at bounding box center [830, 336] width 17 height 15
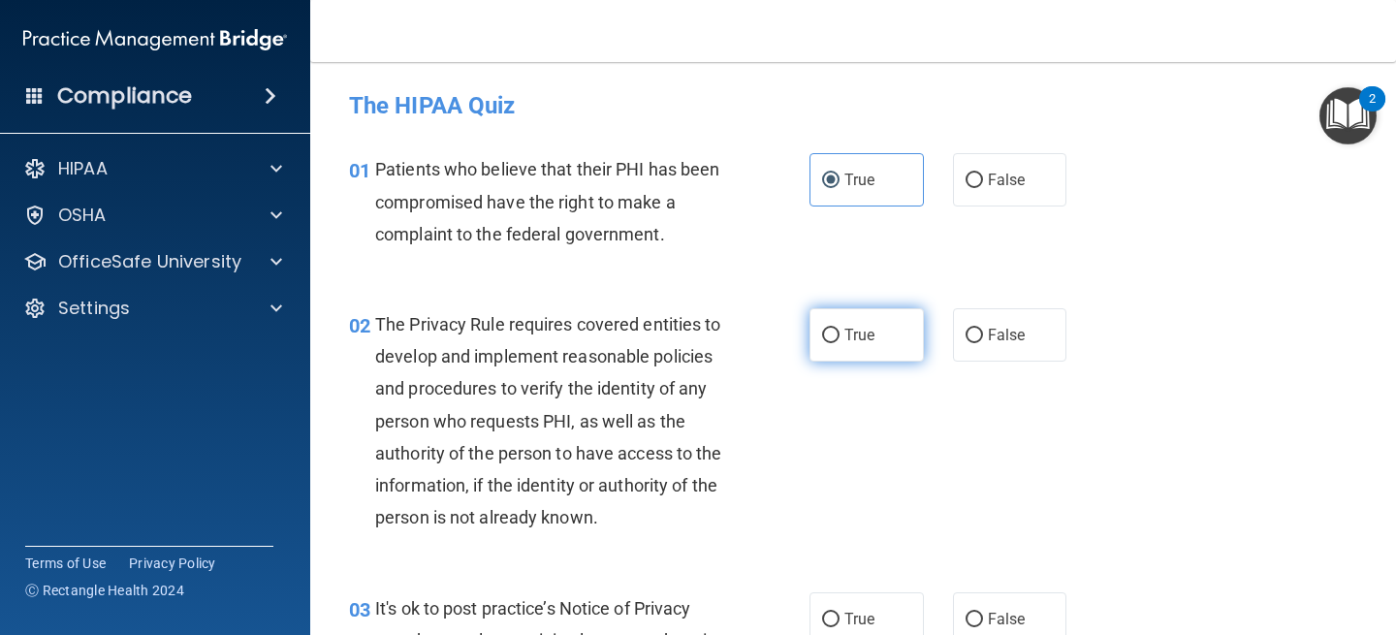
radio input "true"
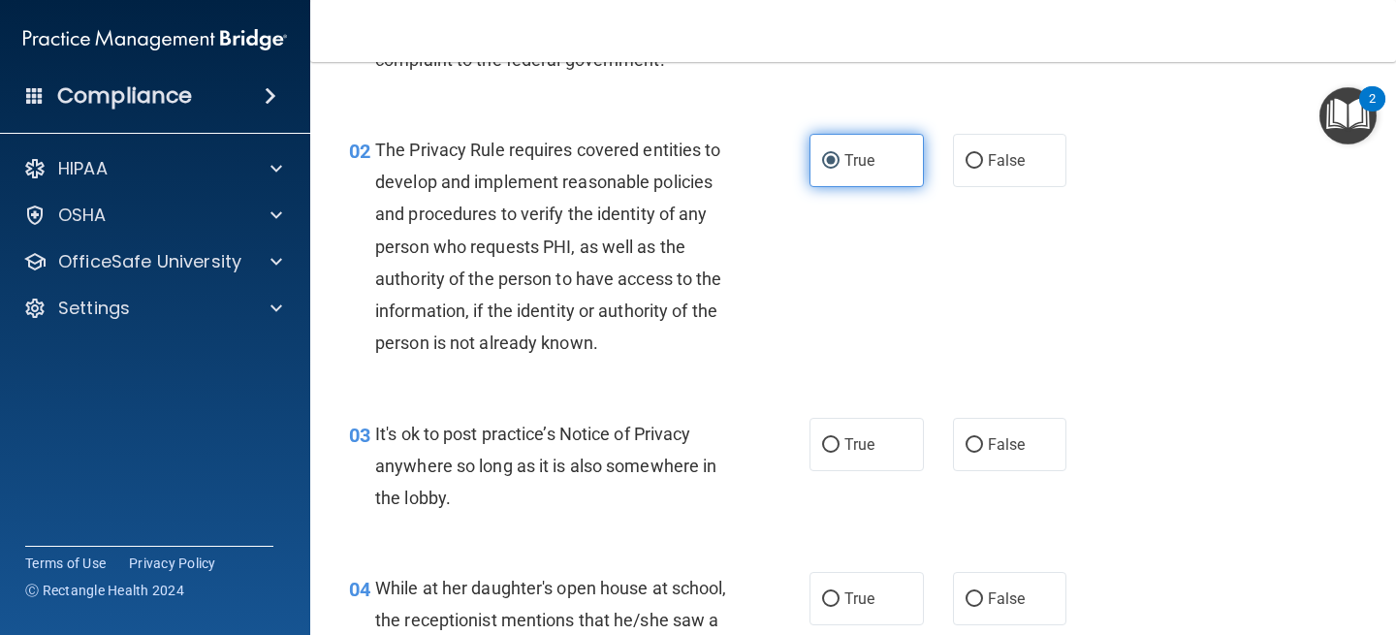
scroll to position [188, 0]
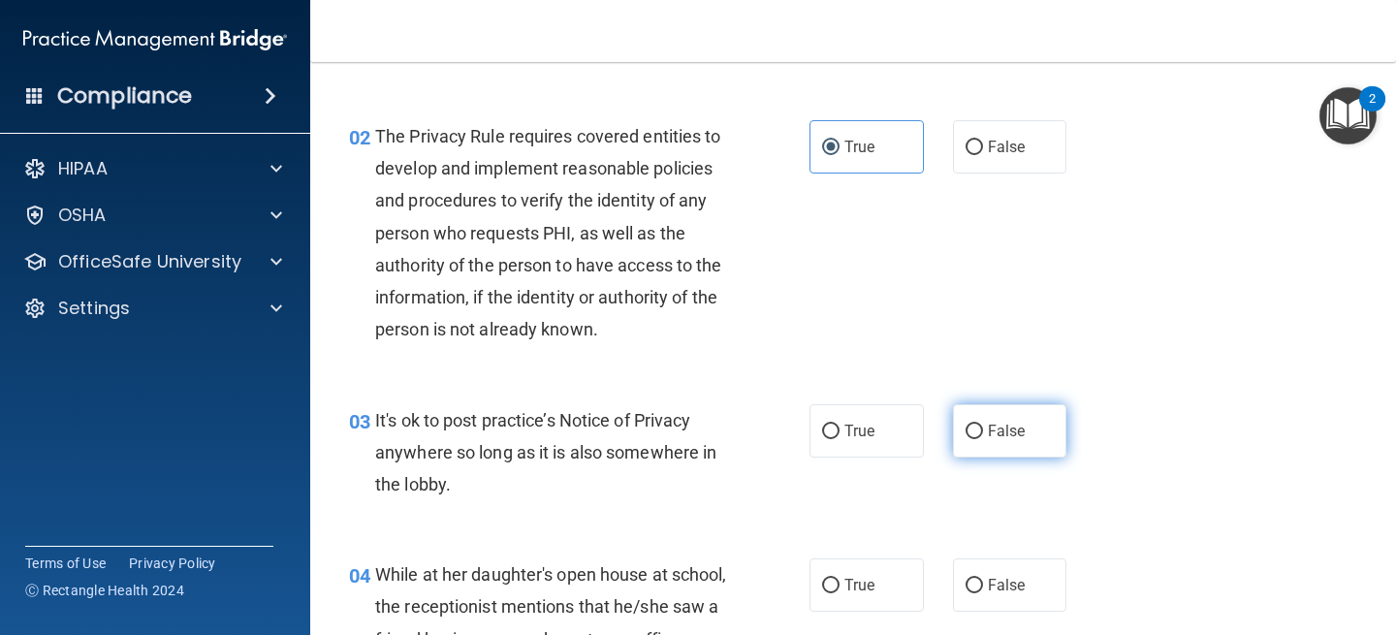
click at [1004, 437] on span "False" at bounding box center [1007, 431] width 38 height 18
click at [983, 437] on input "False" at bounding box center [974, 432] width 17 height 15
radio input "true"
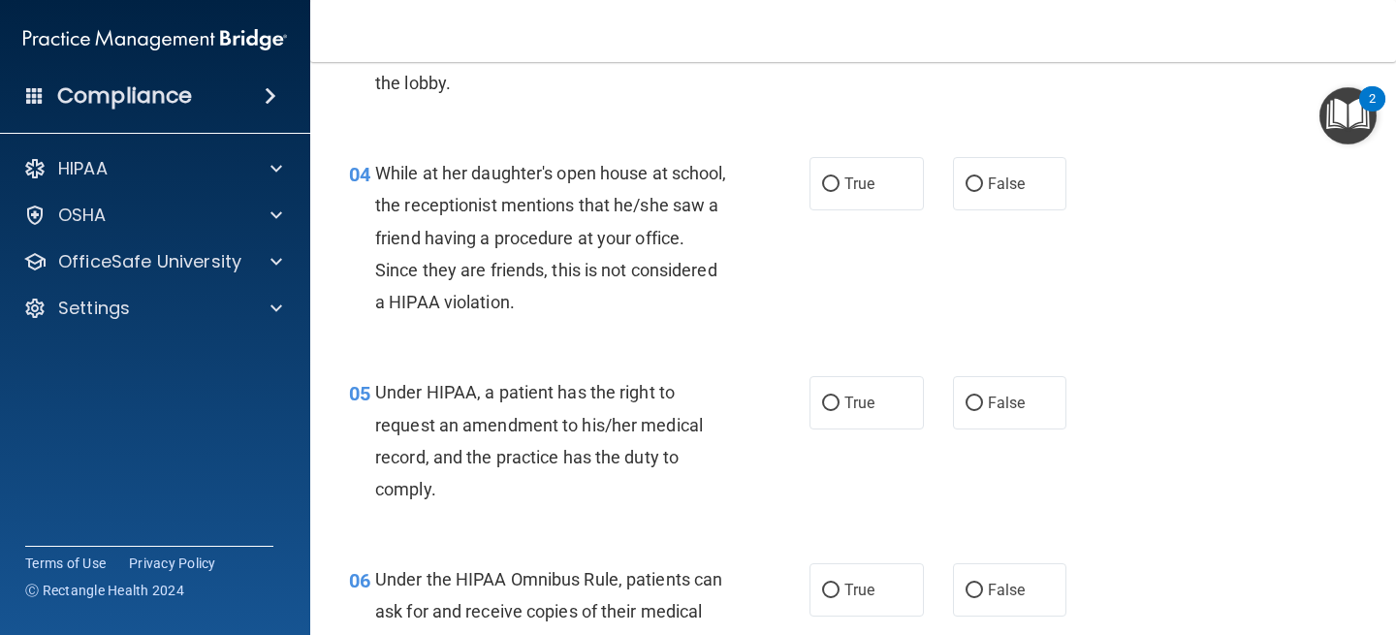
scroll to position [595, 0]
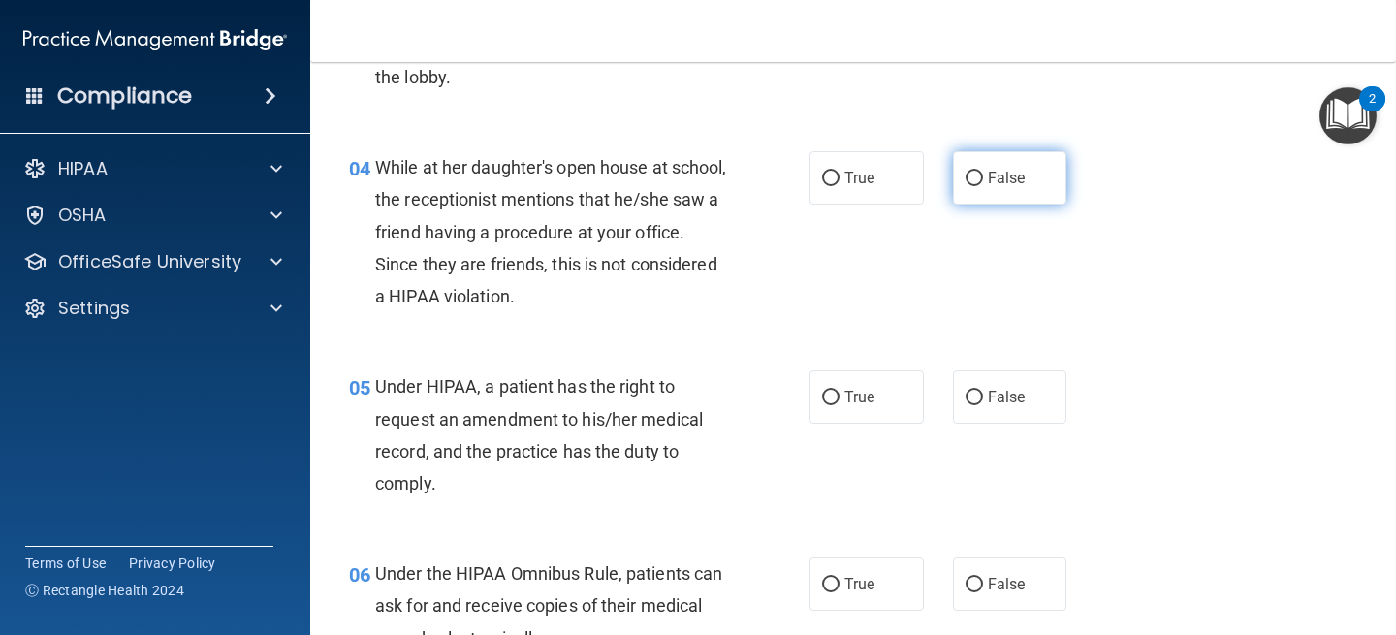
click at [971, 184] on input "False" at bounding box center [974, 179] width 17 height 15
radio input "true"
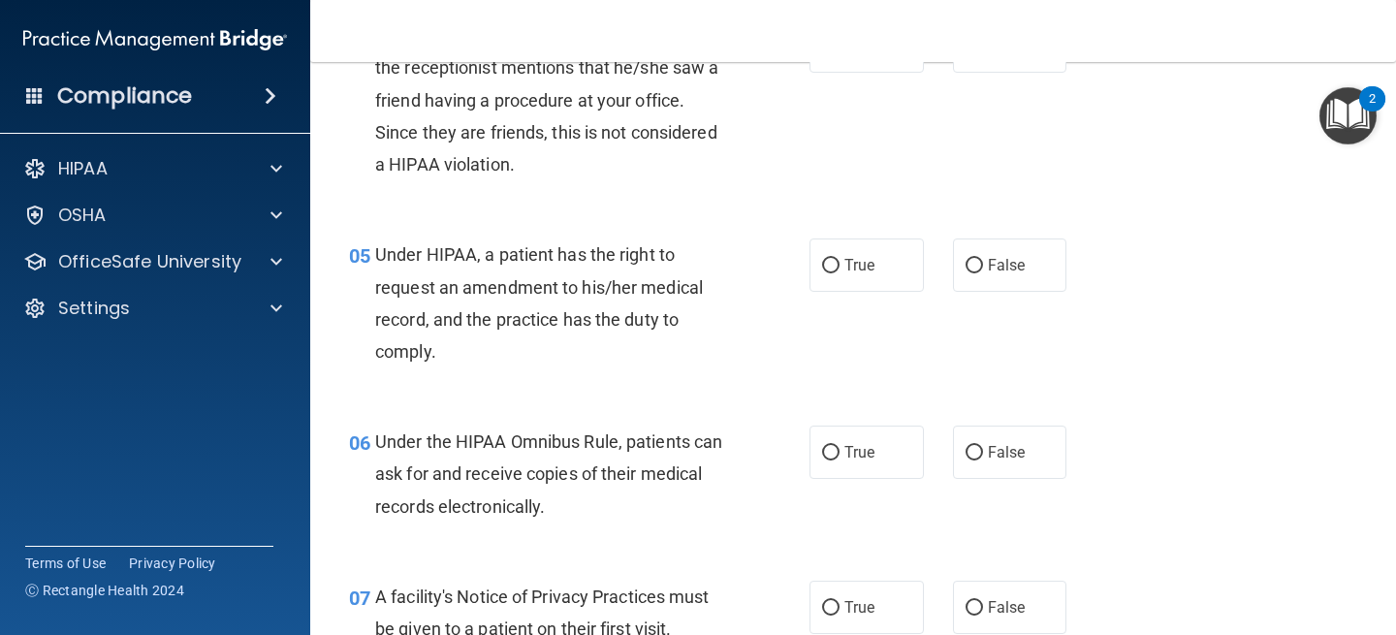
scroll to position [742, 0]
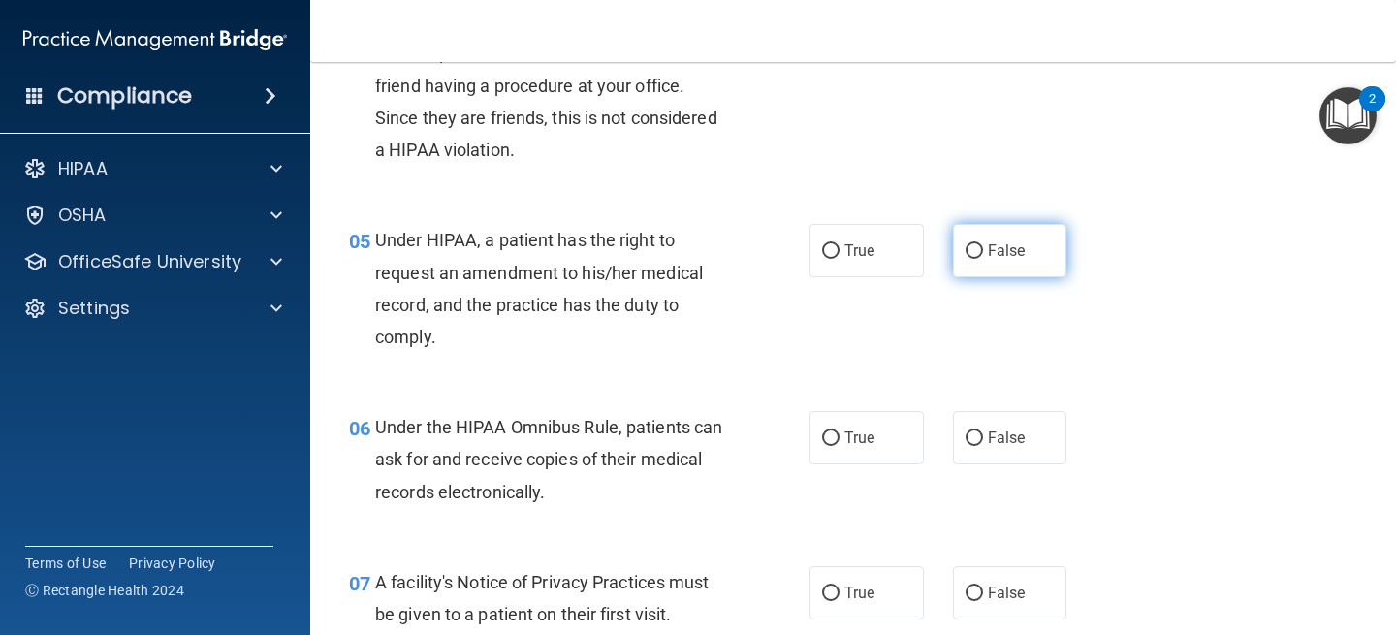
click at [960, 247] on label "False" at bounding box center [1010, 250] width 114 height 53
click at [966, 247] on input "False" at bounding box center [974, 251] width 17 height 15
radio input "true"
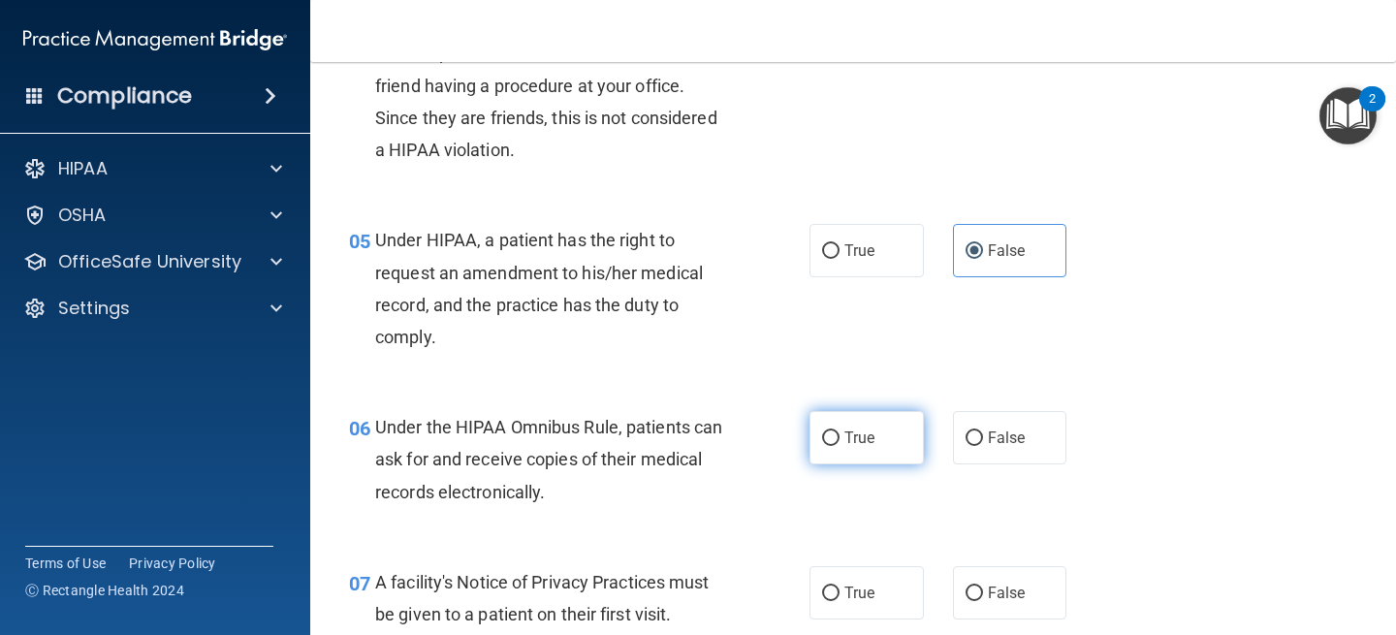
click at [856, 434] on span "True" at bounding box center [859, 438] width 30 height 18
click at [840, 434] on input "True" at bounding box center [830, 438] width 17 height 15
radio input "true"
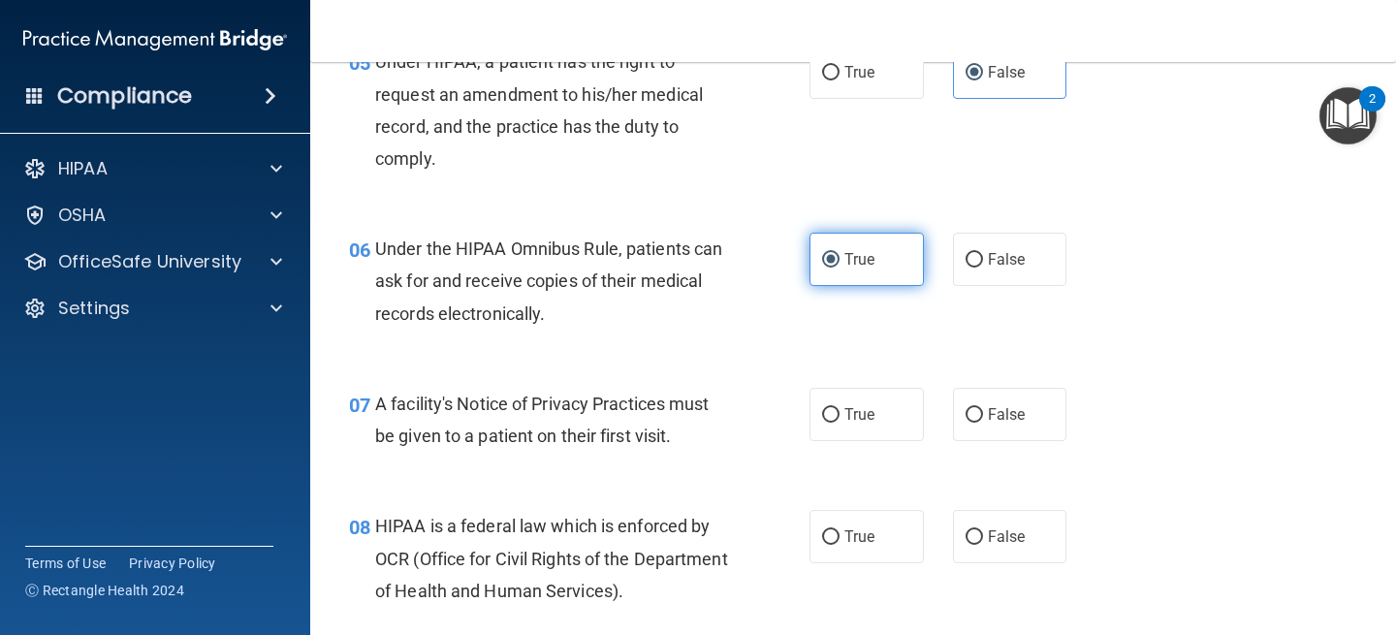
scroll to position [977, 0]
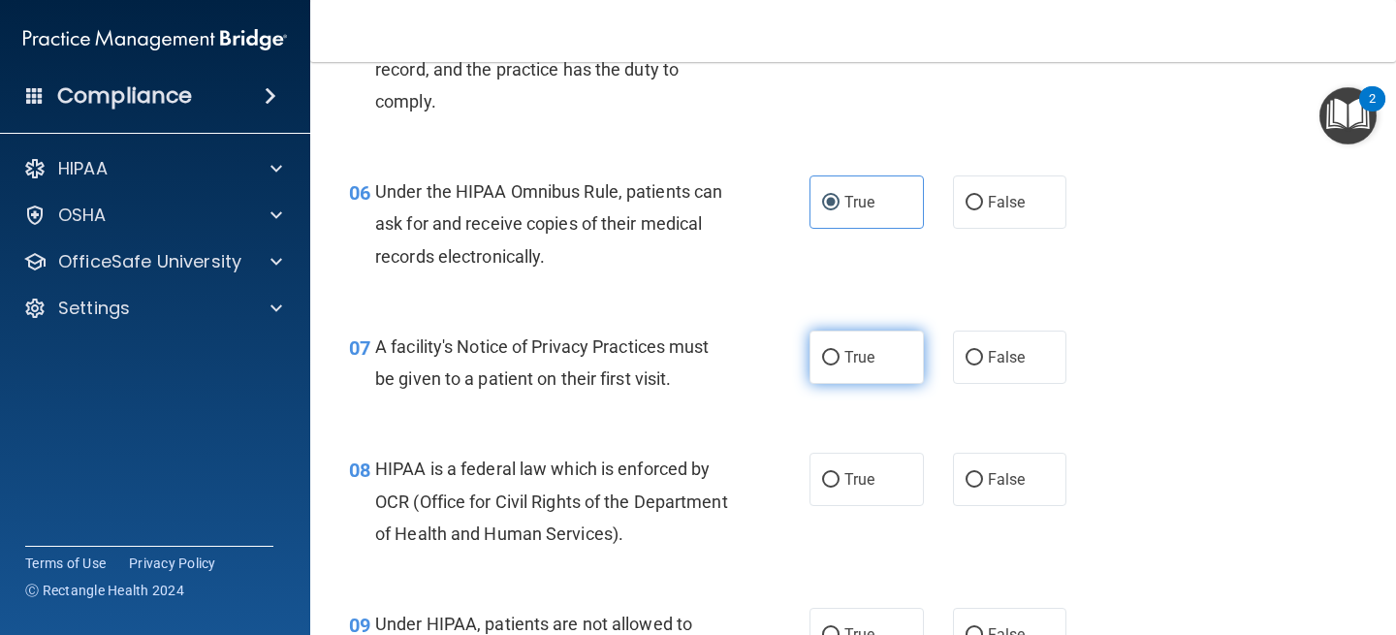
click at [831, 367] on label "True" at bounding box center [867, 357] width 114 height 53
click at [831, 365] on input "True" at bounding box center [830, 358] width 17 height 15
radio input "true"
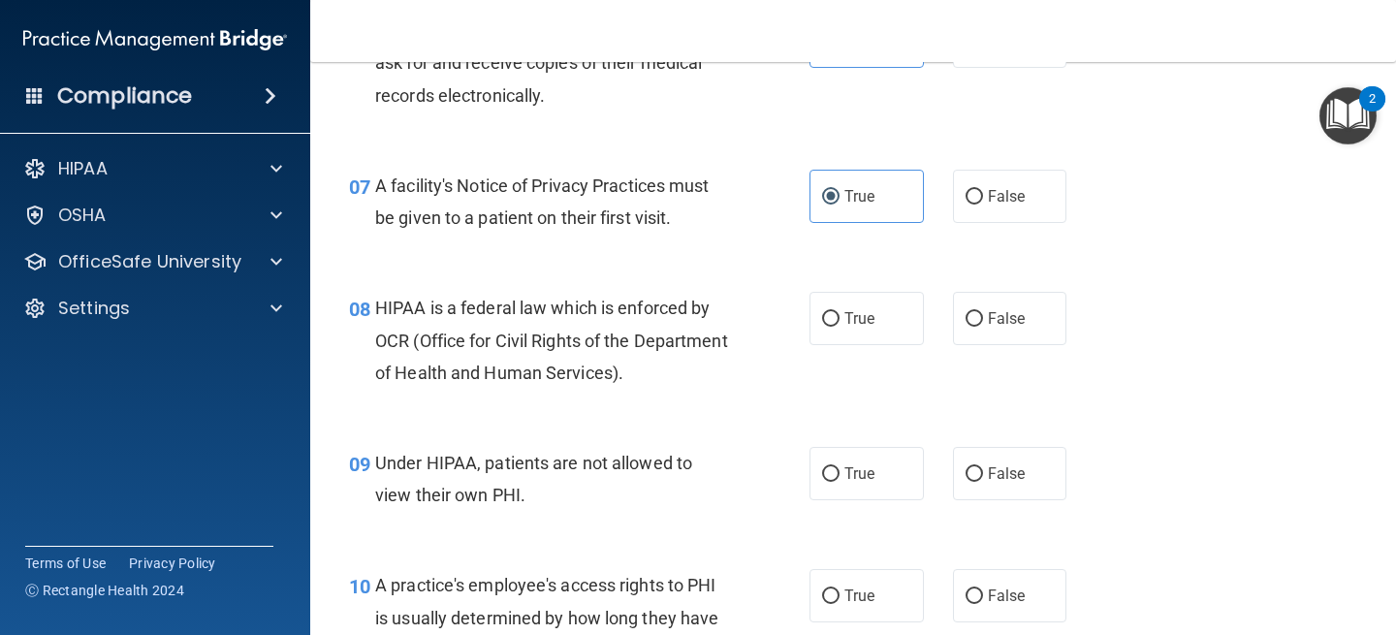
scroll to position [1163, 0]
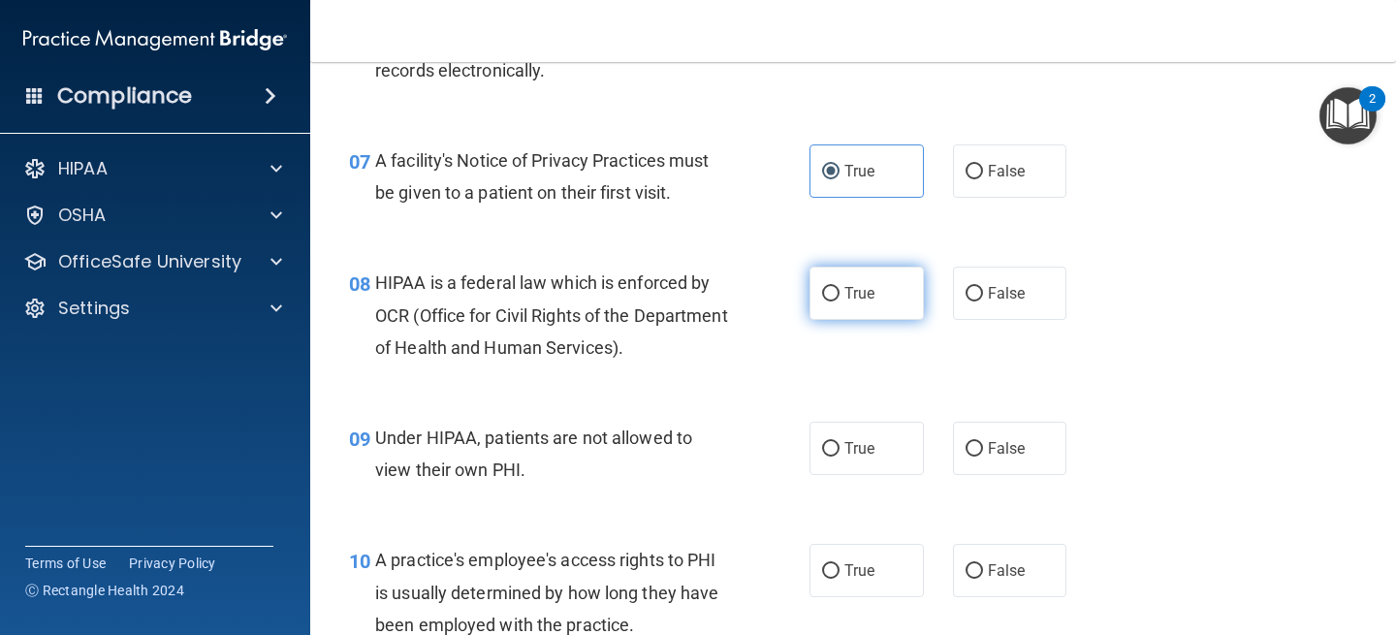
click at [863, 305] on label "True" at bounding box center [867, 293] width 114 height 53
click at [840, 302] on input "True" at bounding box center [830, 294] width 17 height 15
radio input "true"
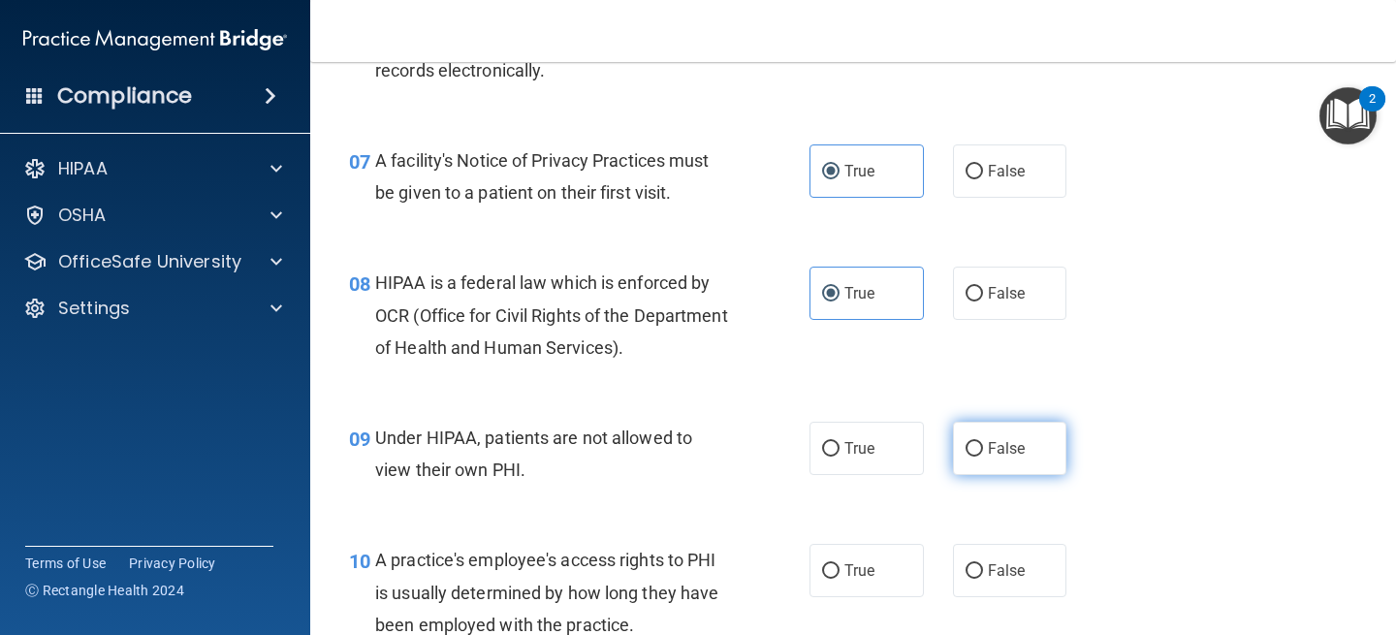
click at [990, 434] on label "False" at bounding box center [1010, 448] width 114 height 53
click at [983, 442] on input "False" at bounding box center [974, 449] width 17 height 15
radio input "true"
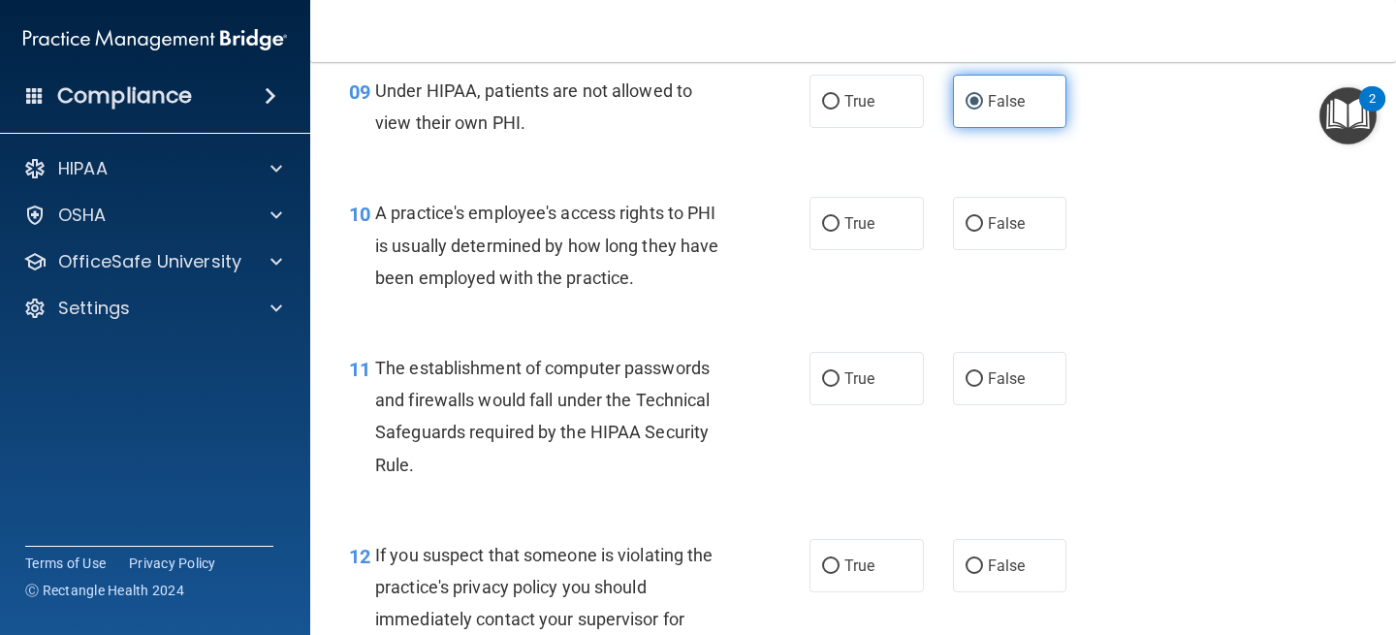
scroll to position [1517, 0]
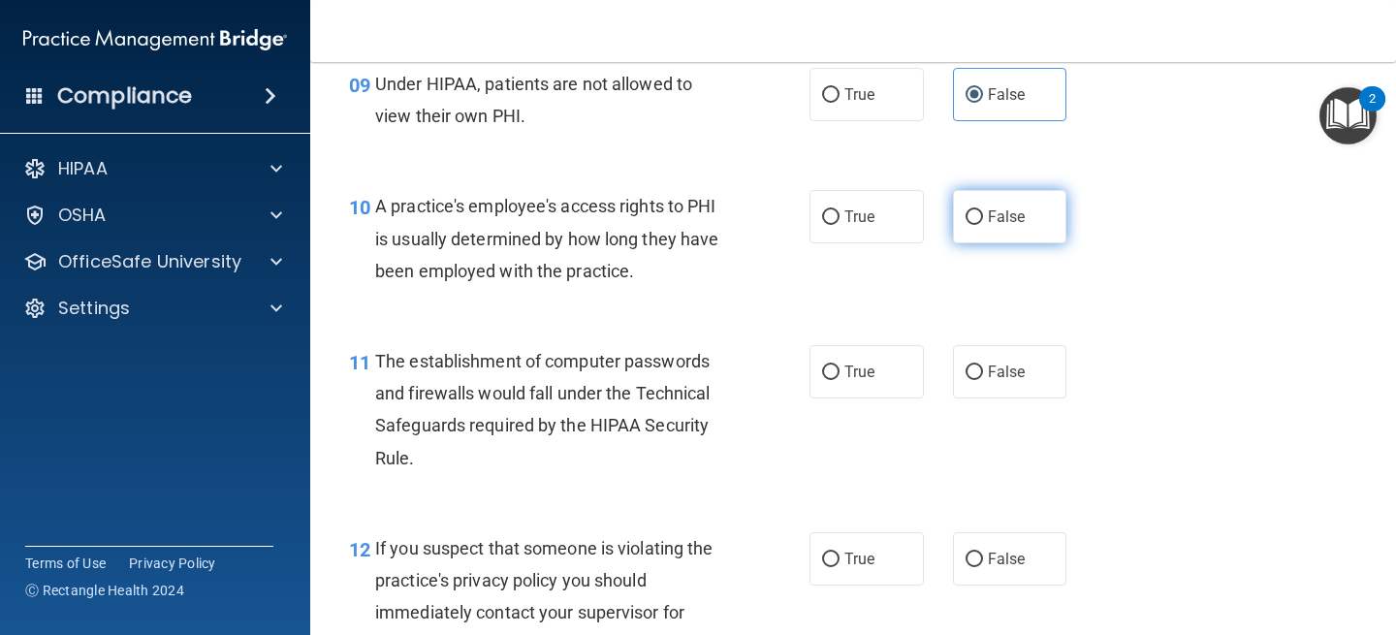
click at [1019, 218] on span "False" at bounding box center [1007, 216] width 38 height 18
click at [983, 218] on input "False" at bounding box center [974, 217] width 17 height 15
radio input "true"
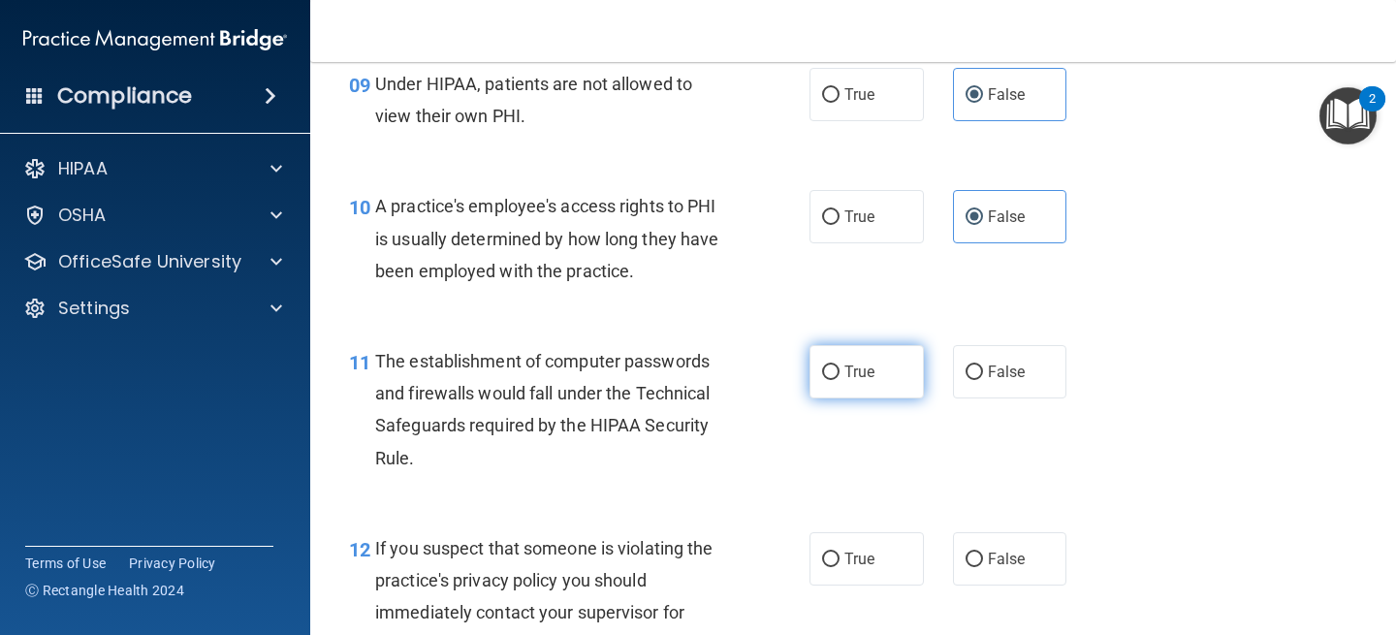
click at [880, 357] on label "True" at bounding box center [867, 371] width 114 height 53
click at [840, 365] on input "True" at bounding box center [830, 372] width 17 height 15
radio input "true"
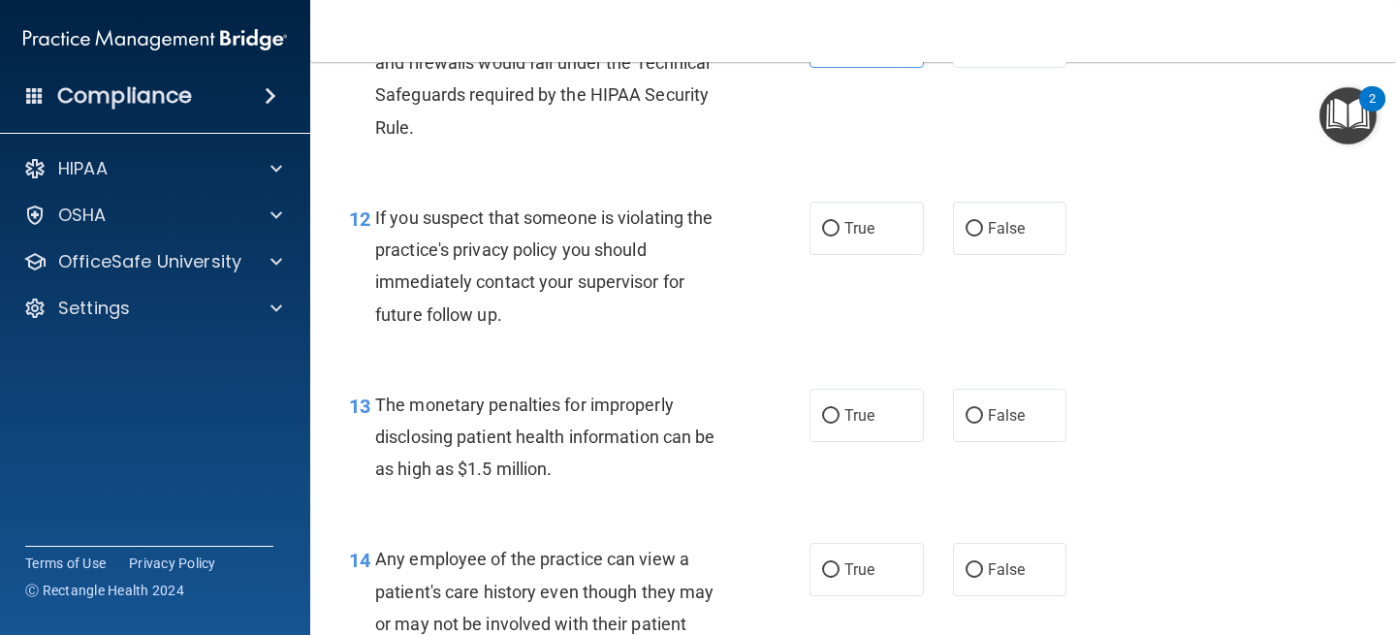
scroll to position [1869, 0]
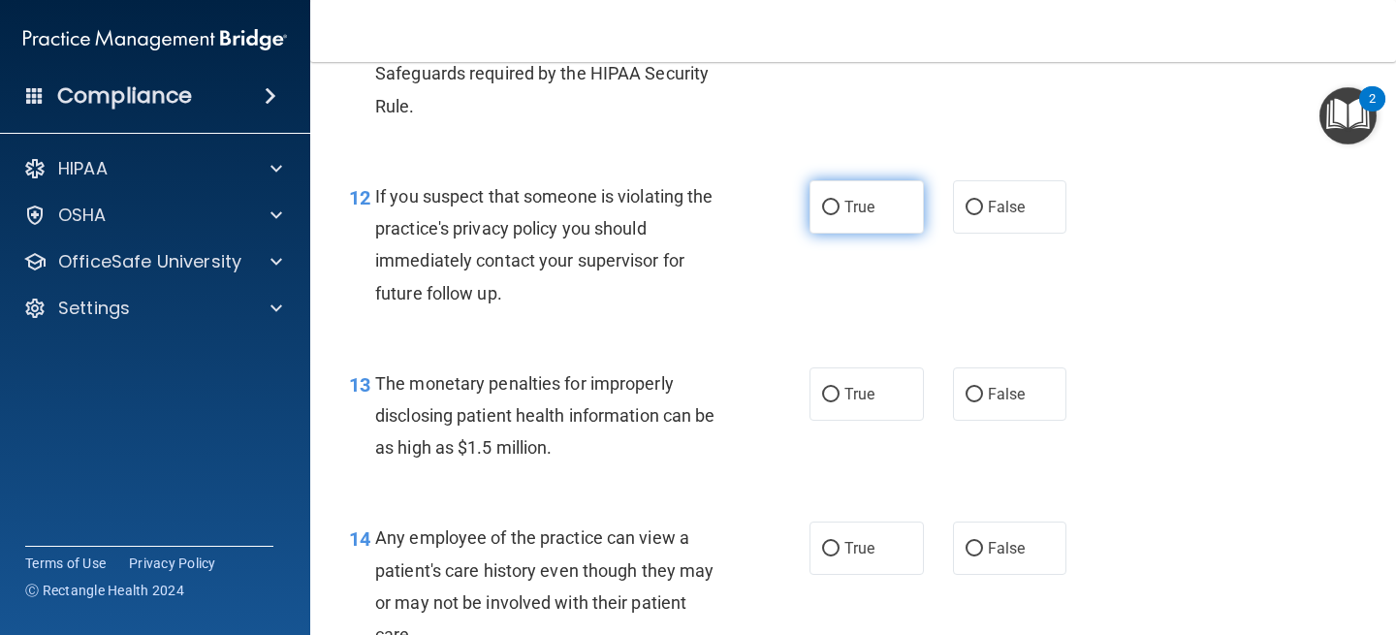
click at [844, 204] on span "True" at bounding box center [859, 207] width 30 height 18
click at [840, 204] on input "True" at bounding box center [830, 208] width 17 height 15
radio input "true"
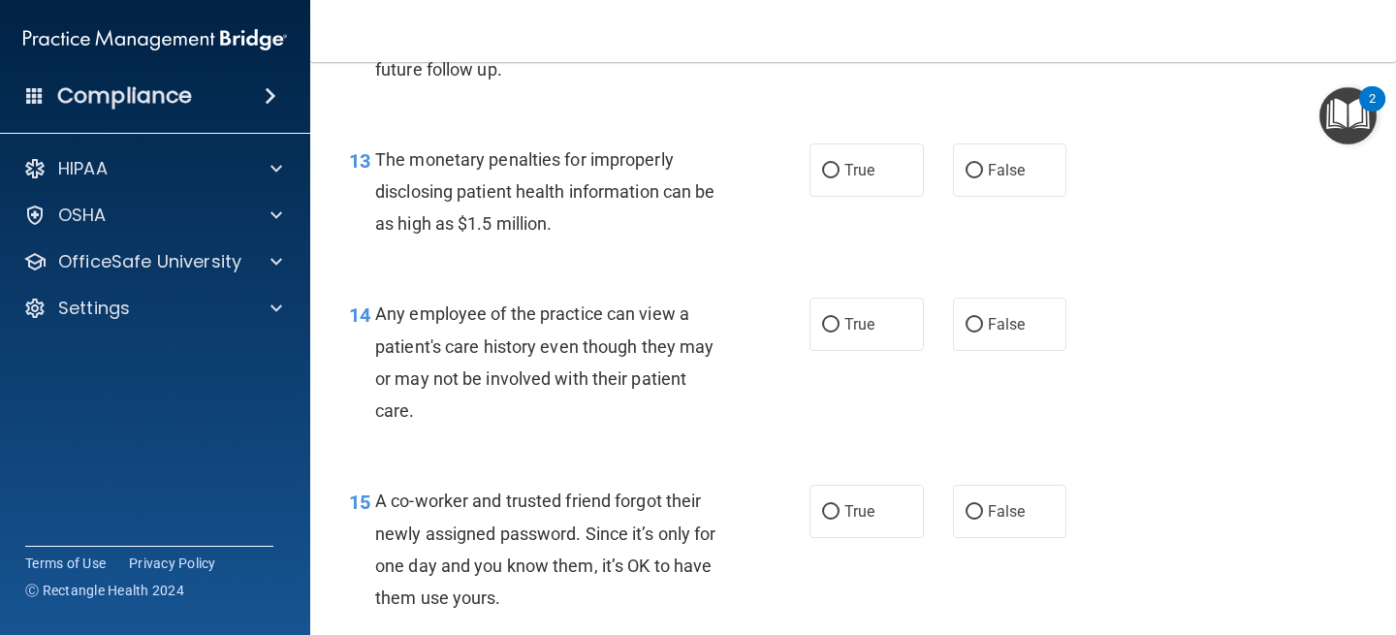
scroll to position [2111, 0]
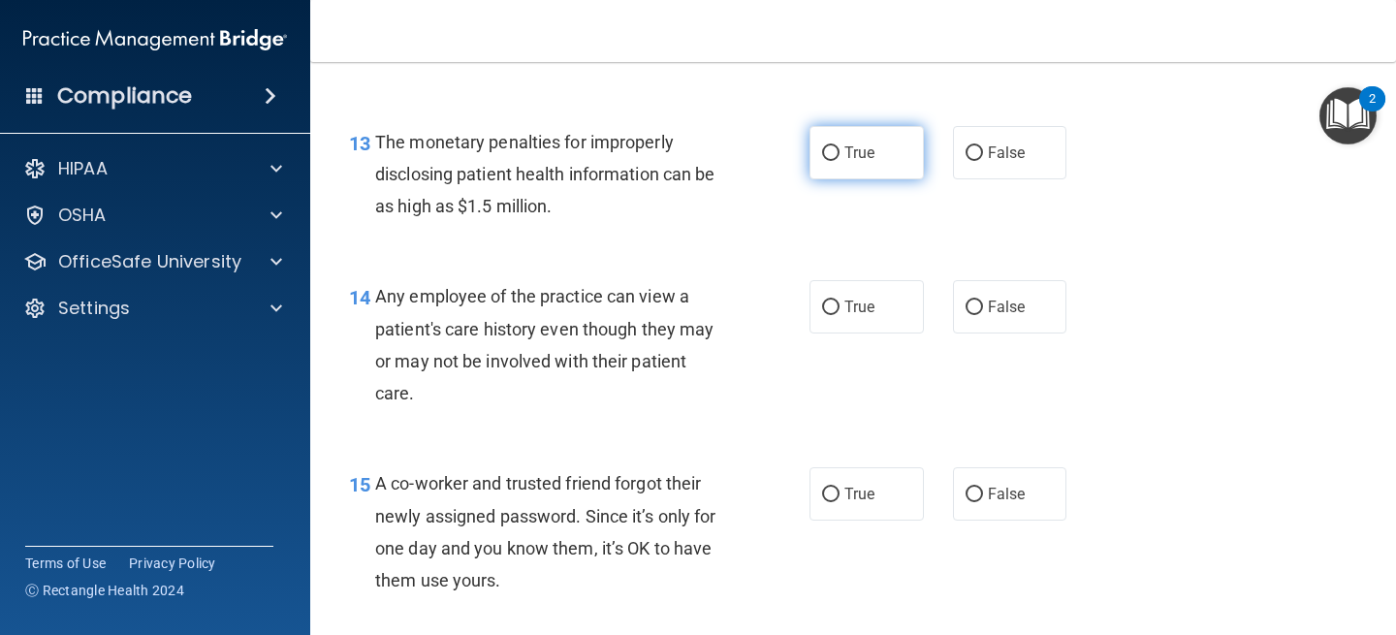
click at [905, 139] on label "True" at bounding box center [867, 152] width 114 height 53
click at [840, 146] on input "True" at bounding box center [830, 153] width 17 height 15
radio input "true"
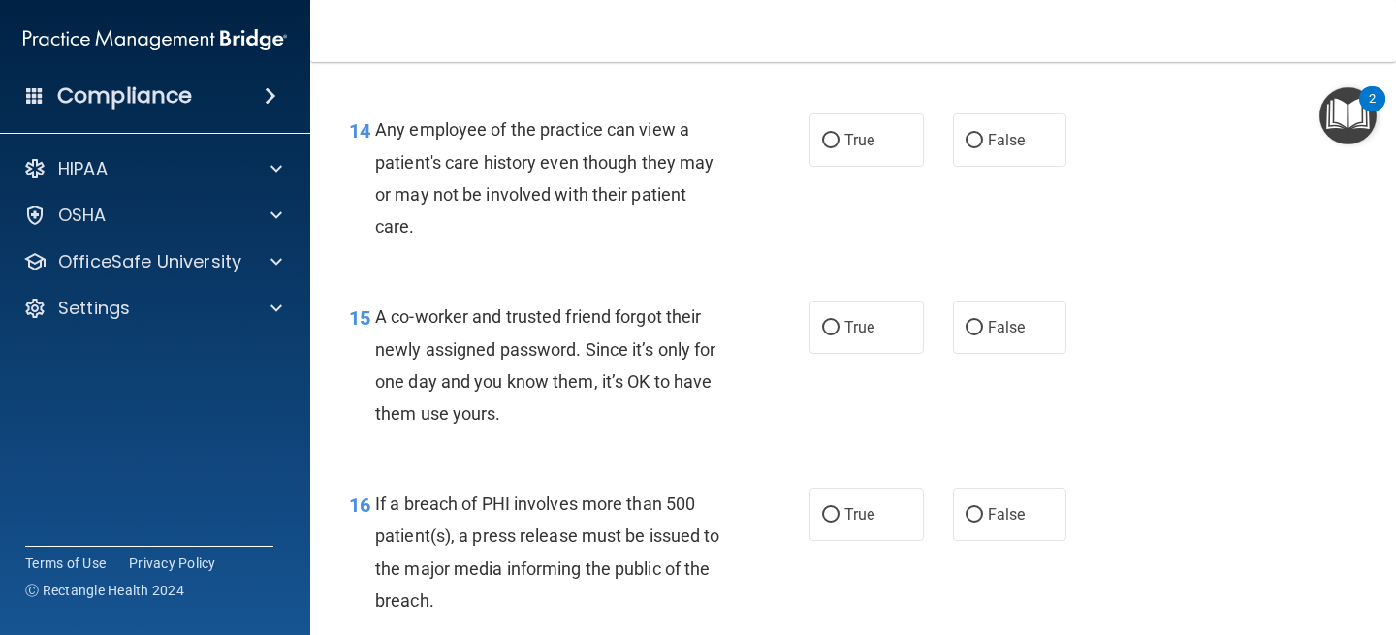
scroll to position [2280, 0]
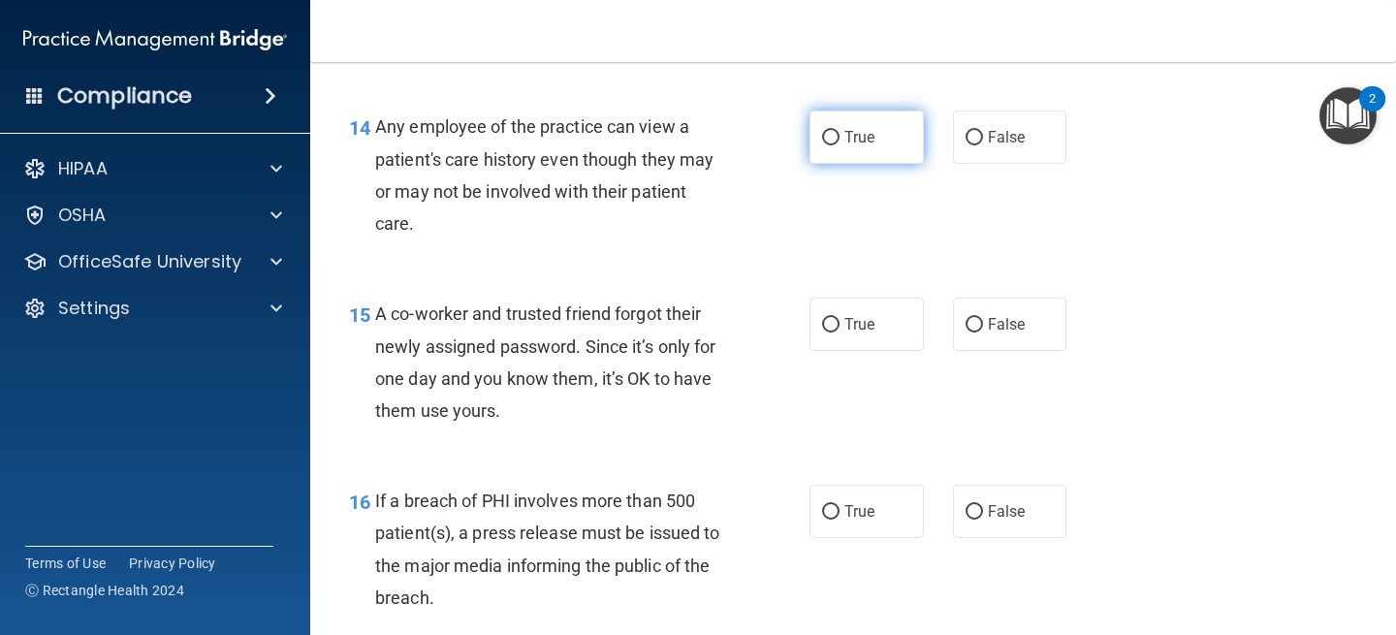
click at [830, 141] on input "True" at bounding box center [830, 138] width 17 height 15
radio input "true"
click at [998, 329] on span "False" at bounding box center [1007, 324] width 38 height 18
click at [983, 329] on input "False" at bounding box center [974, 325] width 17 height 15
radio input "true"
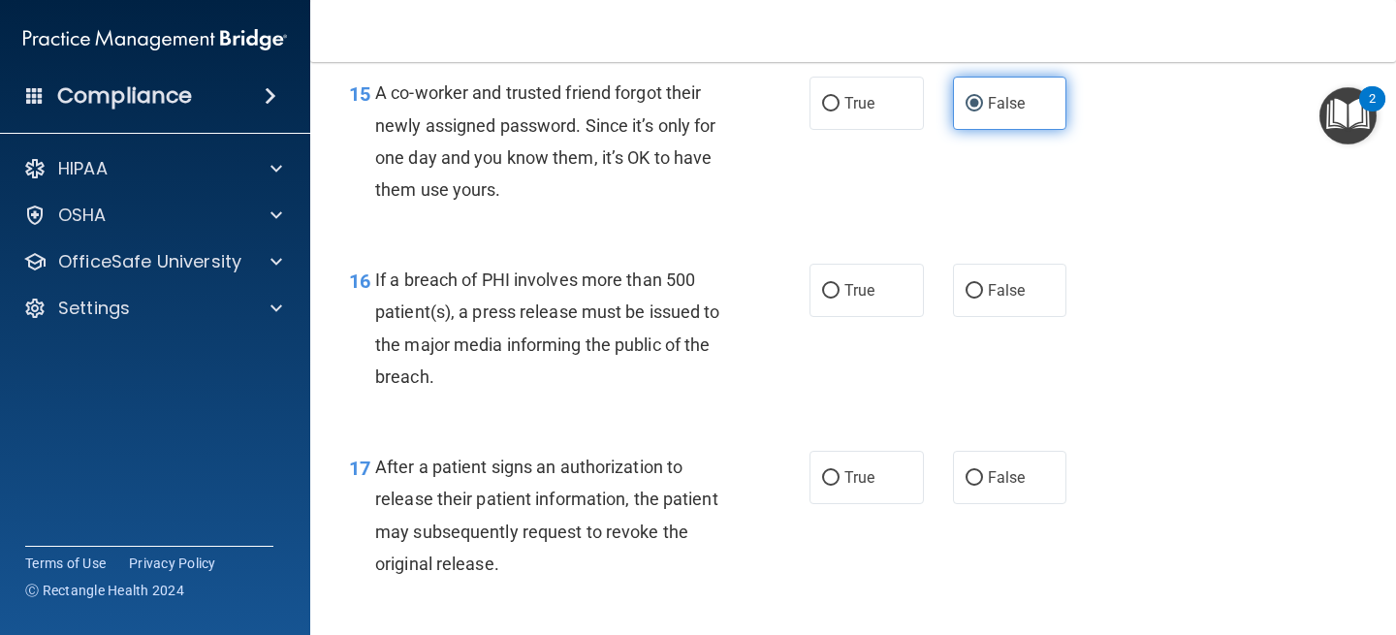
scroll to position [2513, 0]
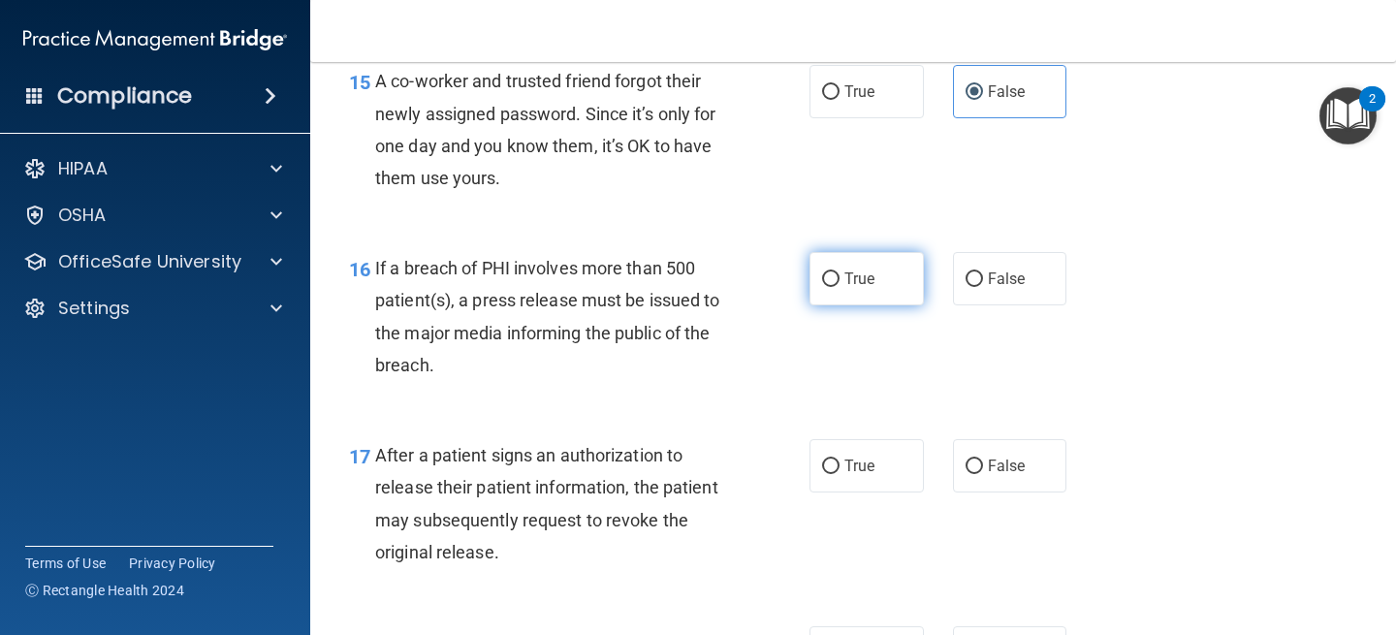
click at [869, 276] on span "True" at bounding box center [859, 279] width 30 height 18
click at [840, 276] on input "True" at bounding box center [830, 279] width 17 height 15
radio input "true"
click at [853, 438] on div "17 After a patient signs an authorization to release their patient information,…" at bounding box center [852, 508] width 1037 height 187
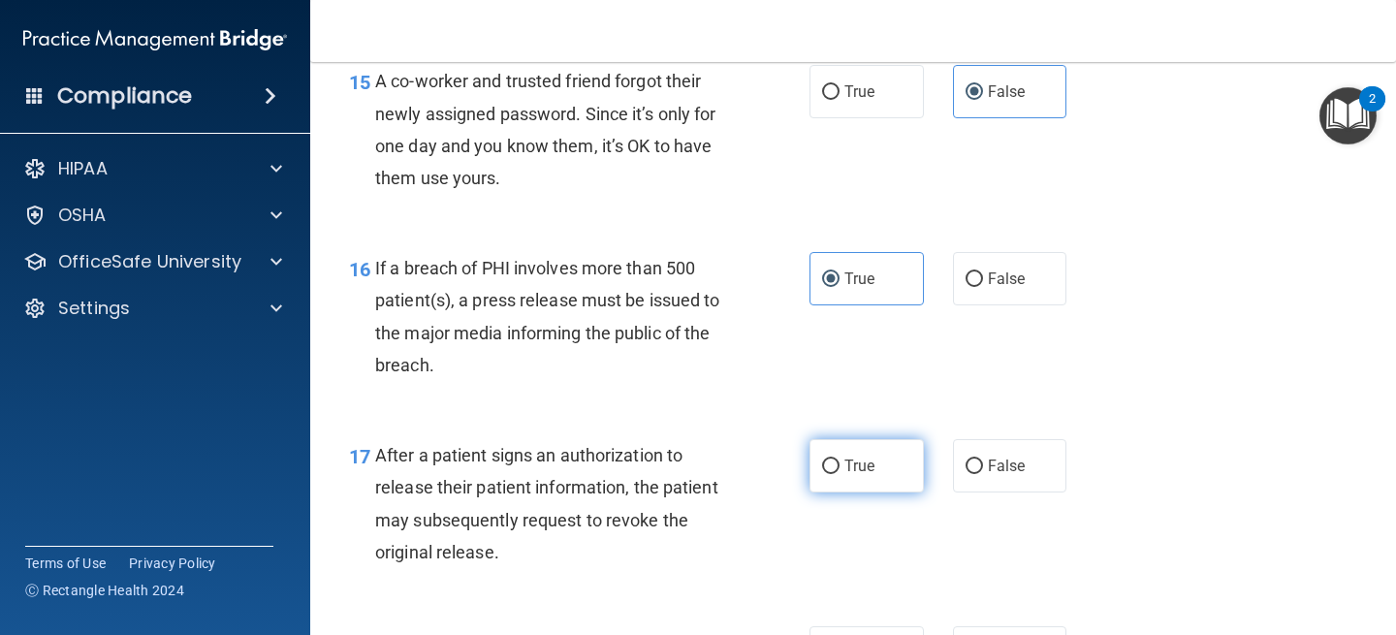
click at [853, 473] on span "True" at bounding box center [859, 466] width 30 height 18
click at [840, 473] on input "True" at bounding box center [830, 467] width 17 height 15
radio input "true"
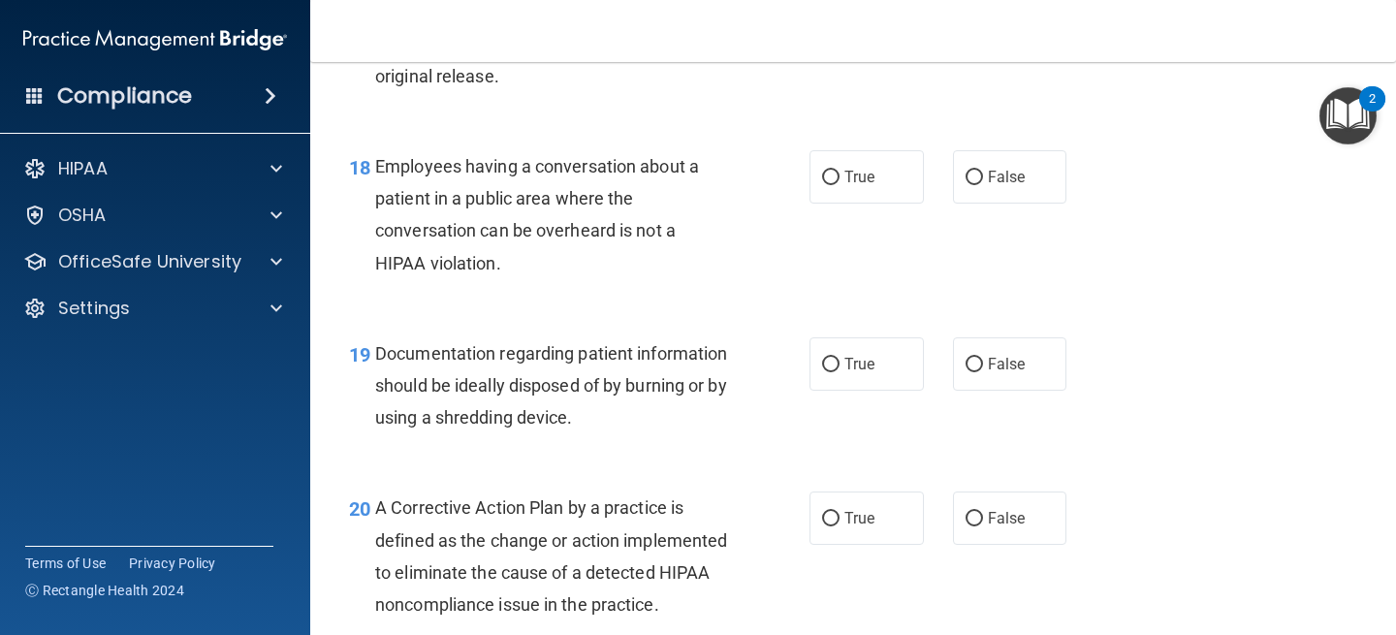
scroll to position [2988, 0]
click at [995, 175] on span "False" at bounding box center [1007, 178] width 38 height 18
click at [983, 175] on input "False" at bounding box center [974, 179] width 17 height 15
radio input "true"
click at [889, 353] on label "True" at bounding box center [867, 364] width 114 height 53
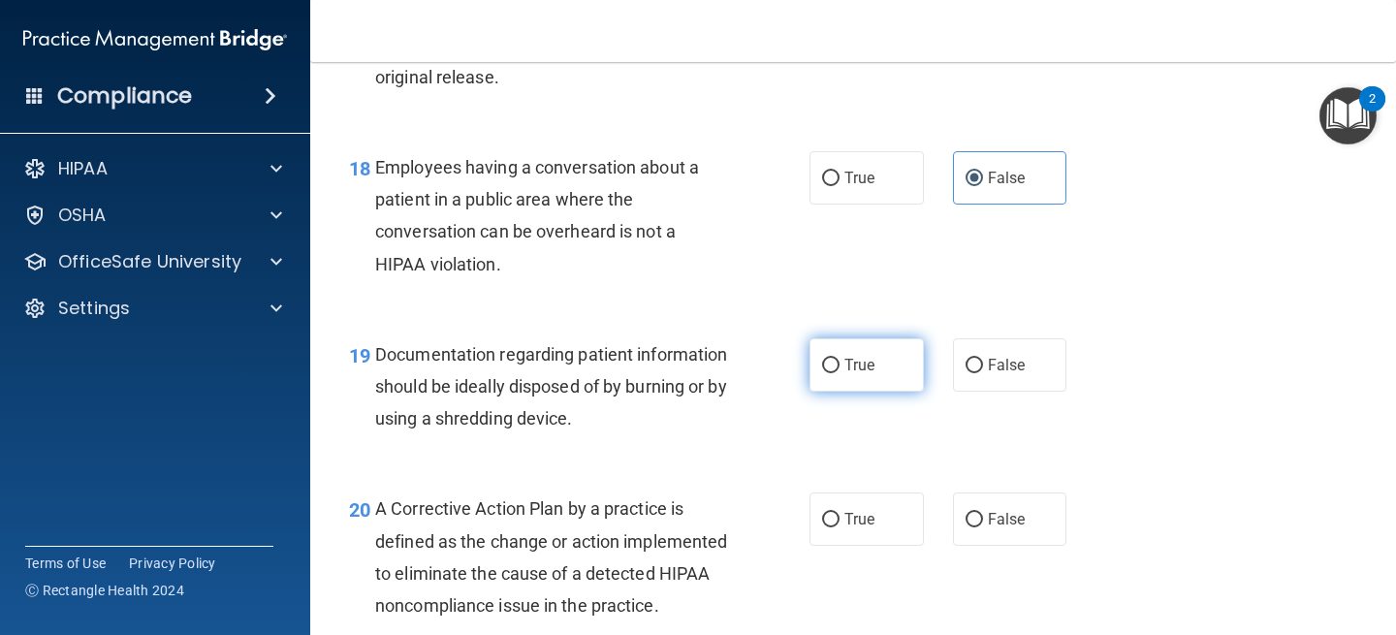
click at [840, 359] on input "True" at bounding box center [830, 366] width 17 height 15
radio input "true"
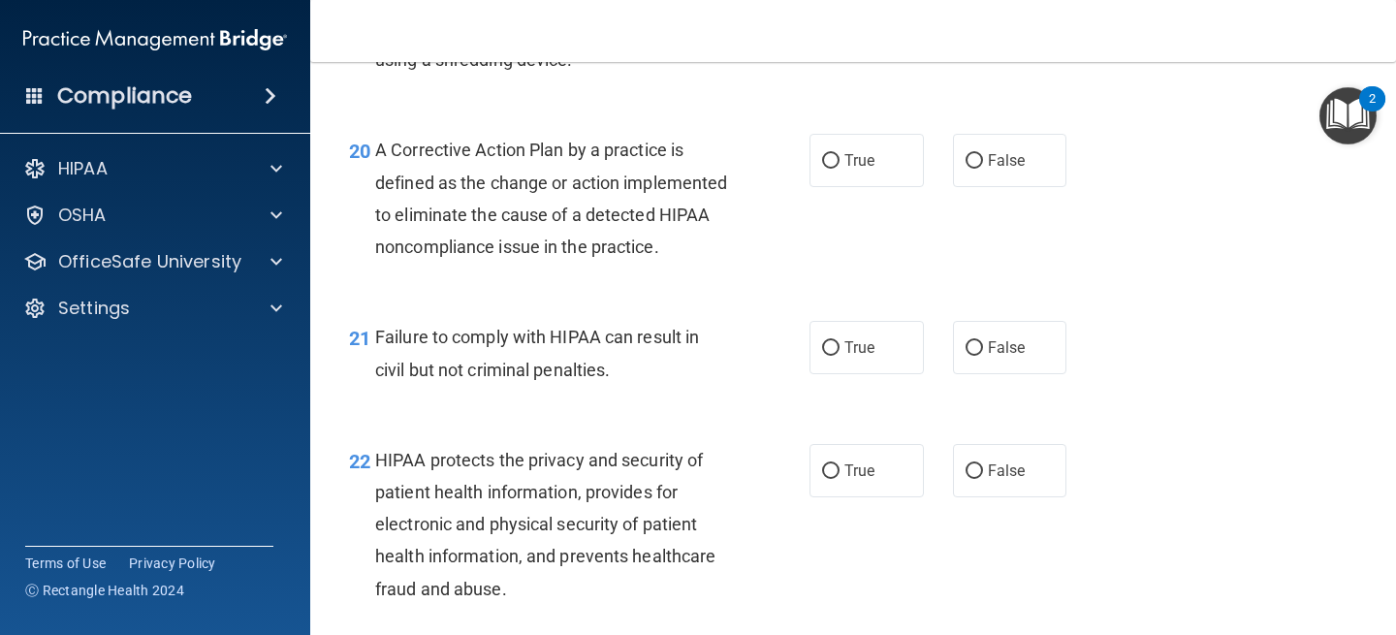
scroll to position [3352, 0]
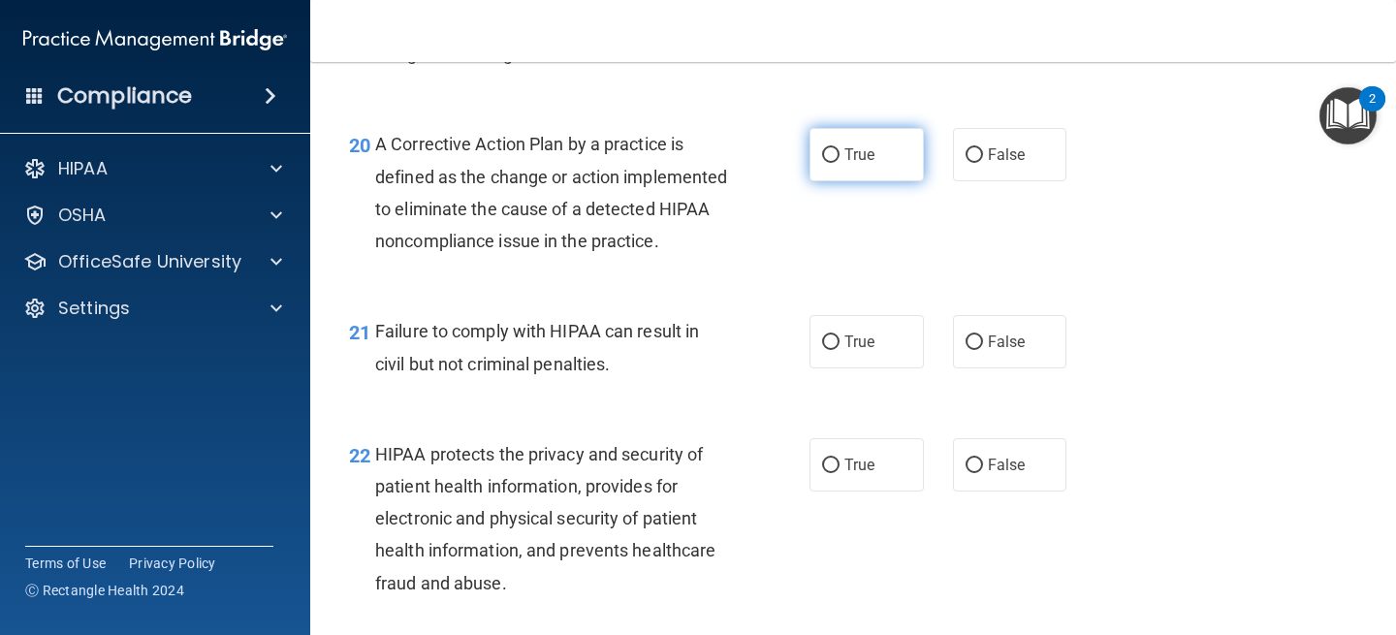
click at [875, 168] on label "True" at bounding box center [867, 154] width 114 height 53
click at [840, 163] on input "True" at bounding box center [830, 155] width 17 height 15
radio input "true"
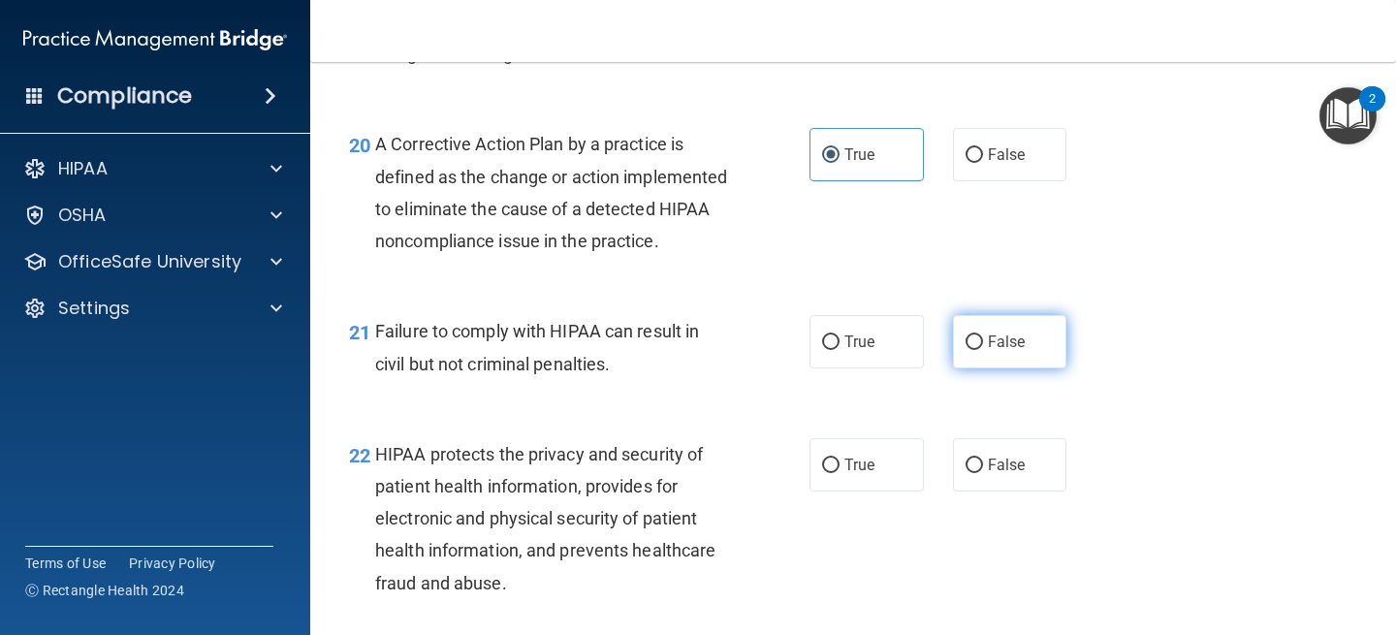
click at [1001, 351] on span "False" at bounding box center [1007, 342] width 38 height 18
click at [983, 350] on input "False" at bounding box center [974, 342] width 17 height 15
radio input "true"
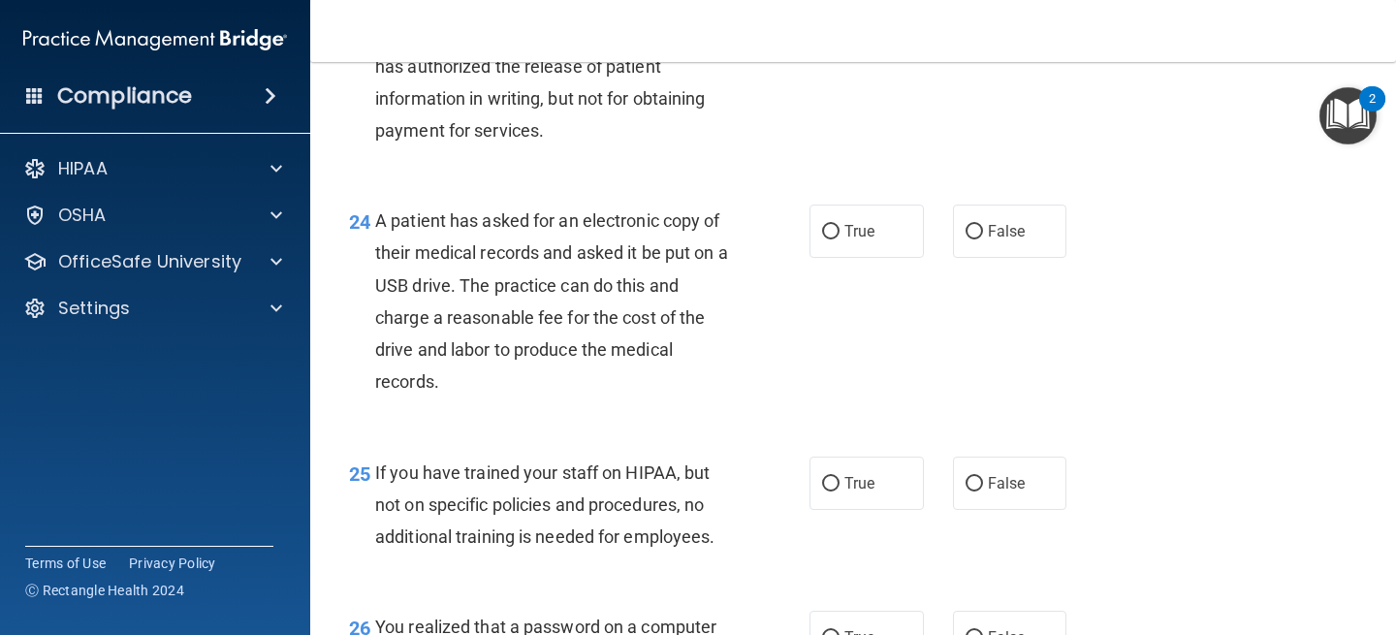
scroll to position [4059, 0]
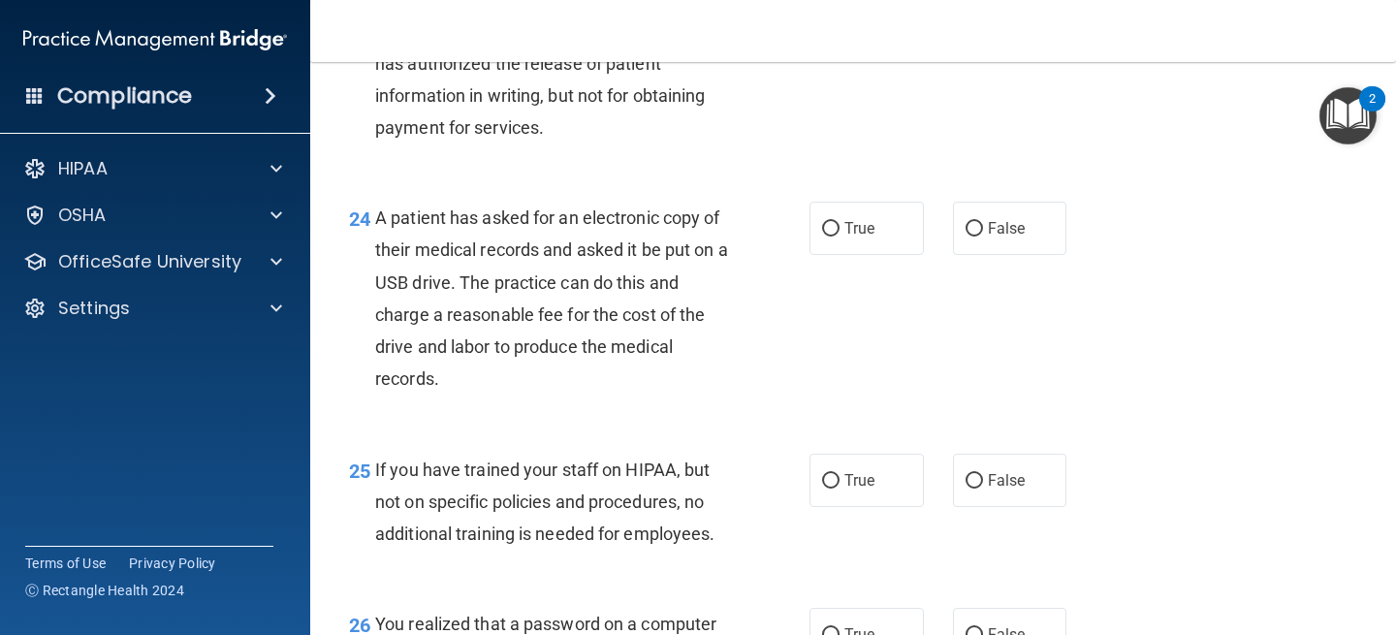
click at [863, 302] on div "24 A patient has asked for an electronic copy of their medical records and aske…" at bounding box center [852, 302] width 1037 height 251
click at [868, 255] on label "True" at bounding box center [867, 228] width 114 height 53
click at [840, 237] on input "True" at bounding box center [830, 229] width 17 height 15
radio input "true"
click at [847, 495] on label "True" at bounding box center [867, 480] width 114 height 53
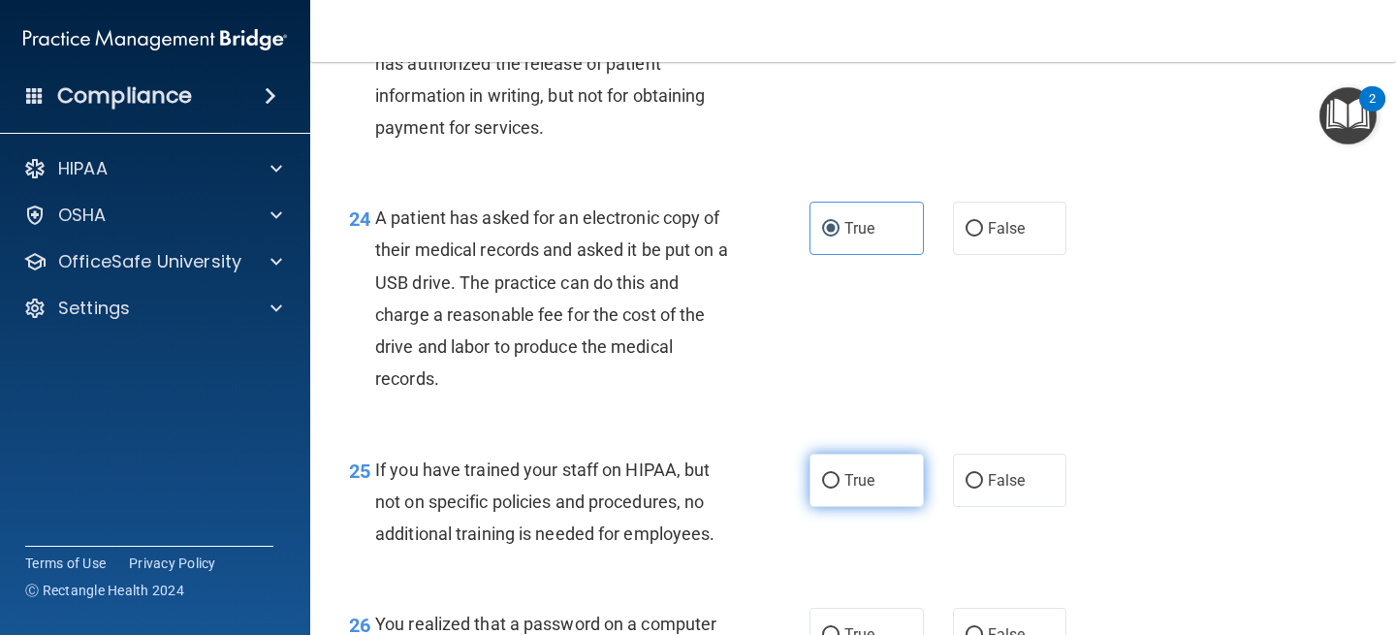
click at [840, 489] on input "True" at bounding box center [830, 481] width 17 height 15
radio input "true"
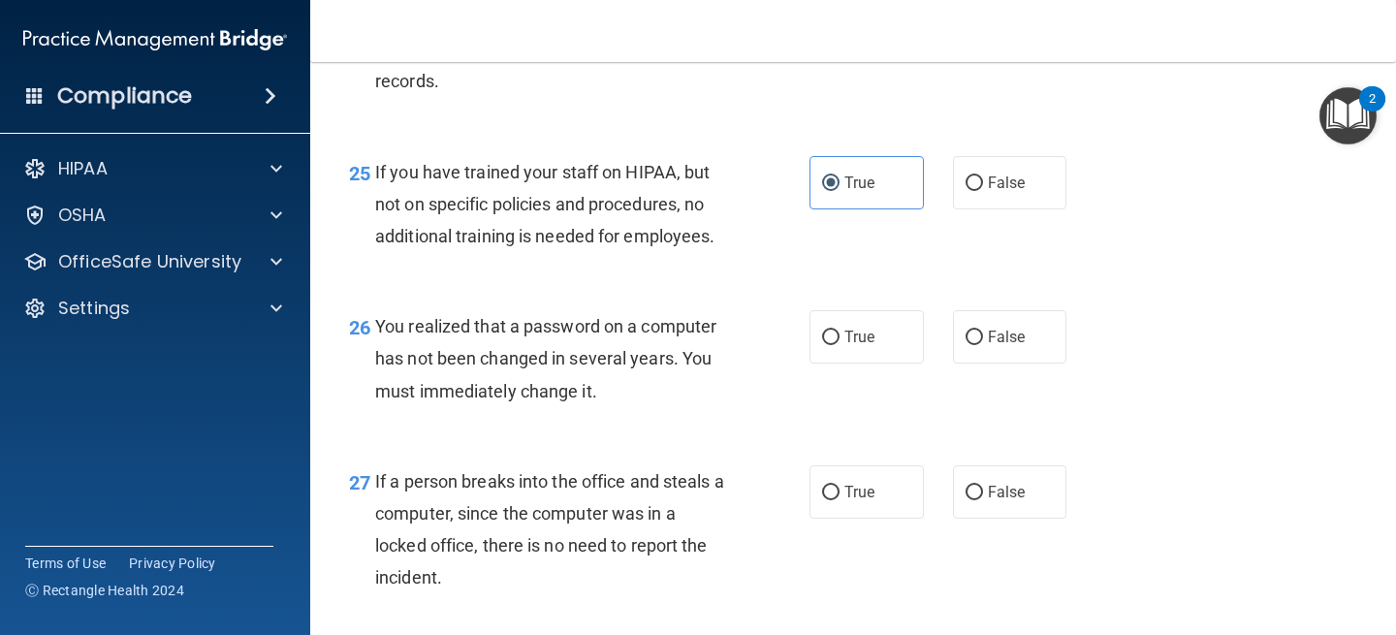
scroll to position [4406, 0]
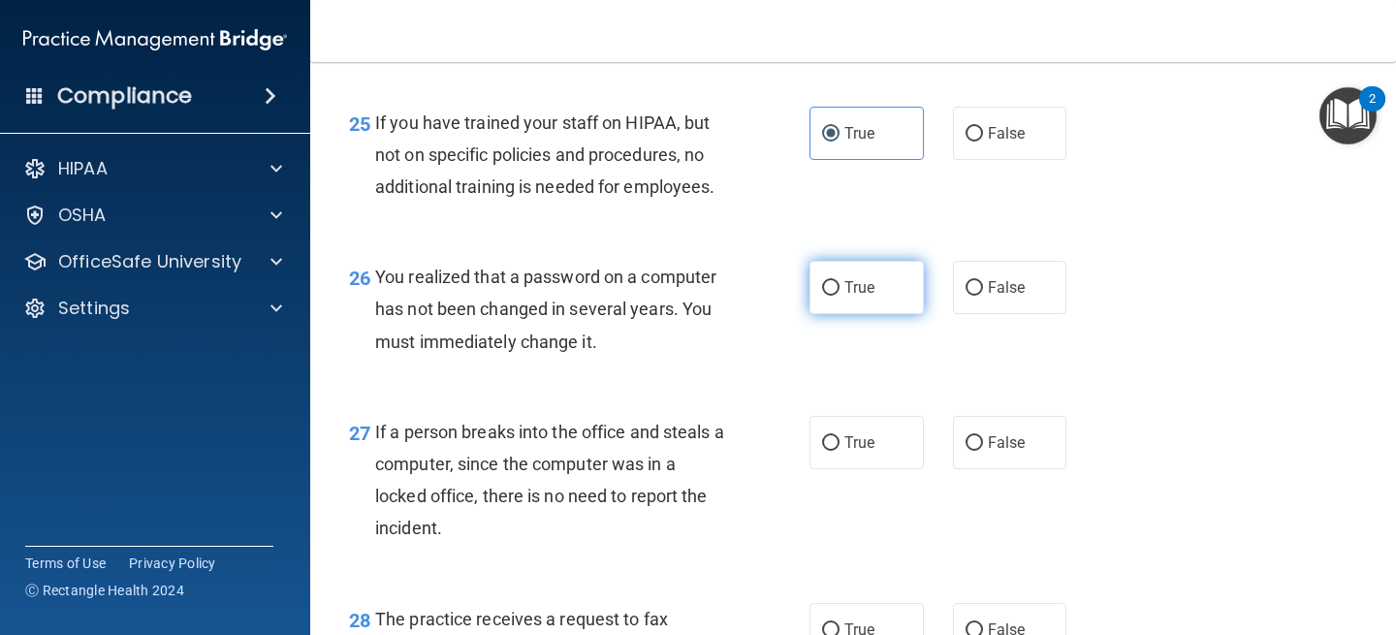
click at [890, 314] on label "True" at bounding box center [867, 287] width 114 height 53
click at [840, 296] on input "True" at bounding box center [830, 288] width 17 height 15
radio input "true"
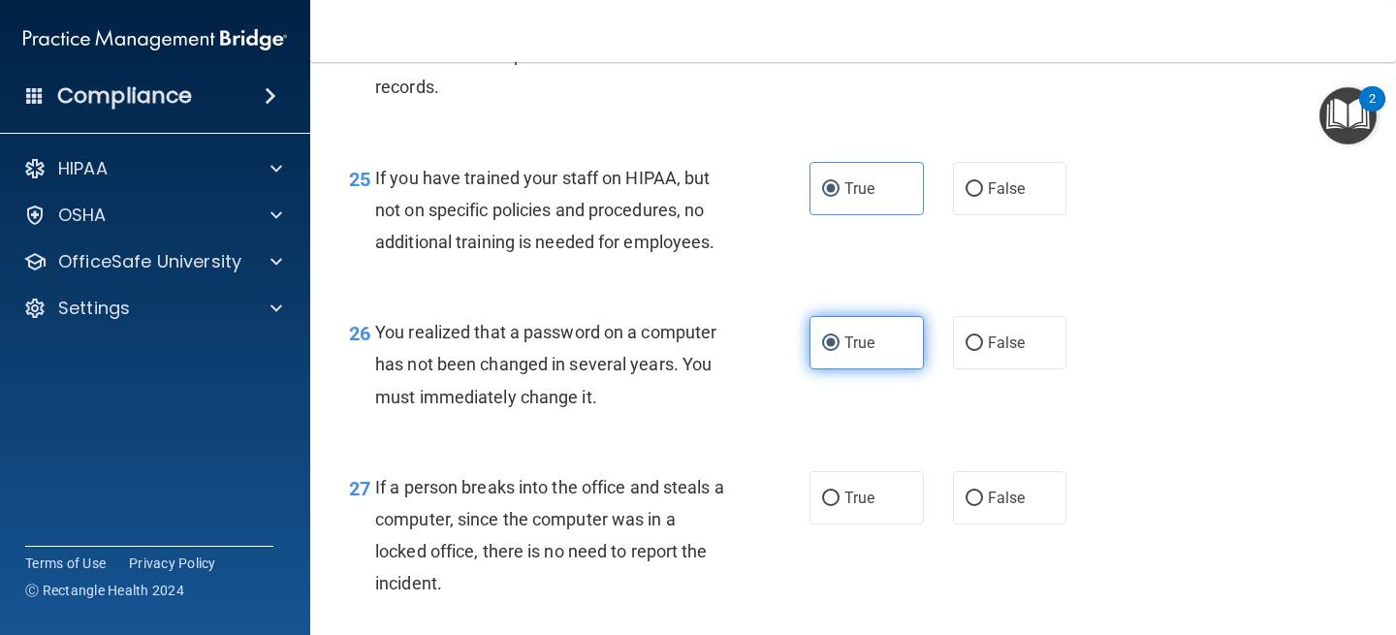
scroll to position [4350, 0]
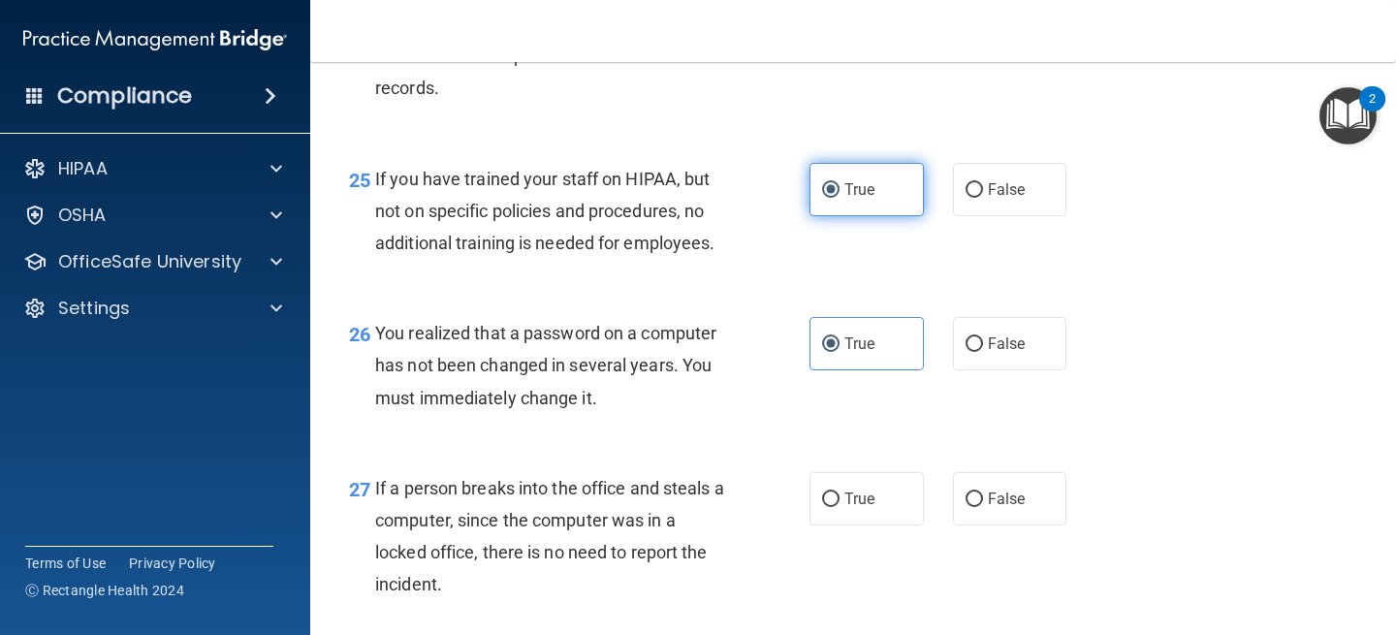
click at [917, 211] on label "True" at bounding box center [867, 189] width 114 height 53
click at [840, 198] on input "True" at bounding box center [830, 190] width 17 height 15
click at [810, 216] on label "True" at bounding box center [867, 189] width 114 height 53
click at [822, 198] on input "True" at bounding box center [830, 190] width 17 height 15
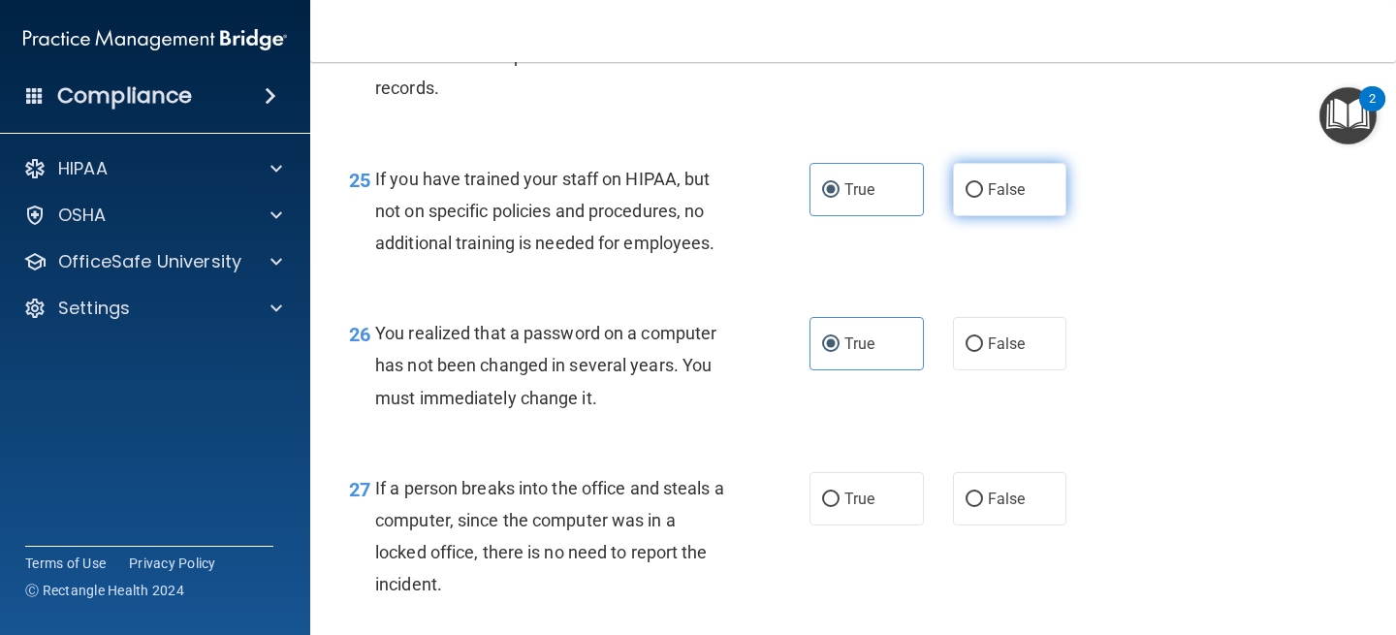
click at [996, 199] on span "False" at bounding box center [1007, 189] width 38 height 18
click at [983, 198] on input "False" at bounding box center [974, 190] width 17 height 15
radio input "true"
radio input "false"
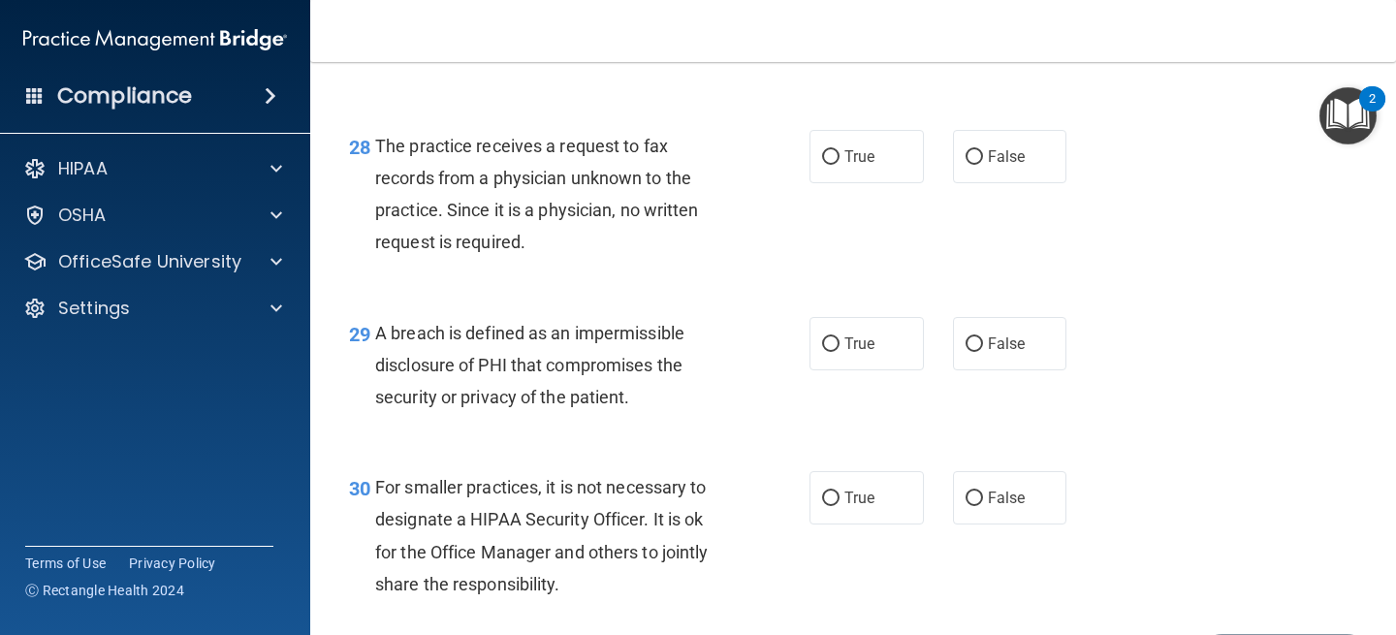
scroll to position [4903, 0]
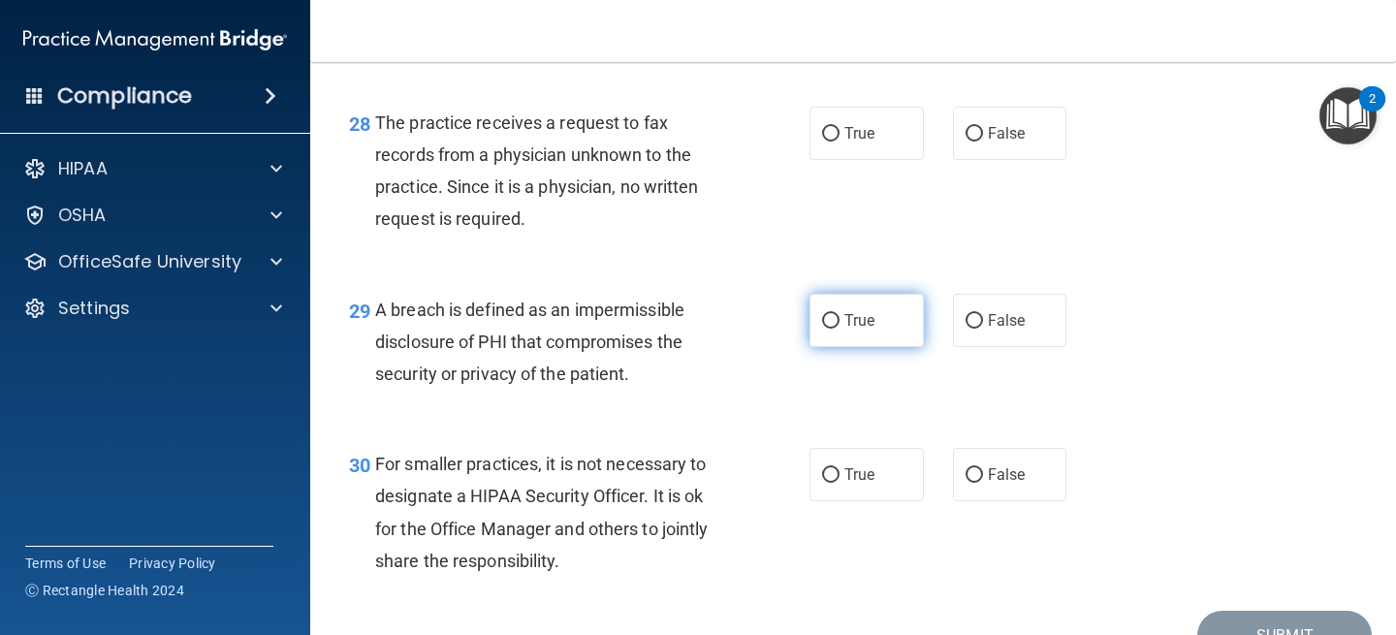
click at [841, 347] on label "True" at bounding box center [867, 320] width 114 height 53
click at [840, 329] on input "True" at bounding box center [830, 321] width 17 height 15
radio input "true"
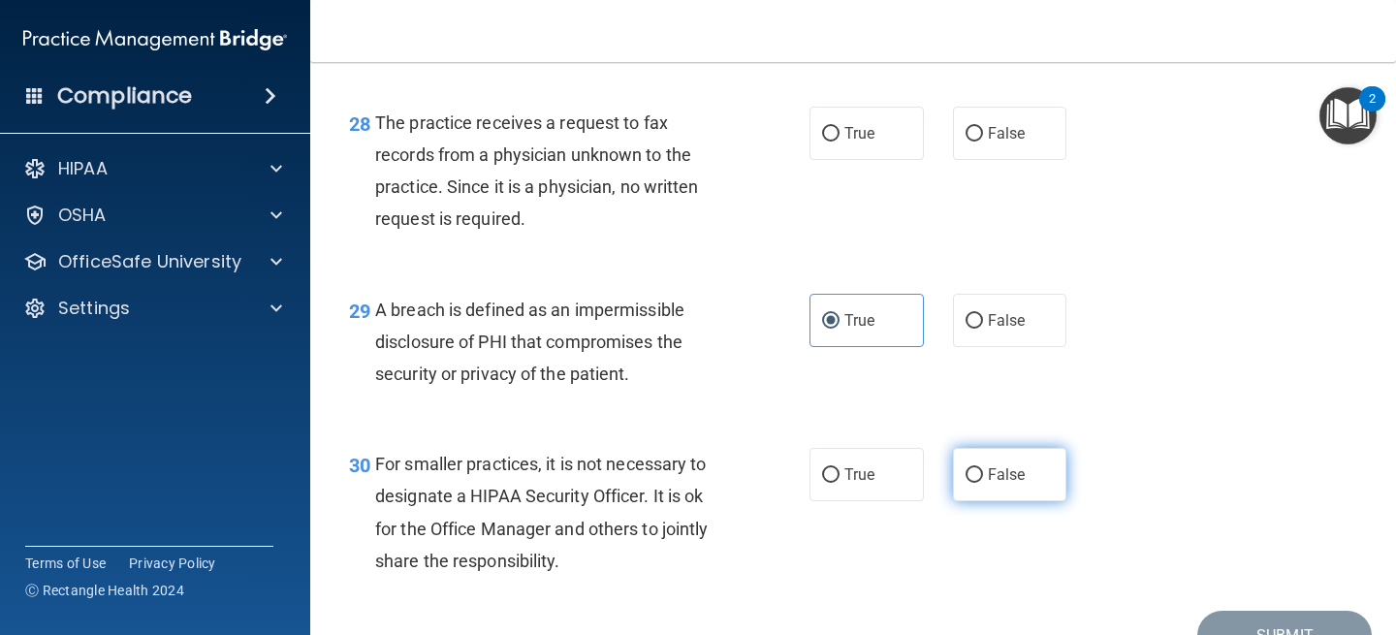
click at [1010, 484] on span "False" at bounding box center [1007, 474] width 38 height 18
click at [983, 483] on input "False" at bounding box center [974, 475] width 17 height 15
radio input "true"
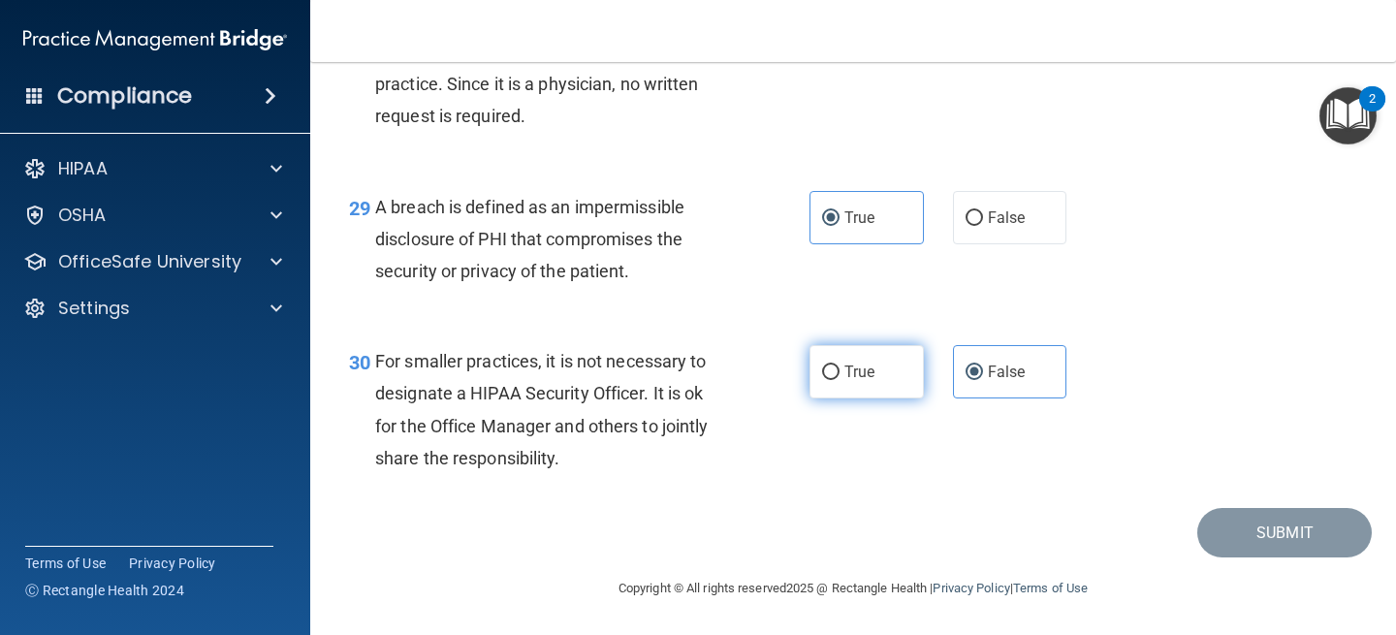
click at [852, 389] on label "True" at bounding box center [867, 371] width 114 height 53
click at [840, 380] on input "True" at bounding box center [830, 372] width 17 height 15
radio input "true"
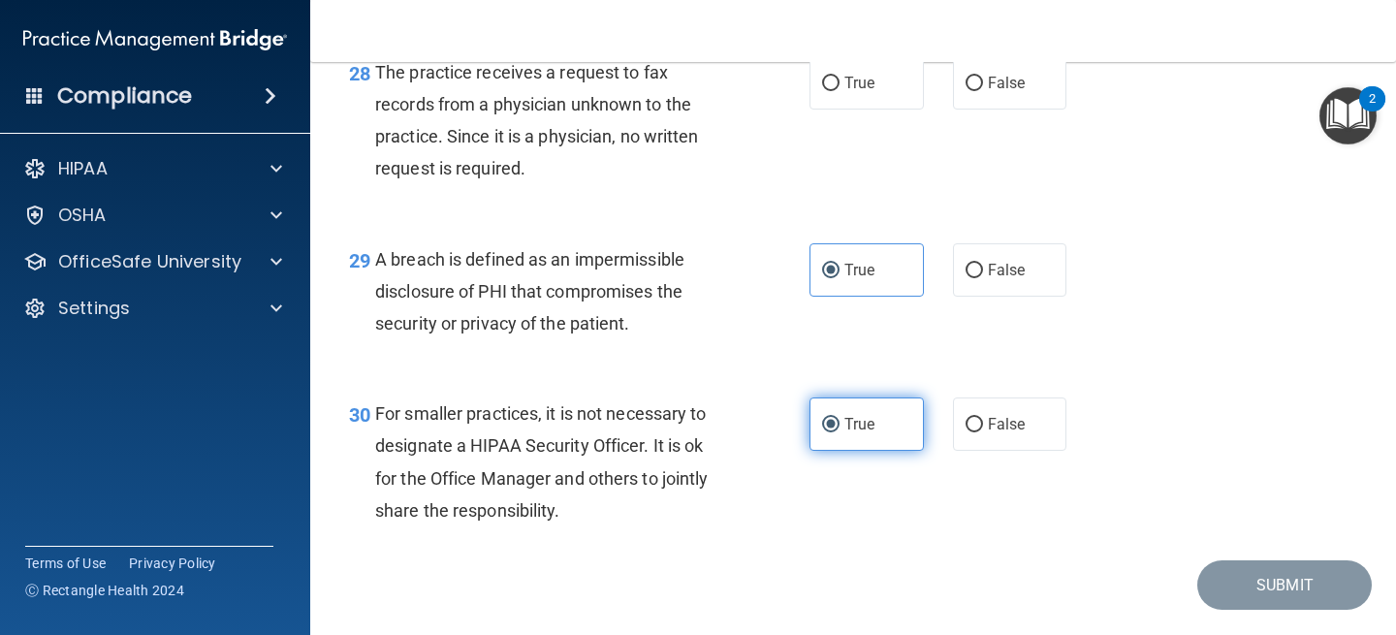
scroll to position [4960, 0]
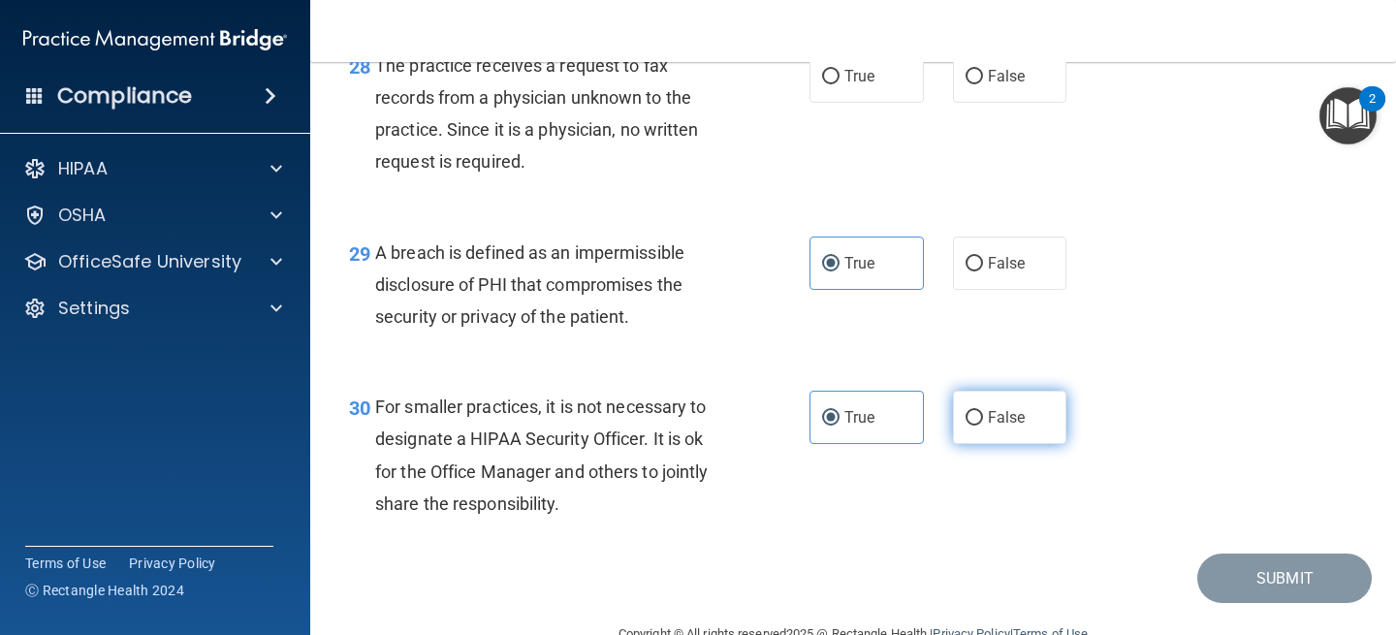
click at [979, 426] on input "False" at bounding box center [974, 418] width 17 height 15
radio input "true"
radio input "false"
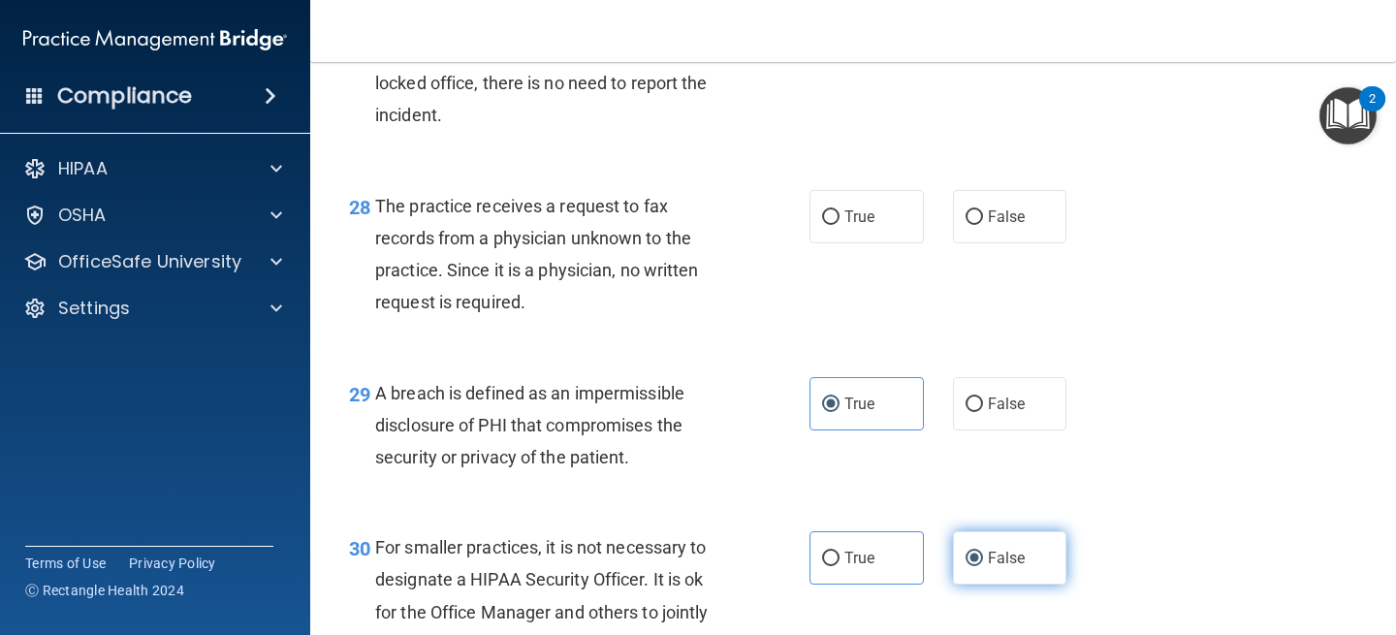
scroll to position [4799, 0]
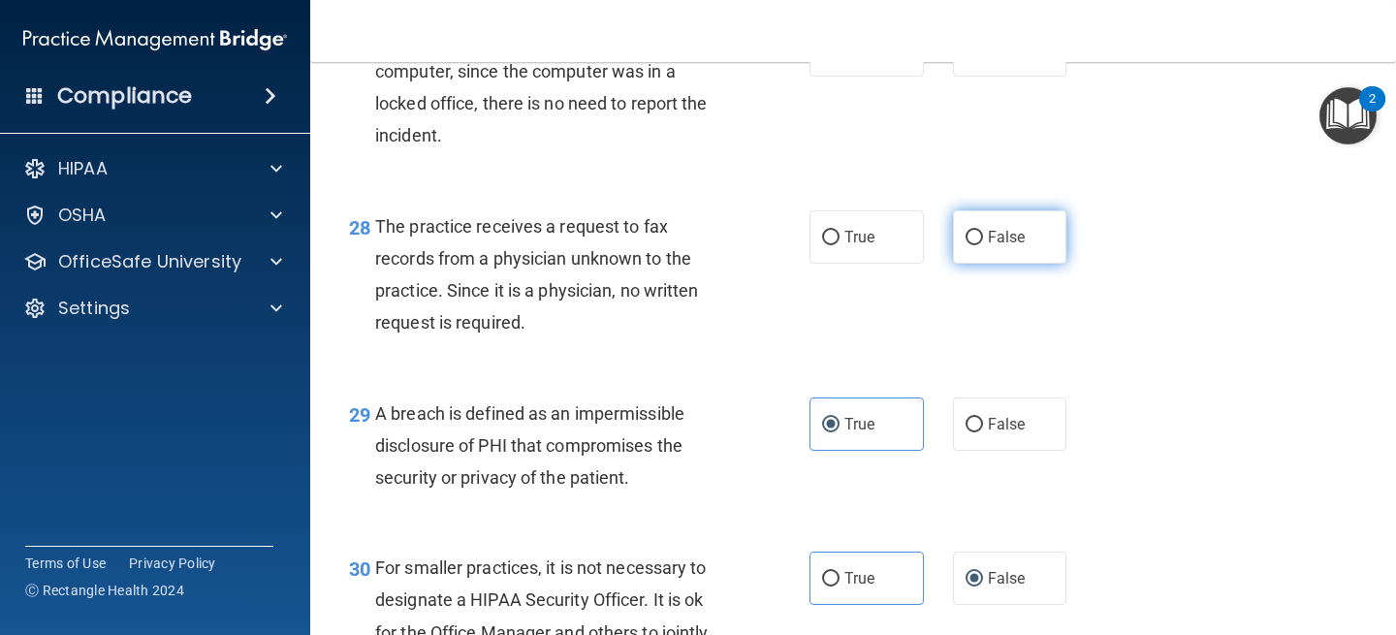
click at [970, 245] on input "False" at bounding box center [974, 238] width 17 height 15
radio input "true"
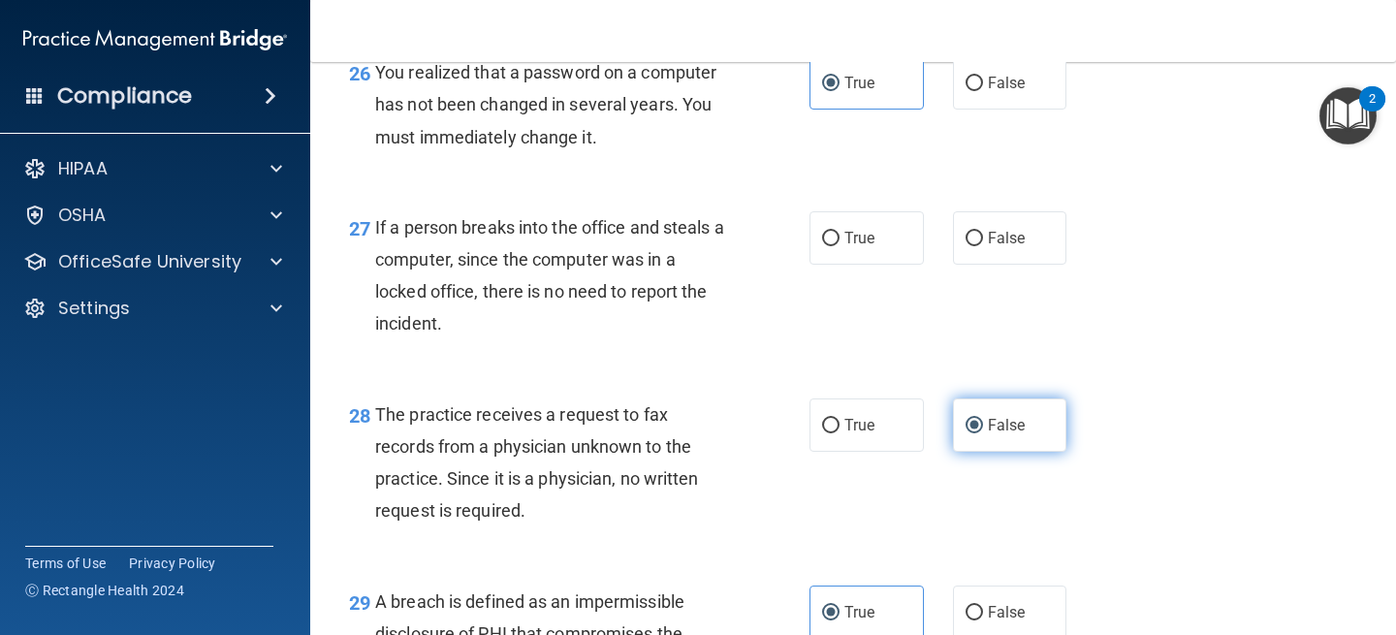
scroll to position [4601, 0]
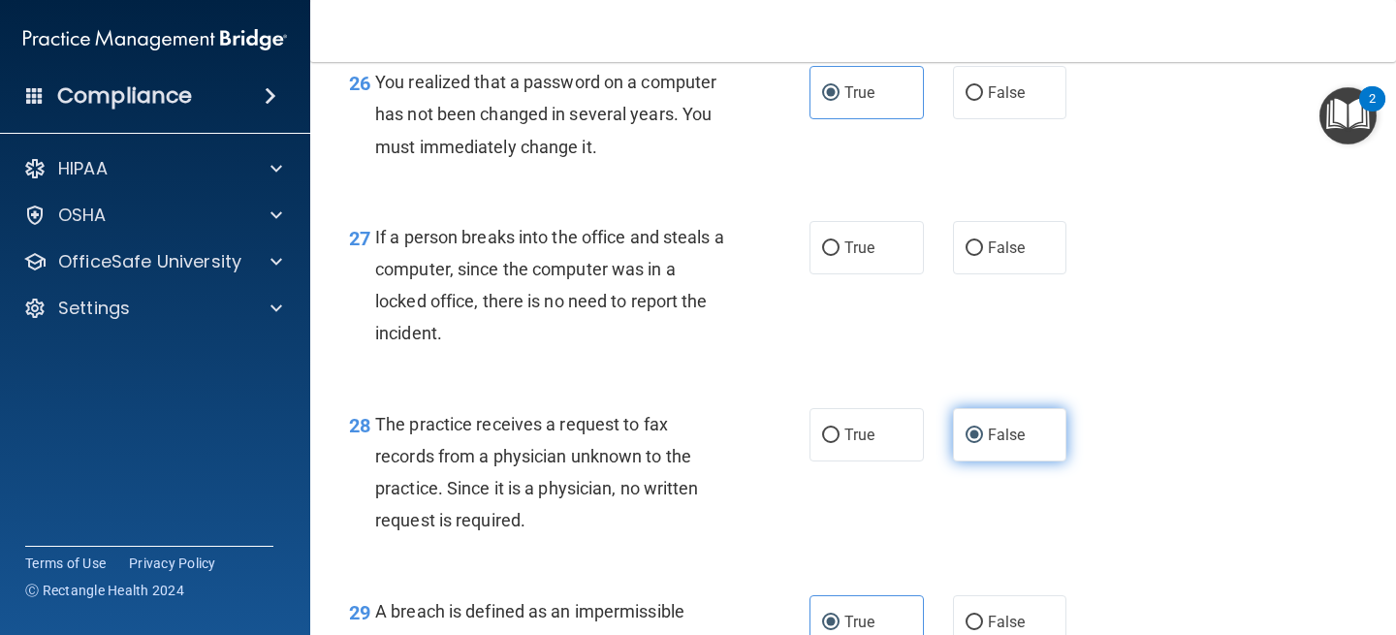
click at [970, 266] on label "False" at bounding box center [1010, 247] width 114 height 53
click at [970, 256] on input "False" at bounding box center [974, 248] width 17 height 15
radio input "true"
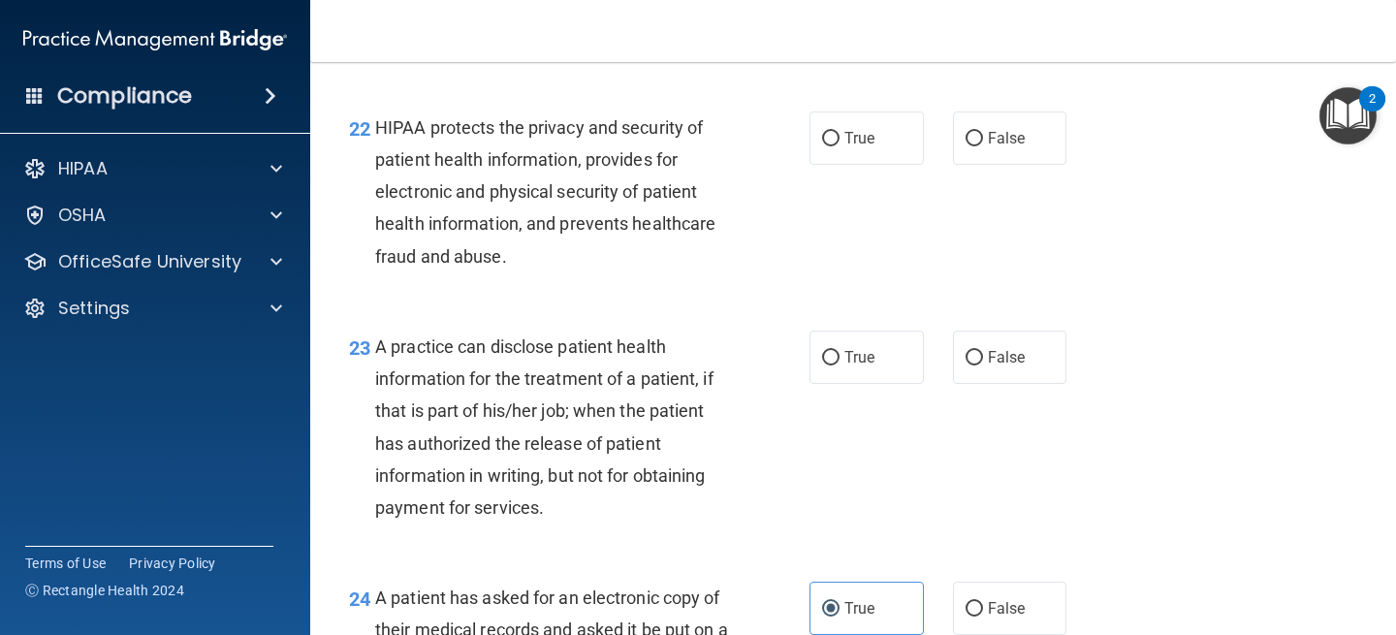
scroll to position [3668, 0]
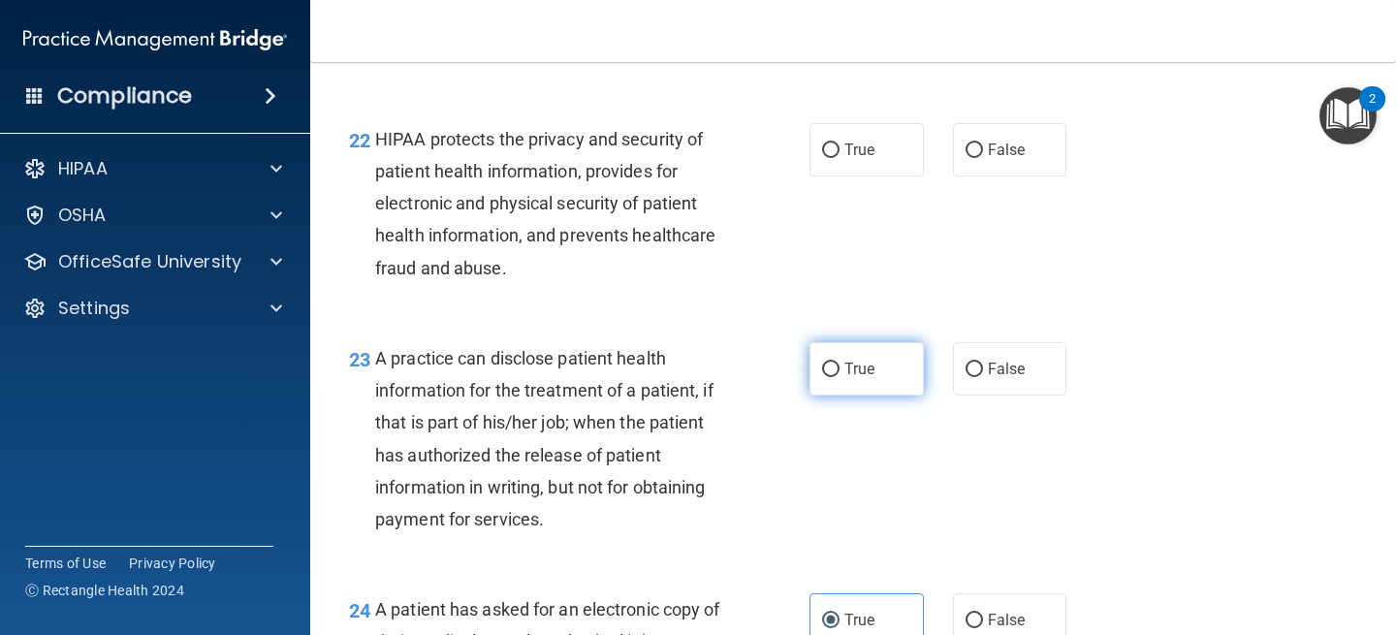
click at [841, 396] on label "True" at bounding box center [867, 368] width 114 height 53
click at [840, 377] on input "True" at bounding box center [830, 370] width 17 height 15
radio input "true"
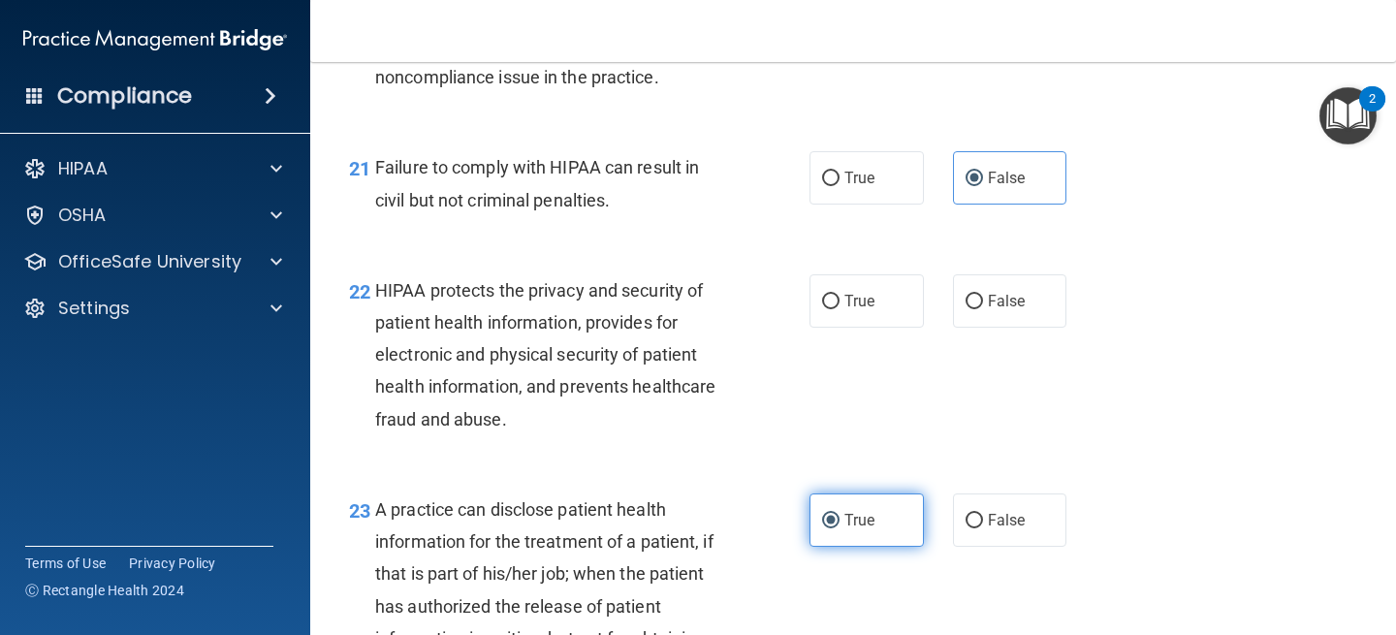
scroll to position [3511, 0]
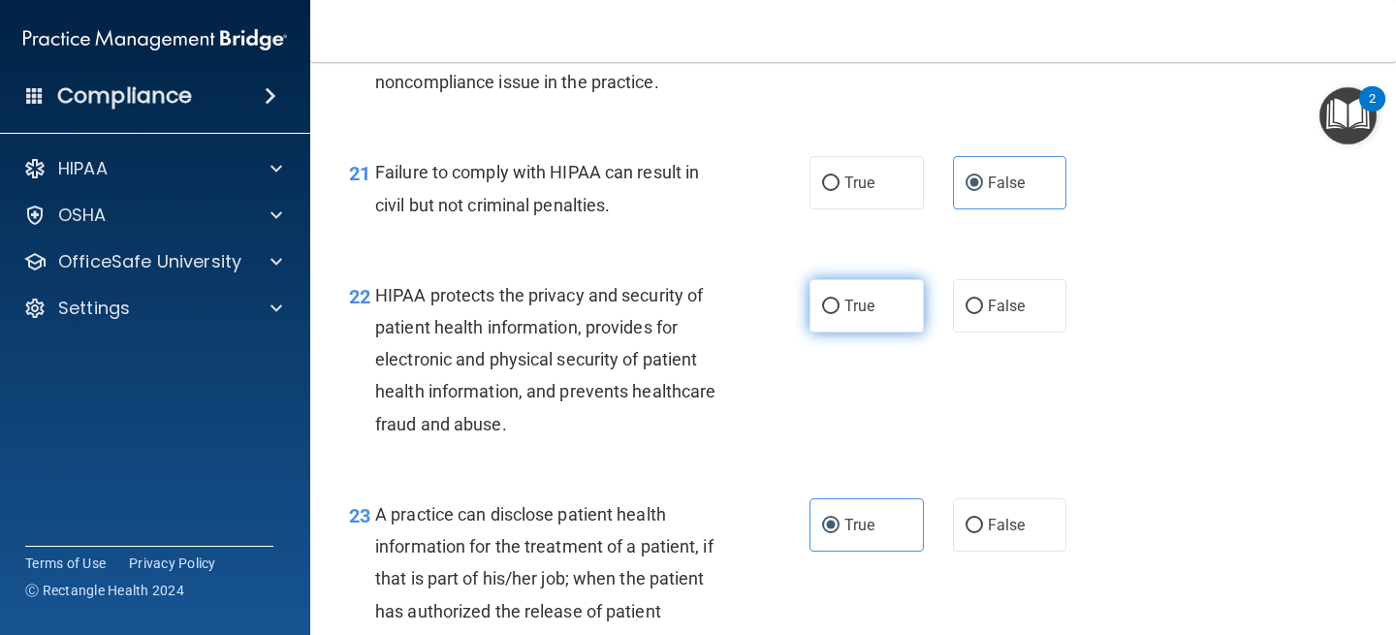
click at [851, 315] on span "True" at bounding box center [859, 306] width 30 height 18
click at [840, 314] on input "True" at bounding box center [830, 307] width 17 height 15
radio input "true"
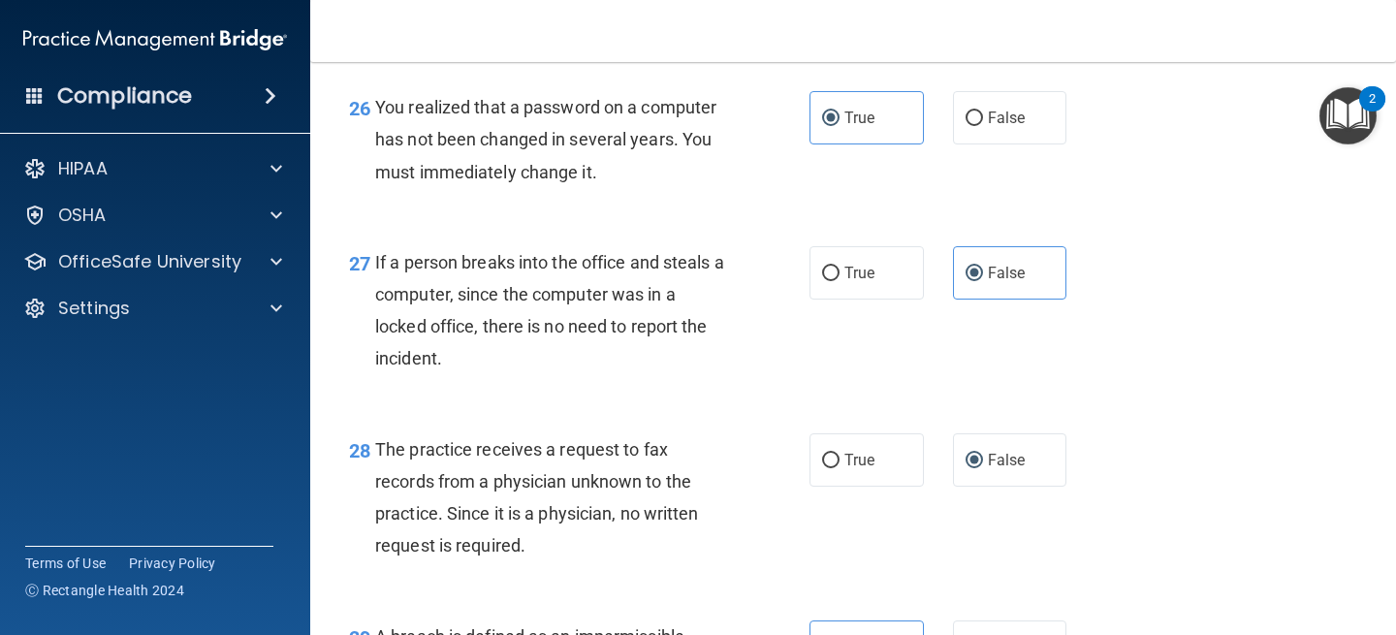
scroll to position [5038, 0]
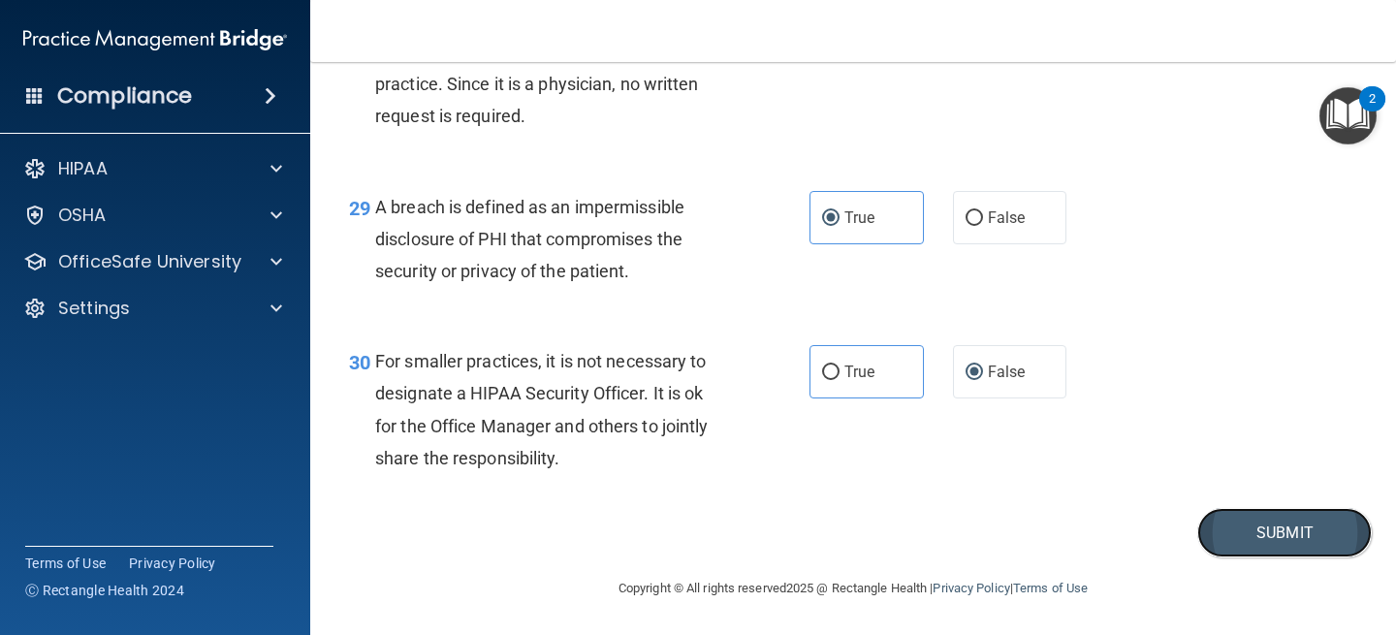
click at [1354, 533] on button "Submit" at bounding box center [1284, 532] width 175 height 49
click at [1274, 518] on button "Submit" at bounding box center [1284, 532] width 175 height 49
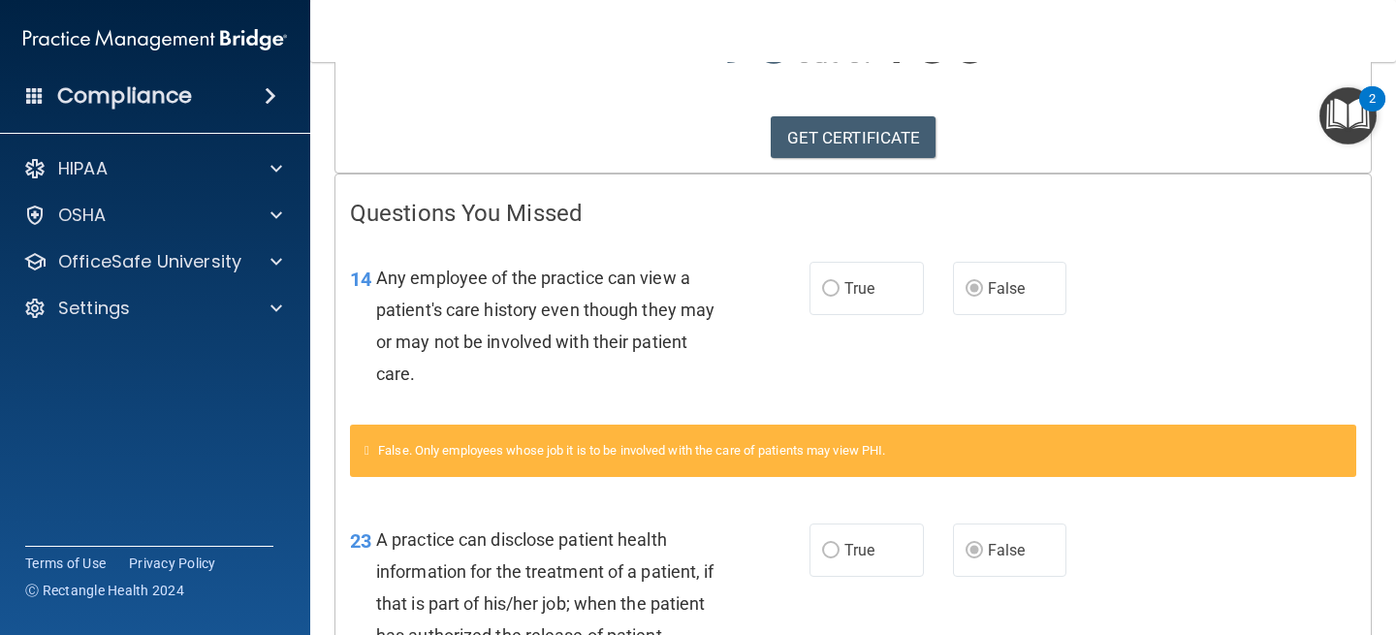
scroll to position [284, 0]
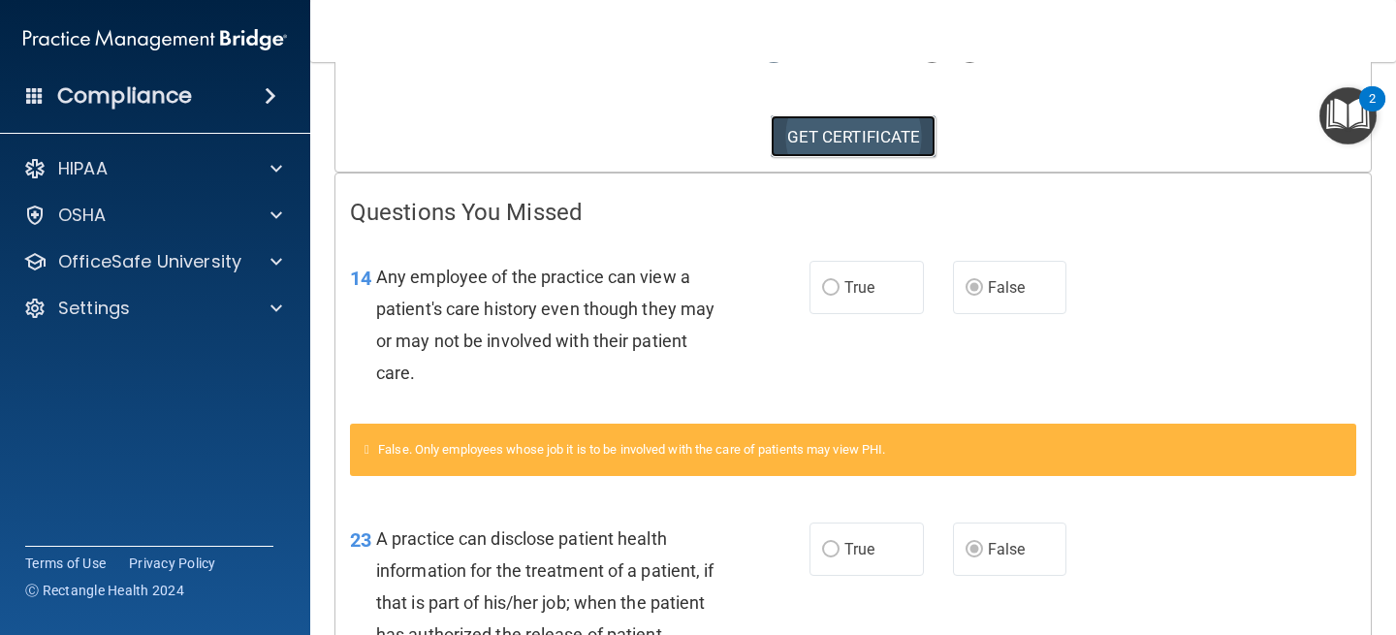
click at [873, 127] on link "GET CERTIFICATE" at bounding box center [854, 136] width 166 height 43
click at [161, 237] on div "HIPAA Documents and Policies Report an Incident Business Associates Emergency P…" at bounding box center [155, 243] width 311 height 202
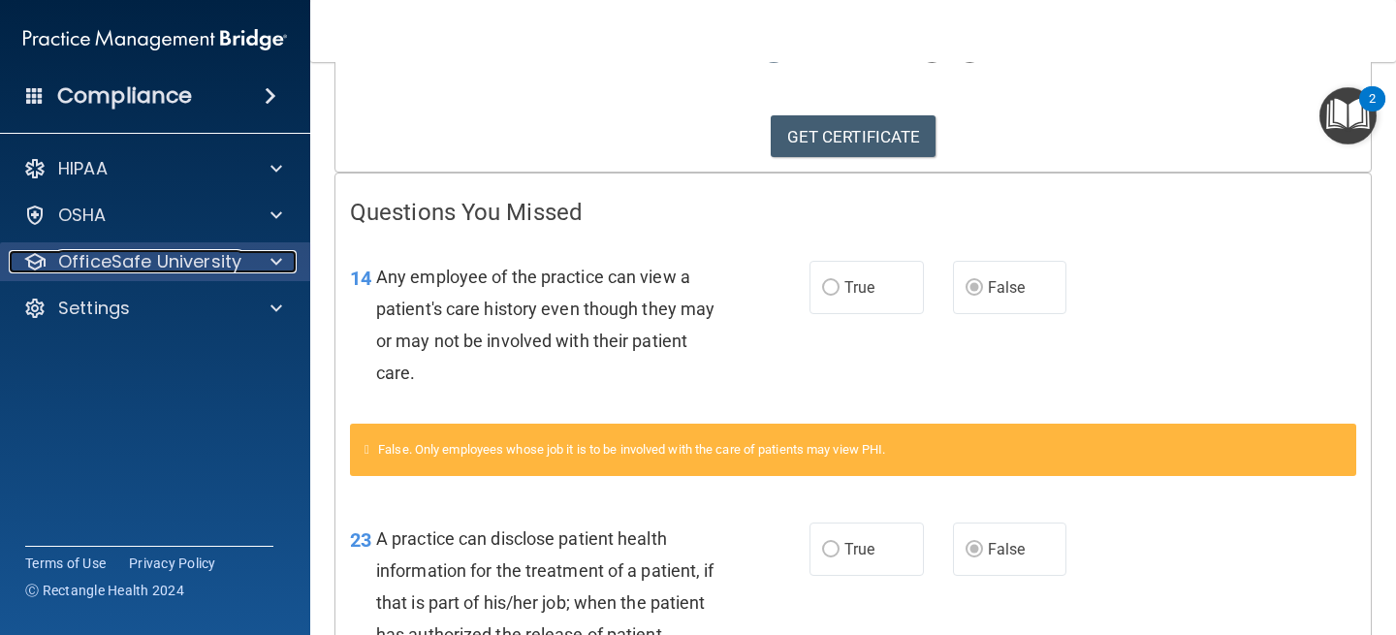
click at [162, 256] on p "OfficeSafe University" at bounding box center [149, 261] width 183 height 23
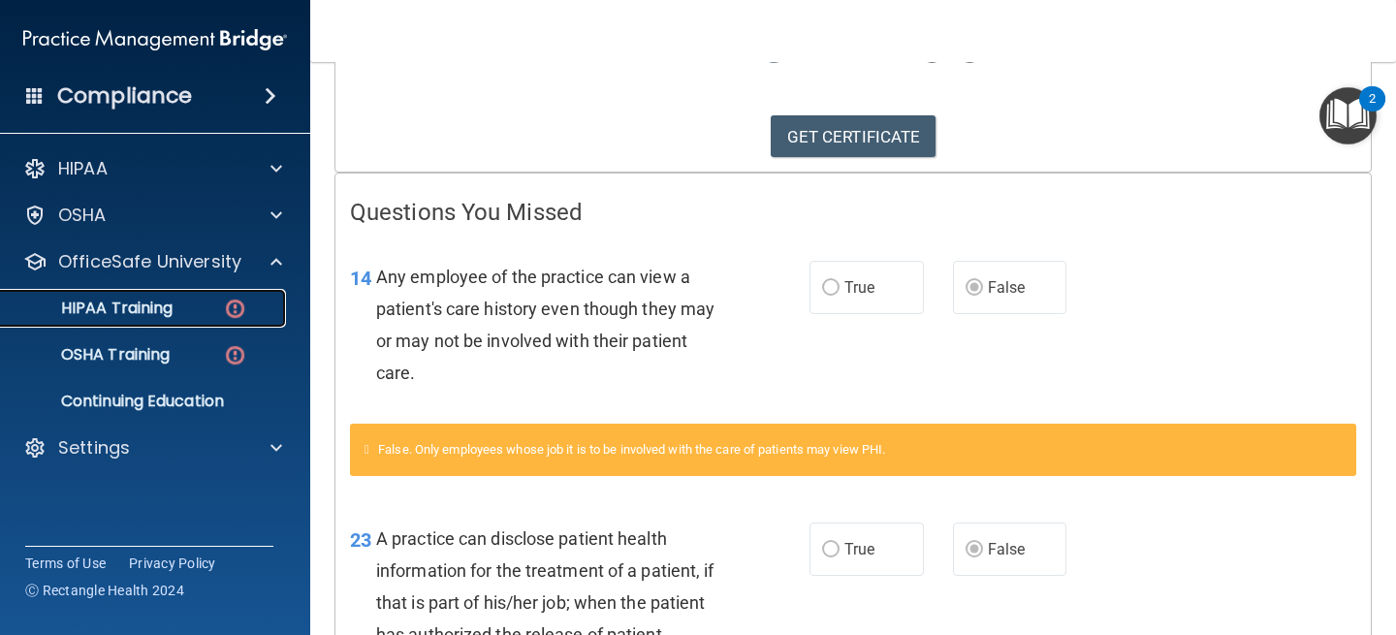
click at [156, 312] on p "HIPAA Training" at bounding box center [93, 308] width 160 height 19
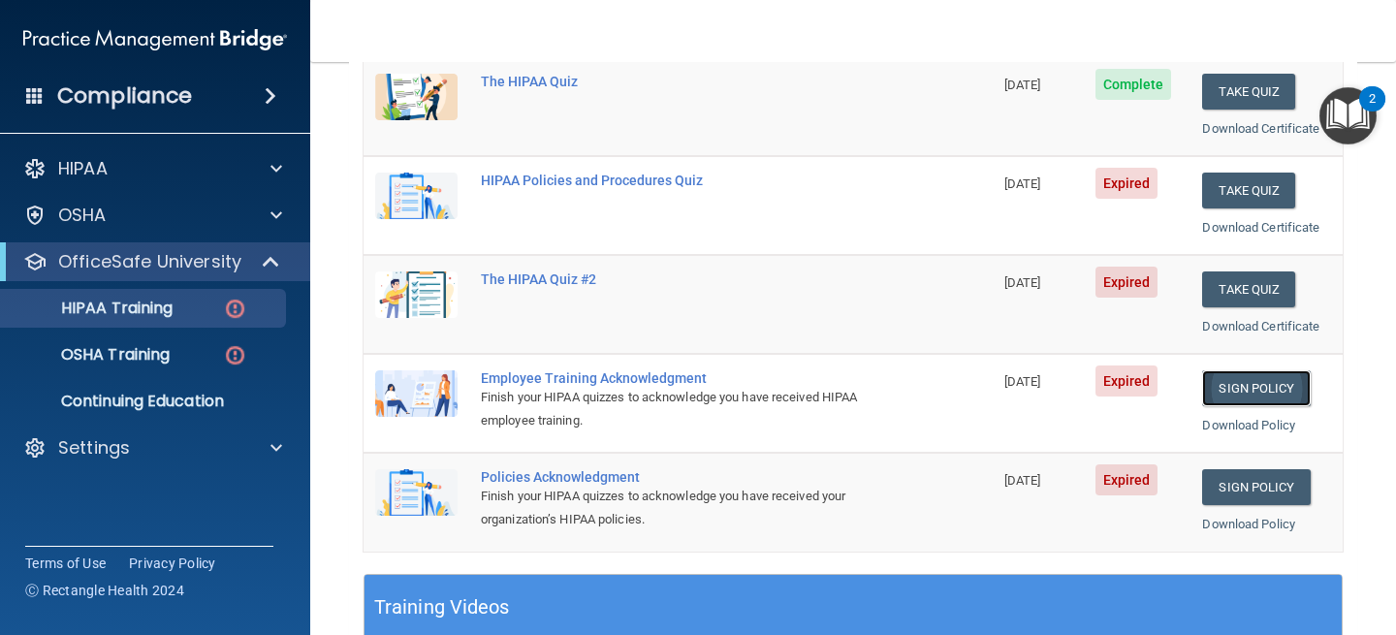
click at [1223, 395] on link "Sign Policy" at bounding box center [1256, 388] width 108 height 36
click at [1237, 491] on link "Sign Policy" at bounding box center [1256, 487] width 108 height 36
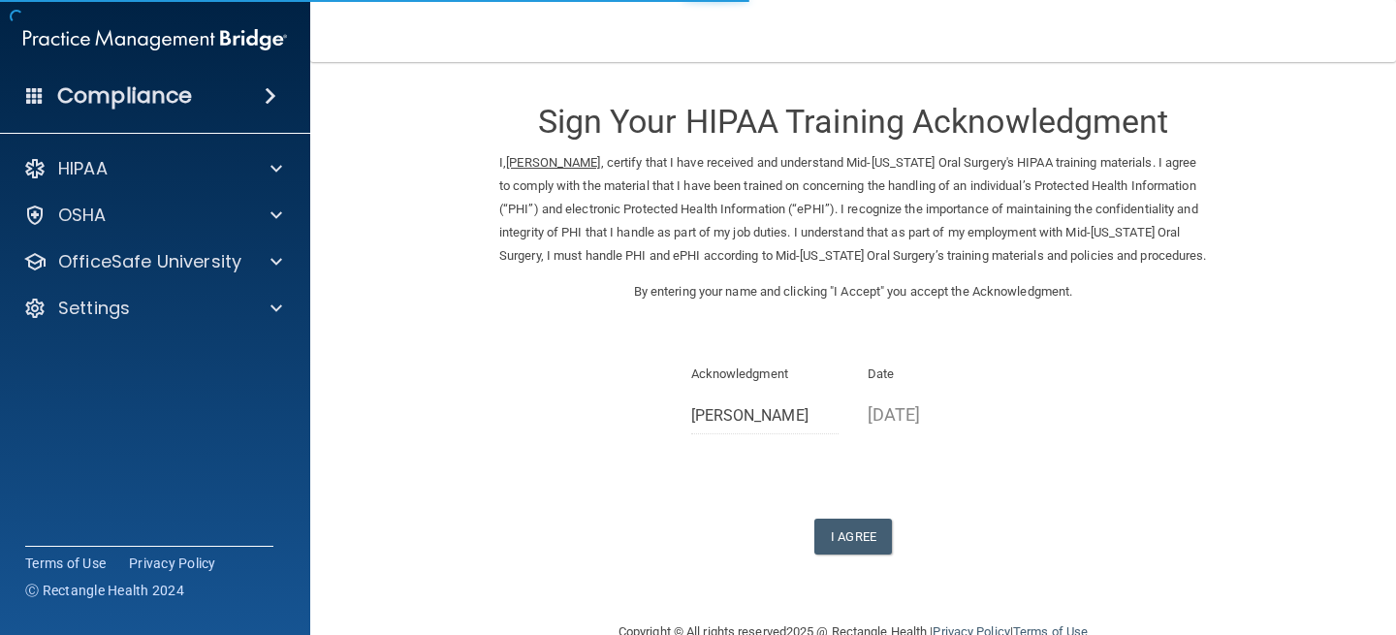
click at [811, 555] on div "I Agree" at bounding box center [853, 537] width 708 height 36
click at [841, 555] on button "I Agree" at bounding box center [853, 537] width 78 height 36
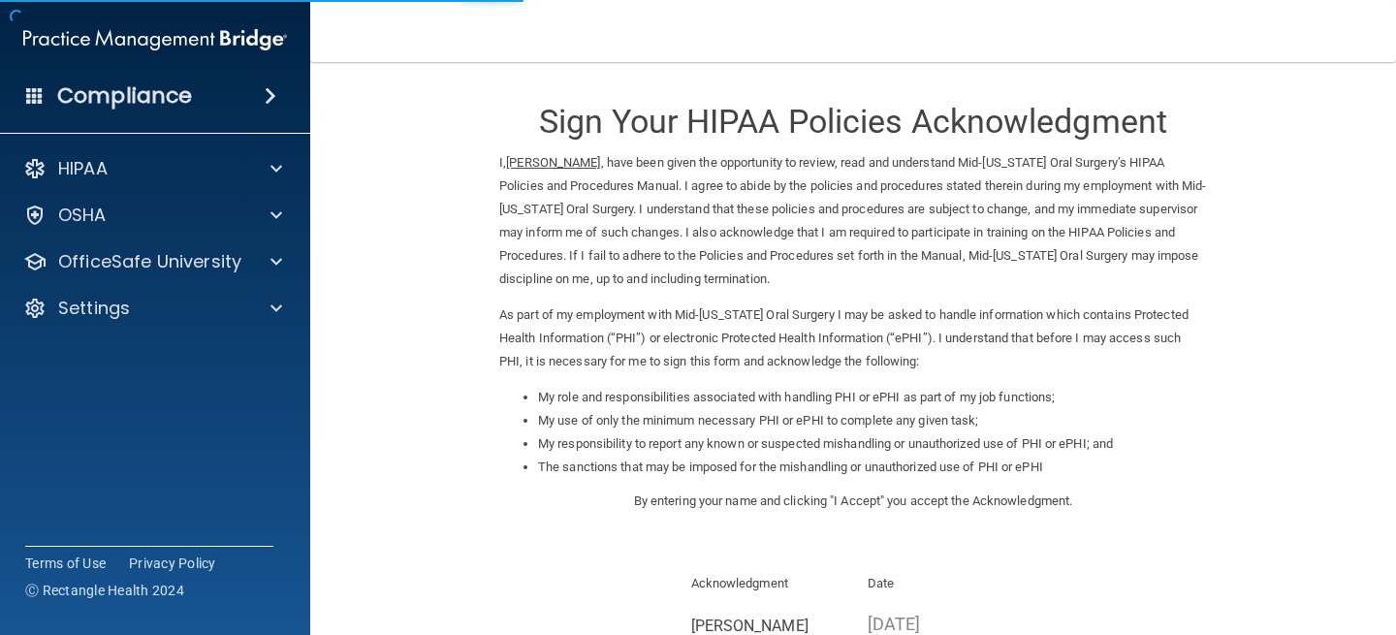
scroll to position [253, 0]
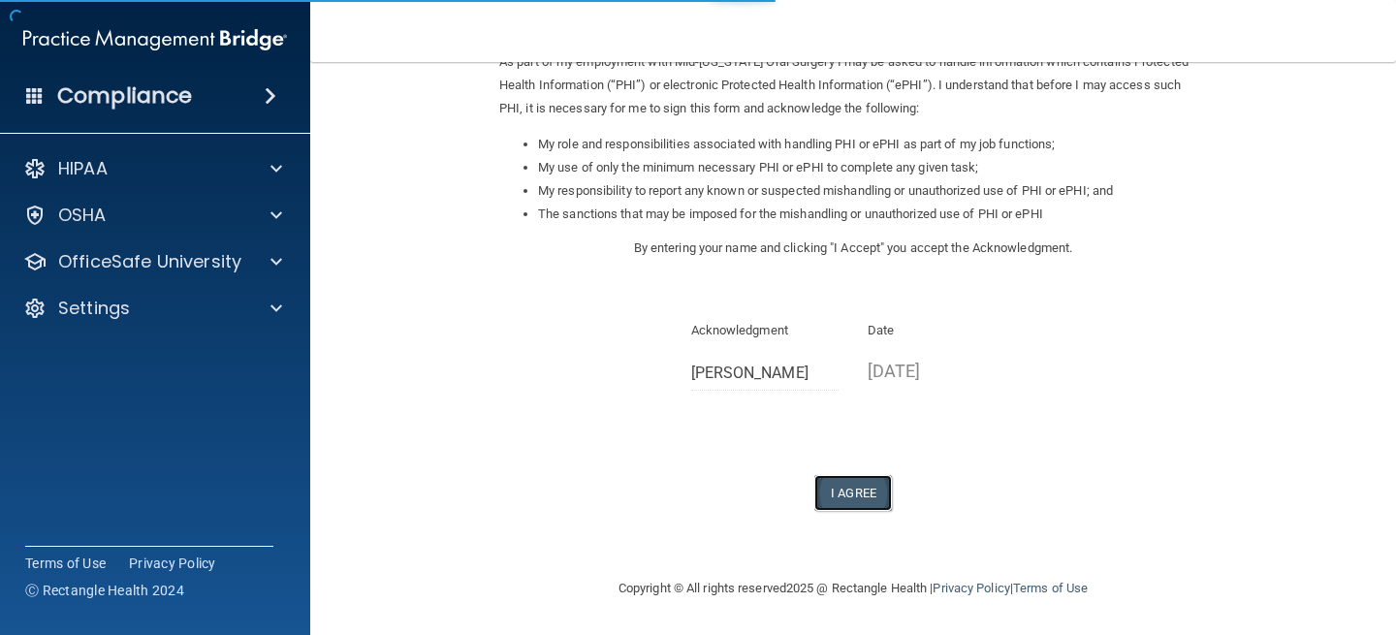
click at [836, 481] on button "I Agree" at bounding box center [853, 493] width 78 height 36
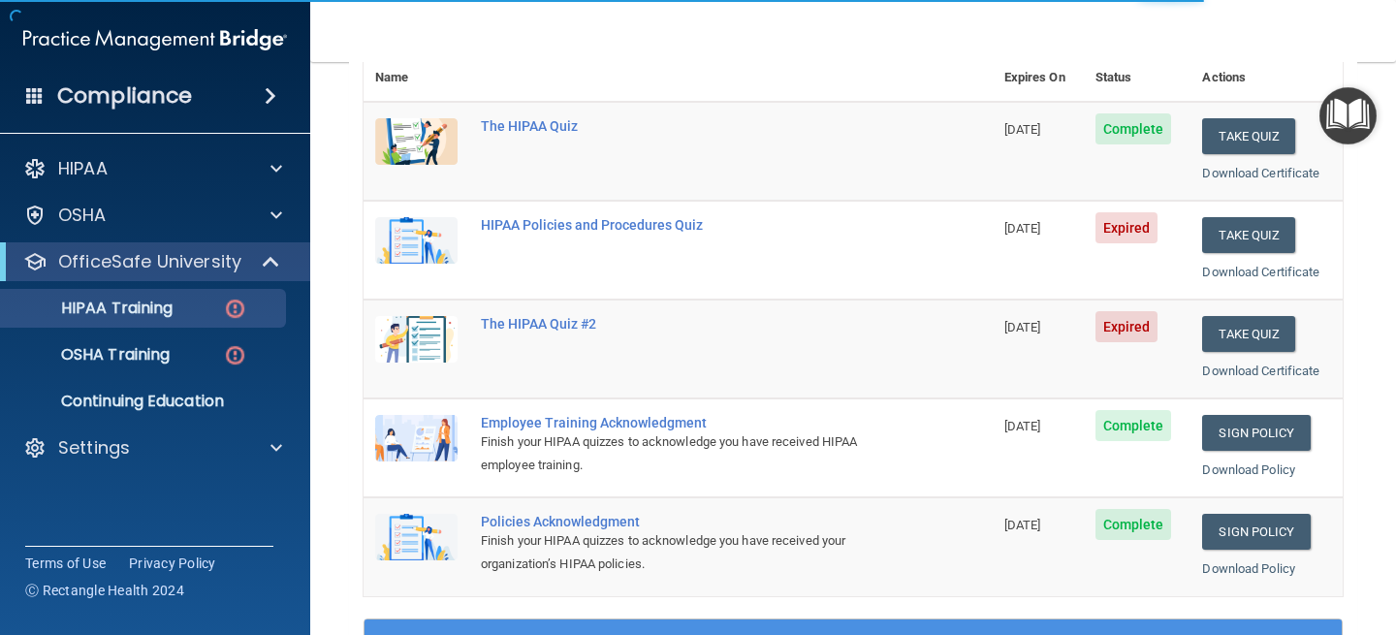
scroll to position [243, 0]
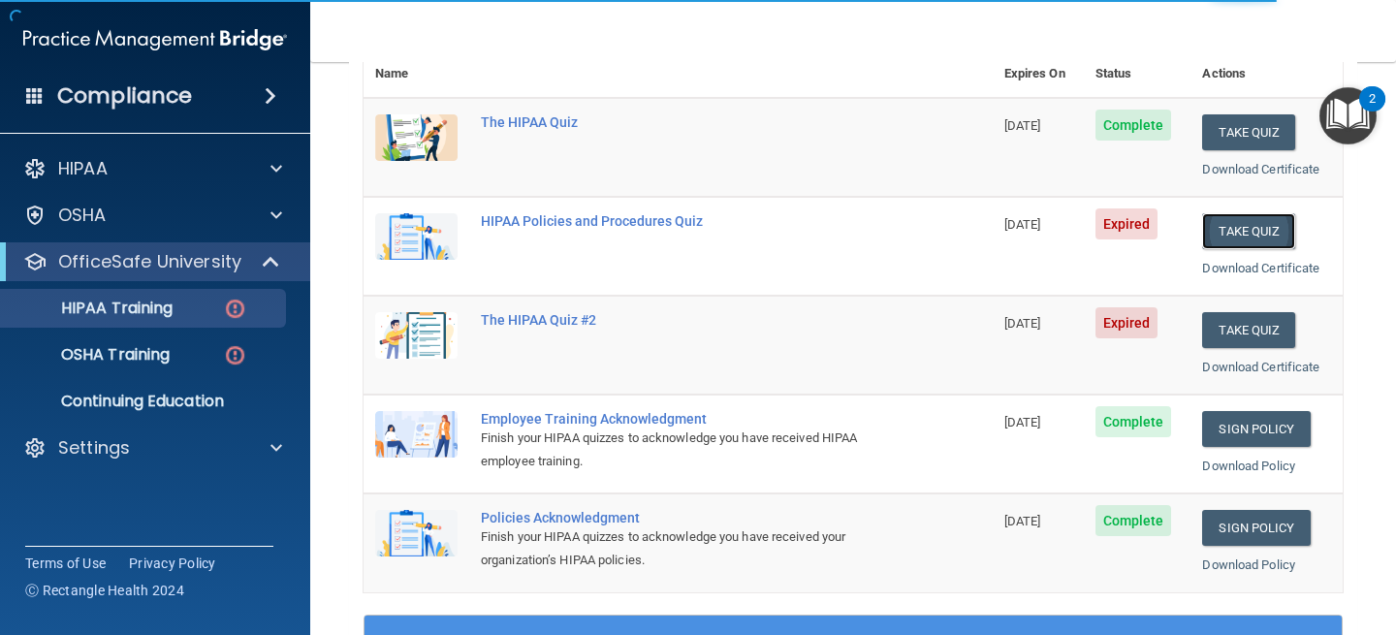
click at [1238, 218] on button "Take Quiz" at bounding box center [1248, 231] width 93 height 36
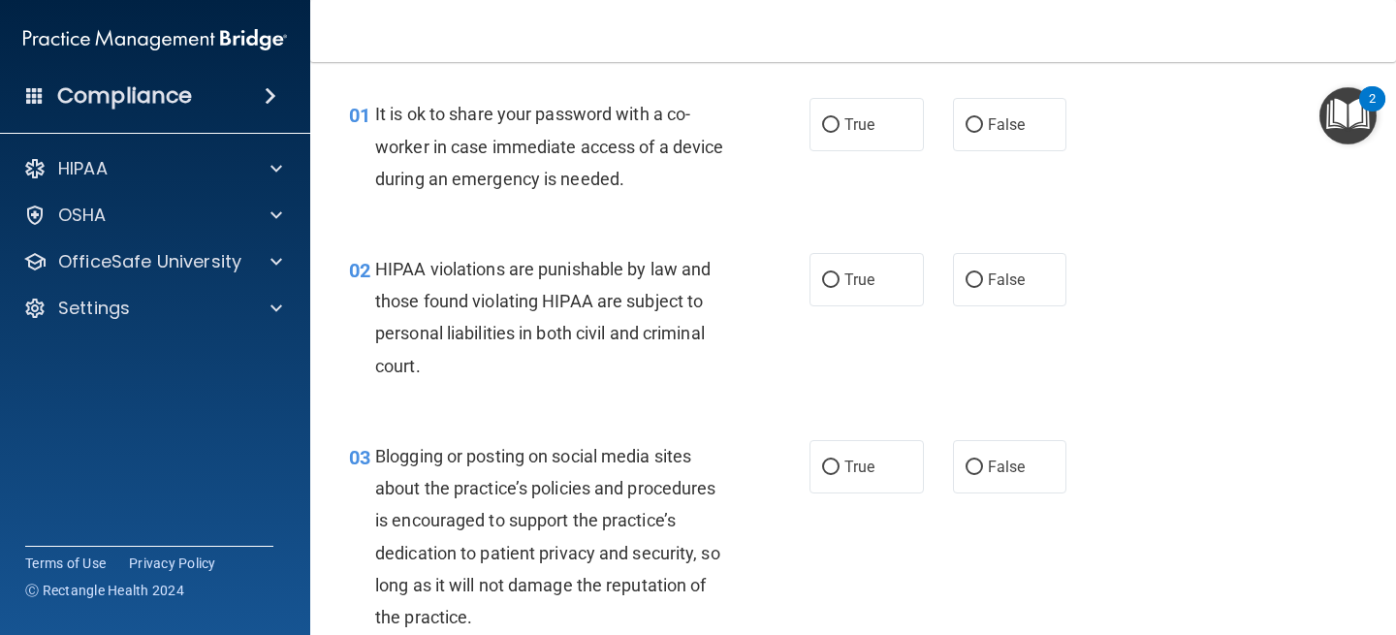
scroll to position [59, 0]
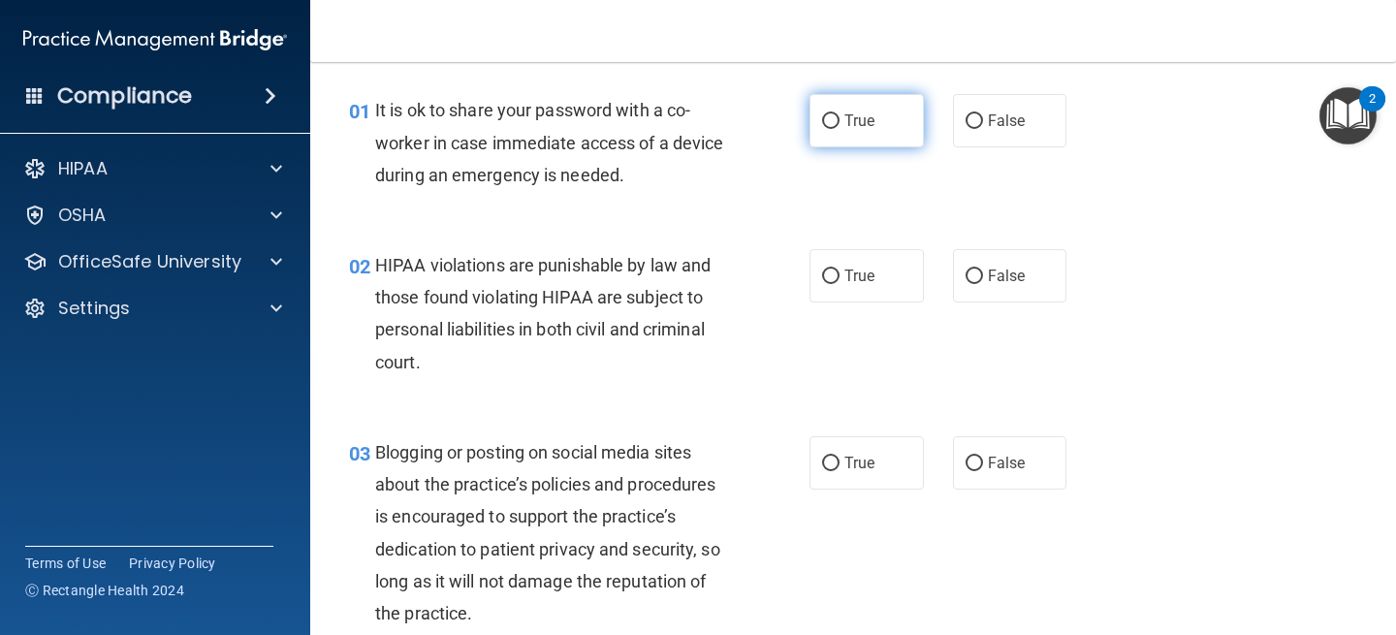
click at [887, 128] on label "True" at bounding box center [867, 120] width 114 height 53
click at [840, 128] on input "True" at bounding box center [830, 121] width 17 height 15
radio input "true"
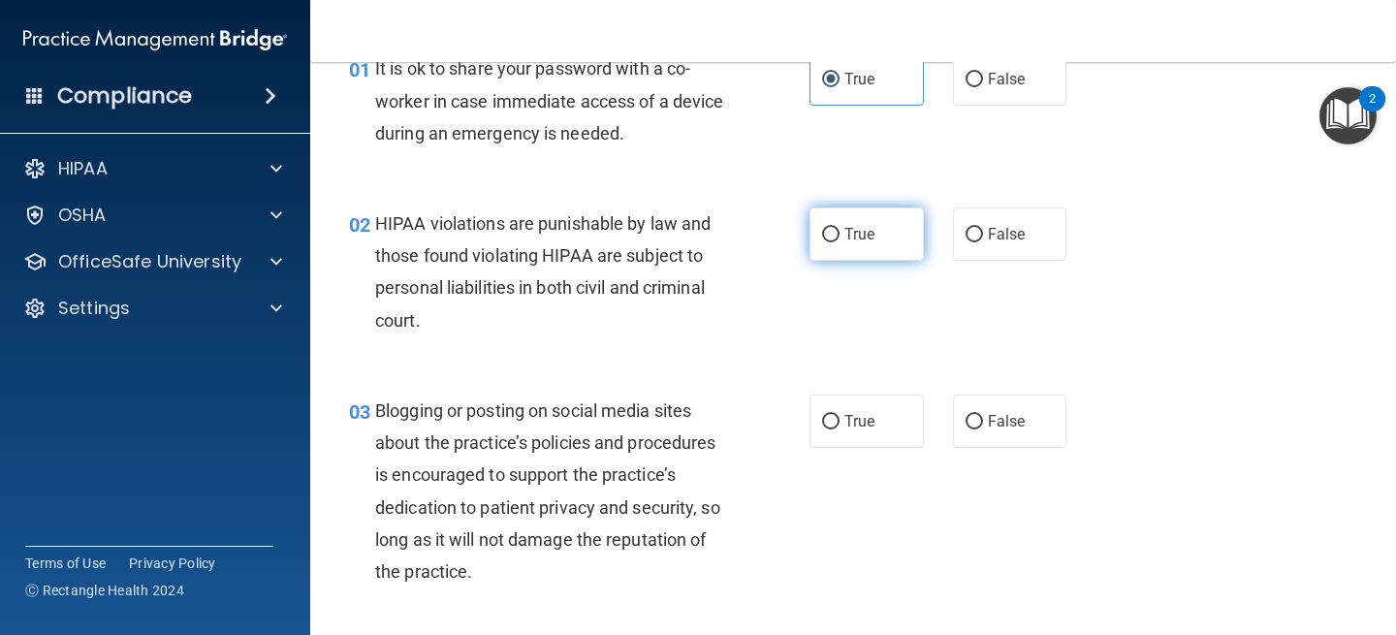
scroll to position [104, 0]
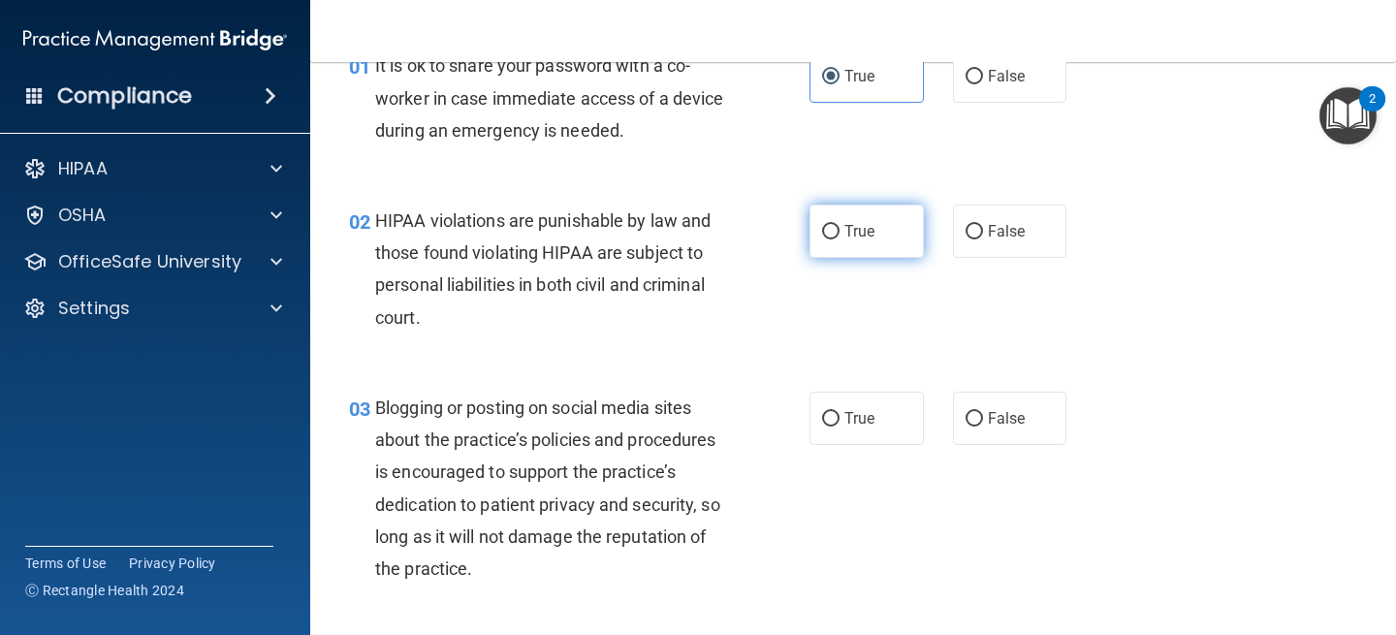
click at [849, 220] on label "True" at bounding box center [867, 231] width 114 height 53
click at [840, 225] on input "True" at bounding box center [830, 232] width 17 height 15
radio input "true"
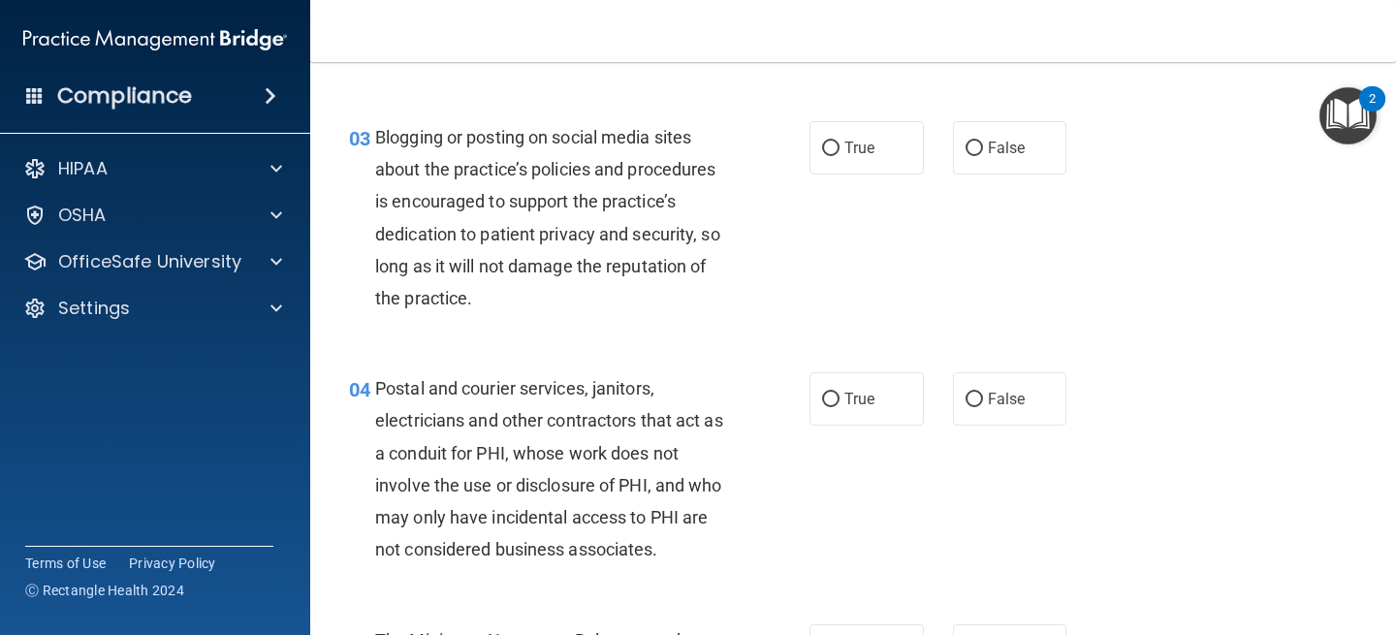
scroll to position [410, 0]
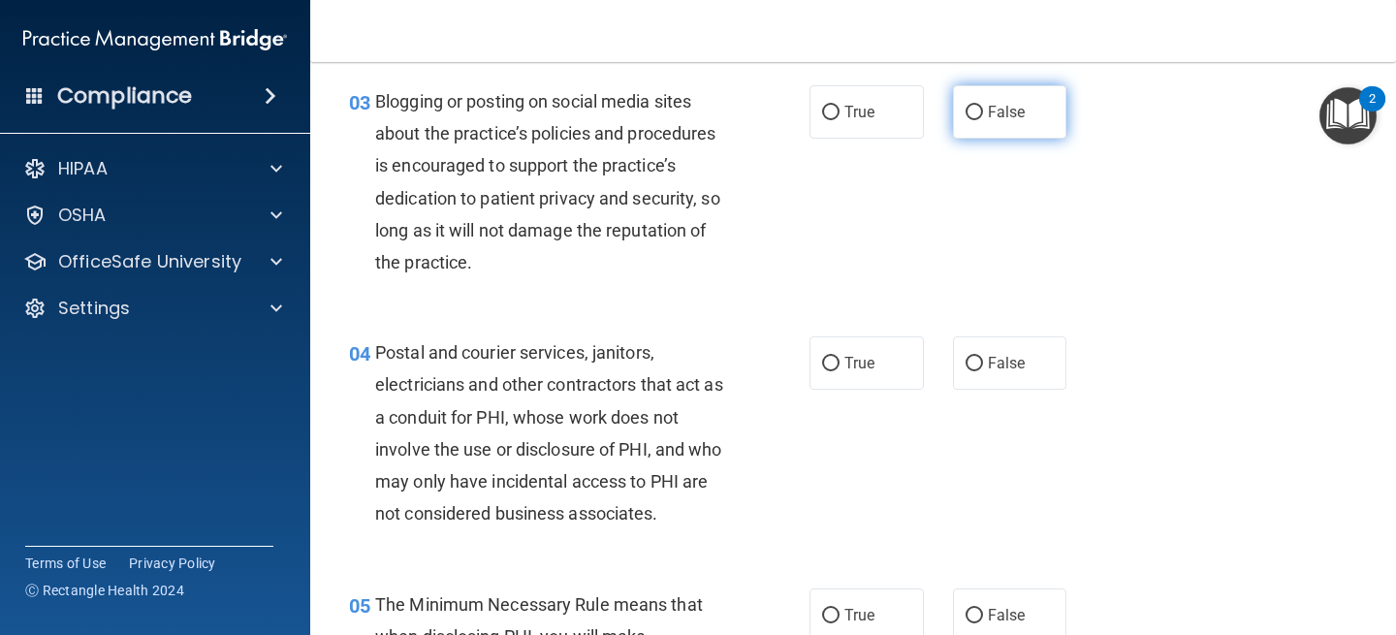
click at [986, 100] on label "False" at bounding box center [1010, 111] width 114 height 53
click at [983, 106] on input "False" at bounding box center [974, 113] width 17 height 15
radio input "true"
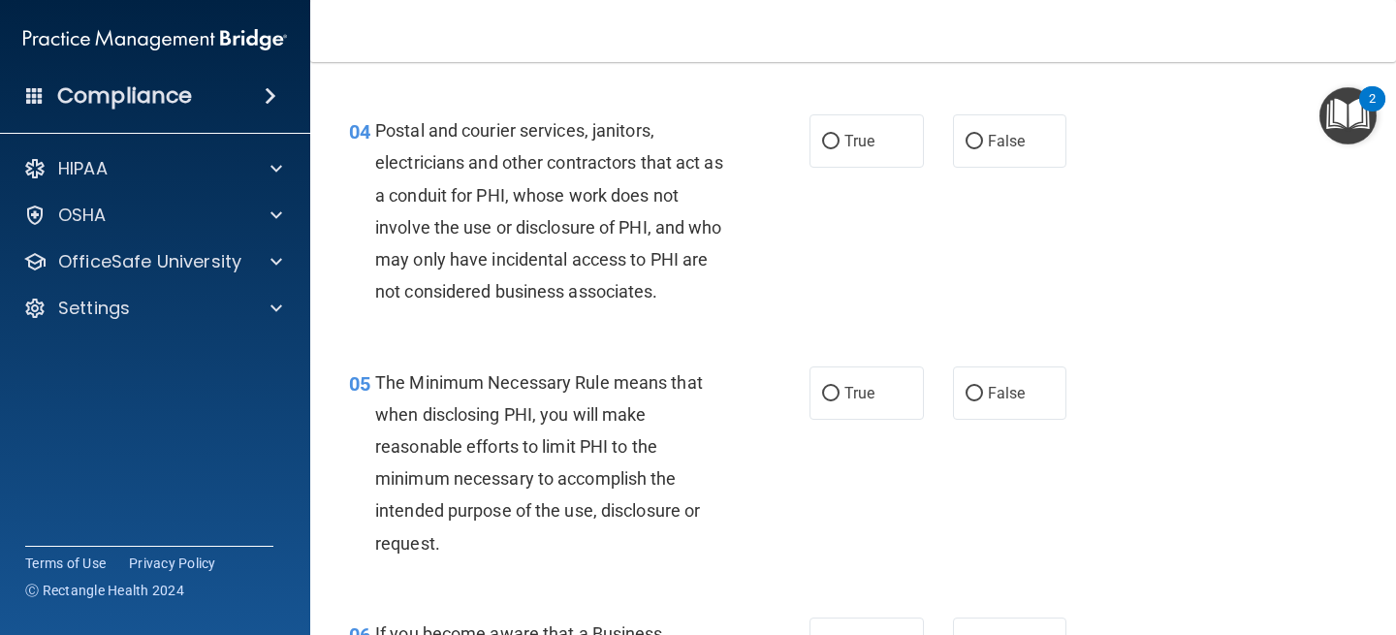
scroll to position [641, 0]
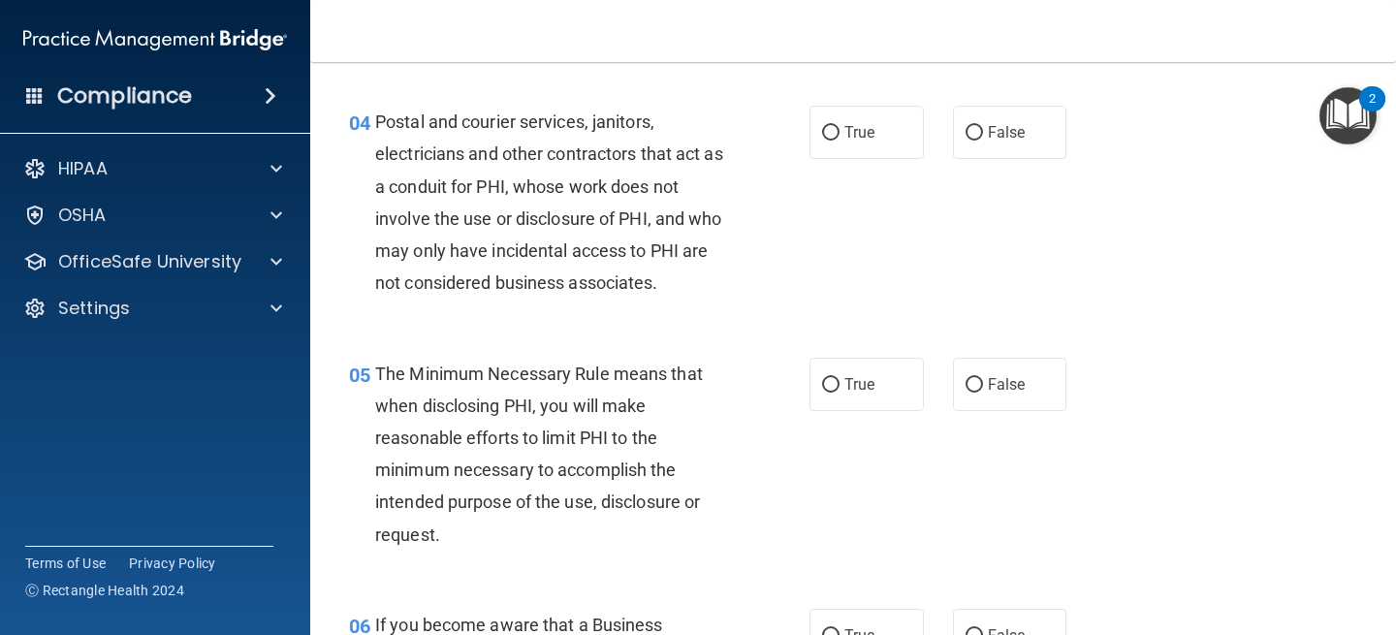
click at [722, 380] on div "The Minimum Necessary Rule means that when disclosing PHI, you will make reason…" at bounding box center [558, 454] width 367 height 193
